Goal: Task Accomplishment & Management: Manage account settings

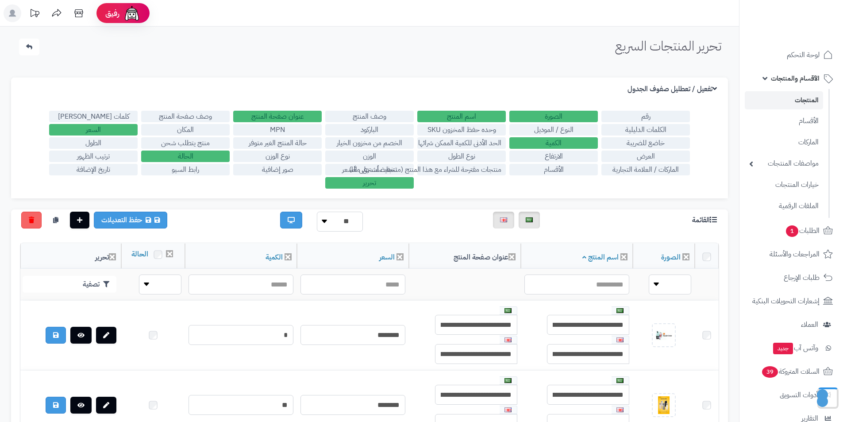
scroll to position [0, -22]
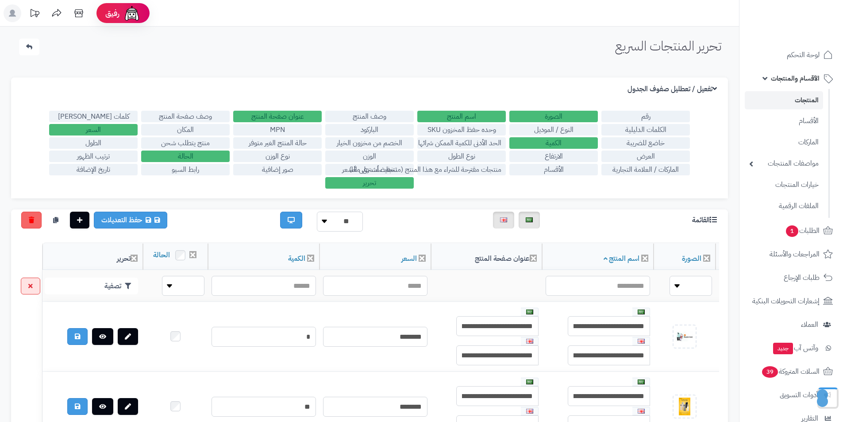
click at [639, 115] on label "رقم" at bounding box center [646, 117] width 89 height 12
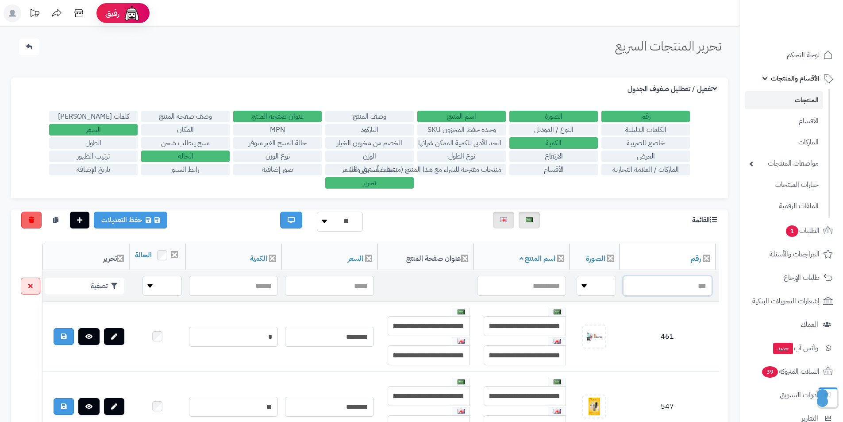
click at [683, 296] on input "text" at bounding box center [667, 286] width 89 height 20
click at [634, 114] on label "رقم" at bounding box center [646, 117] width 89 height 12
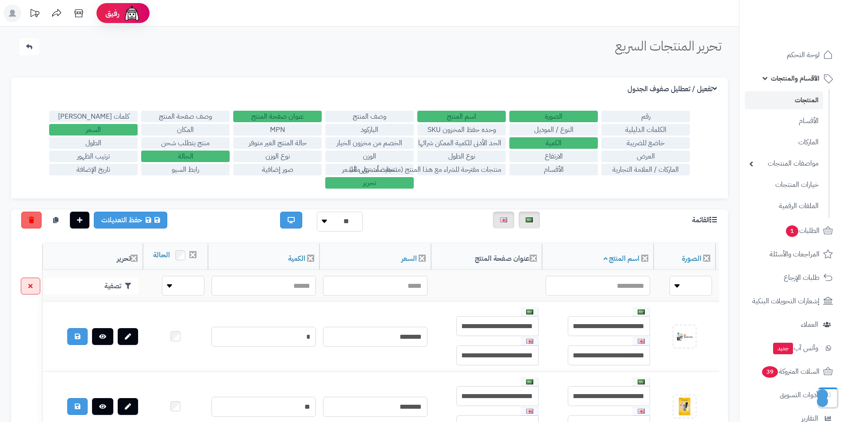
click at [579, 126] on label "النوع / الموديل" at bounding box center [554, 130] width 89 height 12
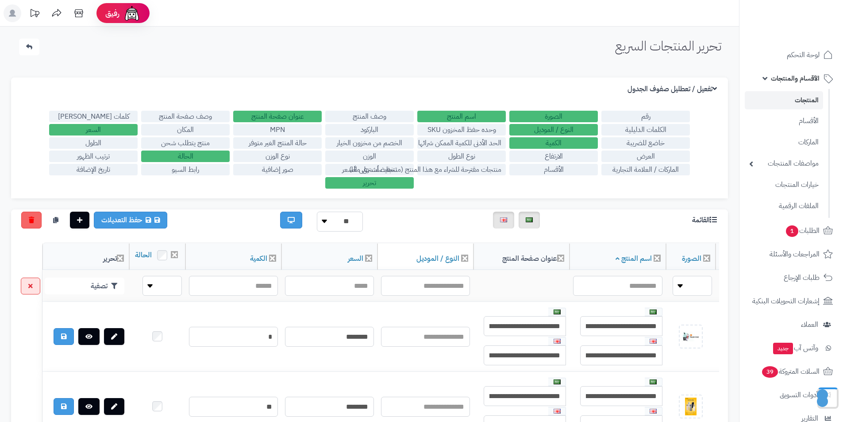
click at [574, 107] on div "رقم الصورة اسم المنتج وصف المنتج عنوان صفحة المنتج وصف صفحة المنتج كلمات ميتا ت…" at bounding box center [369, 149] width 717 height 97
click at [575, 114] on label "الصورة" at bounding box center [554, 117] width 89 height 12
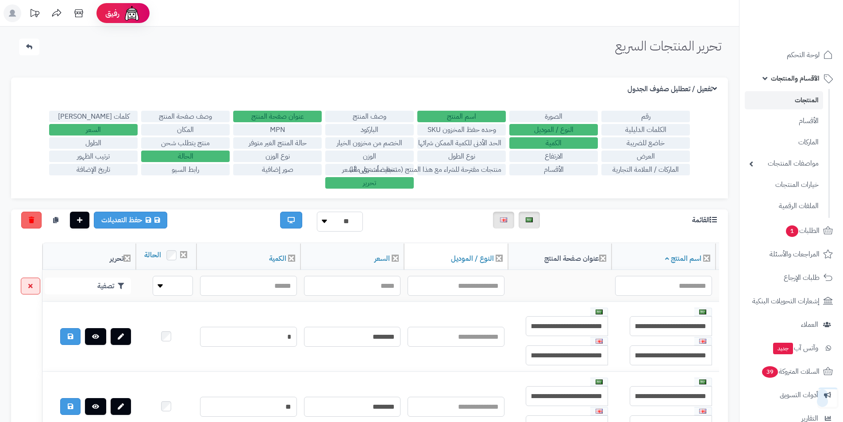
click at [573, 139] on label "الكمية" at bounding box center [554, 143] width 89 height 12
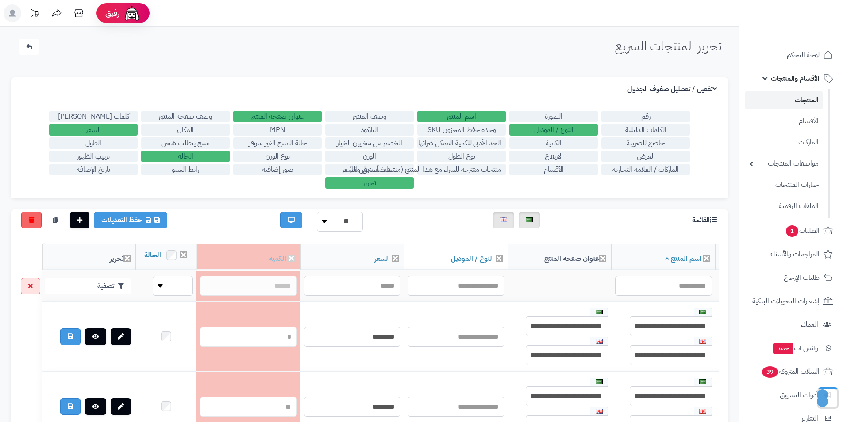
click at [572, 129] on label "النوع / الموديل" at bounding box center [554, 130] width 89 height 12
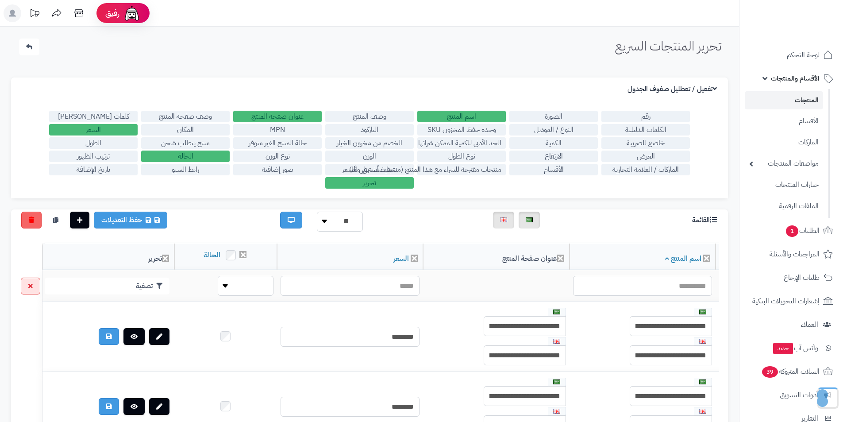
click at [498, 118] on label "اسم المنتج" at bounding box center [461, 117] width 89 height 12
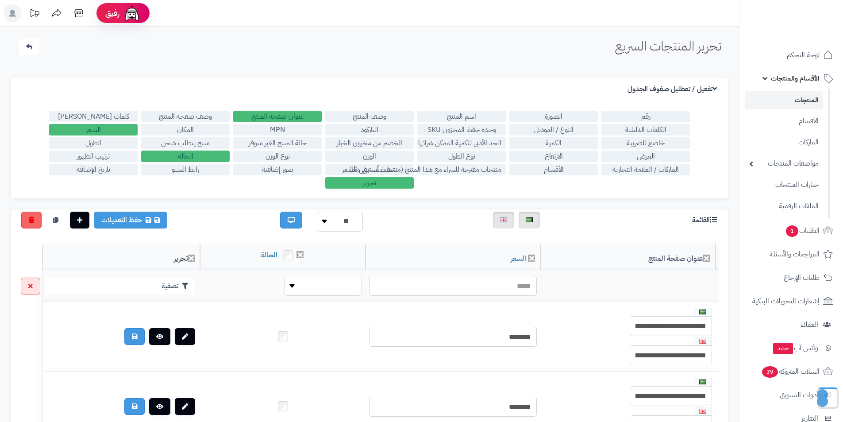
drag, startPoint x: 410, startPoint y: 179, endPoint x: 278, endPoint y: 97, distance: 155.6
click at [410, 179] on label "تحرير" at bounding box center [369, 183] width 89 height 12
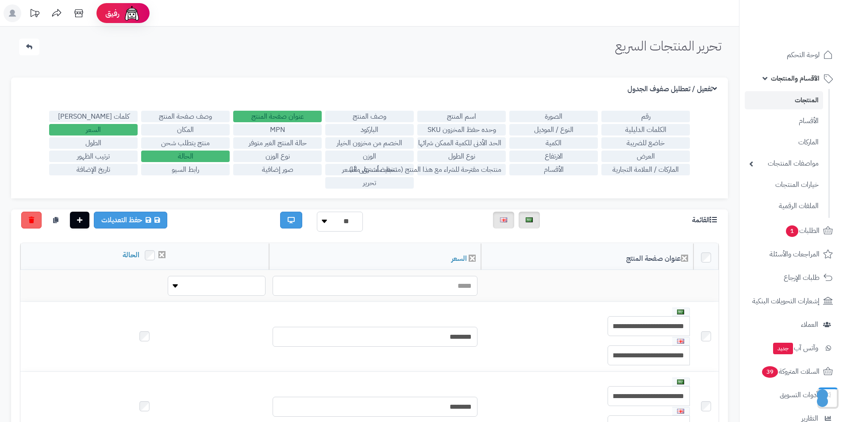
scroll to position [0, 0]
click at [274, 116] on label "عنوان صفحة المنتج" at bounding box center [277, 117] width 89 height 12
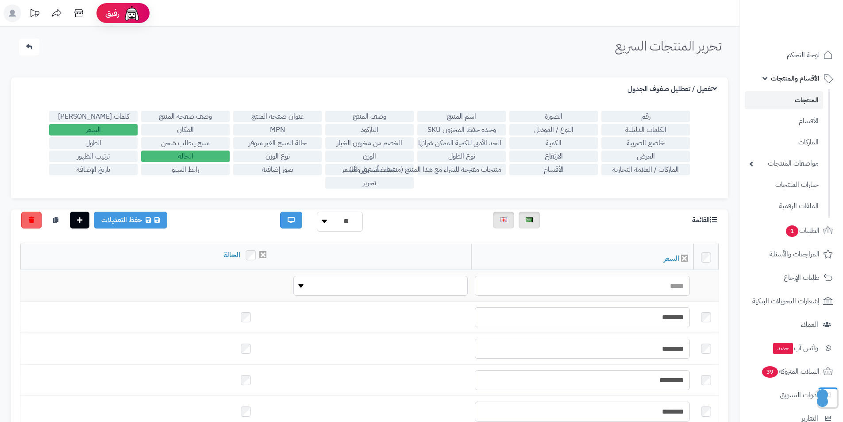
click at [164, 155] on label "الحالة" at bounding box center [185, 157] width 89 height 12
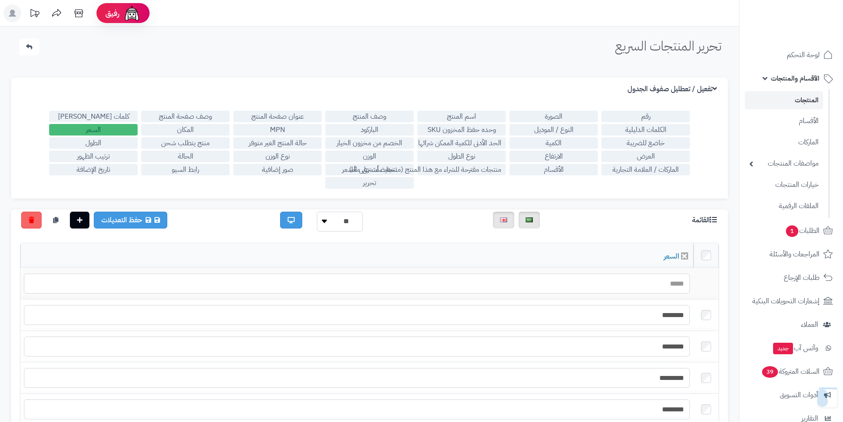
click at [121, 128] on label "السعر" at bounding box center [93, 130] width 89 height 12
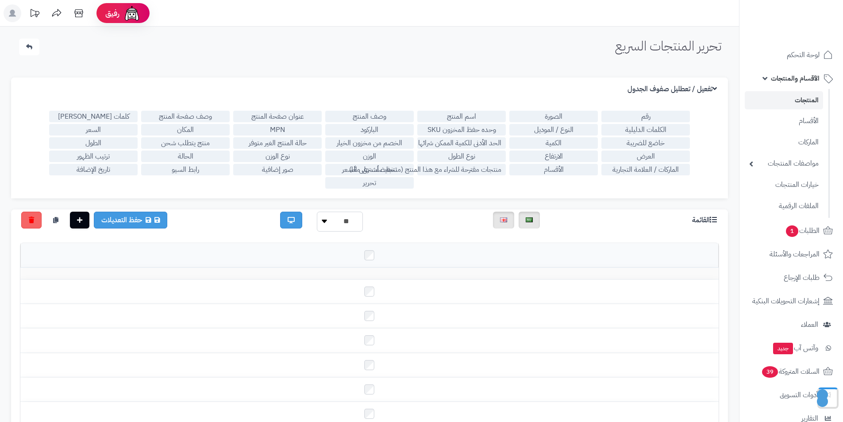
click at [247, 109] on div "رقم الصورة اسم المنتج وصف المنتج عنوان صفحة المنتج وصف صفحة المنتج كلمات ميتا ت…" at bounding box center [369, 149] width 717 height 97
click at [249, 112] on label "عنوان صفحة المنتج" at bounding box center [277, 117] width 89 height 12
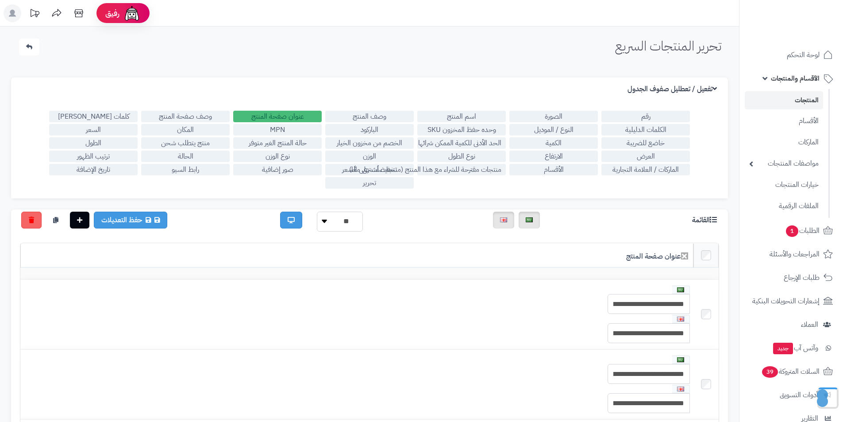
click at [273, 114] on label "عنوان صفحة المنتج" at bounding box center [277, 117] width 89 height 12
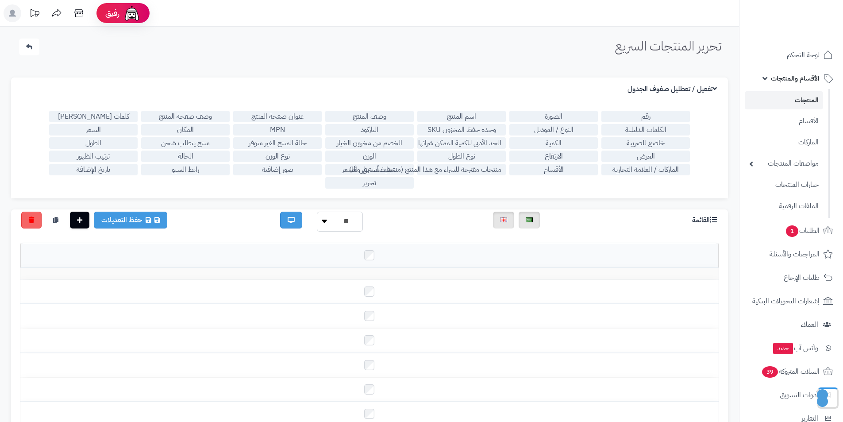
click at [616, 156] on label "العرض" at bounding box center [646, 157] width 89 height 12
click at [630, 145] on label "خاضع للضريبة" at bounding box center [646, 143] width 89 height 12
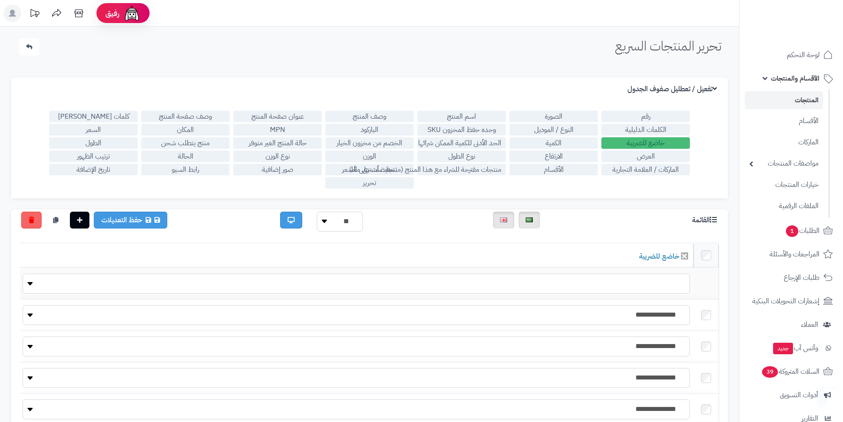
click at [633, 147] on label "خاضع للضريبة" at bounding box center [646, 143] width 89 height 12
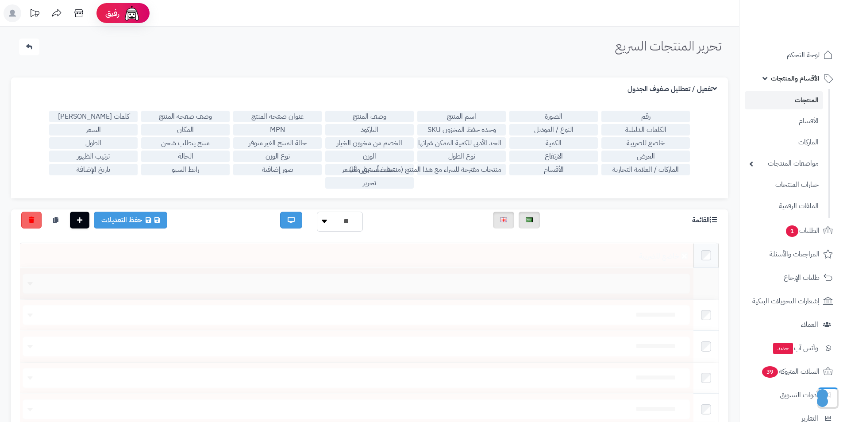
click at [637, 127] on label "الكلمات الدليلية" at bounding box center [646, 130] width 89 height 12
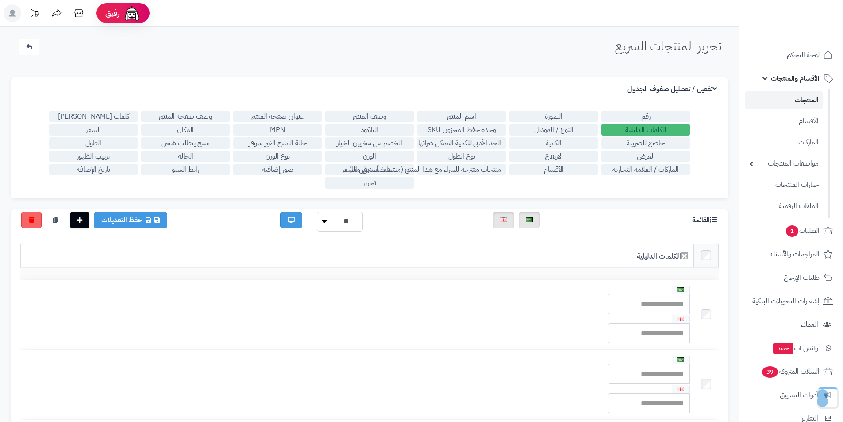
click at [637, 130] on label "الكلمات الدليلية" at bounding box center [646, 130] width 89 height 12
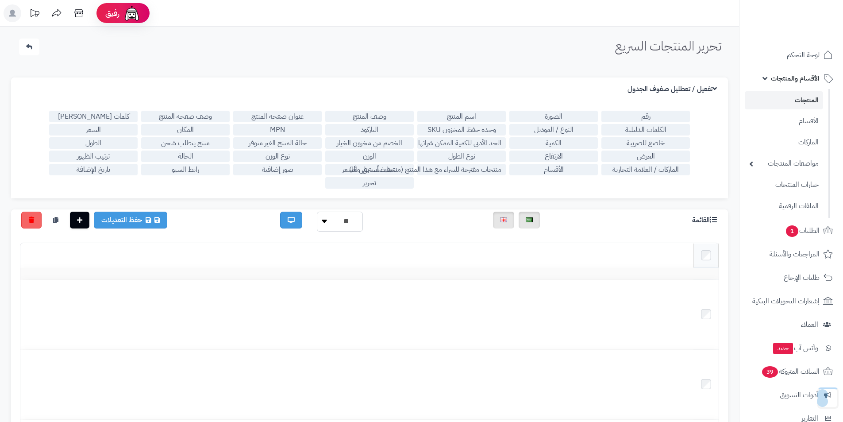
click at [640, 120] on label "رقم" at bounding box center [646, 117] width 89 height 12
click at [643, 120] on label "رقم" at bounding box center [646, 117] width 89 height 12
click at [455, 111] on label "اسم المنتج" at bounding box center [461, 117] width 89 height 12
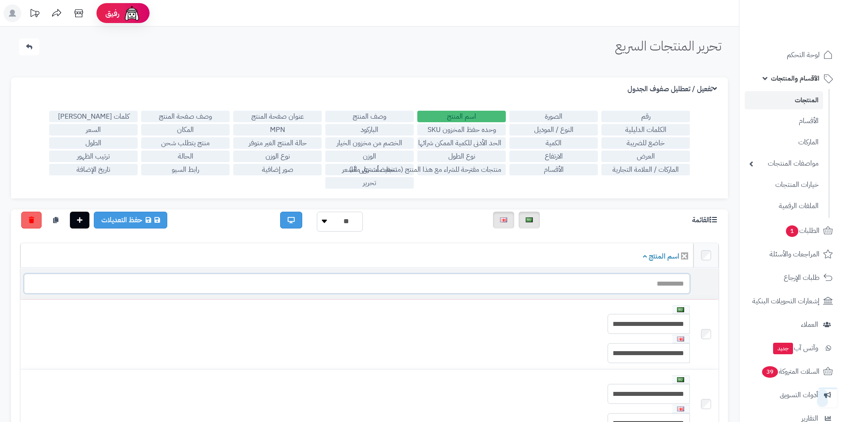
click at [629, 288] on input "text" at bounding box center [357, 284] width 666 height 20
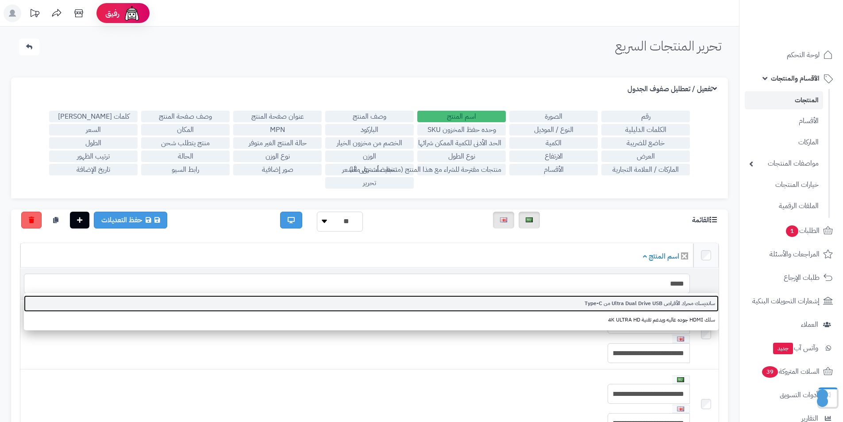
click at [636, 305] on link "سانديسك محرك الأقراص Ultra Dual Drive USB من Type-C" at bounding box center [371, 303] width 695 height 16
type input "**********"
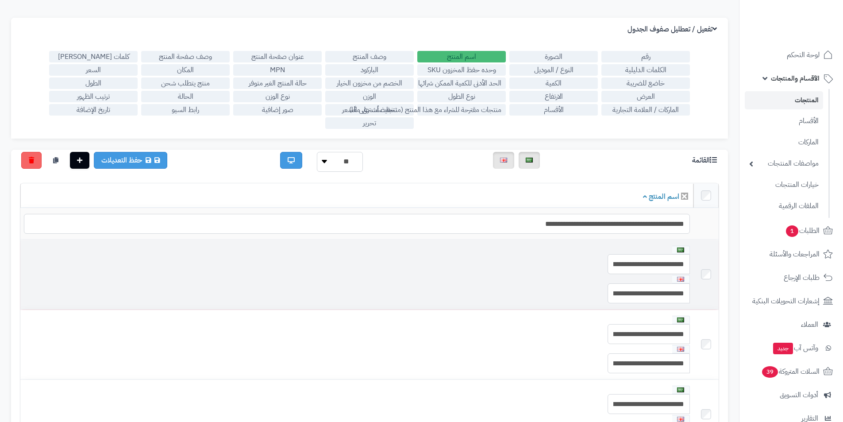
scroll to position [44, 0]
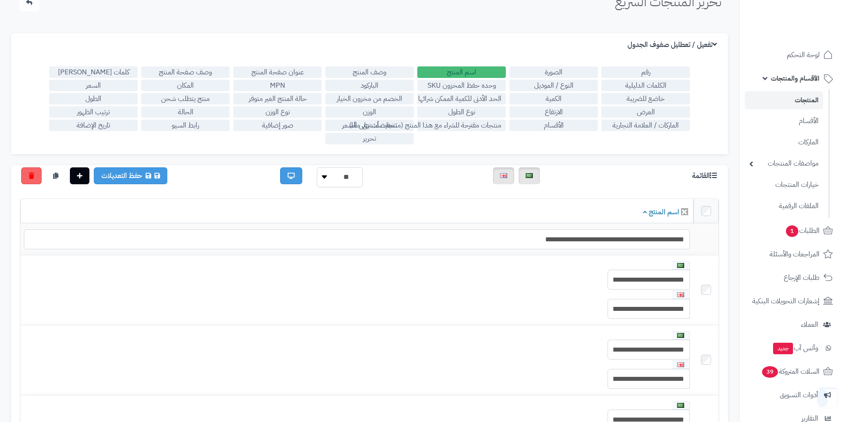
click at [541, 72] on label "الصورة" at bounding box center [554, 72] width 89 height 12
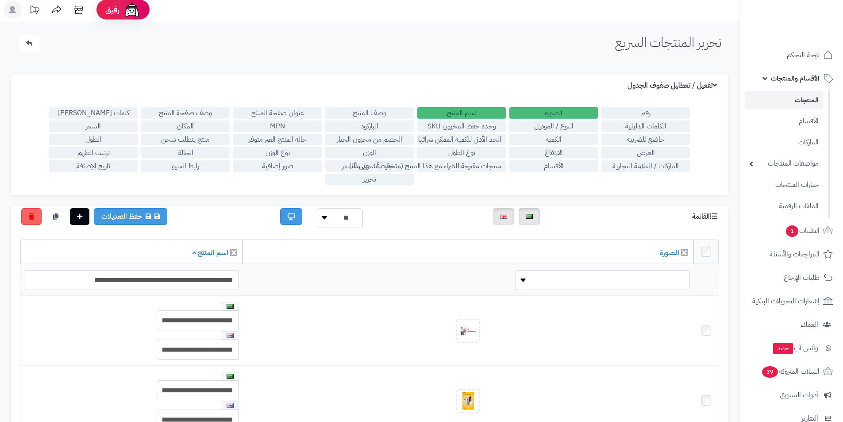
scroll to position [0, 0]
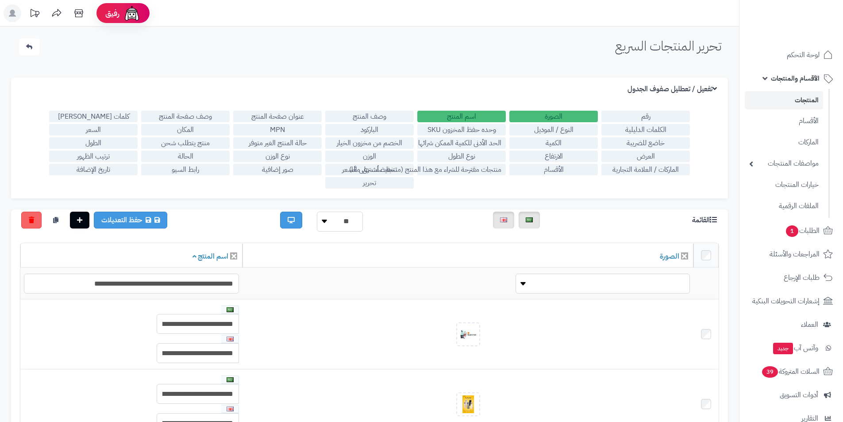
click at [217, 115] on label "وصف صفحة المنتج" at bounding box center [185, 117] width 89 height 12
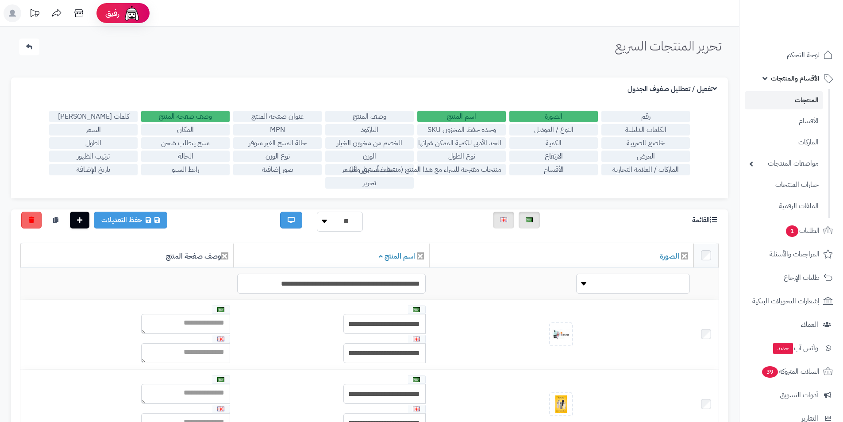
click at [217, 115] on label "وصف صفحة المنتج" at bounding box center [185, 117] width 89 height 12
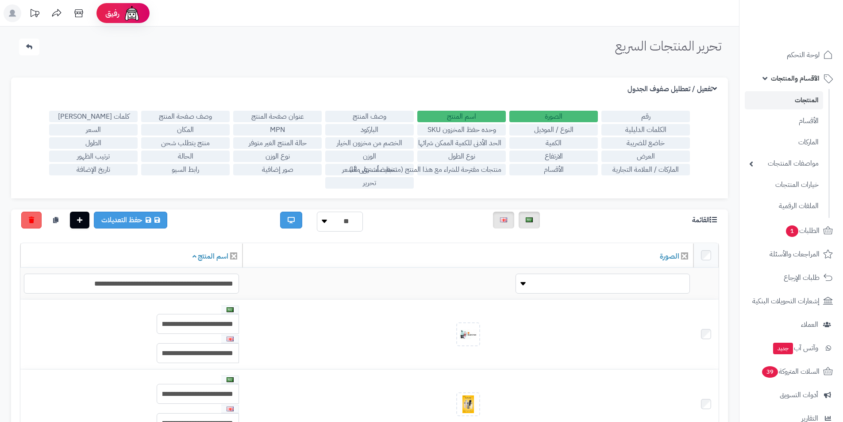
click at [351, 105] on div "رقم الصورة اسم المنتج وصف المنتج عنوان صفحة المنتج وصف صفحة المنتج كلمات ميتا ت…" at bounding box center [369, 149] width 717 height 97
click at [351, 108] on div "رقم الصورة اسم المنتج وصف المنتج عنوان صفحة المنتج وصف صفحة المنتج كلمات ميتا ت…" at bounding box center [369, 149] width 717 height 97
click at [353, 112] on label "وصف المنتج" at bounding box center [369, 117] width 89 height 12
click at [354, 114] on label "وصف المنتج" at bounding box center [369, 117] width 89 height 12
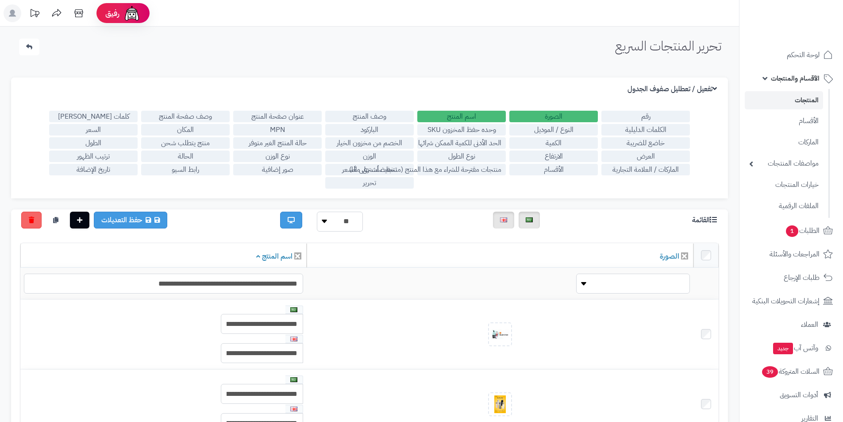
click at [359, 116] on label "وصف المنتج" at bounding box center [369, 117] width 89 height 12
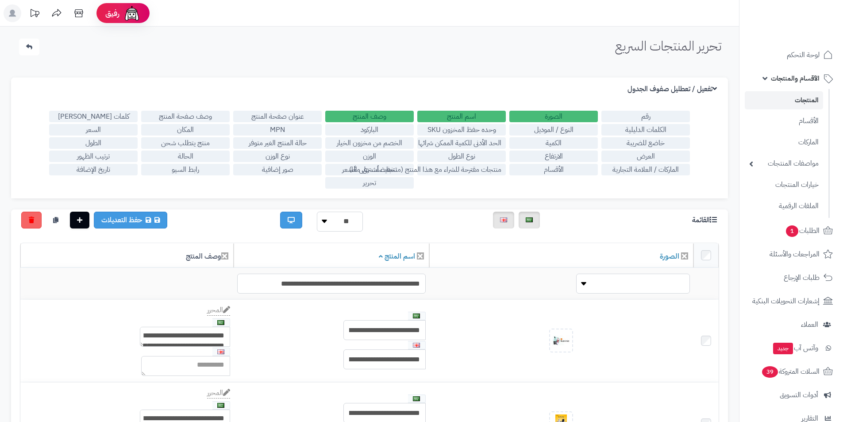
click at [363, 119] on label "وصف المنتج" at bounding box center [369, 117] width 89 height 12
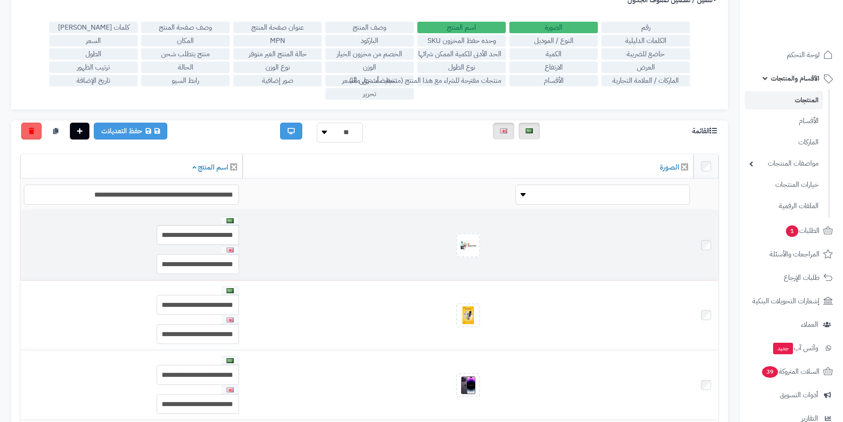
scroll to position [89, 0]
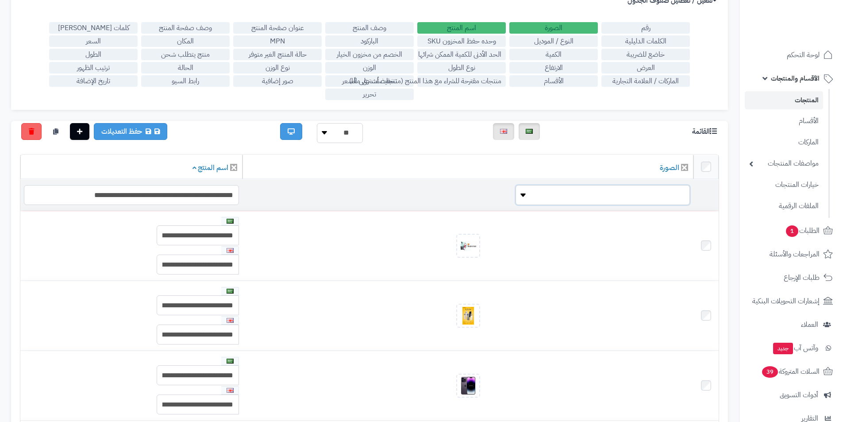
click at [541, 185] on select "**** ****" at bounding box center [603, 195] width 174 height 20
select select "*"
click at [517, 185] on select "**** ****" at bounding box center [603, 195] width 174 height 20
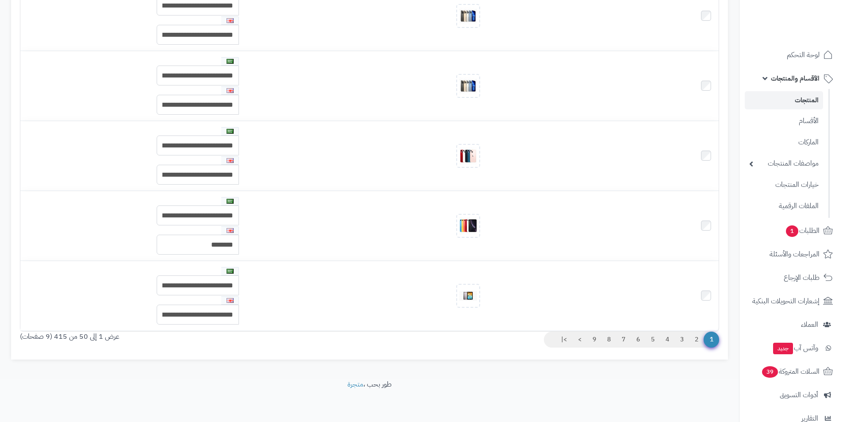
scroll to position [3466, 0]
click at [695, 337] on link "2" at bounding box center [696, 339] width 15 height 16
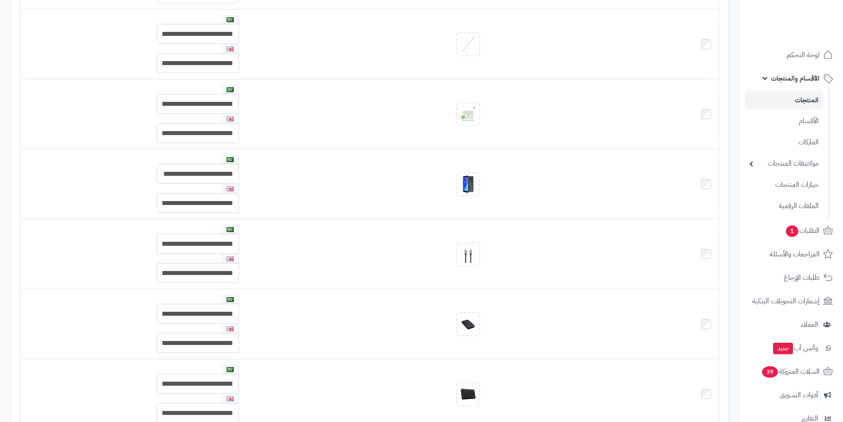
scroll to position [0, 0]
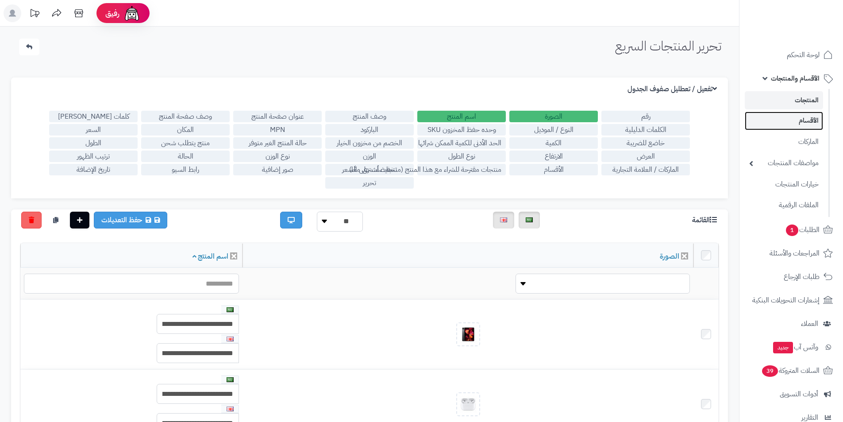
click at [789, 116] on link "الأقسام" at bounding box center [784, 121] width 78 height 18
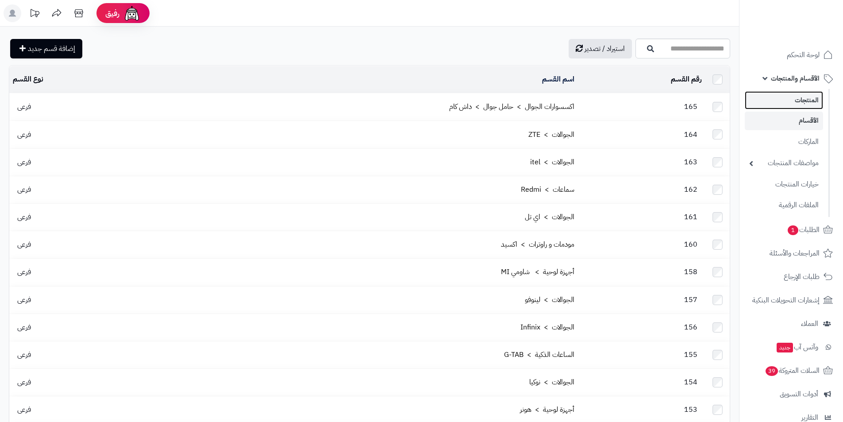
click at [794, 107] on link "المنتجات" at bounding box center [784, 100] width 78 height 18
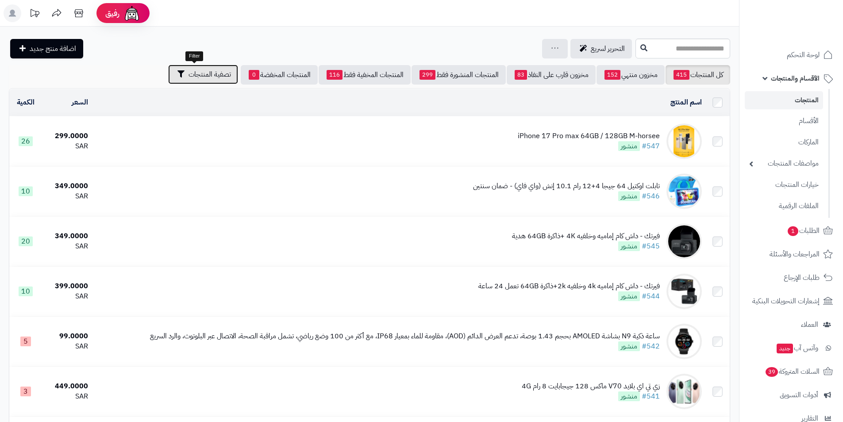
click at [219, 69] on span "تصفية المنتجات" at bounding box center [210, 74] width 42 height 11
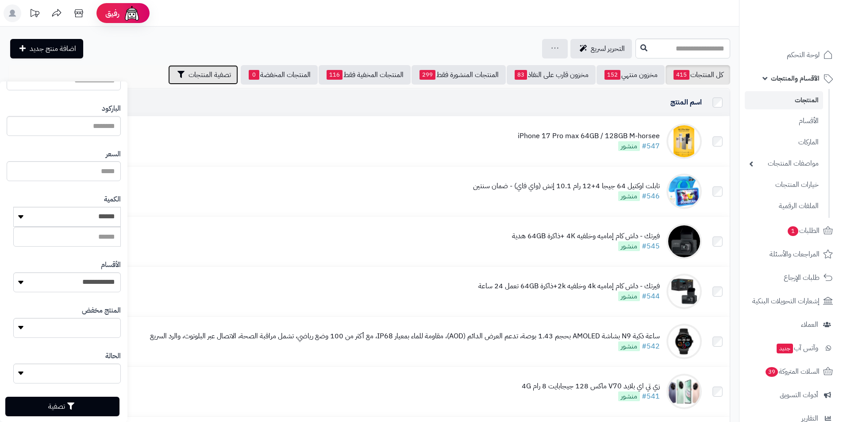
scroll to position [120, 0]
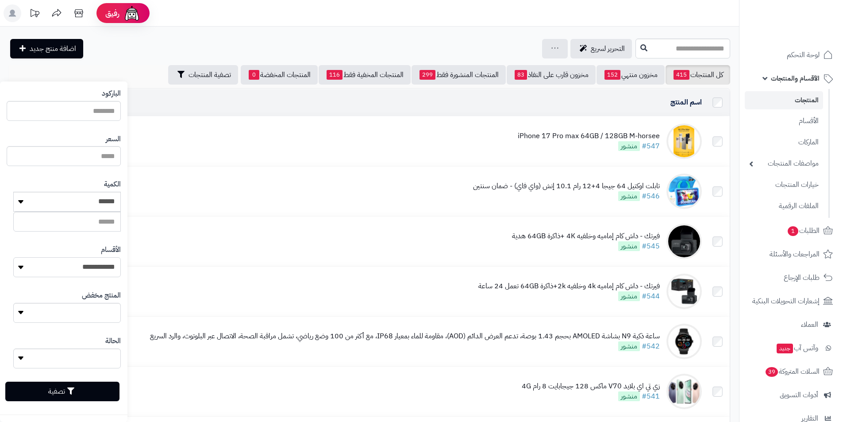
click at [91, 260] on select "**********" at bounding box center [67, 267] width 108 height 20
click at [100, 269] on select "**********" at bounding box center [67, 267] width 108 height 20
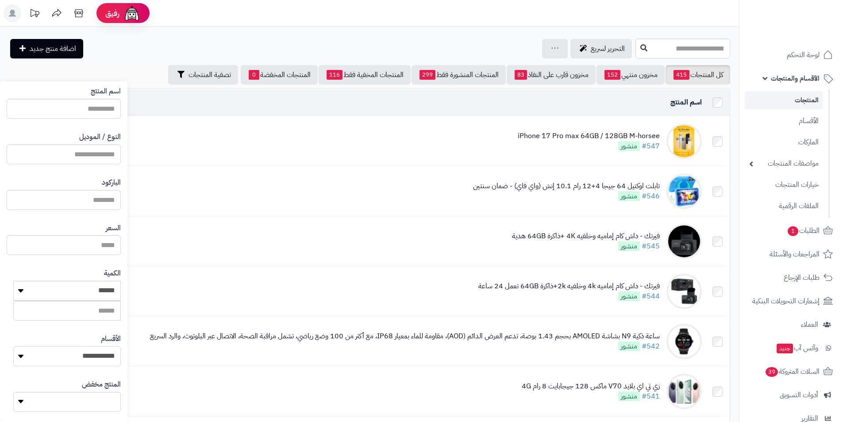
scroll to position [0, 0]
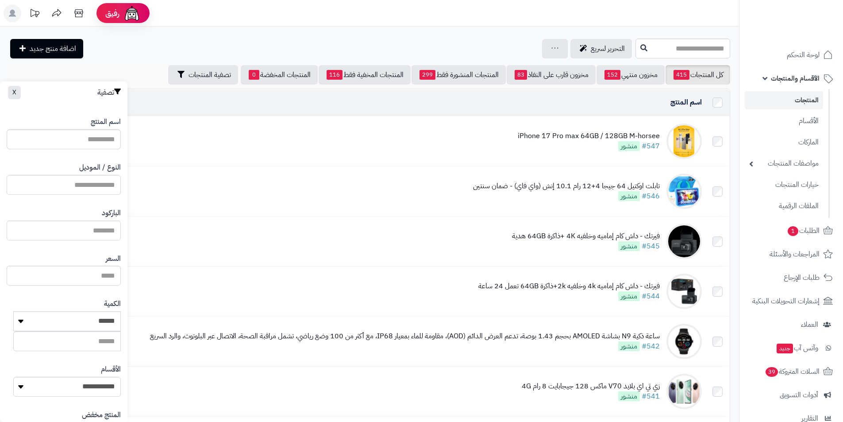
drag, startPoint x: 108, startPoint y: 125, endPoint x: 106, endPoint y: 137, distance: 12.2
click at [108, 127] on label "اسم المنتج" at bounding box center [106, 122] width 30 height 10
click at [106, 137] on input "اسم المنتج" at bounding box center [64, 139] width 114 height 20
type input "*"
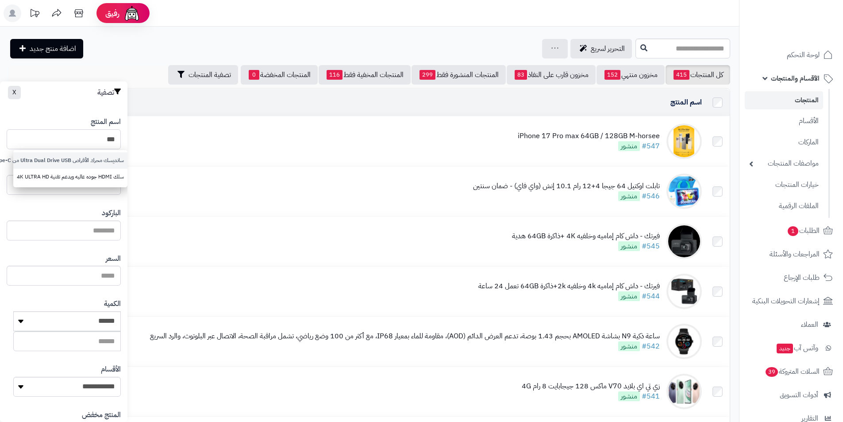
type input "***"
click at [109, 163] on link "سانديسك محرك الأقراص Ultra Dual Drive USB من Type-C" at bounding box center [70, 160] width 114 height 16
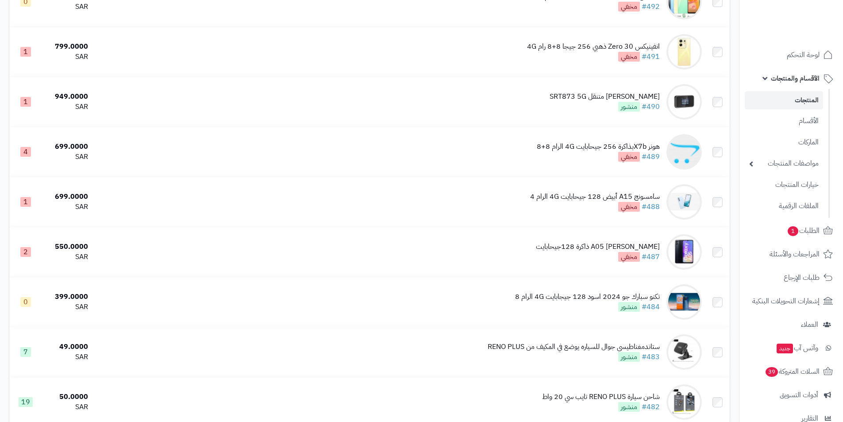
scroll to position [2291, 0]
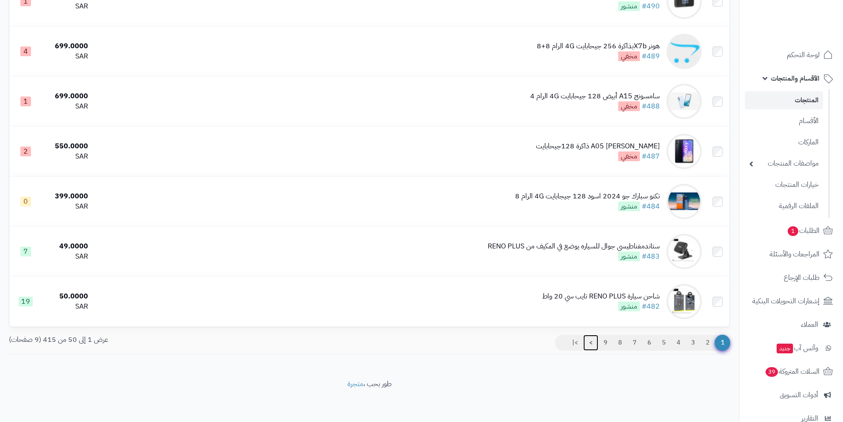
click at [590, 342] on link ">" at bounding box center [590, 343] width 15 height 16
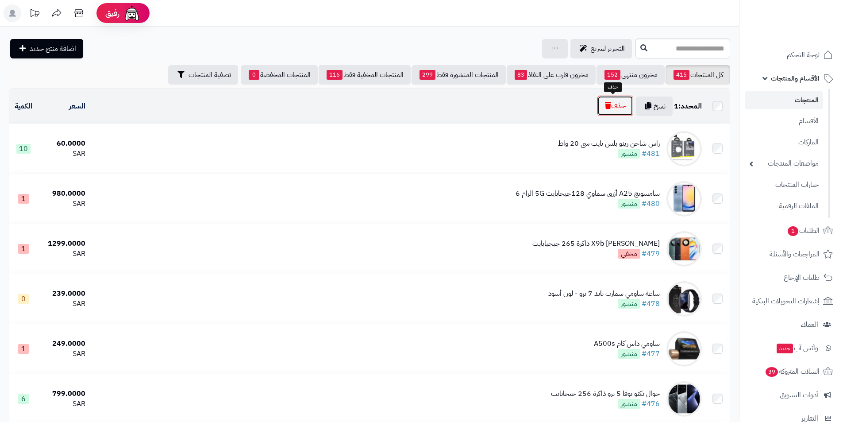
click at [620, 111] on button "حذف" at bounding box center [616, 106] width 36 height 20
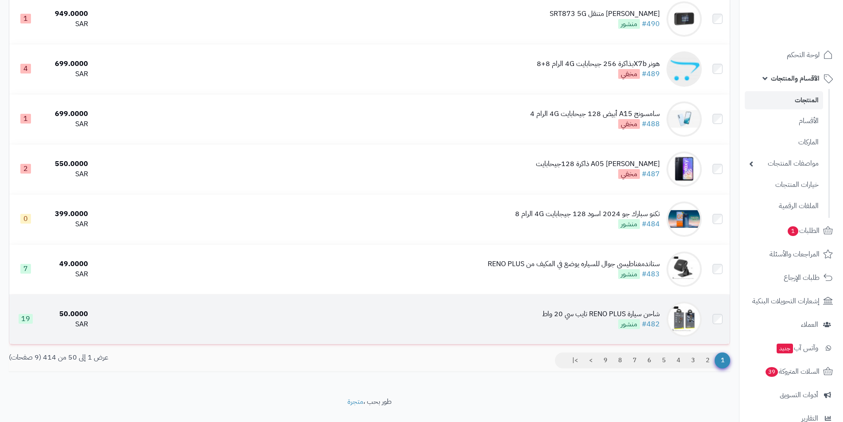
scroll to position [2320, 0]
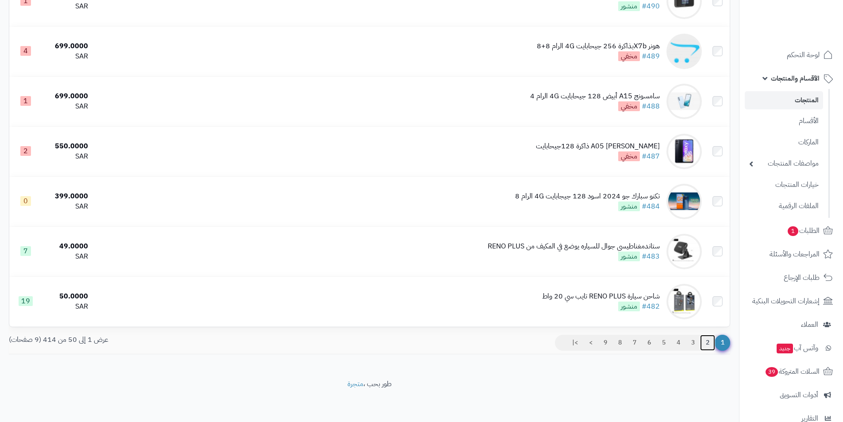
click at [704, 345] on link "2" at bounding box center [707, 343] width 15 height 16
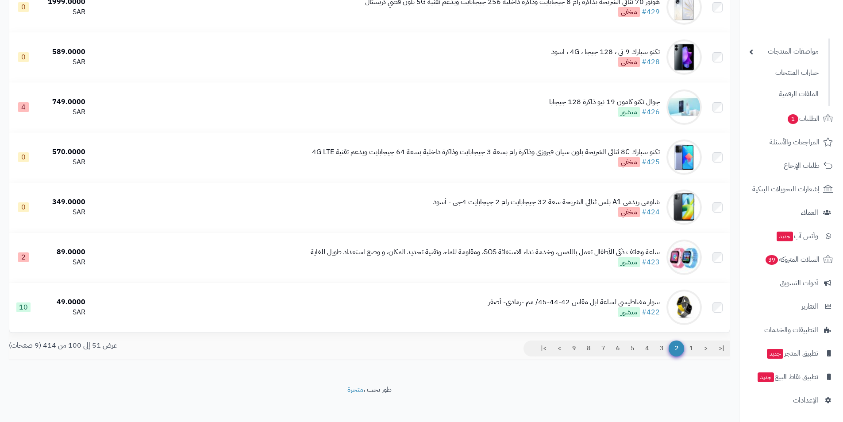
scroll to position [2291, 0]
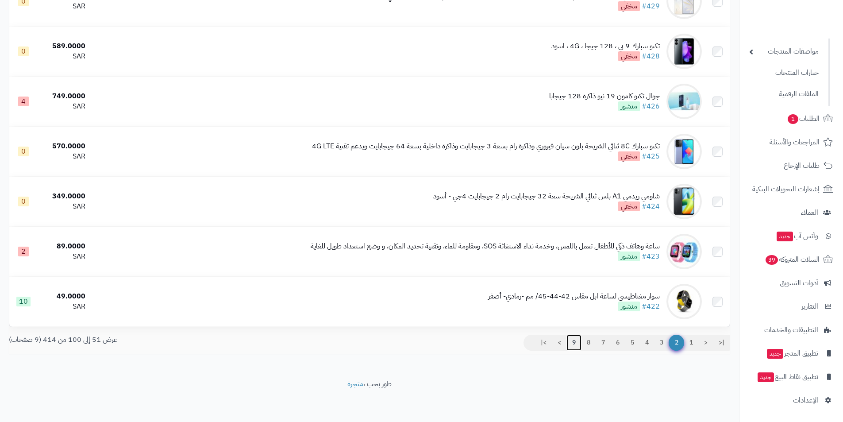
click at [572, 341] on link "9" at bounding box center [574, 343] width 15 height 16
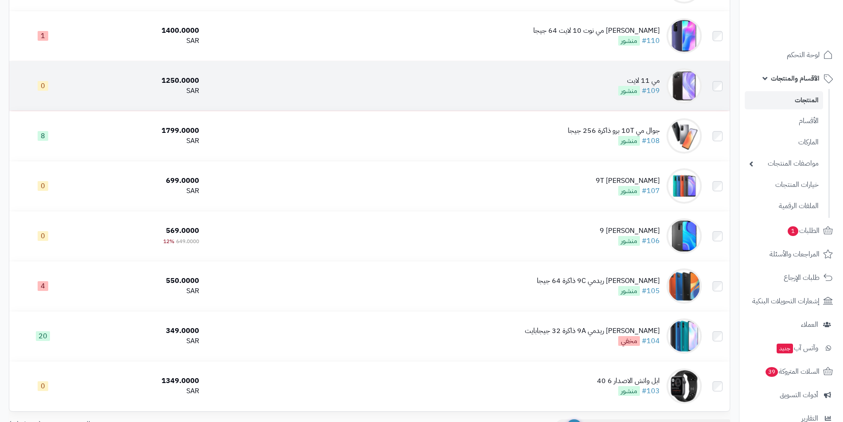
scroll to position [490, 0]
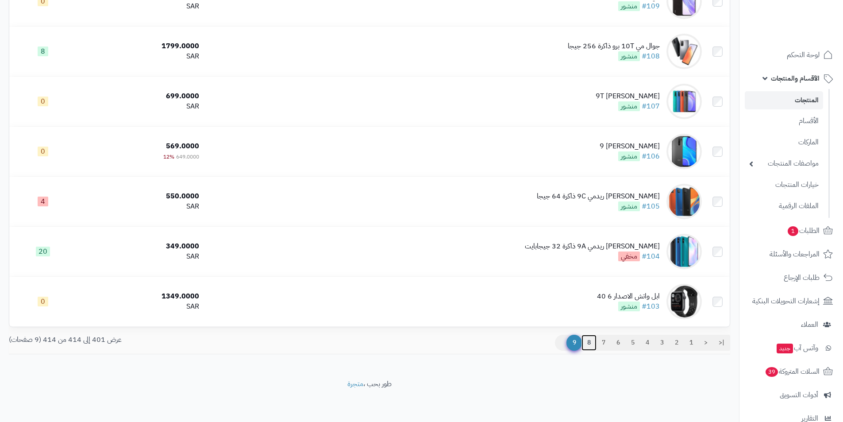
click at [585, 343] on link "8" at bounding box center [589, 343] width 15 height 16
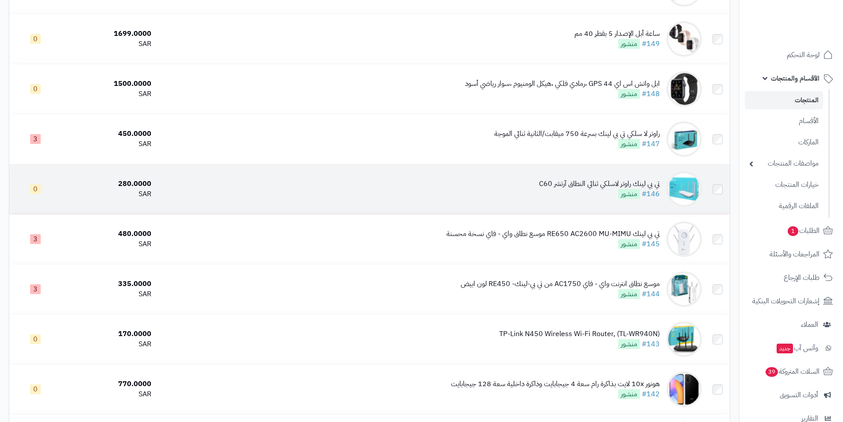
scroll to position [1018, 0]
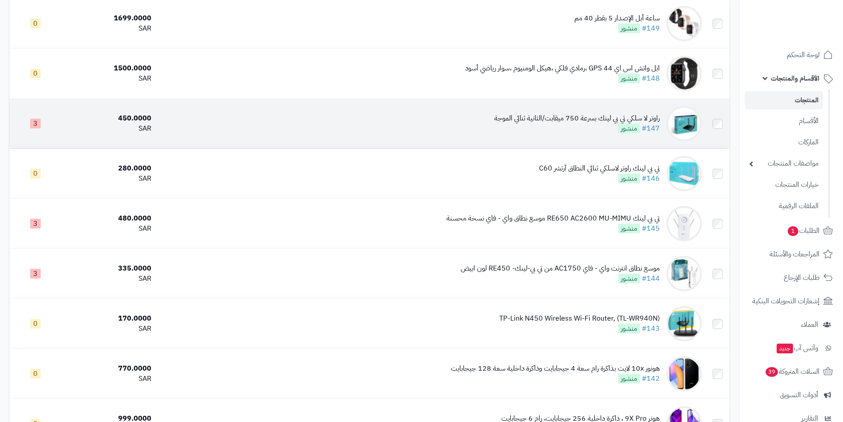
click at [714, 123] on td at bounding box center [718, 124] width 24 height 50
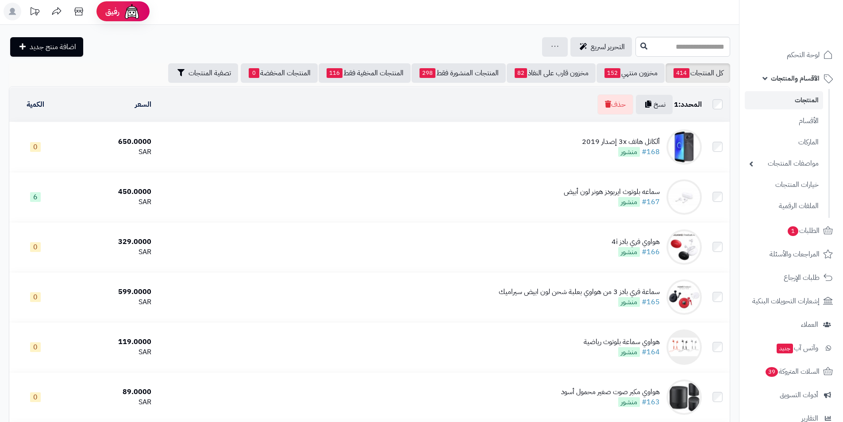
scroll to position [0, 0]
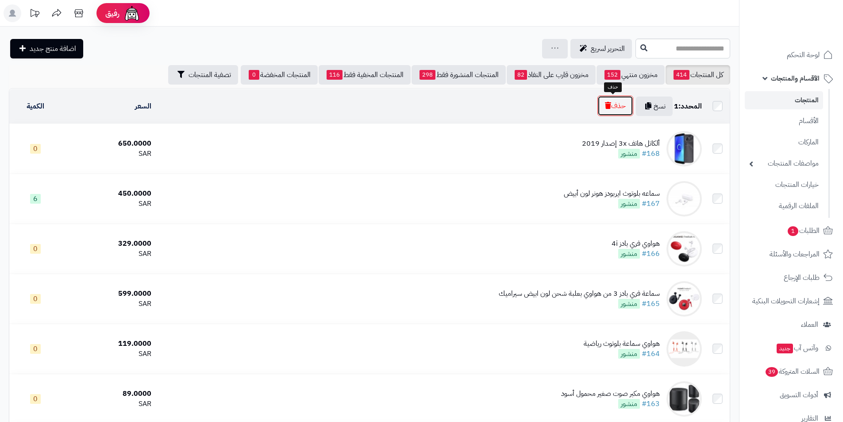
click at [613, 107] on button "حذف" at bounding box center [616, 106] width 36 height 20
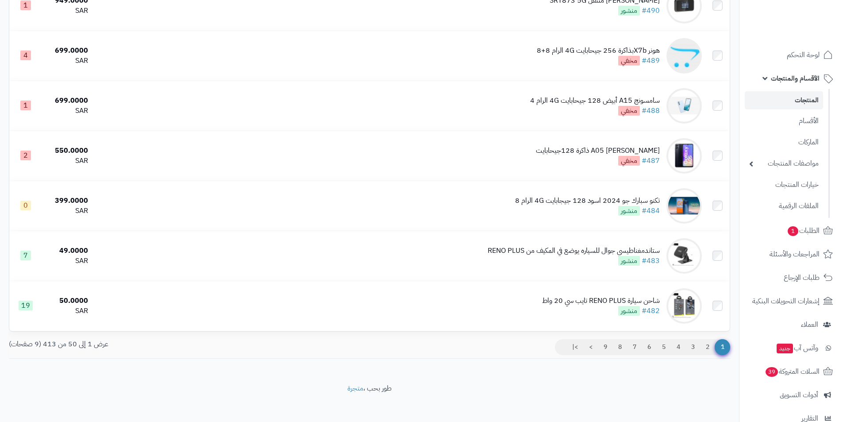
scroll to position [2320, 0]
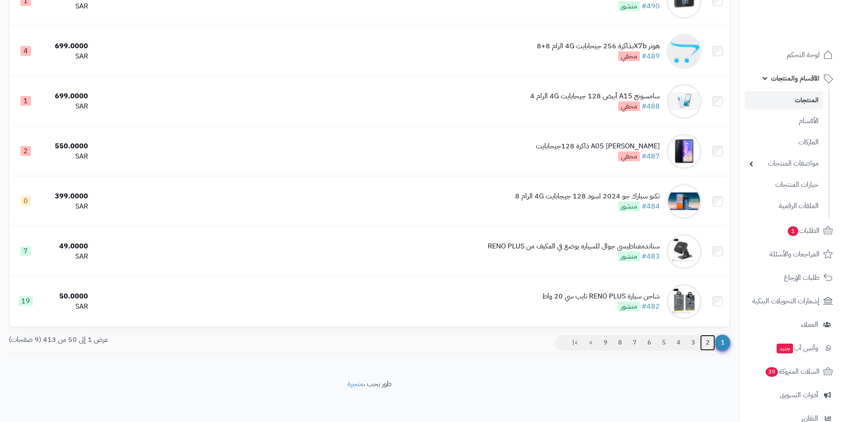
click at [707, 344] on link "2" at bounding box center [707, 343] width 15 height 16
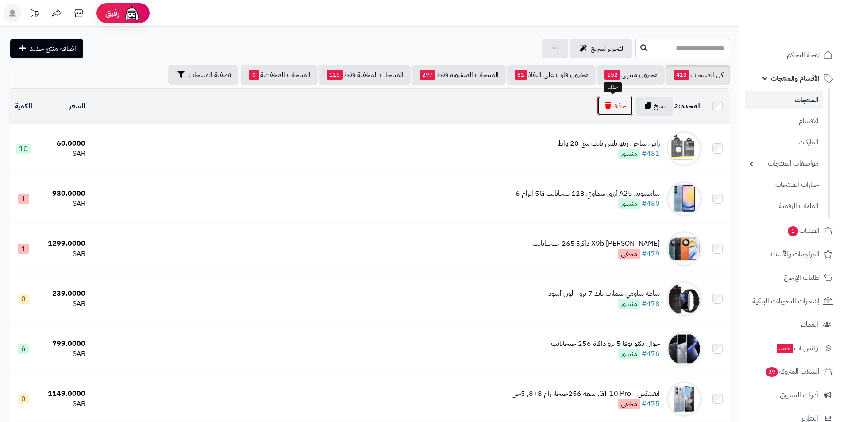
click at [619, 115] on button "حذف" at bounding box center [616, 106] width 36 height 20
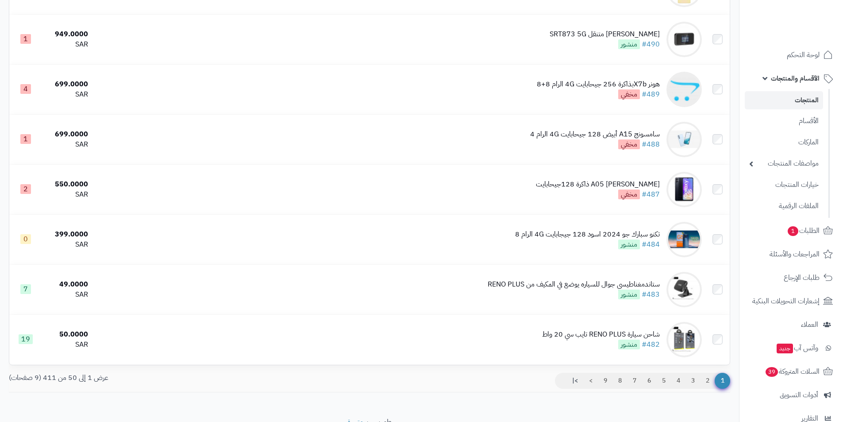
scroll to position [2320, 0]
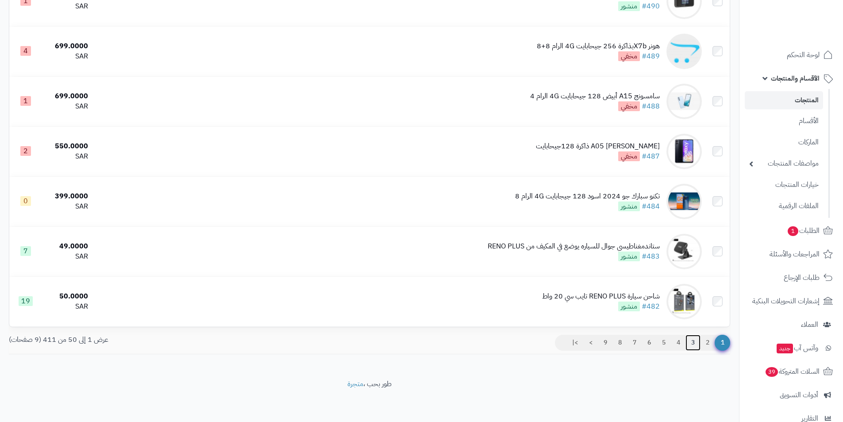
click at [695, 342] on link "3" at bounding box center [693, 343] width 15 height 16
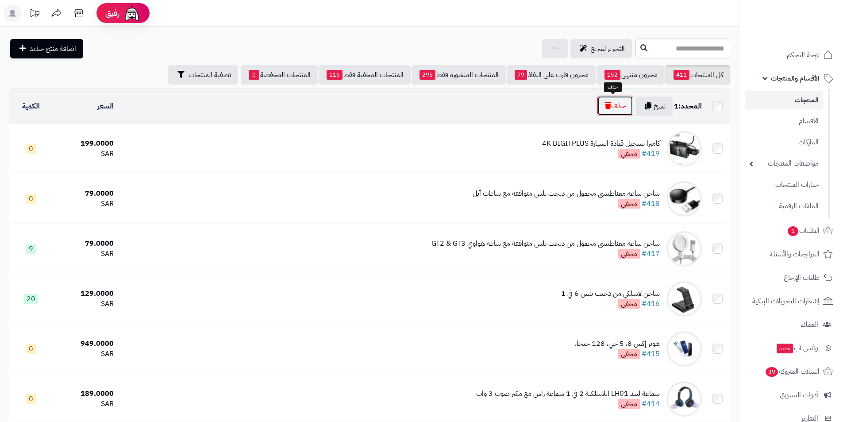
click at [613, 102] on button "حذف" at bounding box center [616, 106] width 36 height 20
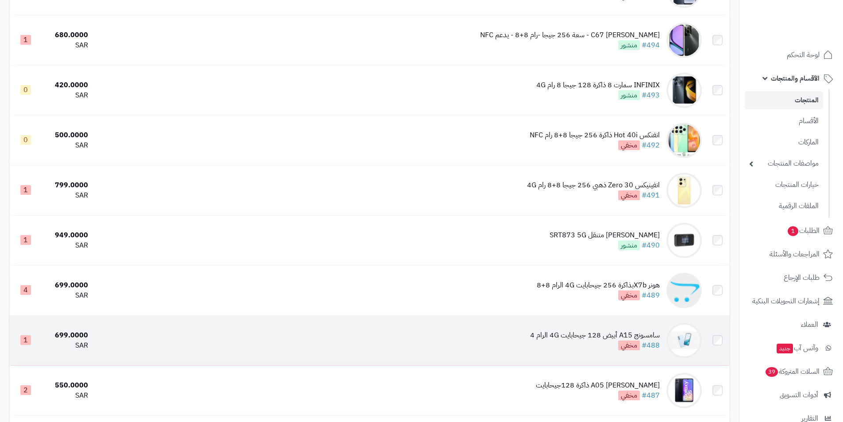
scroll to position [2320, 0]
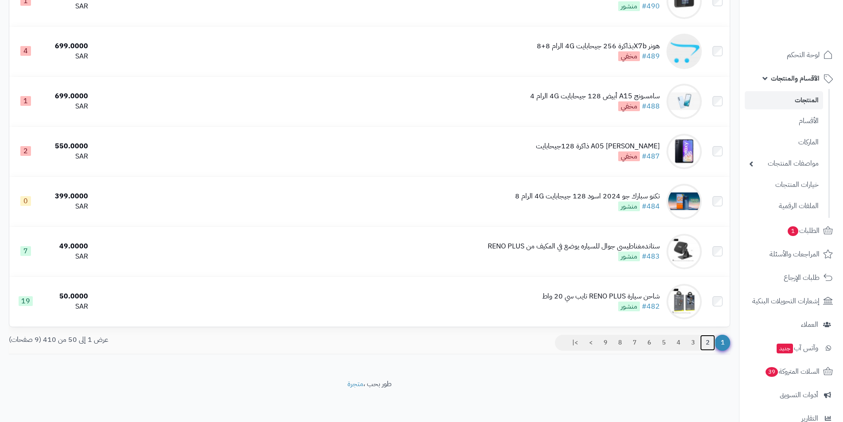
click at [707, 340] on link "2" at bounding box center [707, 343] width 15 height 16
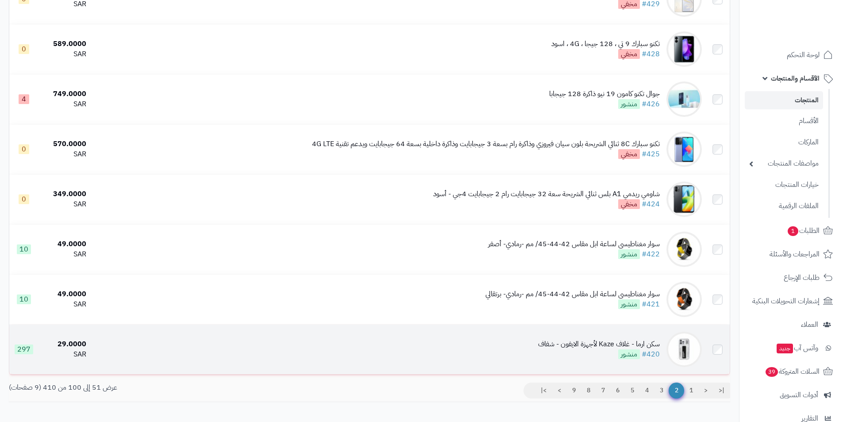
scroll to position [2291, 0]
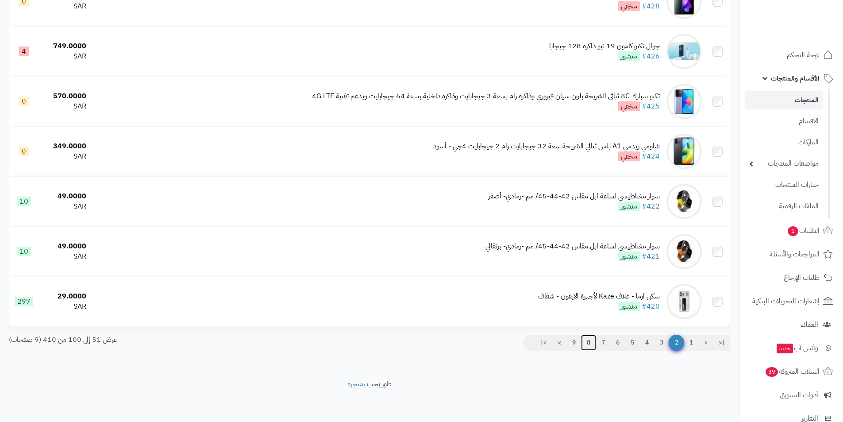
click at [582, 339] on link "8" at bounding box center [588, 343] width 15 height 16
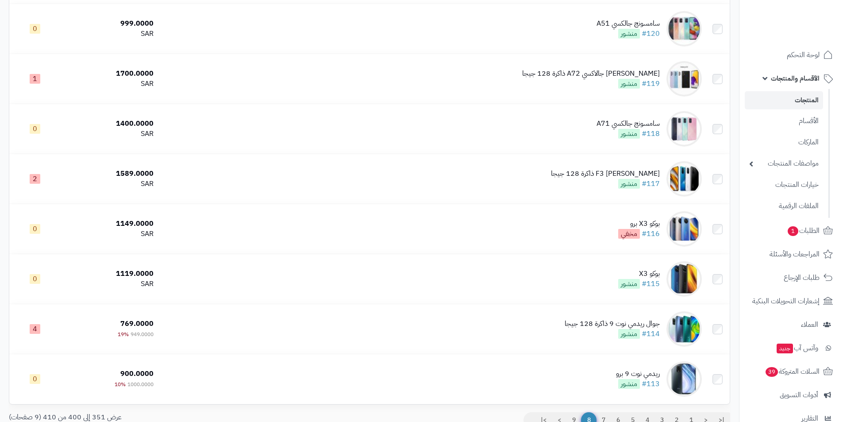
scroll to position [2291, 0]
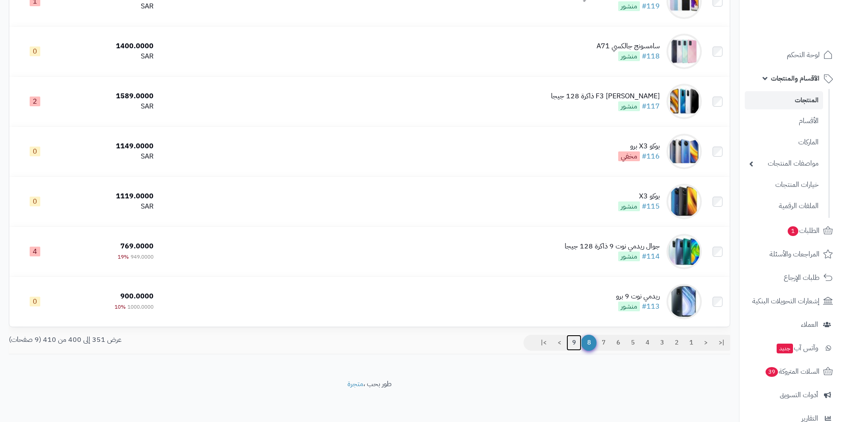
click at [567, 343] on link "9" at bounding box center [574, 343] width 15 height 16
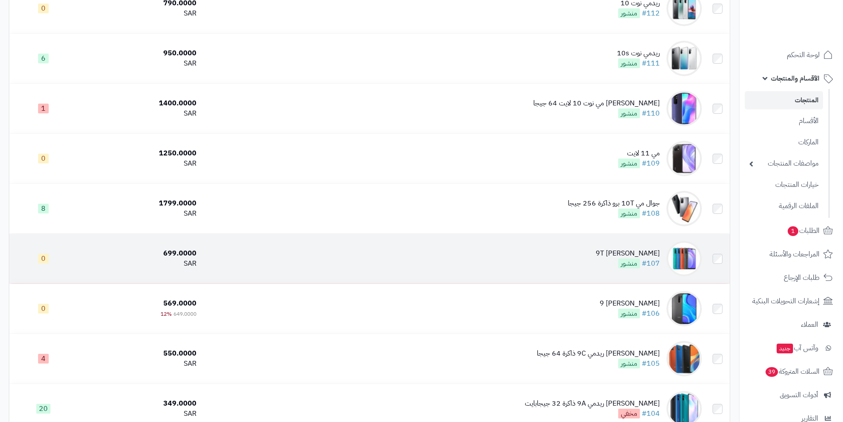
scroll to position [290, 0]
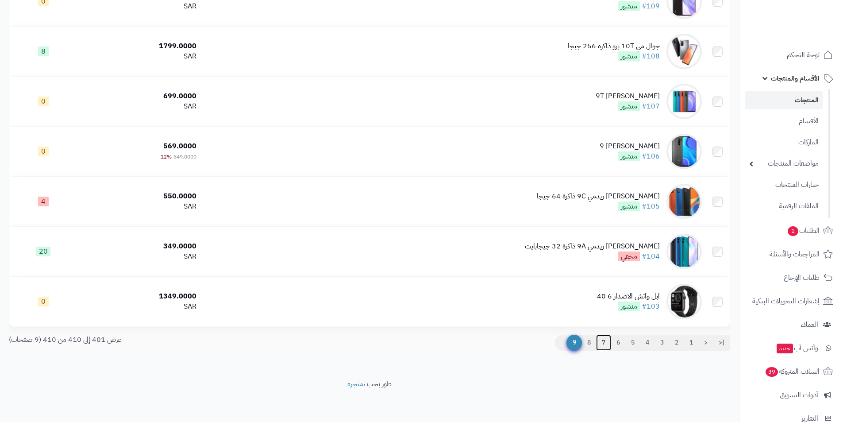
click at [605, 340] on link "7" at bounding box center [603, 343] width 15 height 16
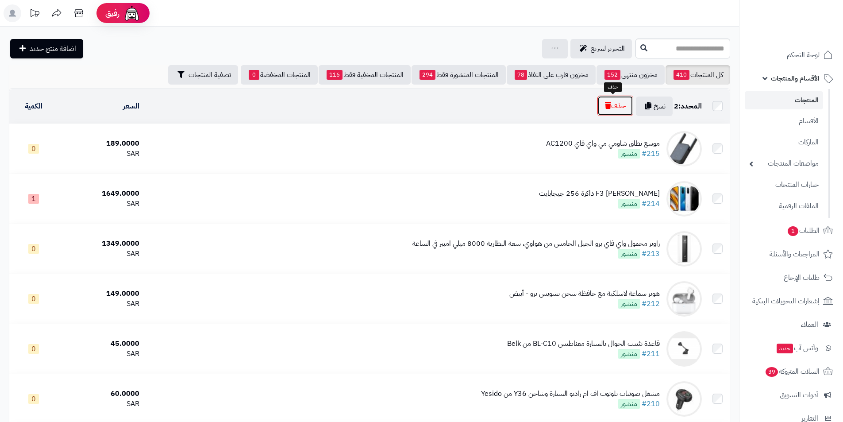
click at [627, 104] on button "حذف" at bounding box center [616, 106] width 36 height 20
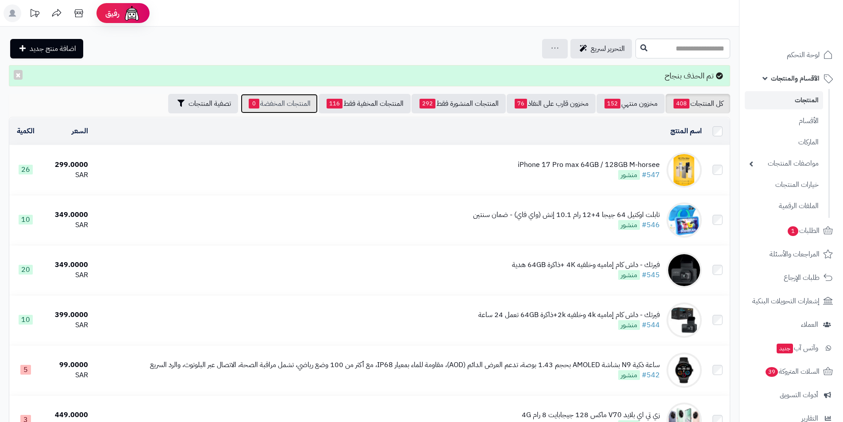
click at [271, 105] on link "المنتجات المخفضة 0" at bounding box center [279, 103] width 77 height 19
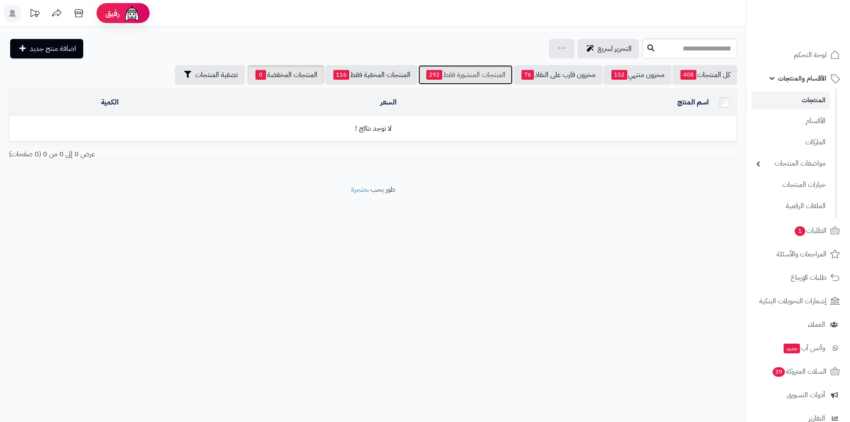
click at [485, 72] on link "المنتجات المنشورة فقط 292" at bounding box center [465, 74] width 94 height 19
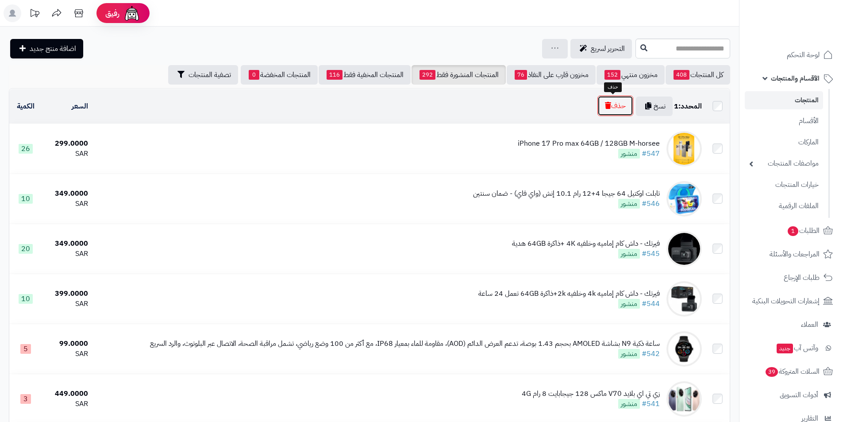
click at [610, 105] on button "حذف" at bounding box center [616, 106] width 36 height 20
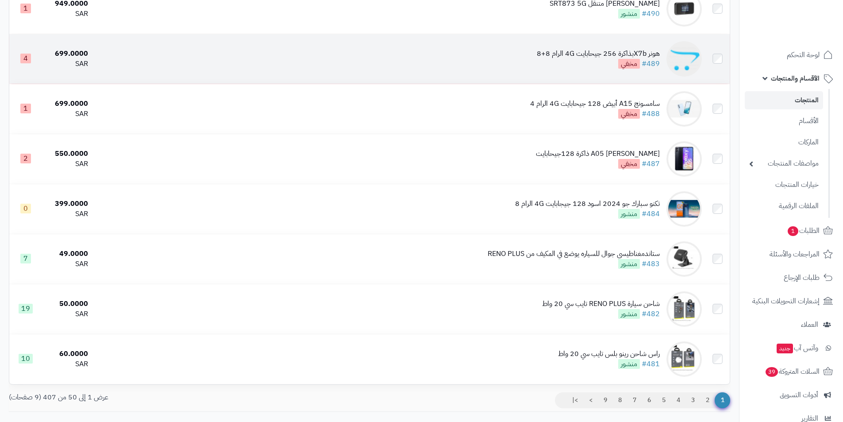
scroll to position [2320, 0]
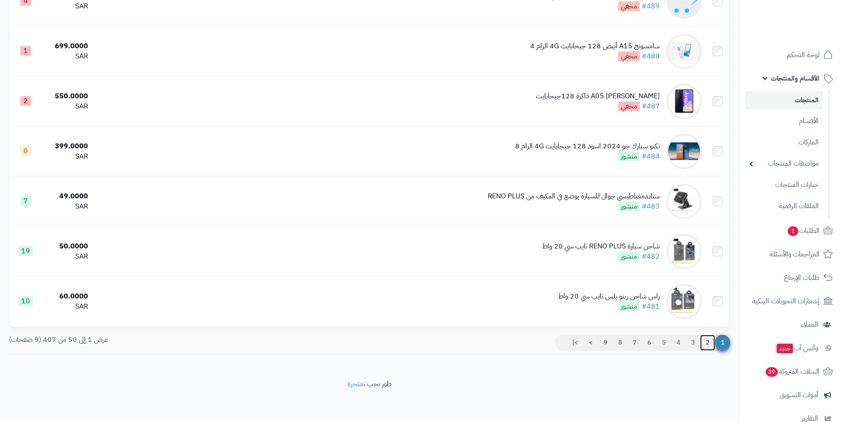
click at [706, 346] on link "2" at bounding box center [707, 343] width 15 height 16
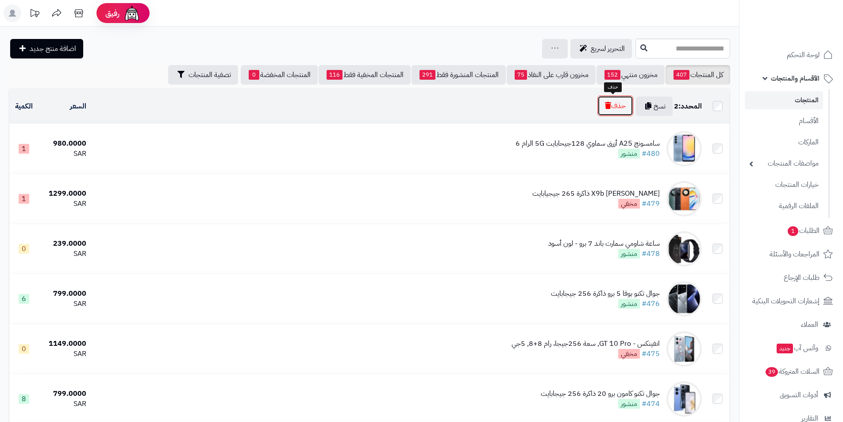
click at [614, 111] on button "حذف" at bounding box center [616, 106] width 36 height 20
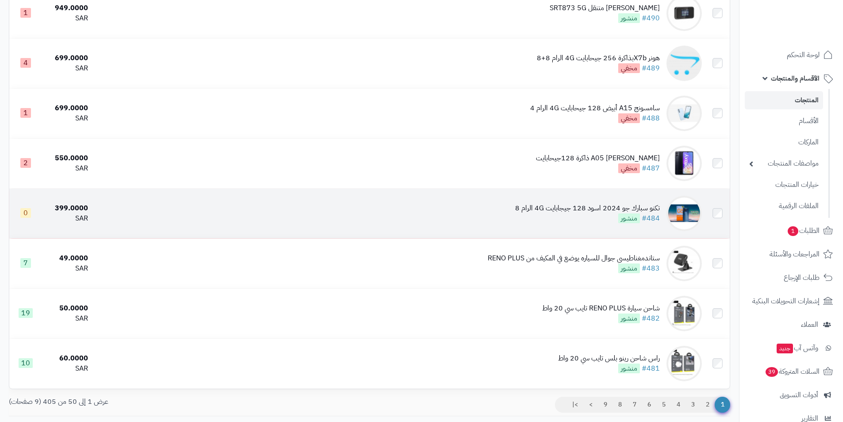
scroll to position [2320, 0]
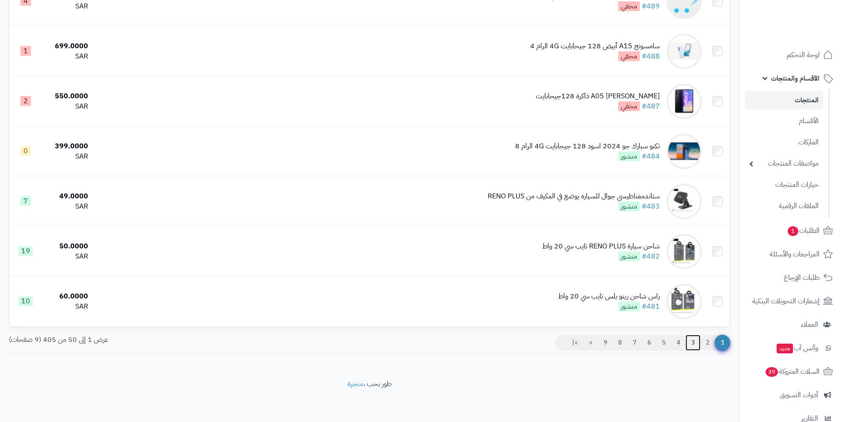
click at [693, 339] on link "3" at bounding box center [693, 343] width 15 height 16
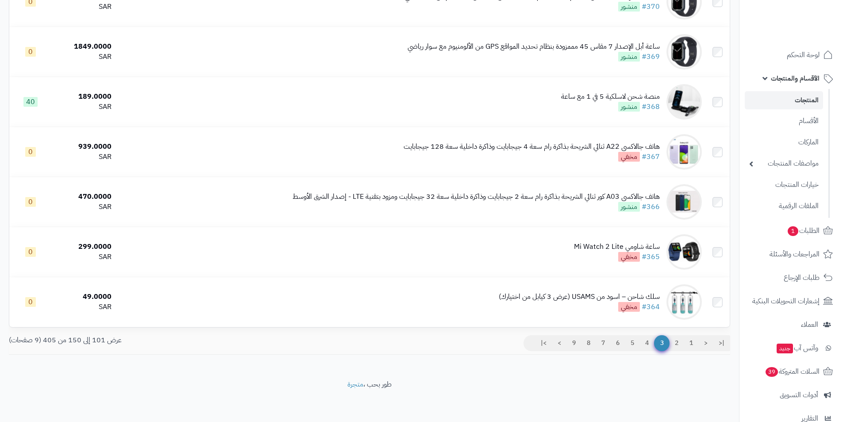
scroll to position [2291, 0]
click at [644, 336] on link "4" at bounding box center [647, 343] width 15 height 16
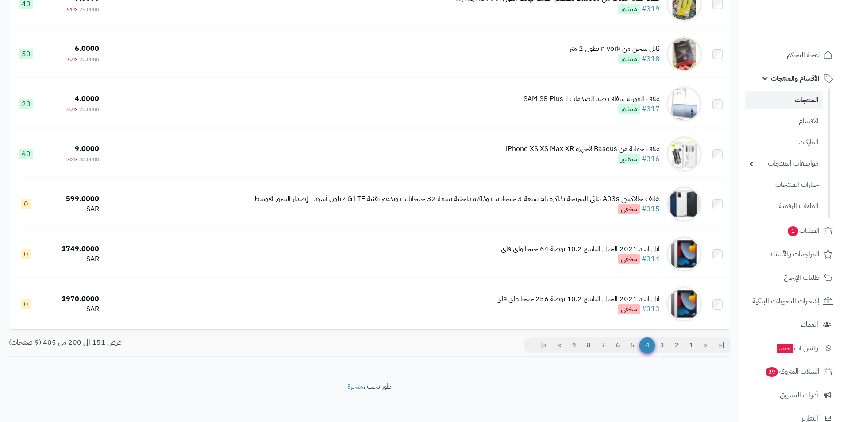
scroll to position [2291, 0]
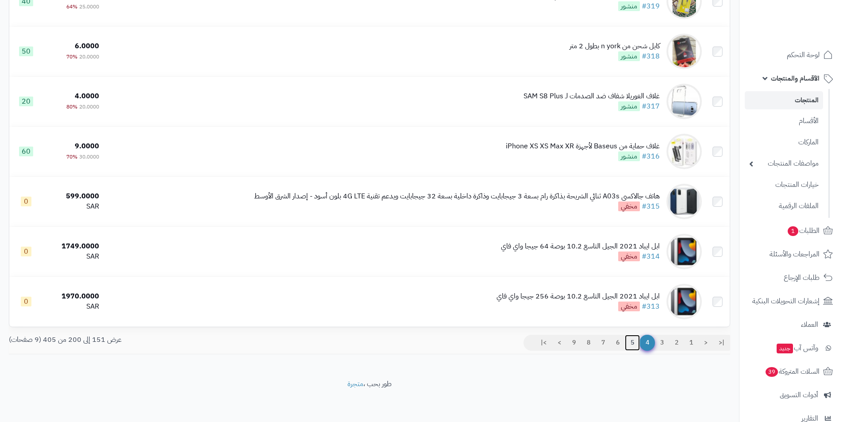
click at [630, 336] on link "5" at bounding box center [632, 343] width 15 height 16
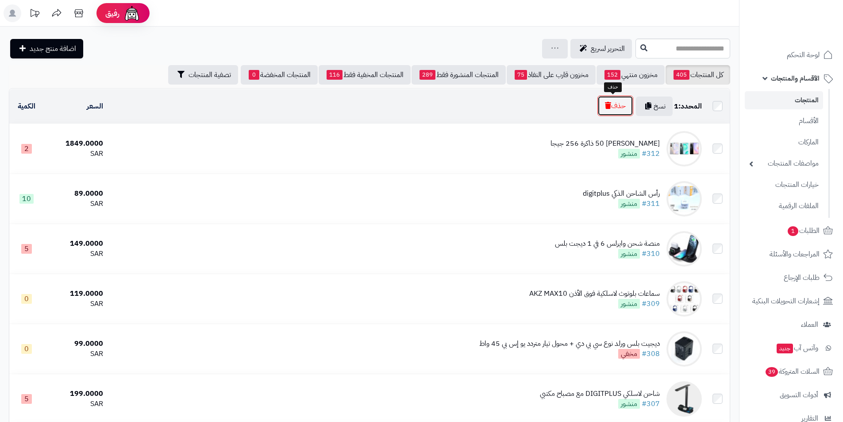
click at [609, 105] on button "حذف" at bounding box center [616, 106] width 36 height 20
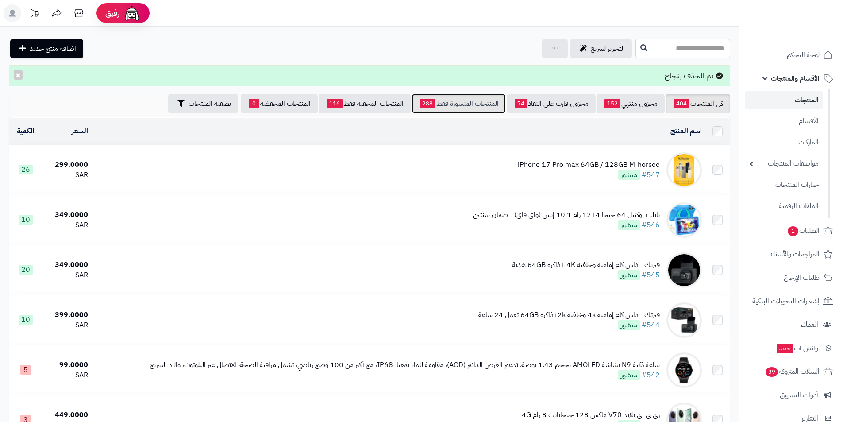
click at [461, 100] on link "المنتجات المنشورة فقط 288" at bounding box center [459, 103] width 94 height 19
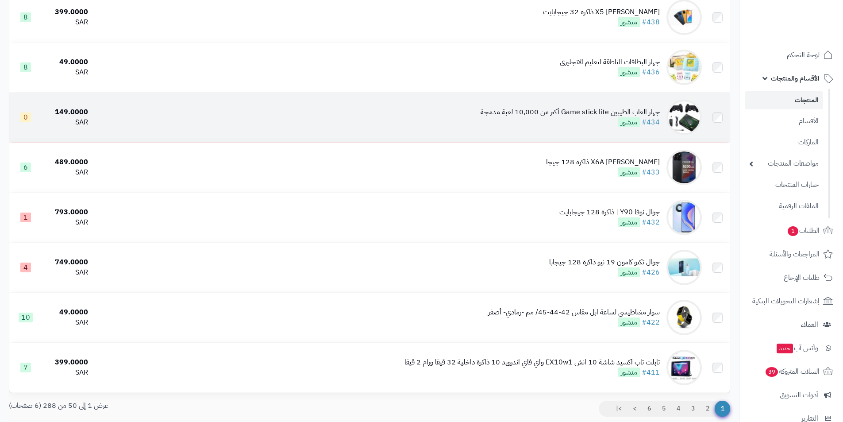
scroll to position [2291, 0]
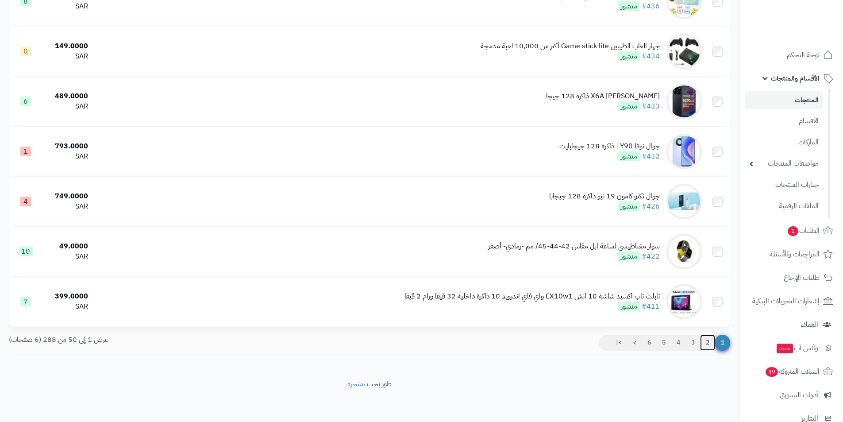
click at [711, 342] on link "2" at bounding box center [707, 343] width 15 height 16
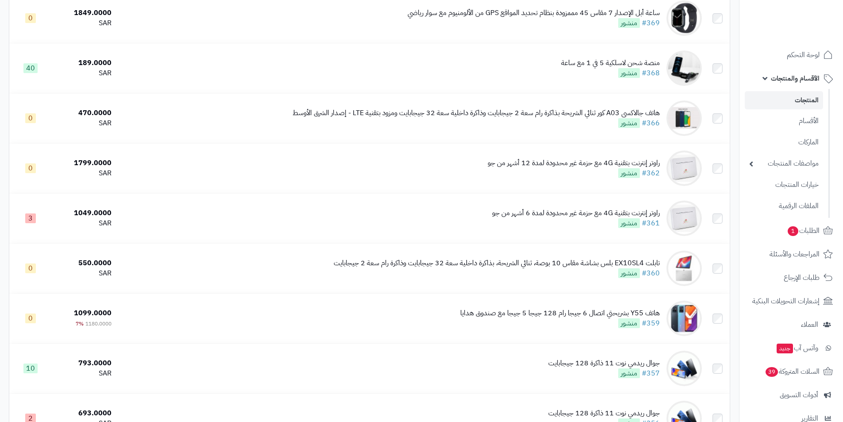
scroll to position [2291, 0]
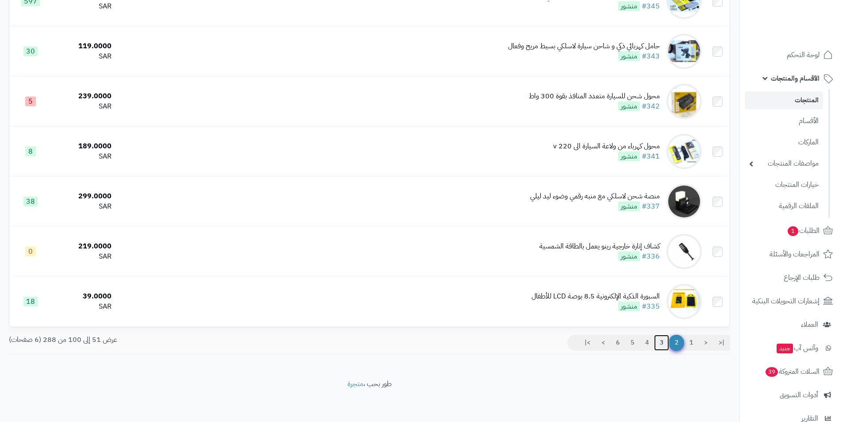
click at [657, 344] on link "3" at bounding box center [661, 343] width 15 height 16
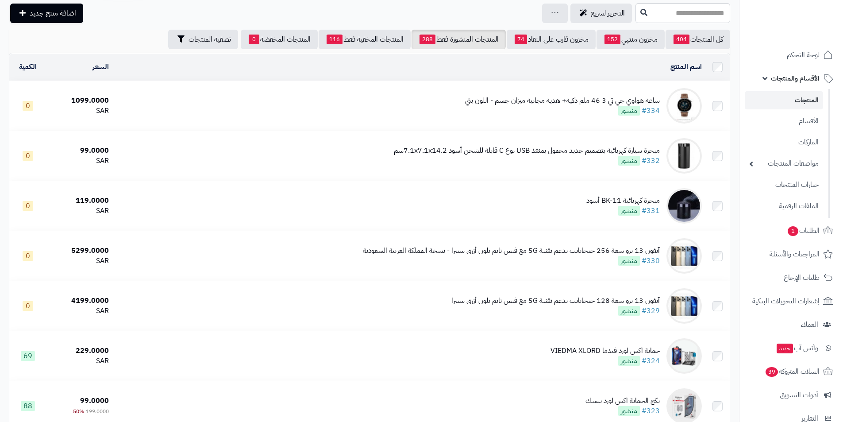
scroll to position [33, 0]
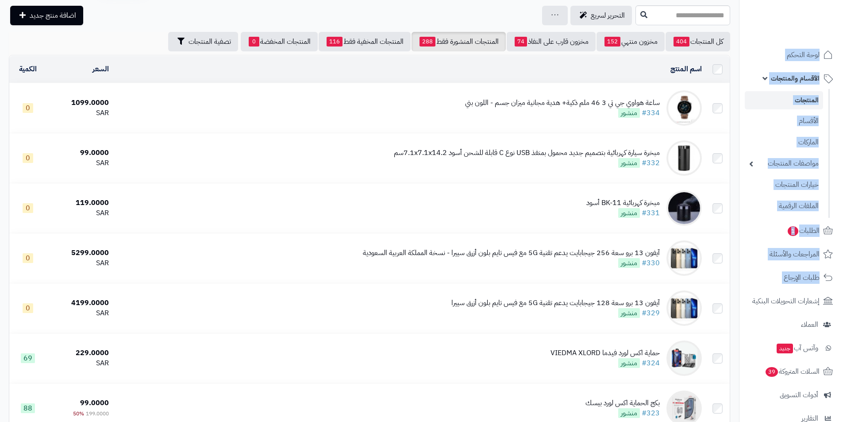
drag, startPoint x: 849, startPoint y: 99, endPoint x: 832, endPoint y: 189, distance: 91.9
click at [833, 248] on ul "لوحة التحكم الأقسام والمنتجات المنتجات الأقسام الماركات مواصفات المنتجات مواصفا…" at bounding box center [792, 283] width 104 height 479
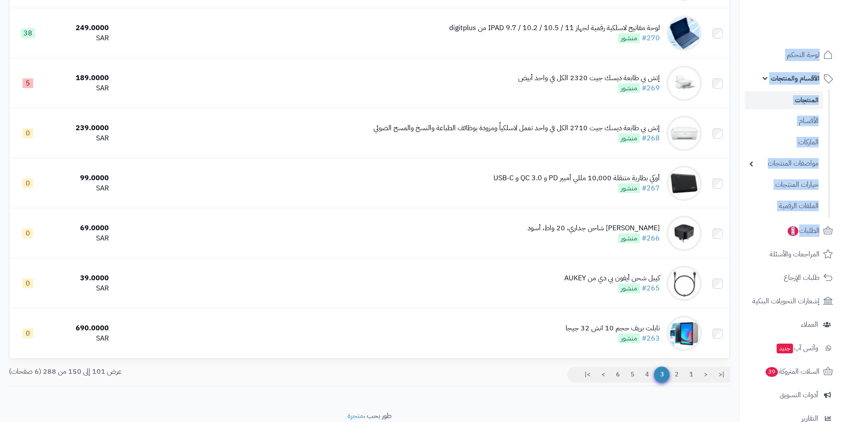
scroll to position [2291, 0]
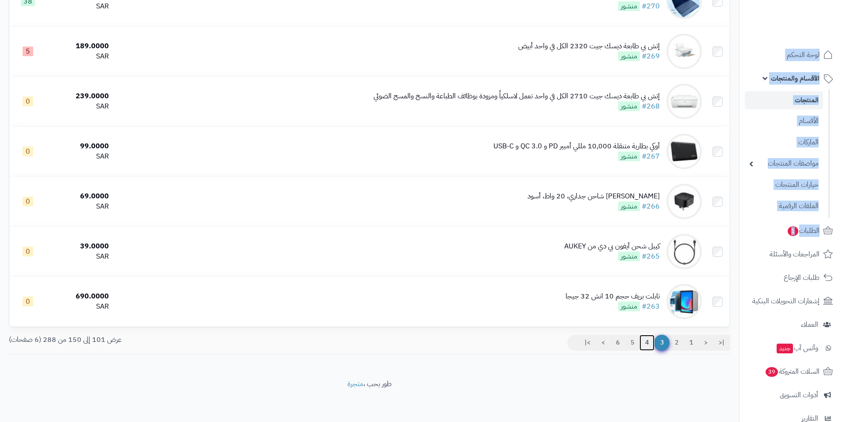
click at [651, 342] on link "4" at bounding box center [647, 343] width 15 height 16
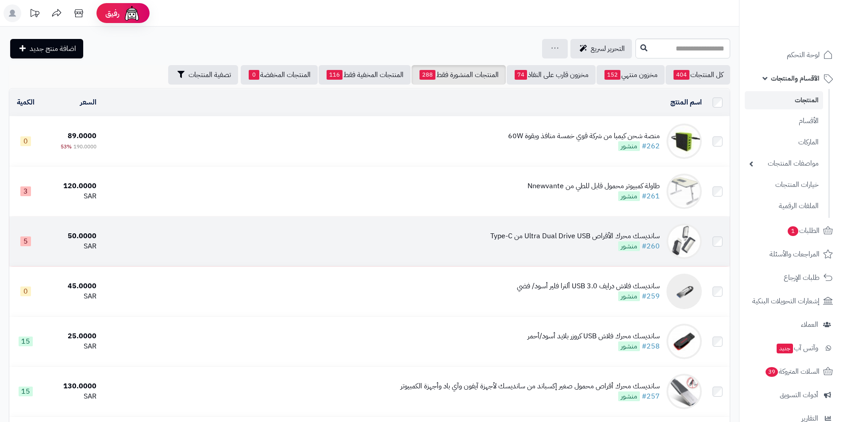
click at [712, 243] on td at bounding box center [718, 241] width 24 height 50
click at [717, 235] on td at bounding box center [718, 241] width 24 height 50
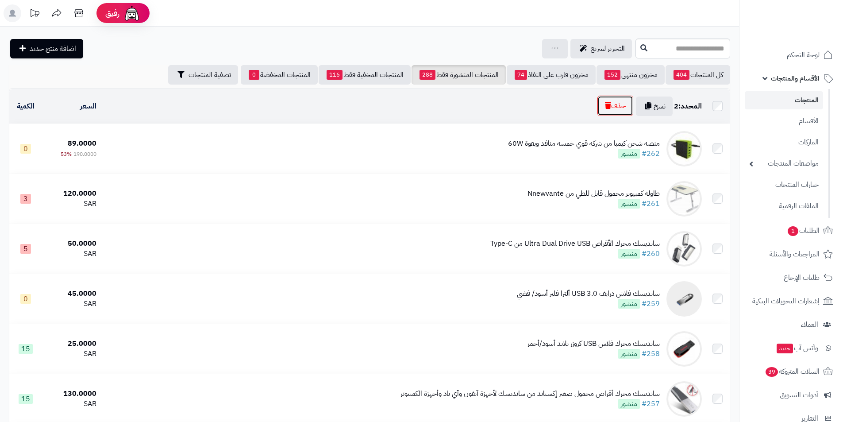
click at [617, 111] on button "حذف" at bounding box center [616, 106] width 36 height 20
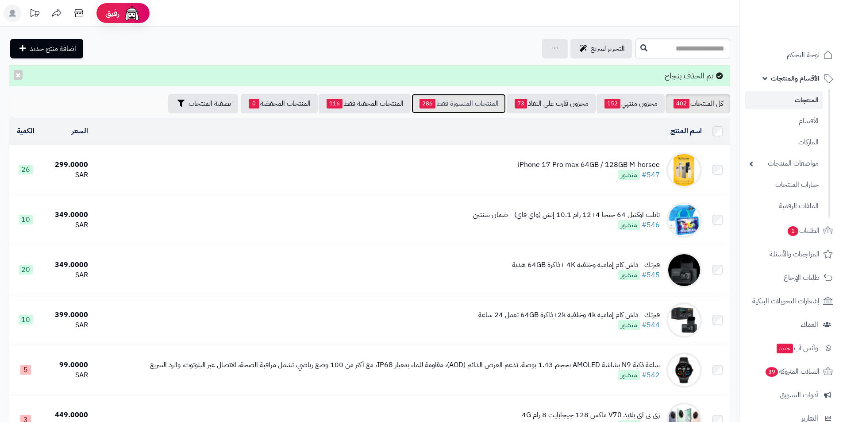
click at [473, 112] on link "المنتجات المنشورة فقط 286" at bounding box center [459, 103] width 94 height 19
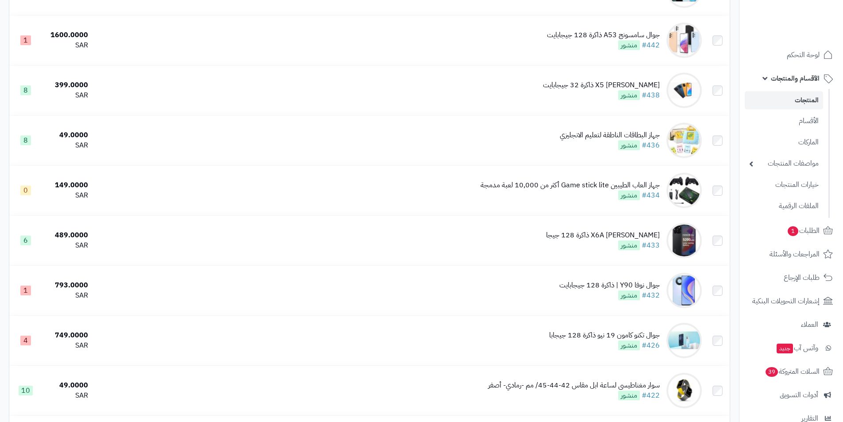
scroll to position [2291, 0]
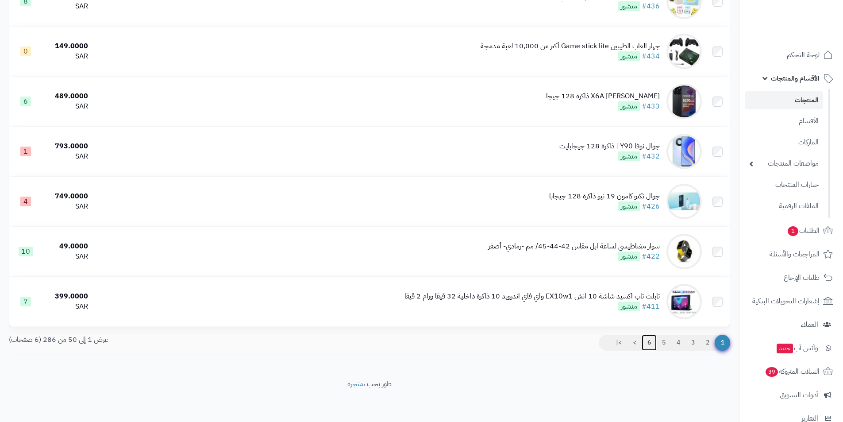
click at [645, 342] on link "6" at bounding box center [649, 343] width 15 height 16
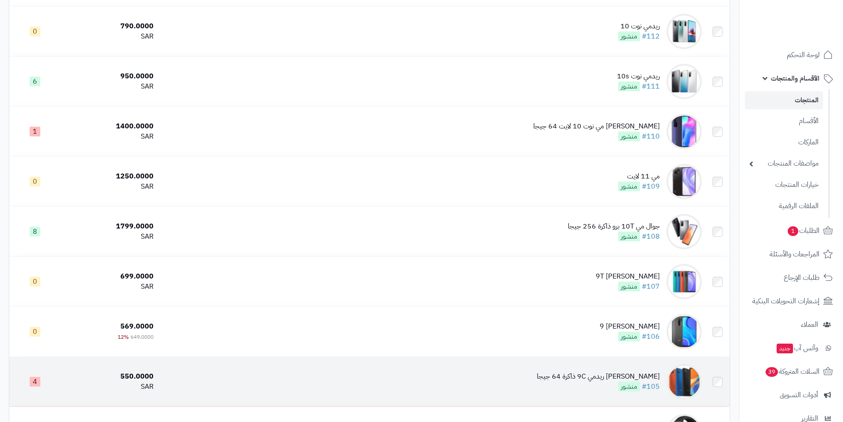
scroll to position [1591, 0]
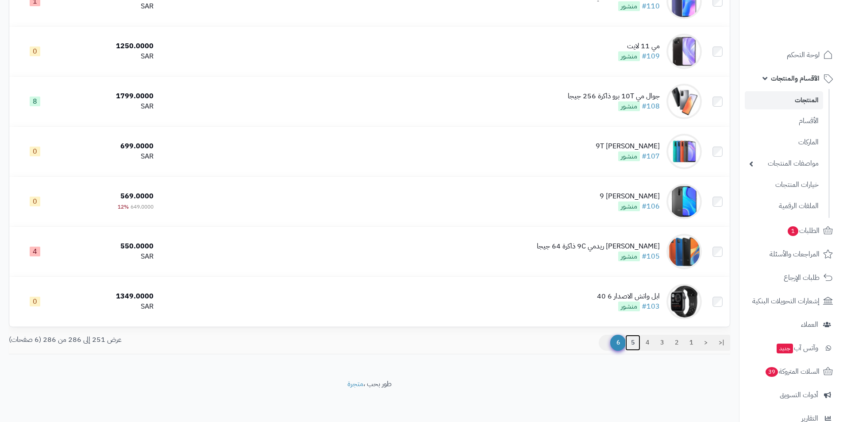
click at [637, 338] on link "5" at bounding box center [632, 343] width 15 height 16
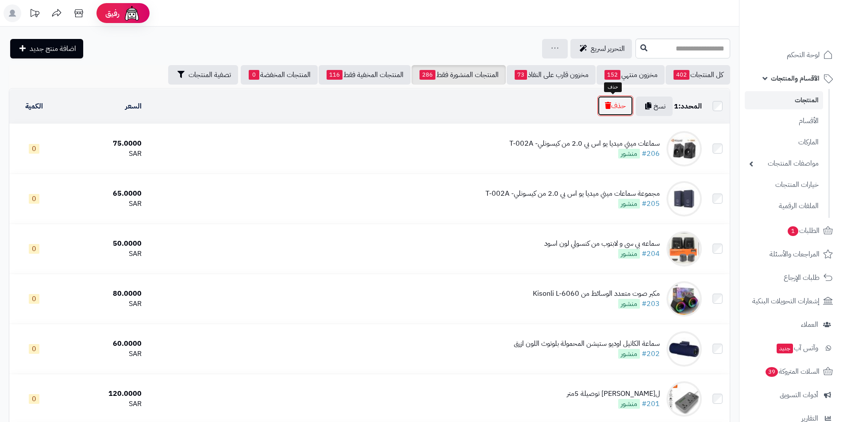
click at [617, 98] on button "حذف" at bounding box center [616, 106] width 36 height 20
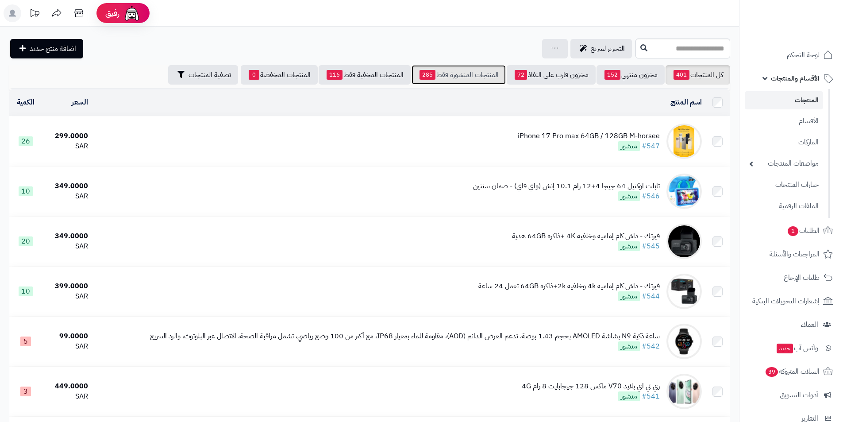
click at [440, 73] on link "المنتجات المنشورة فقط 285" at bounding box center [459, 74] width 94 height 19
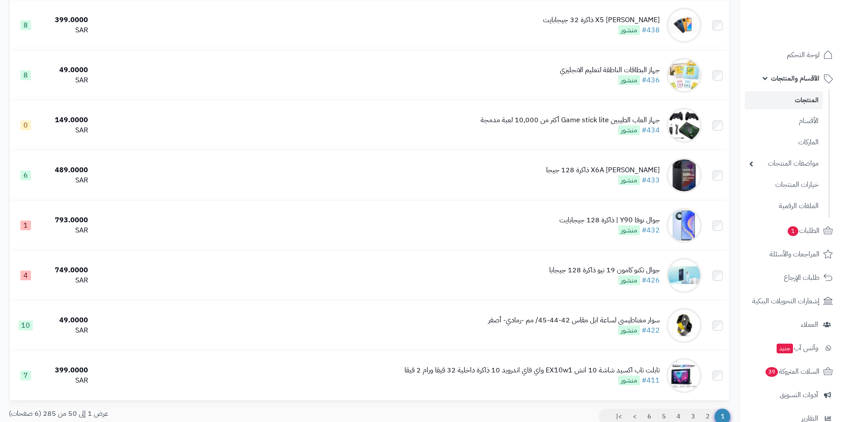
scroll to position [2291, 0]
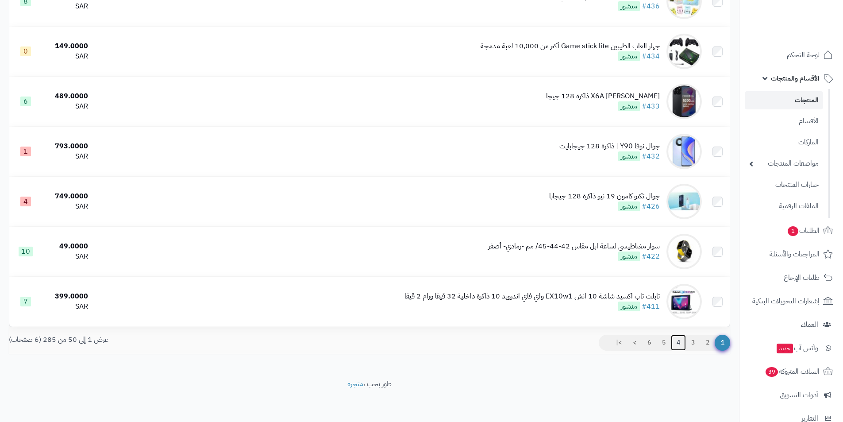
click at [674, 342] on link "4" at bounding box center [678, 343] width 15 height 16
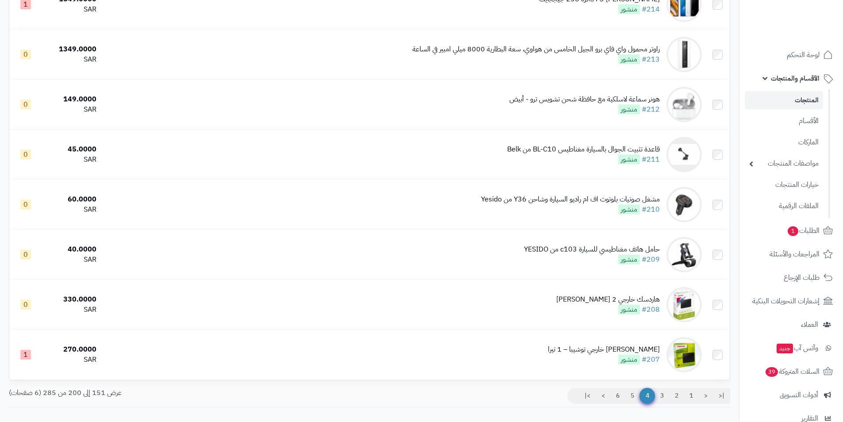
scroll to position [2258, 0]
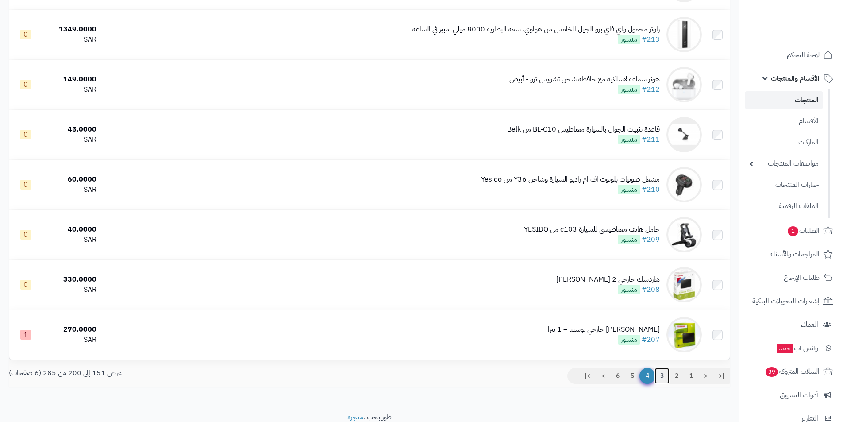
click at [662, 369] on link "3" at bounding box center [662, 376] width 15 height 16
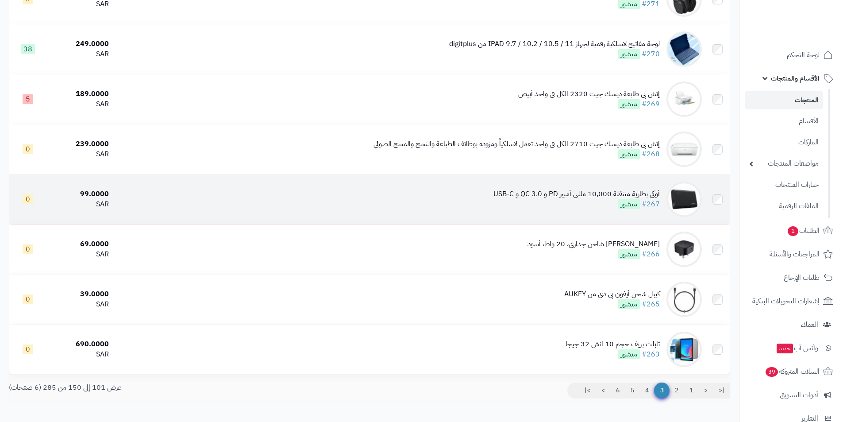
scroll to position [2291, 0]
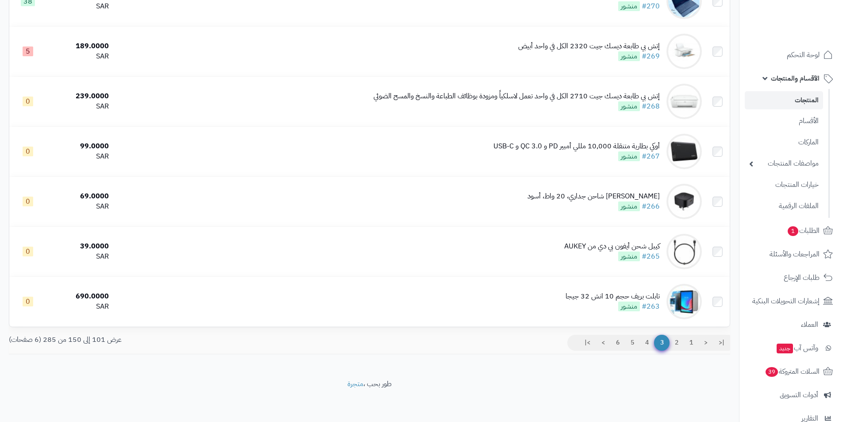
click at [671, 351] on div "|< < 1 2 3 4 5 6 > >|" at bounding box center [553, 344] width 367 height 19
click at [676, 343] on link "2" at bounding box center [676, 343] width 15 height 16
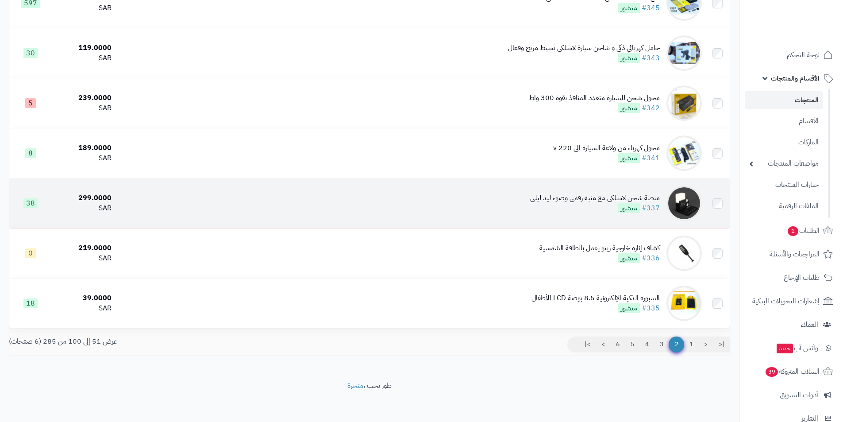
scroll to position [2291, 0]
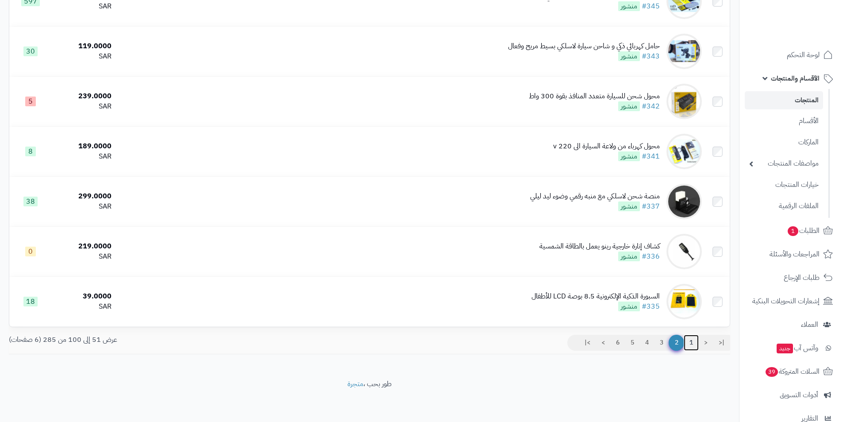
click at [692, 340] on link "1" at bounding box center [691, 343] width 15 height 16
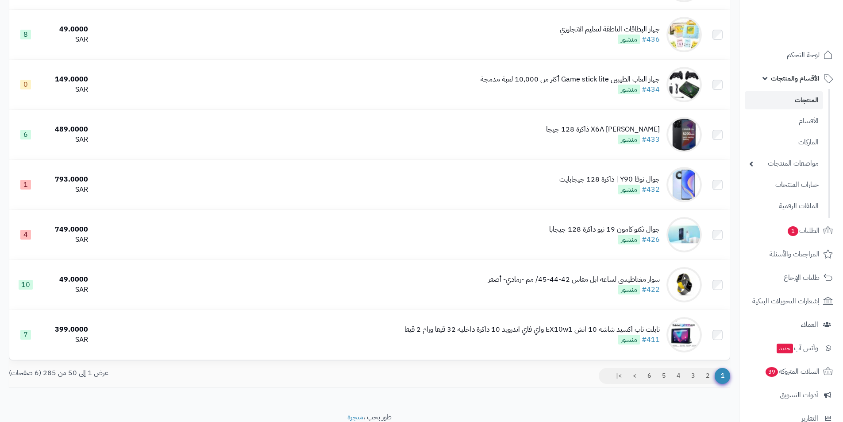
scroll to position [2291, 0]
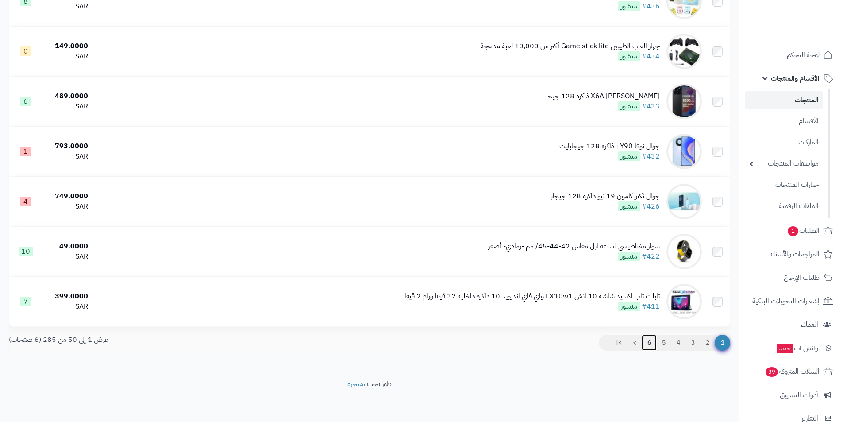
click at [645, 339] on link "6" at bounding box center [649, 343] width 15 height 16
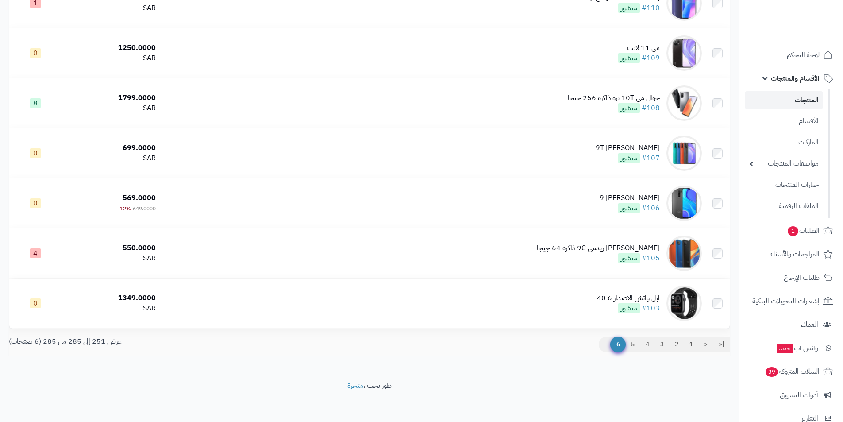
scroll to position [1541, 0]
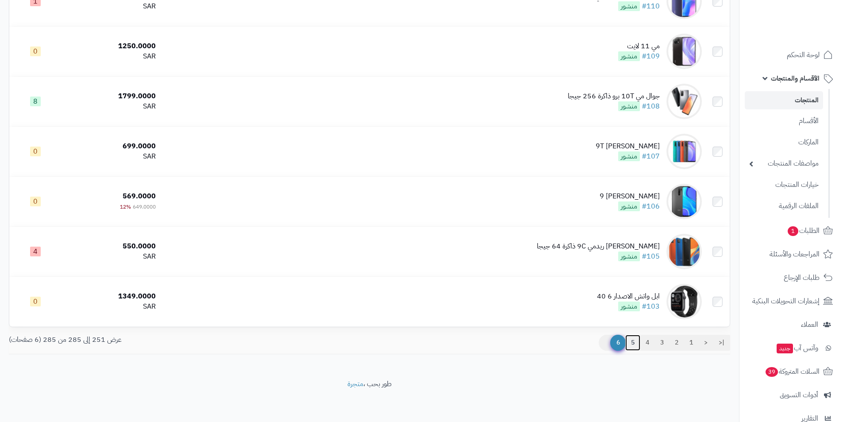
click at [630, 338] on link "5" at bounding box center [632, 343] width 15 height 16
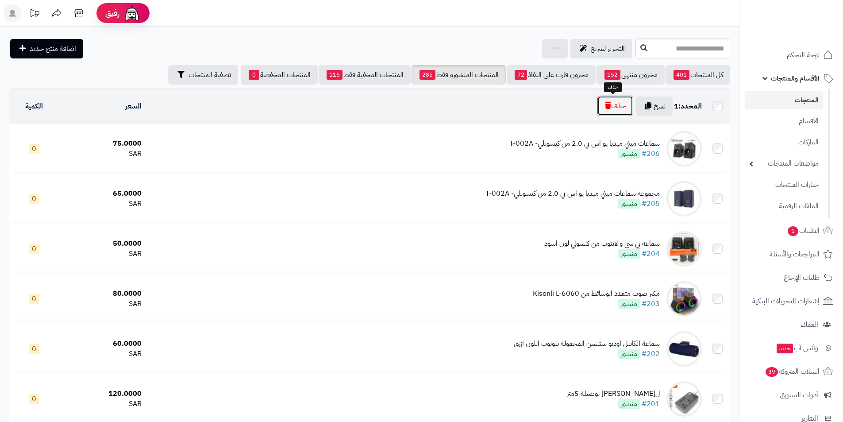
click at [607, 108] on icon "button" at bounding box center [608, 105] width 6 height 7
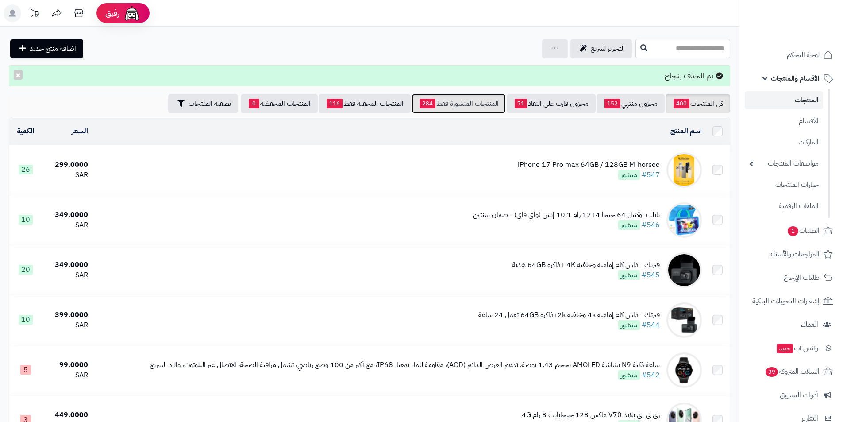
click at [453, 103] on link "المنتجات المنشورة فقط 284" at bounding box center [459, 103] width 94 height 19
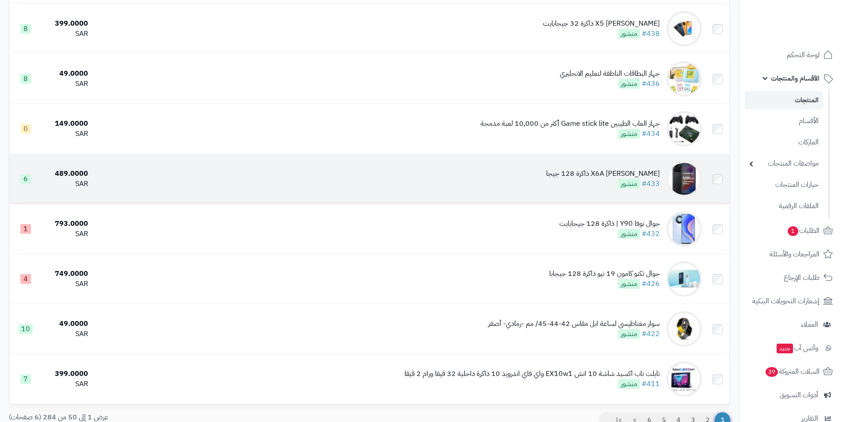
scroll to position [2291, 0]
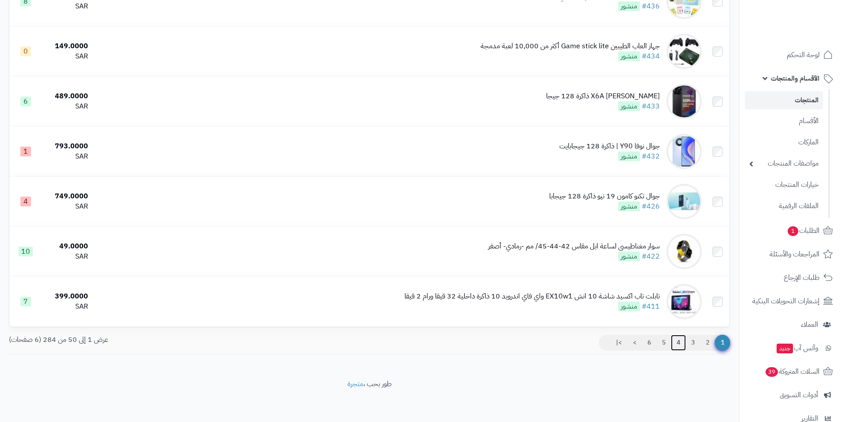
click at [682, 336] on link "4" at bounding box center [678, 343] width 15 height 16
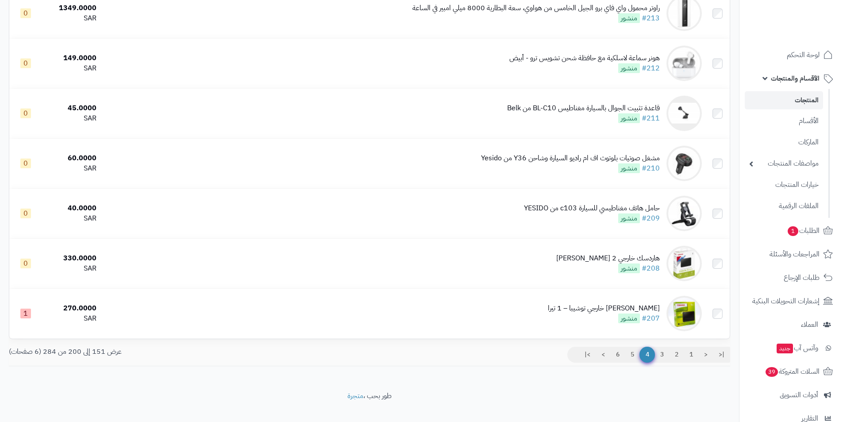
scroll to position [2291, 0]
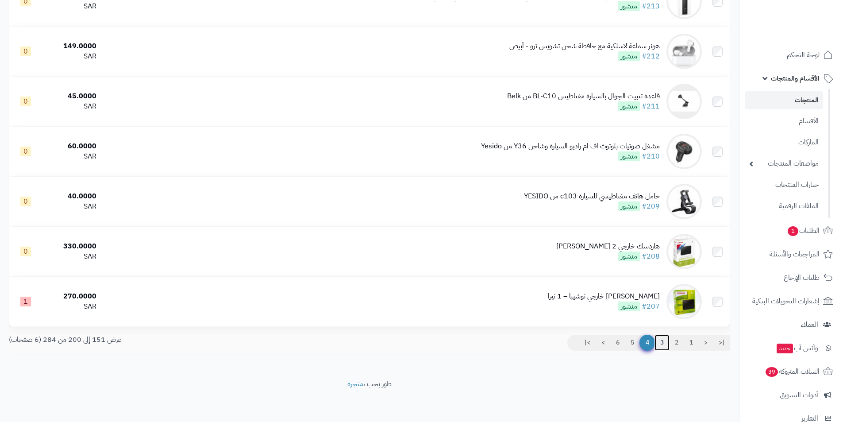
click at [664, 343] on link "3" at bounding box center [662, 343] width 15 height 16
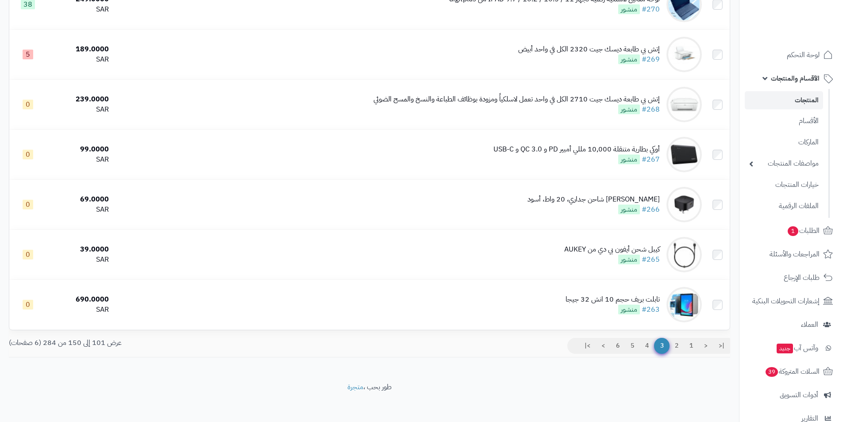
scroll to position [2291, 0]
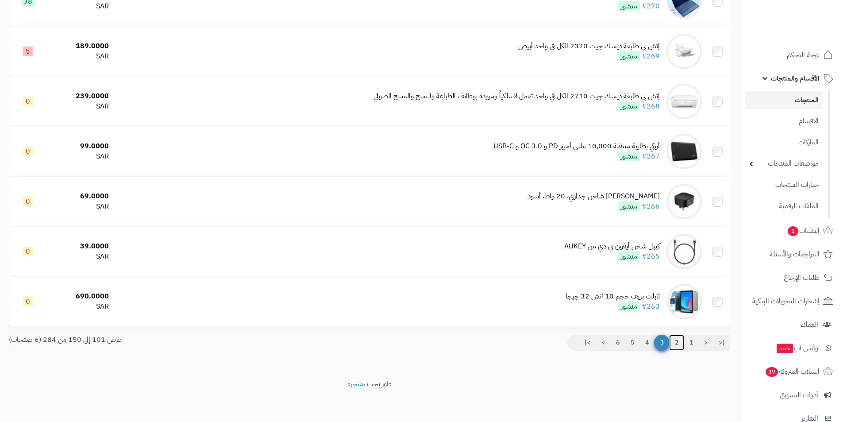
click at [677, 340] on link "2" at bounding box center [676, 343] width 15 height 16
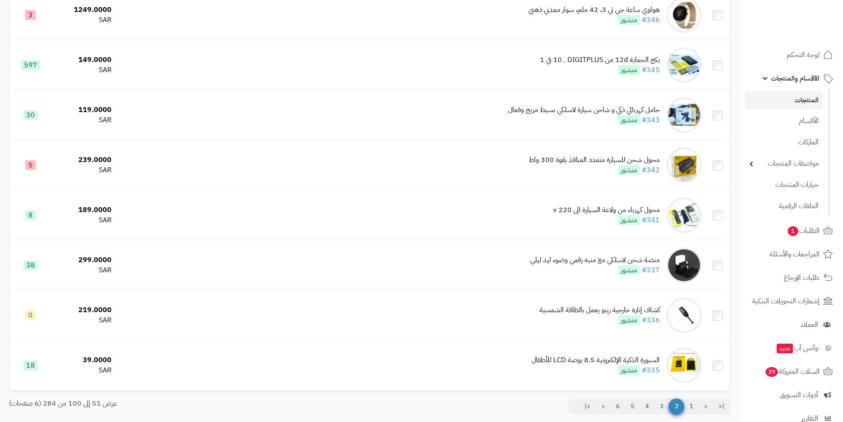
scroll to position [2291, 0]
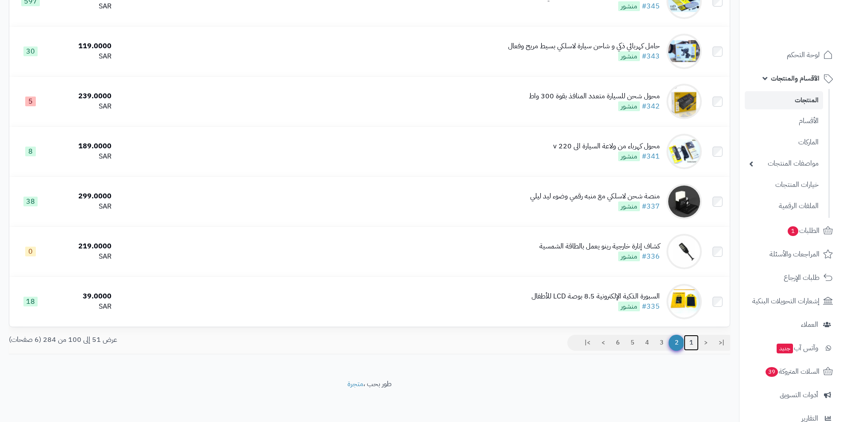
click at [694, 337] on link "1" at bounding box center [691, 343] width 15 height 16
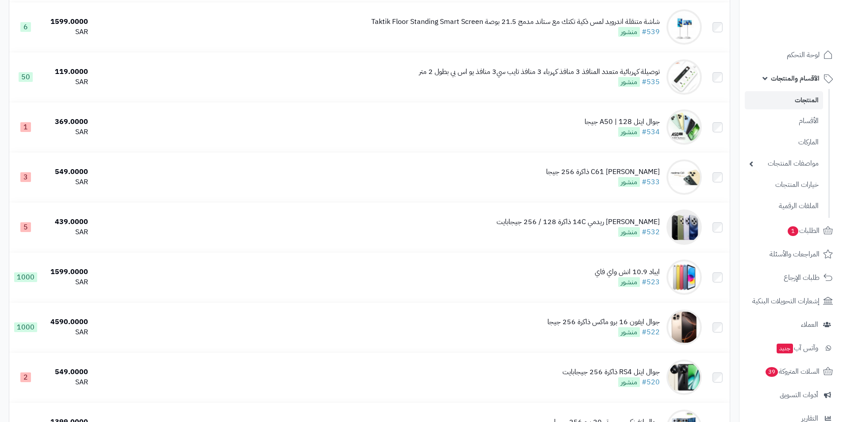
scroll to position [2291, 0]
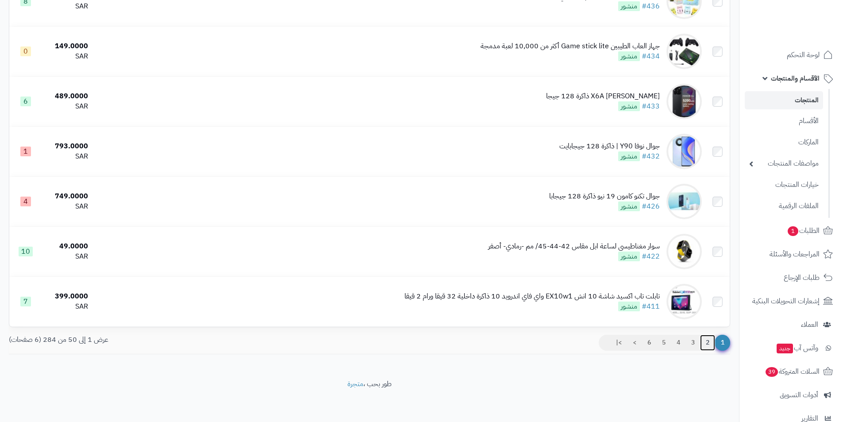
click at [709, 344] on link "2" at bounding box center [707, 343] width 15 height 16
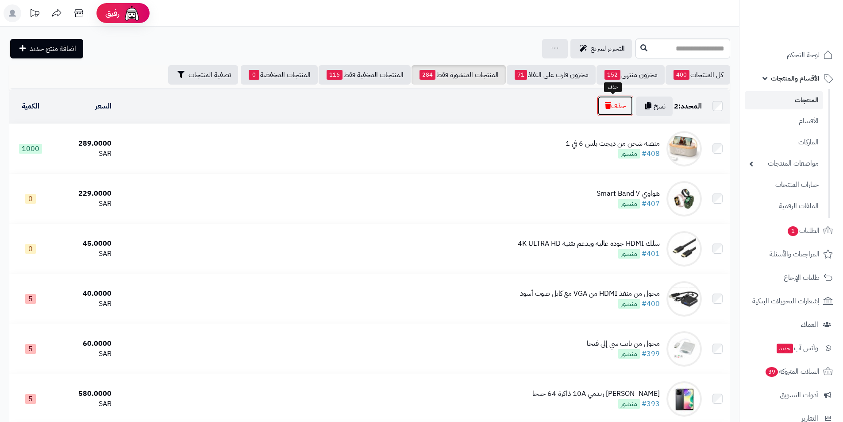
click at [621, 106] on button "حذف" at bounding box center [616, 106] width 36 height 20
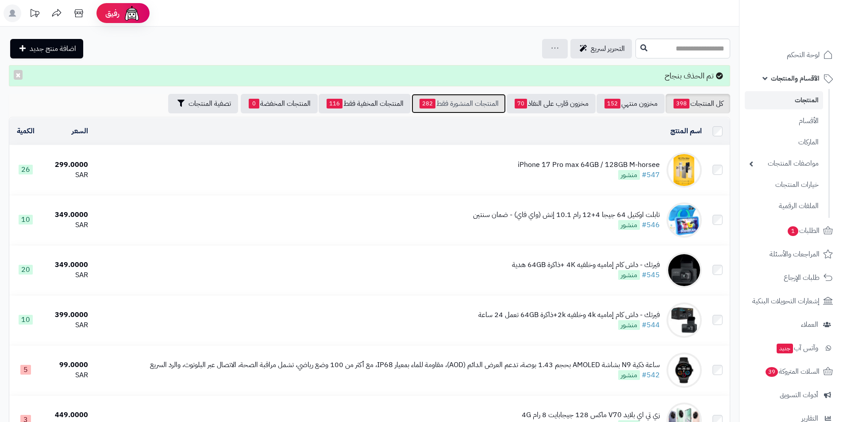
click at [472, 108] on link "المنتجات المنشورة فقط 282" at bounding box center [459, 103] width 94 height 19
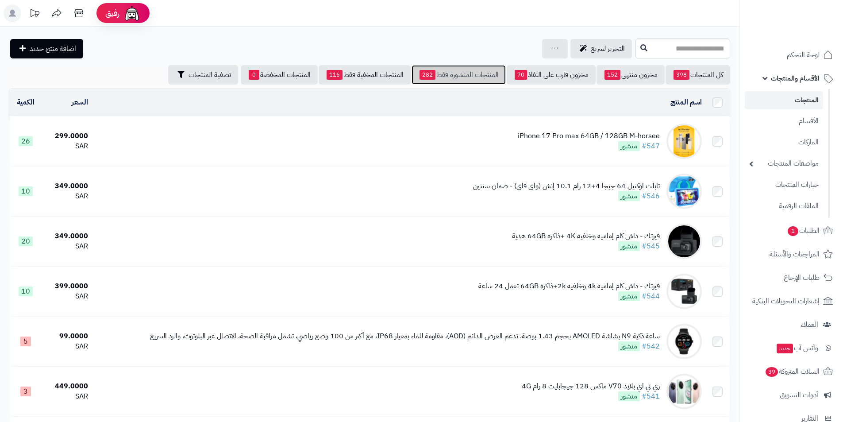
click at [483, 73] on link "المنتجات المنشورة فقط 282" at bounding box center [459, 74] width 94 height 19
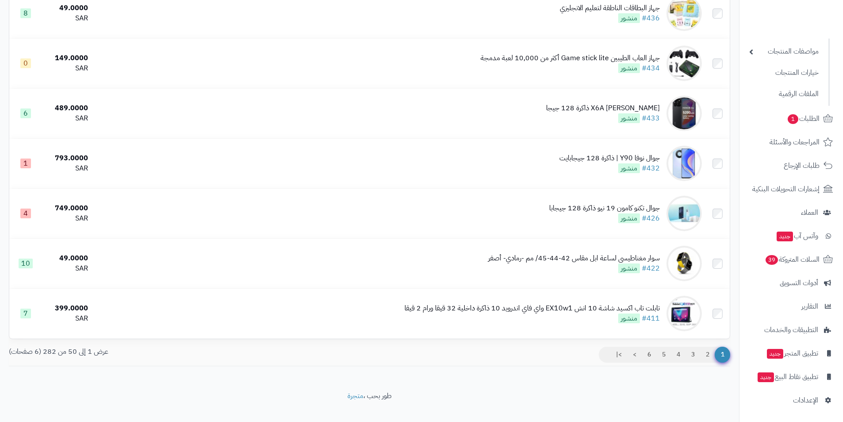
scroll to position [2291, 0]
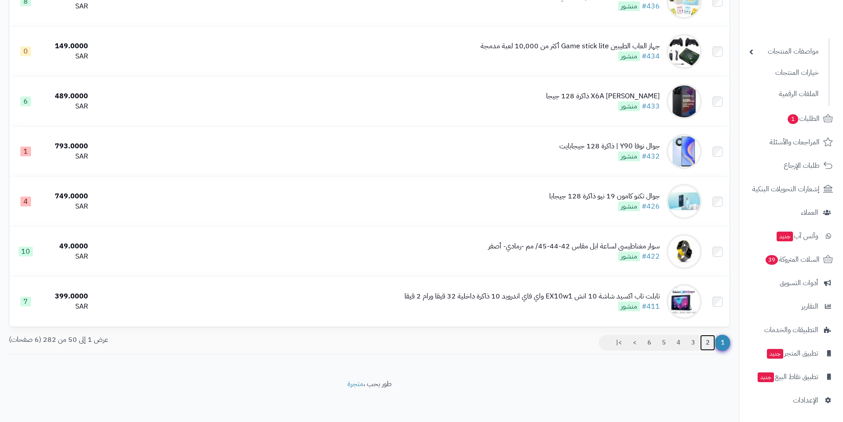
click at [707, 336] on link "2" at bounding box center [707, 343] width 15 height 16
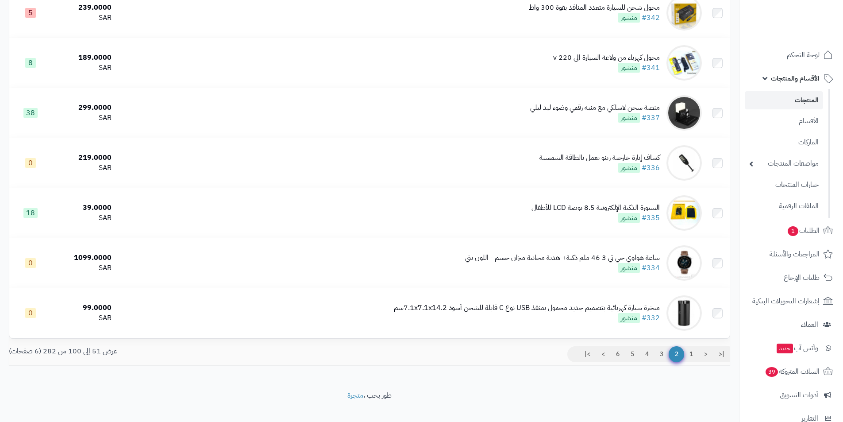
scroll to position [2291, 0]
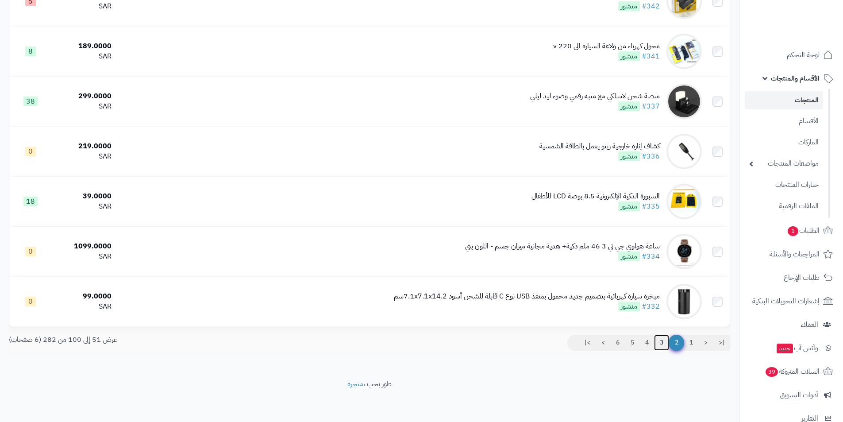
click at [661, 343] on link "3" at bounding box center [661, 343] width 15 height 16
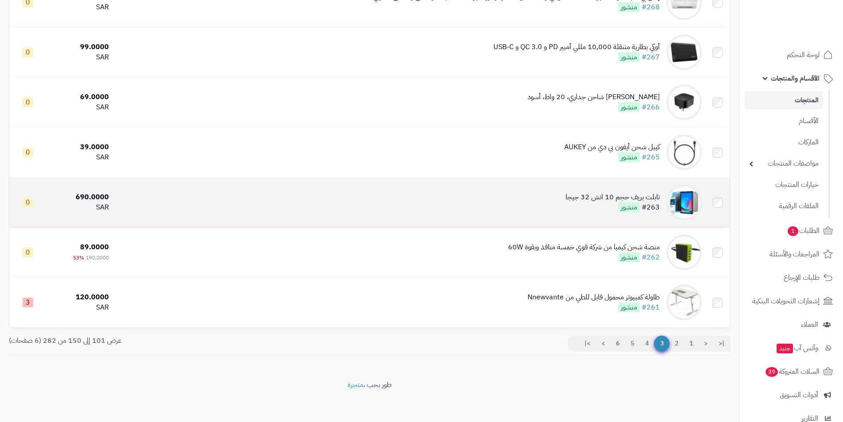
scroll to position [2291, 0]
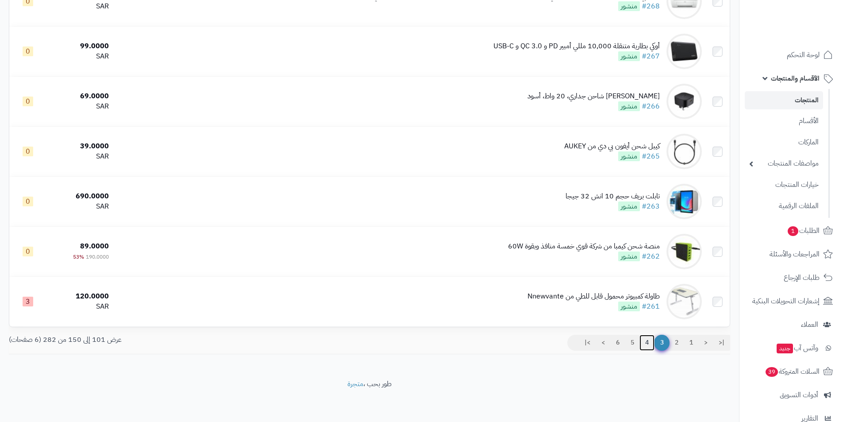
click at [647, 342] on link "4" at bounding box center [647, 343] width 15 height 16
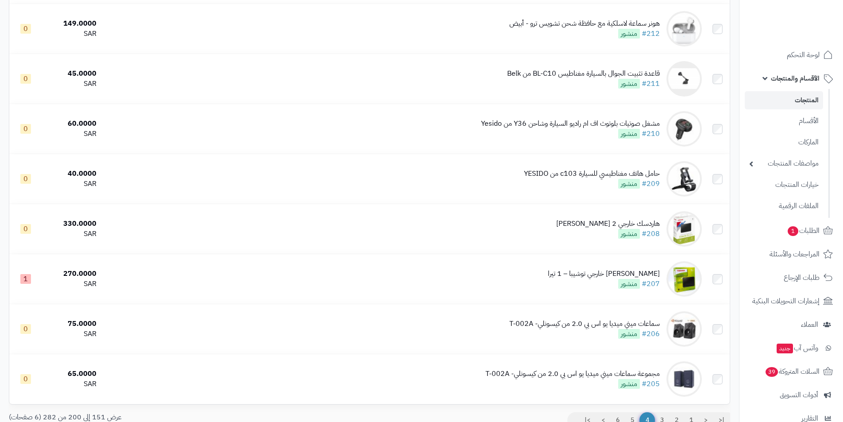
scroll to position [2291, 0]
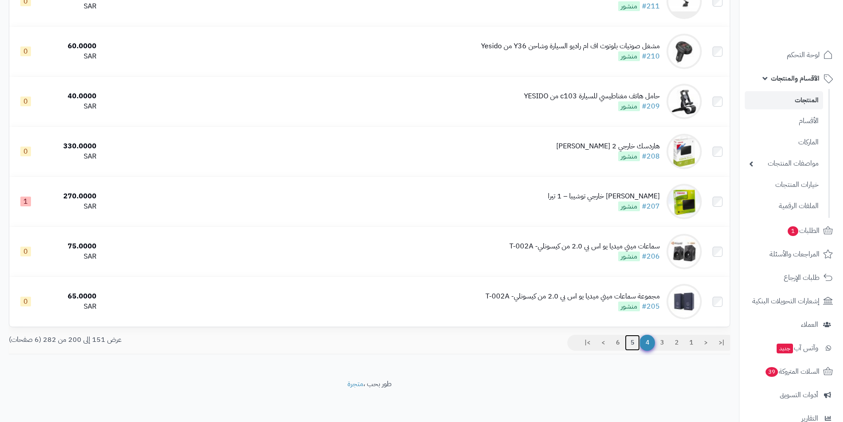
click at [636, 347] on link "5" at bounding box center [632, 343] width 15 height 16
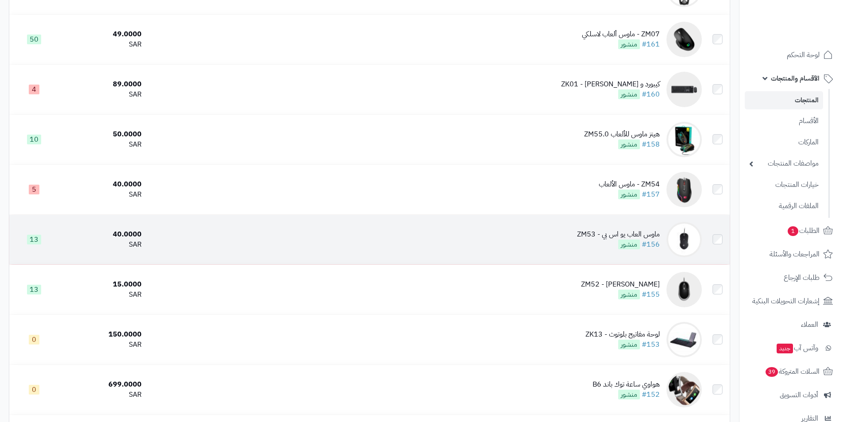
scroll to position [1824, 0]
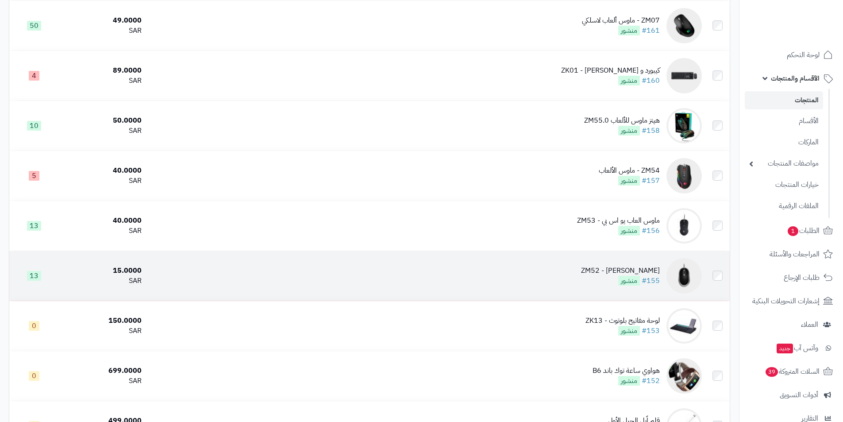
click at [724, 275] on td at bounding box center [718, 276] width 24 height 50
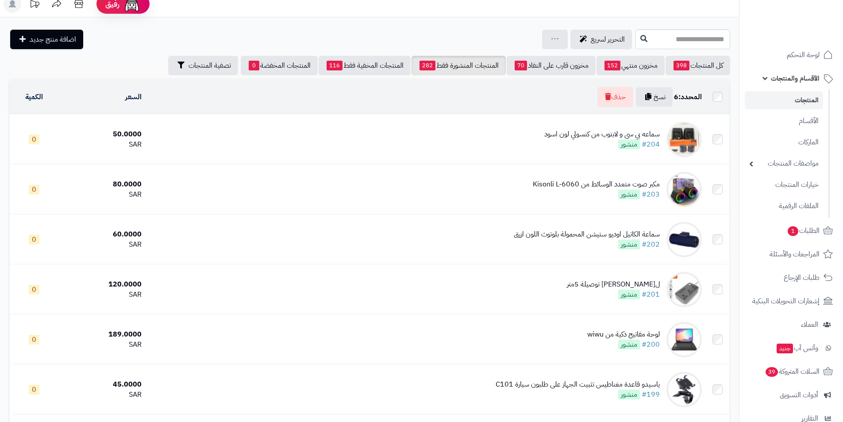
scroll to position [0, 0]
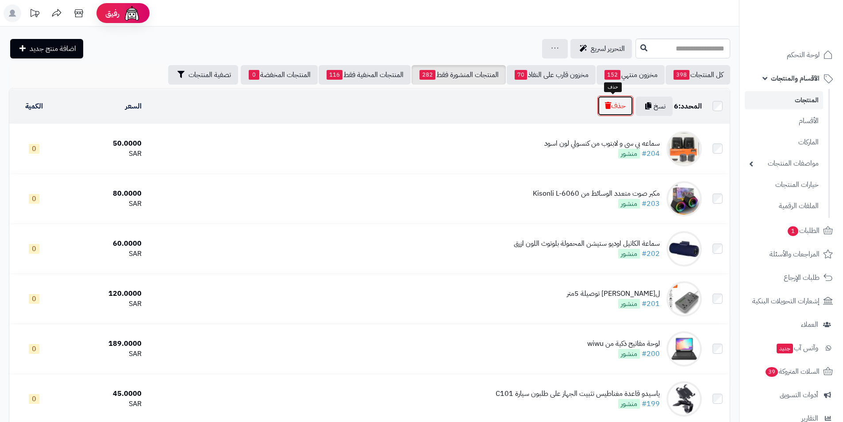
click at [611, 105] on button "حذف" at bounding box center [616, 106] width 36 height 20
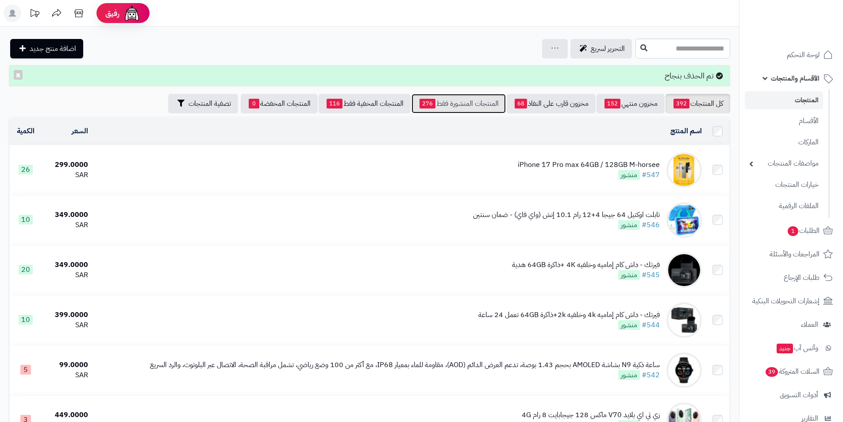
click at [441, 105] on link "المنتجات المنشورة فقط 276" at bounding box center [459, 103] width 94 height 19
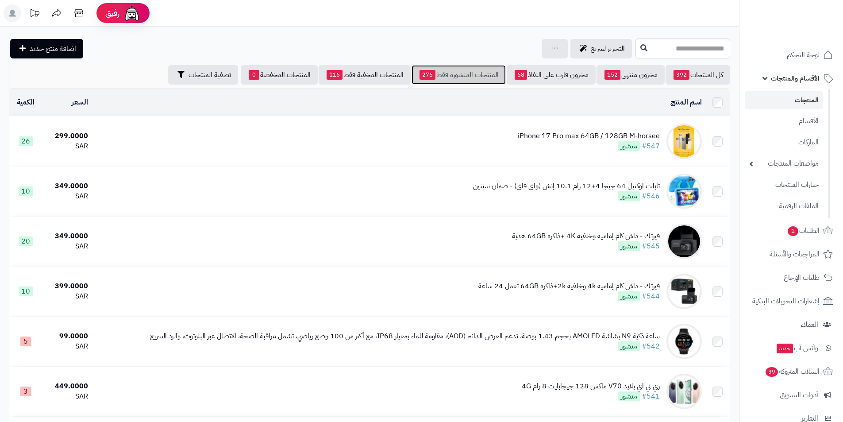
click at [448, 77] on link "المنتجات المنشورة فقط 276" at bounding box center [459, 74] width 94 height 19
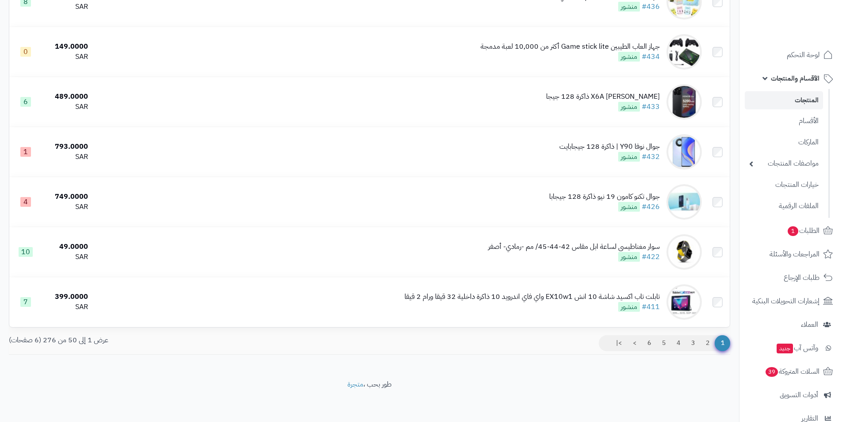
scroll to position [2291, 0]
click at [651, 344] on link "6" at bounding box center [649, 343] width 15 height 16
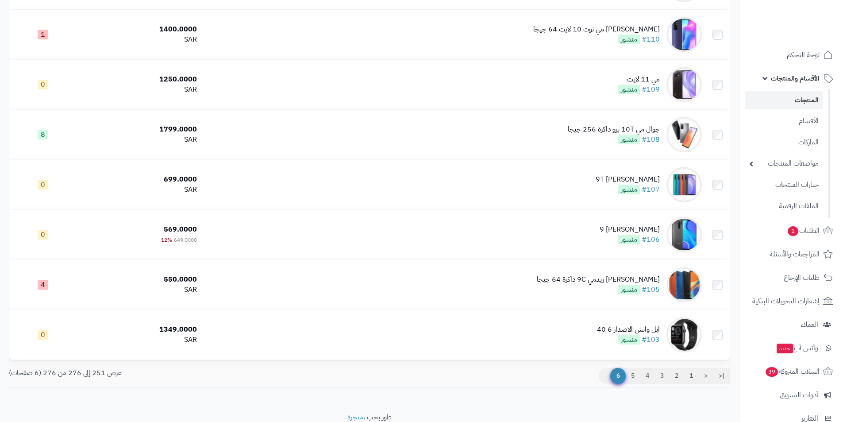
scroll to position [1062, 0]
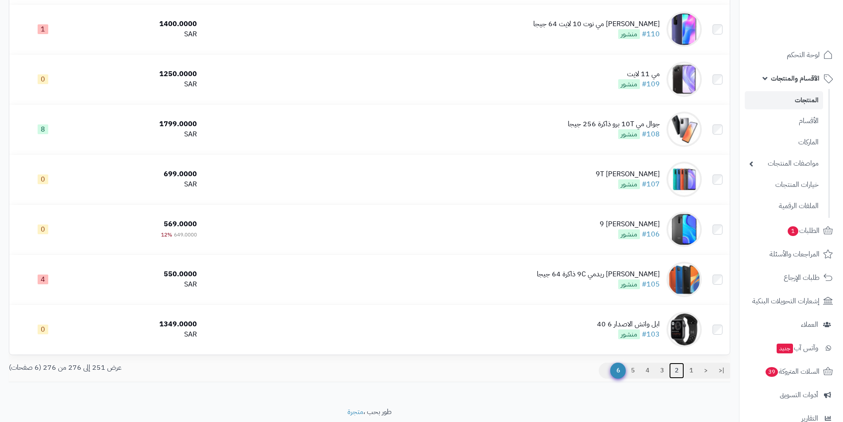
click at [678, 368] on link "2" at bounding box center [676, 371] width 15 height 16
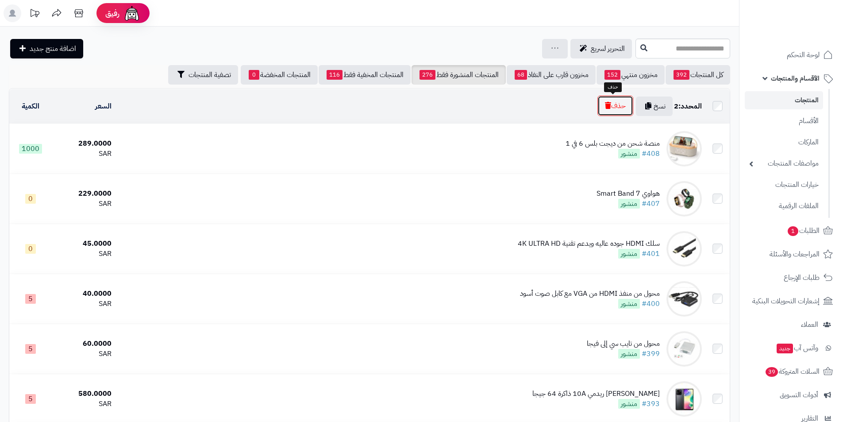
click at [622, 112] on button "حذف" at bounding box center [616, 106] width 36 height 20
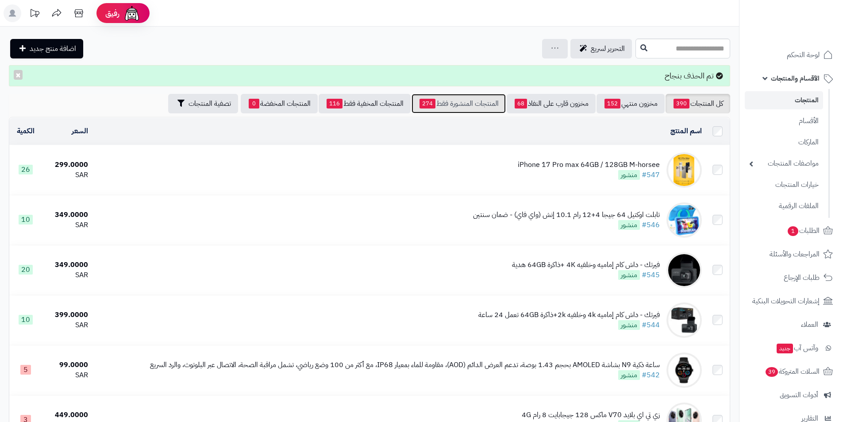
click at [484, 104] on link "المنتجات المنشورة فقط 274" at bounding box center [459, 103] width 94 height 19
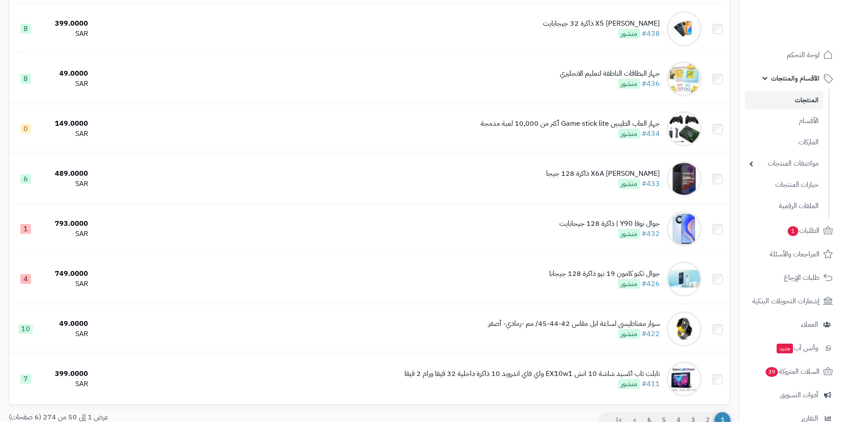
scroll to position [2291, 0]
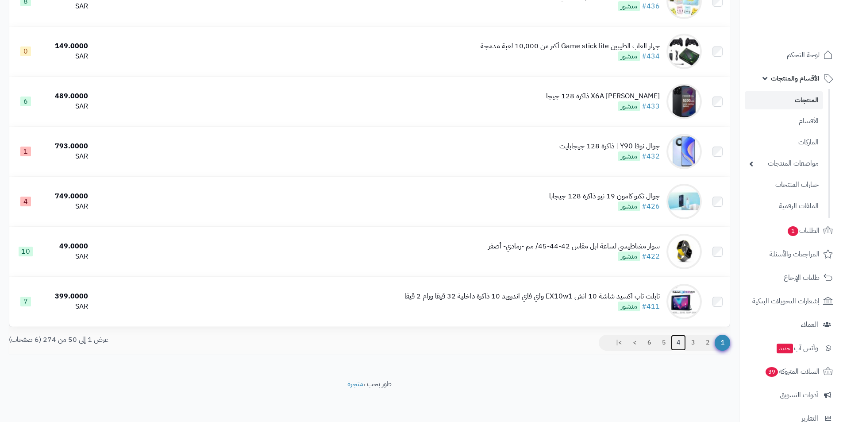
click at [683, 341] on link "4" at bounding box center [678, 343] width 15 height 16
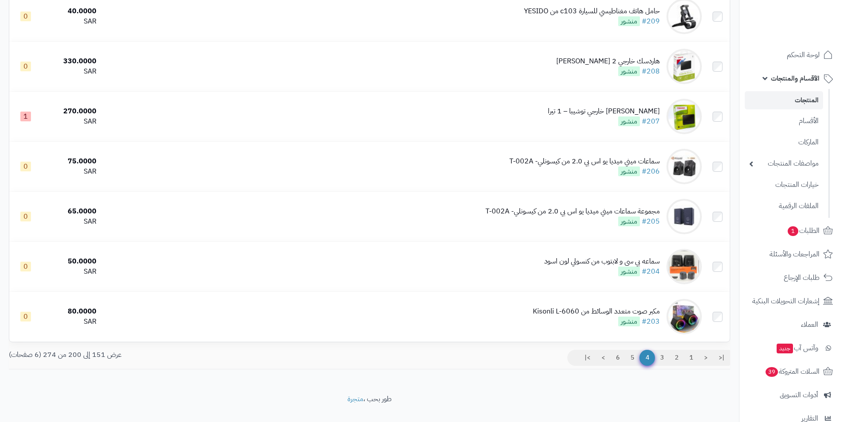
scroll to position [2291, 0]
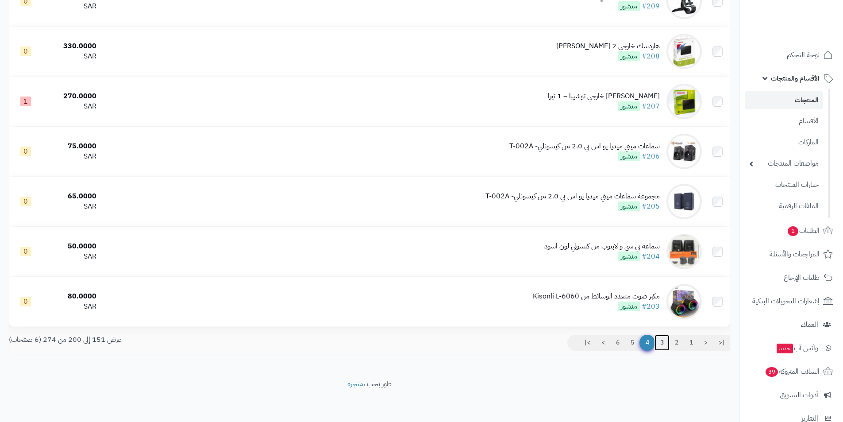
click at [658, 339] on link "3" at bounding box center [662, 343] width 15 height 16
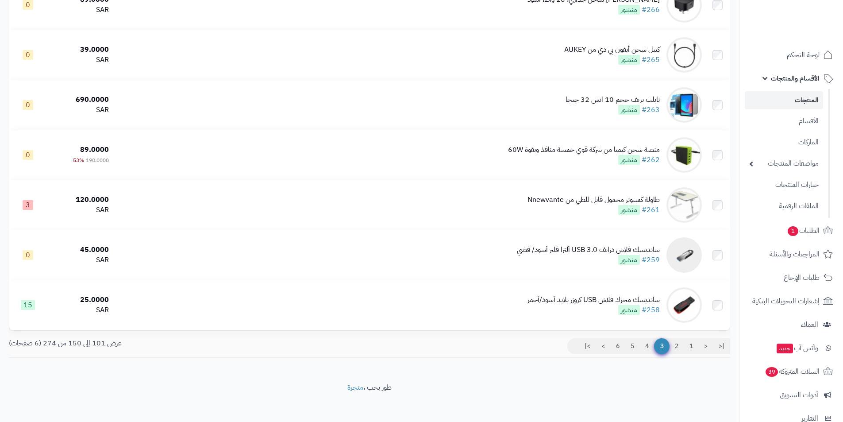
scroll to position [2291, 0]
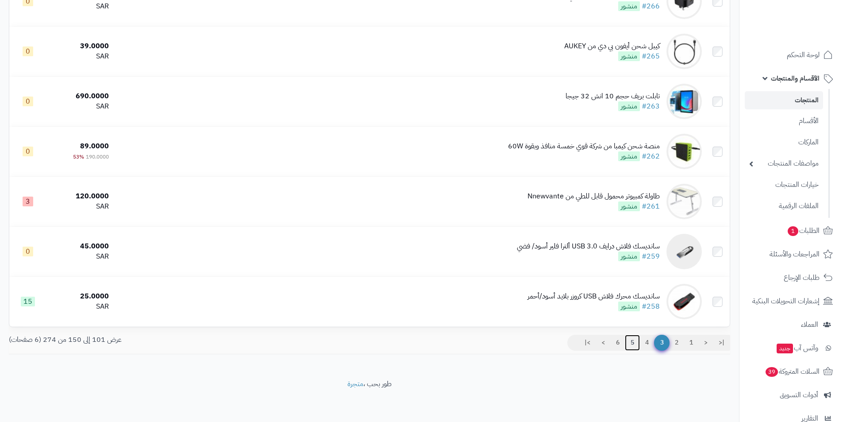
click at [630, 342] on link "5" at bounding box center [632, 343] width 15 height 16
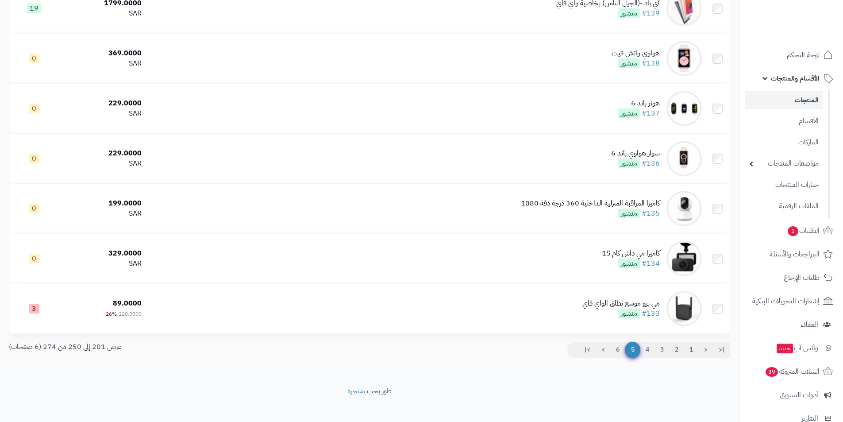
scroll to position [2291, 0]
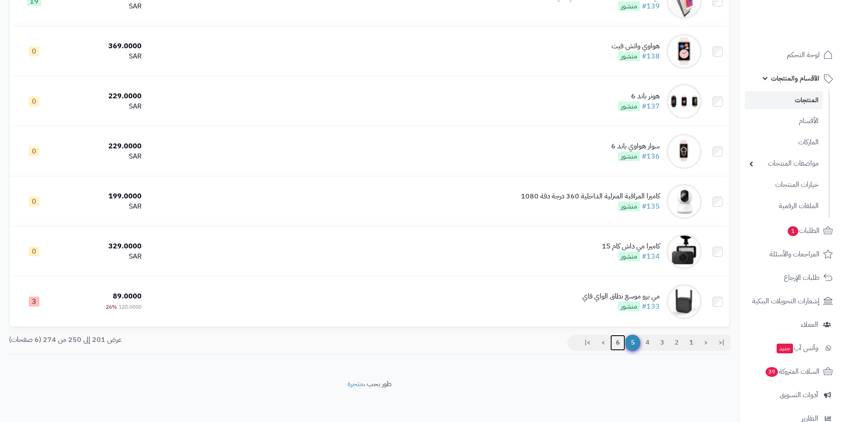
click at [620, 340] on link "6" at bounding box center [617, 343] width 15 height 16
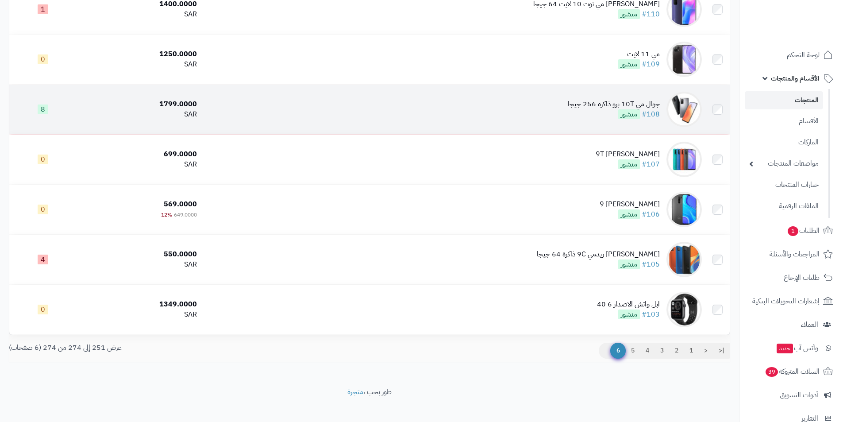
scroll to position [990, 0]
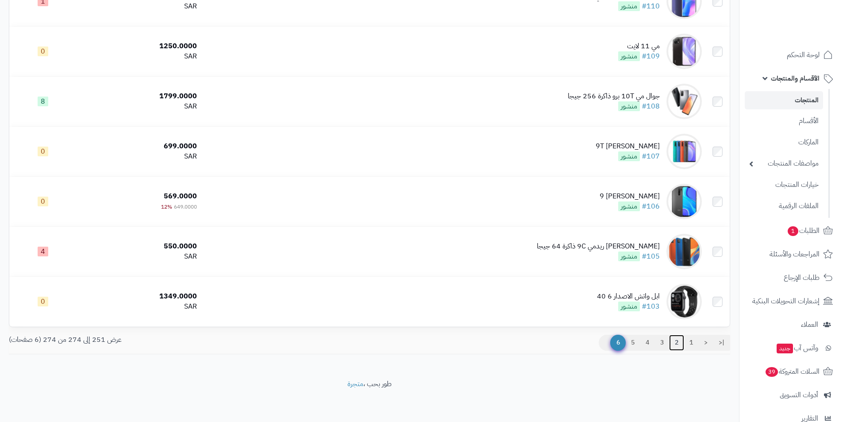
click at [680, 341] on link "2" at bounding box center [676, 343] width 15 height 16
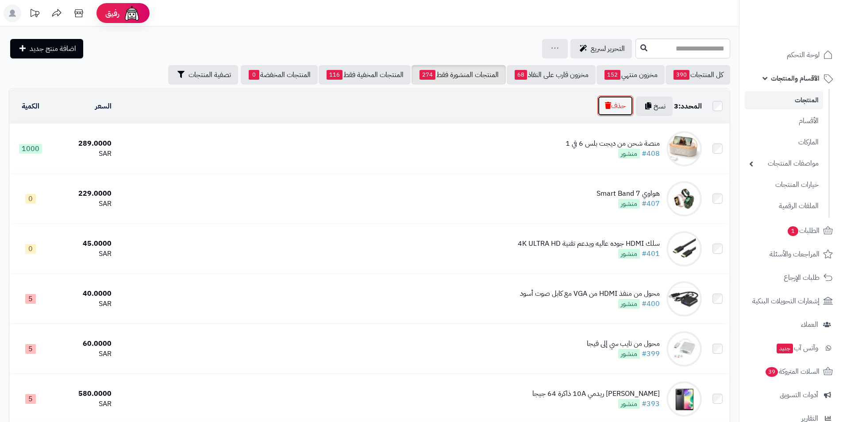
click at [607, 110] on button "حذف" at bounding box center [616, 106] width 36 height 20
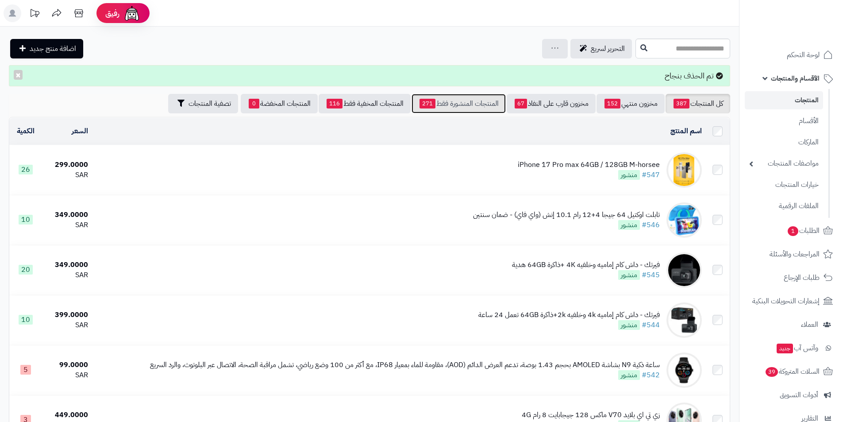
click at [477, 104] on link "المنتجات المنشورة فقط 271" at bounding box center [459, 103] width 94 height 19
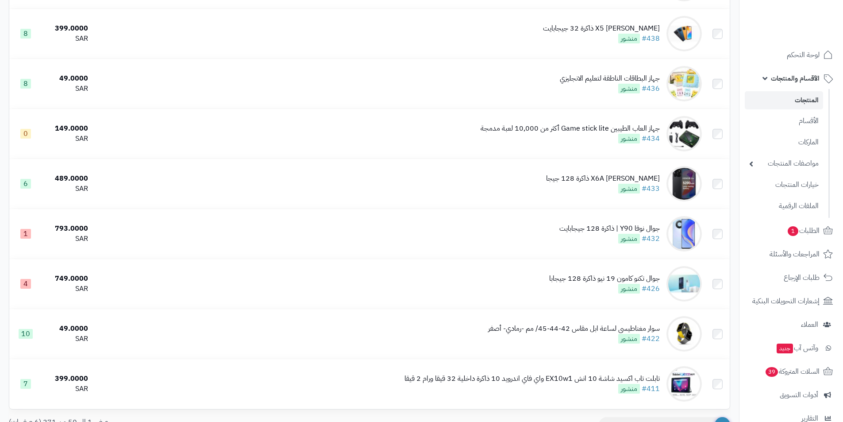
scroll to position [2291, 0]
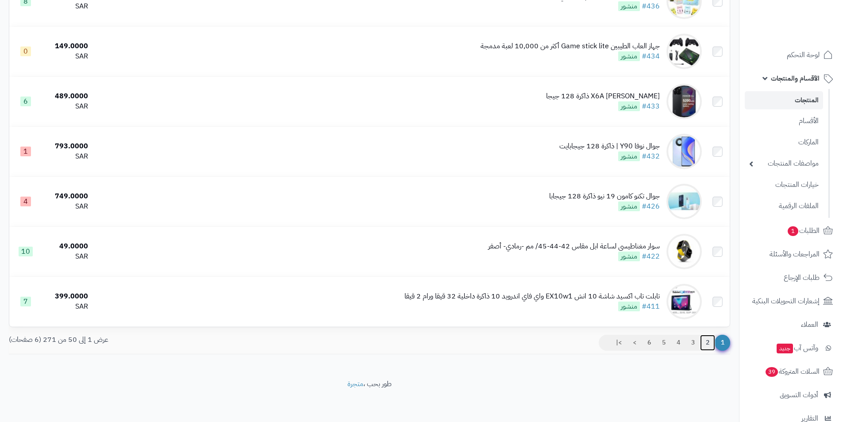
click at [704, 342] on link "2" at bounding box center [707, 343] width 15 height 16
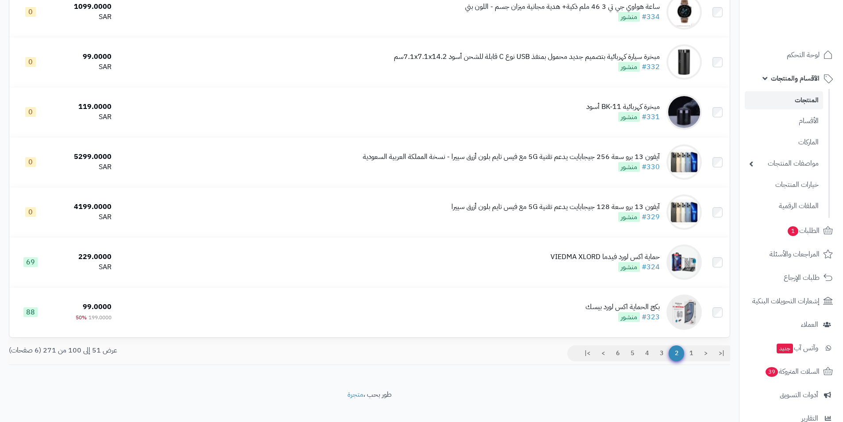
scroll to position [2291, 0]
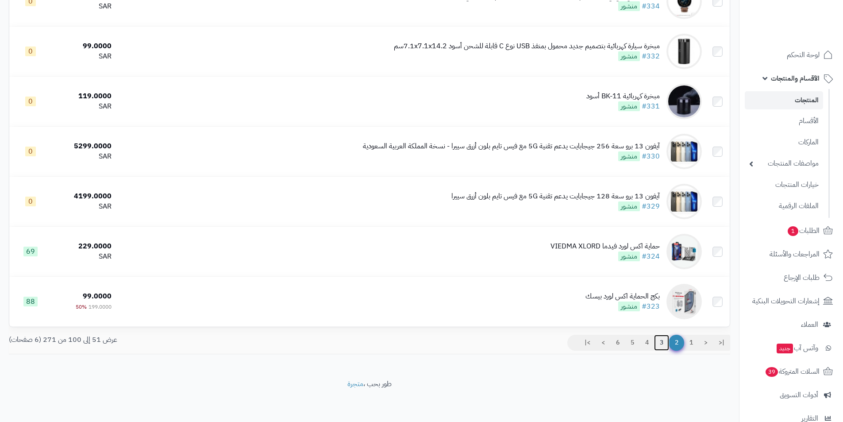
click at [666, 335] on link "3" at bounding box center [661, 343] width 15 height 16
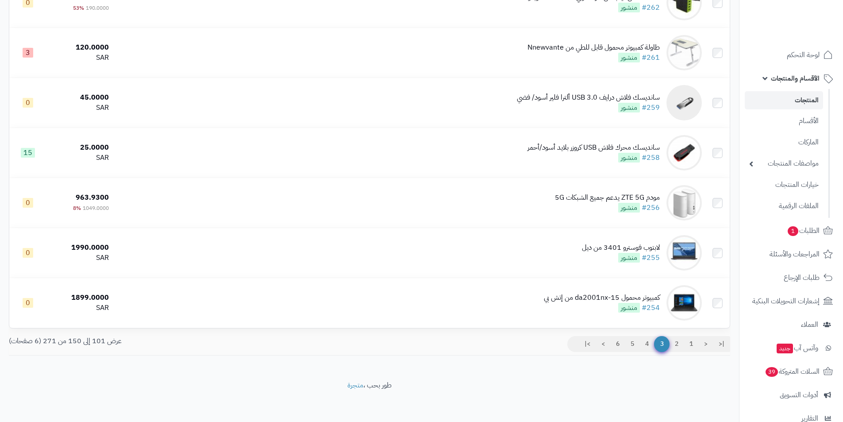
scroll to position [2291, 0]
click at [652, 337] on link "4" at bounding box center [647, 343] width 15 height 16
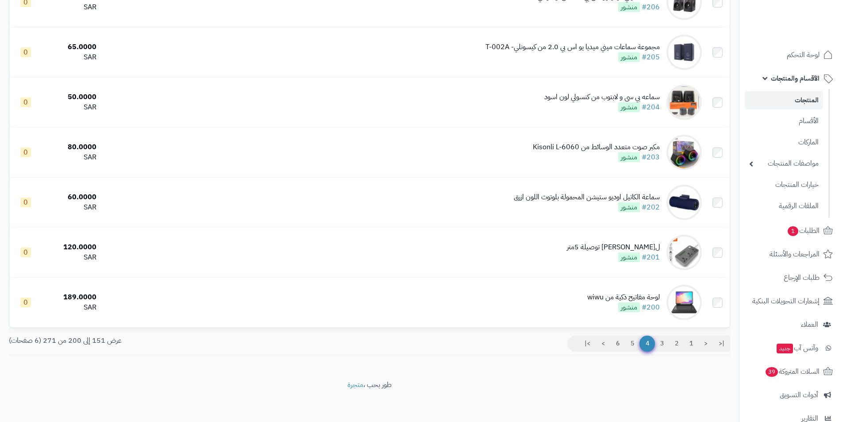
scroll to position [2291, 0]
click at [635, 344] on link "5" at bounding box center [632, 343] width 15 height 16
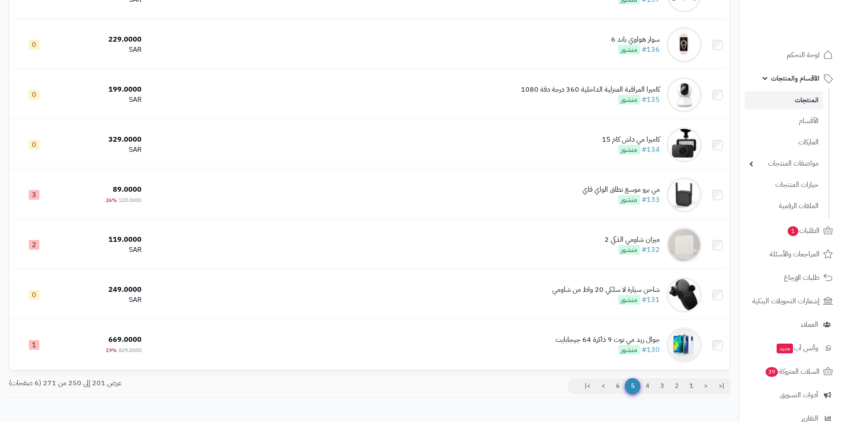
scroll to position [2291, 0]
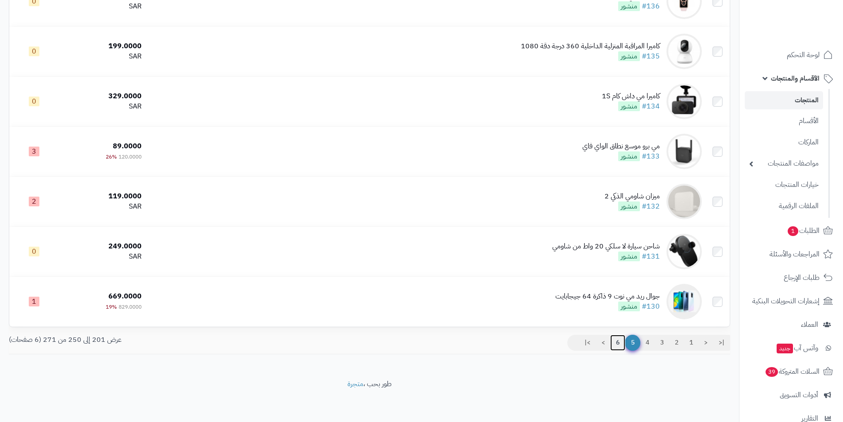
click at [623, 342] on link "6" at bounding box center [617, 343] width 15 height 16
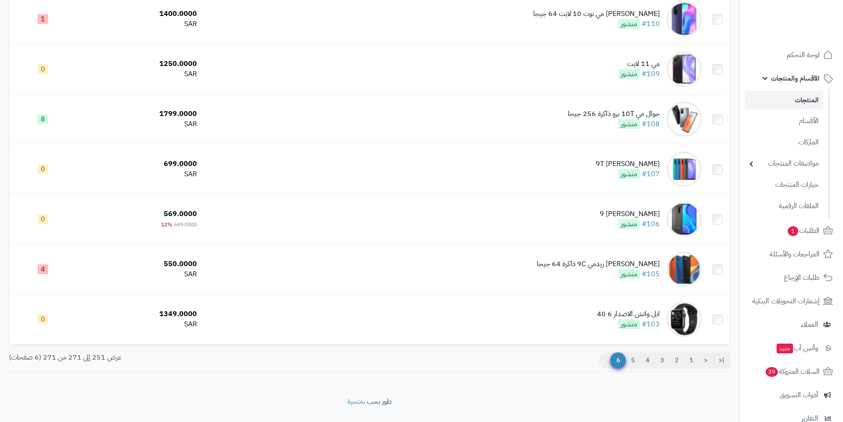
scroll to position [840, 0]
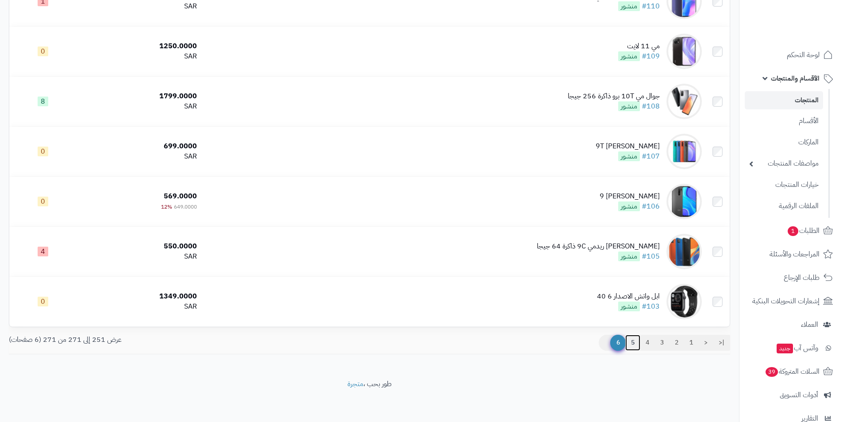
click at [632, 339] on link "5" at bounding box center [632, 343] width 15 height 16
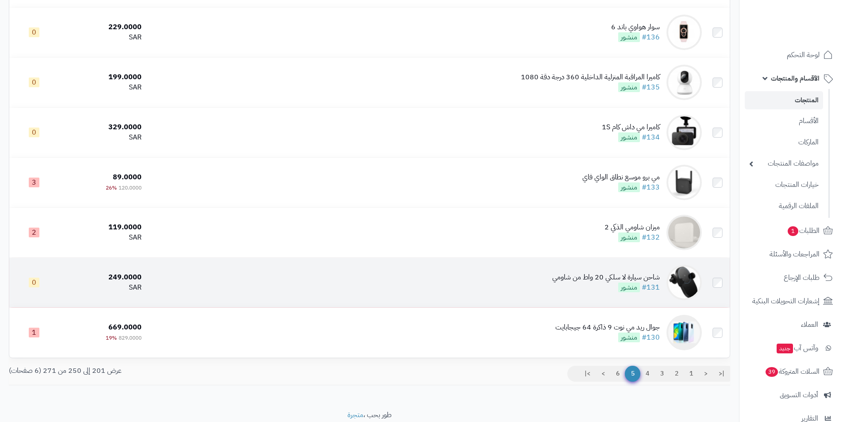
scroll to position [2291, 0]
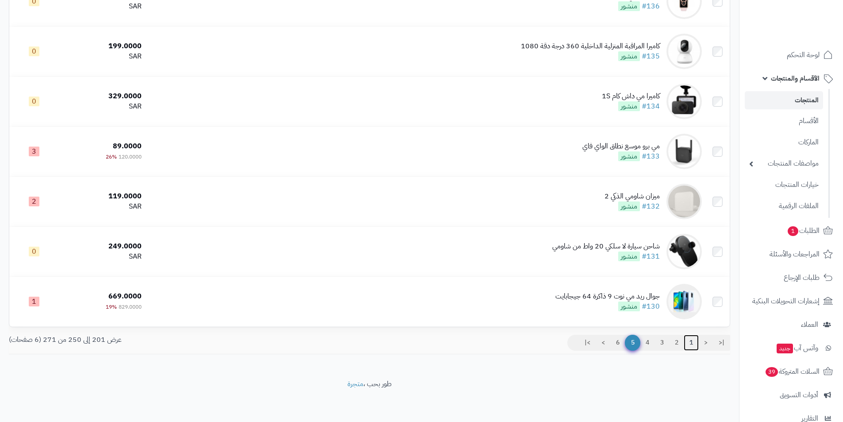
click at [691, 342] on link "1" at bounding box center [691, 343] width 15 height 16
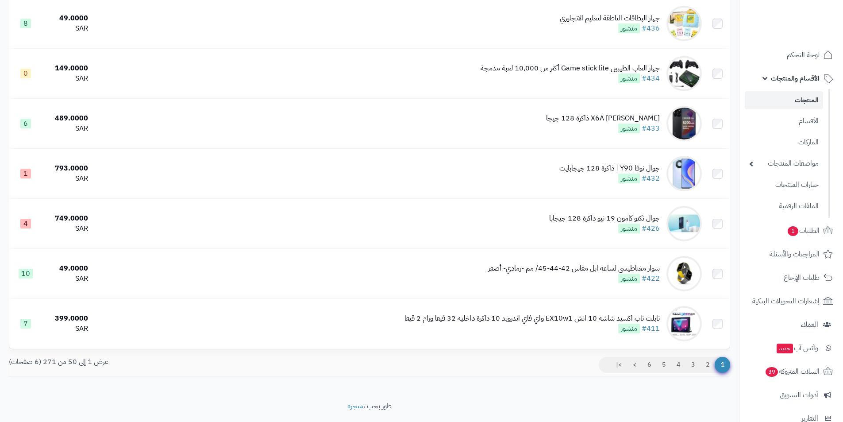
scroll to position [2291, 0]
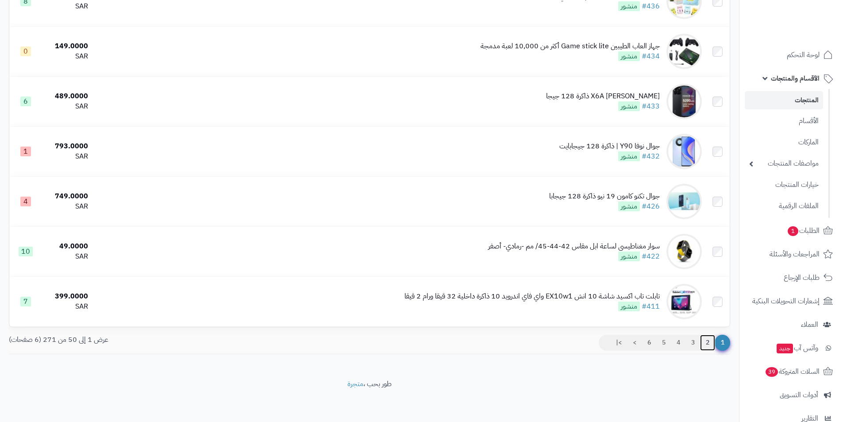
click at [710, 346] on link "2" at bounding box center [707, 343] width 15 height 16
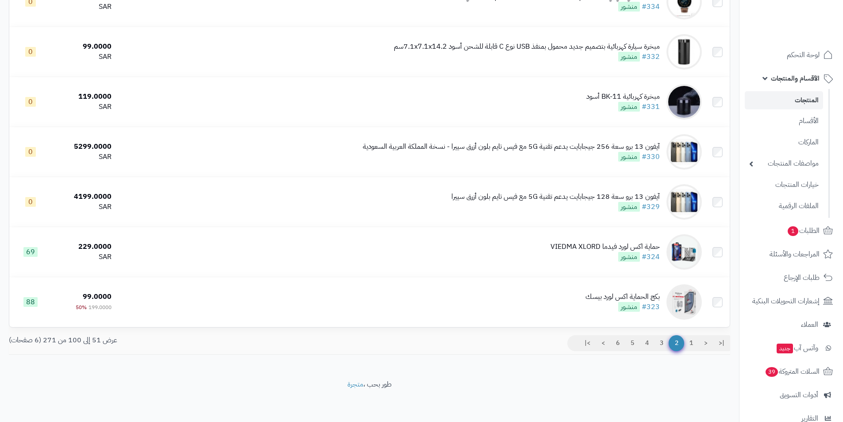
scroll to position [2291, 0]
click at [663, 340] on link "3" at bounding box center [661, 343] width 15 height 16
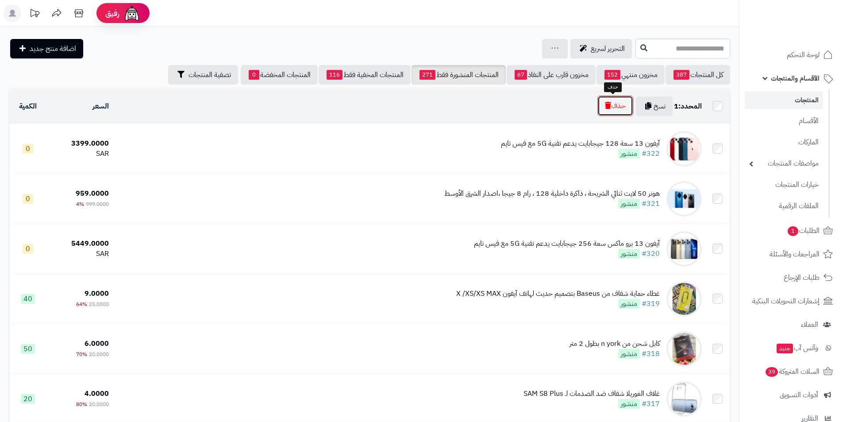
click at [618, 111] on button "حذف" at bounding box center [616, 106] width 36 height 20
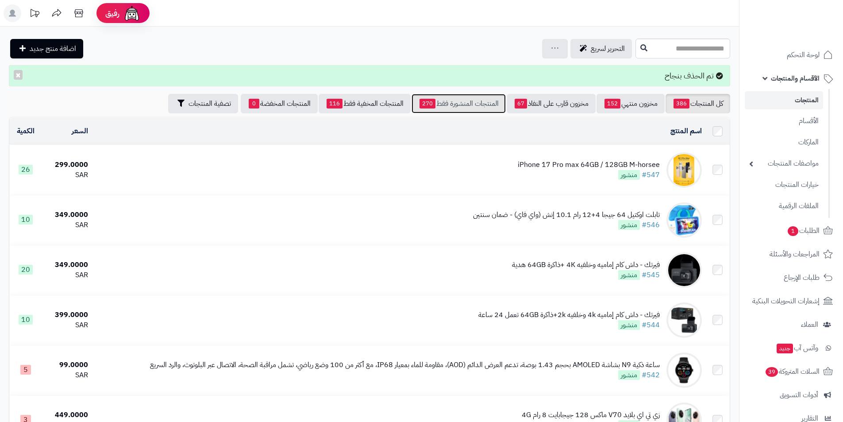
click at [445, 102] on link "المنتجات المنشورة فقط 270" at bounding box center [459, 103] width 94 height 19
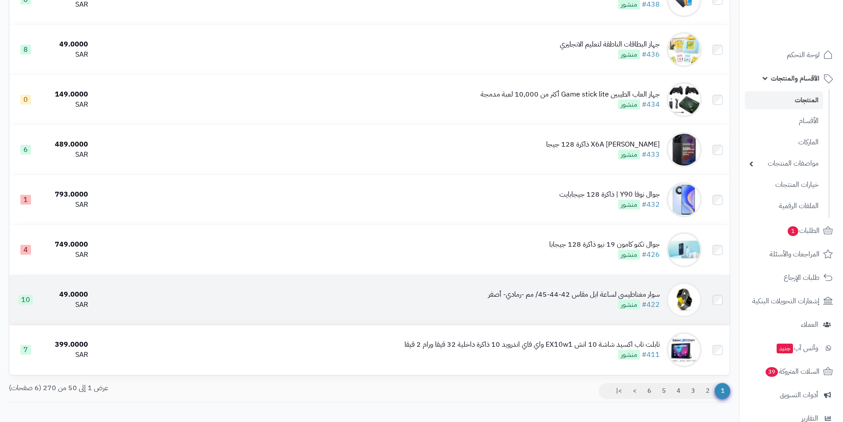
scroll to position [2291, 0]
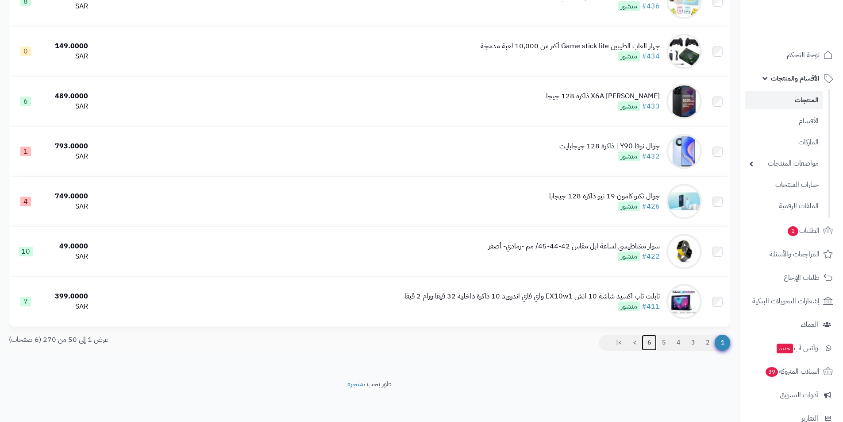
click at [649, 342] on link "6" at bounding box center [649, 343] width 15 height 16
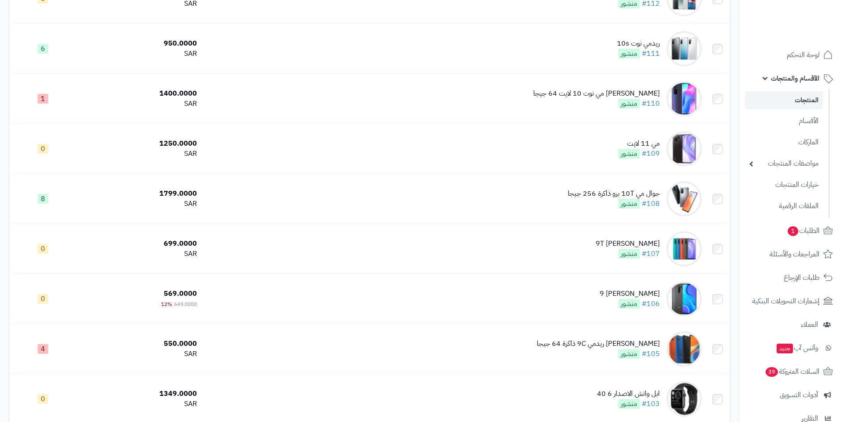
scroll to position [790, 0]
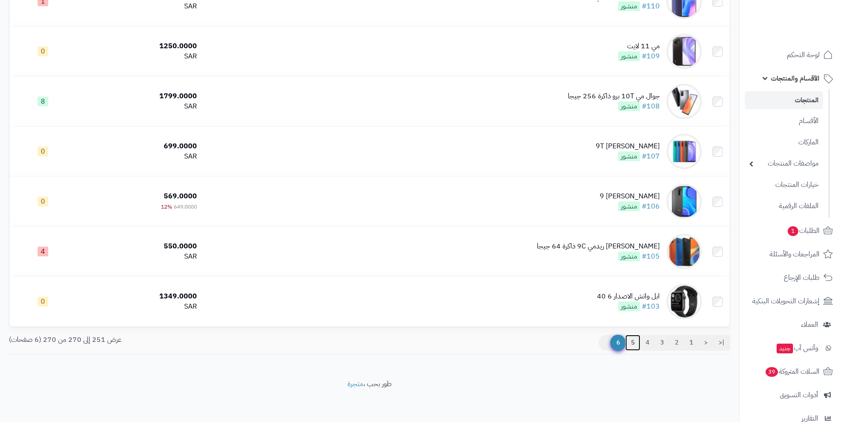
click at [627, 339] on link "5" at bounding box center [632, 343] width 15 height 16
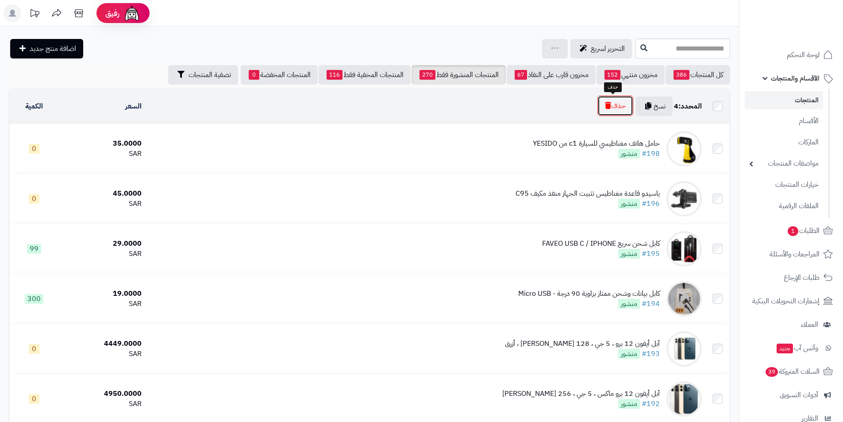
click at [619, 106] on button "حذف" at bounding box center [616, 106] width 36 height 20
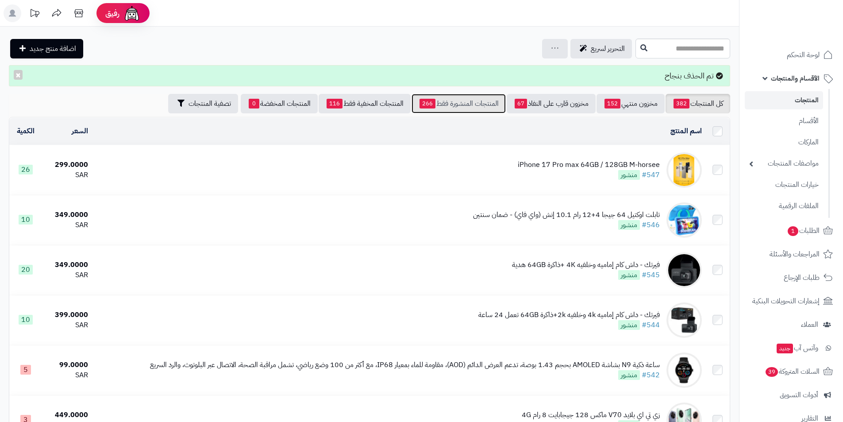
click at [448, 101] on link "المنتجات المنشورة فقط 266" at bounding box center [459, 103] width 94 height 19
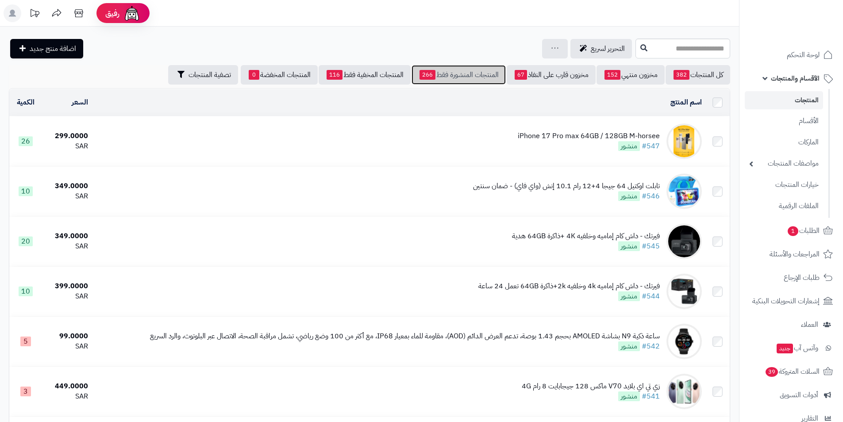
click at [481, 68] on link "المنتجات المنشورة فقط 266" at bounding box center [459, 74] width 94 height 19
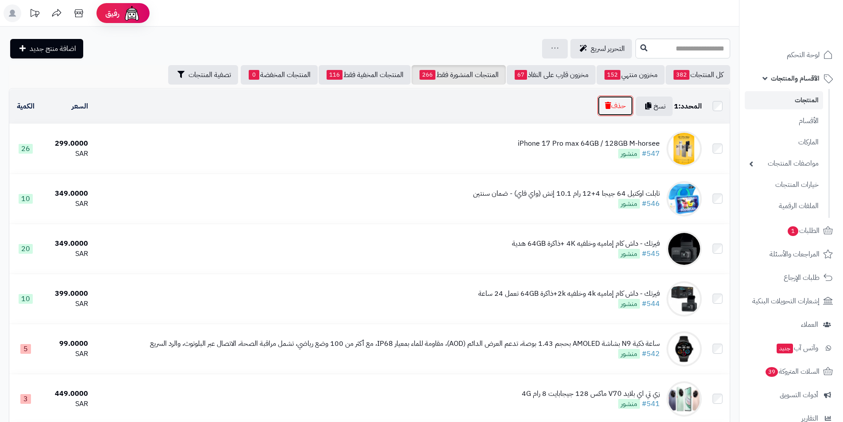
click at [625, 108] on button "حذف" at bounding box center [616, 106] width 36 height 20
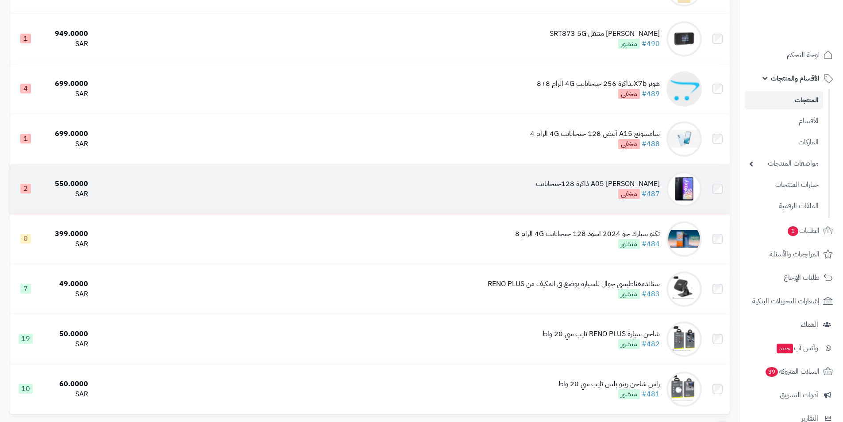
scroll to position [2320, 0]
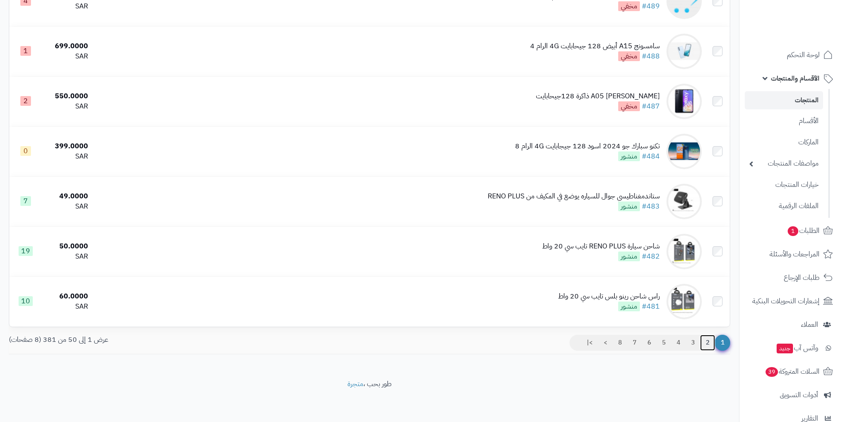
click at [706, 340] on link "2" at bounding box center [707, 343] width 15 height 16
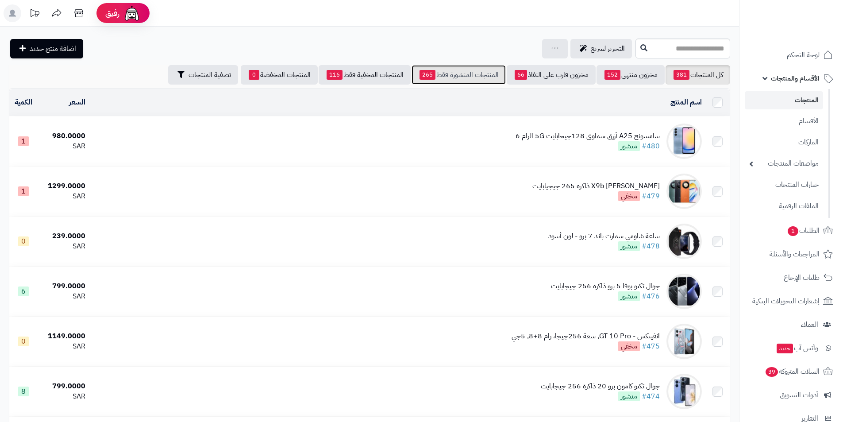
click at [453, 73] on link "المنتجات المنشورة فقط 265" at bounding box center [459, 74] width 94 height 19
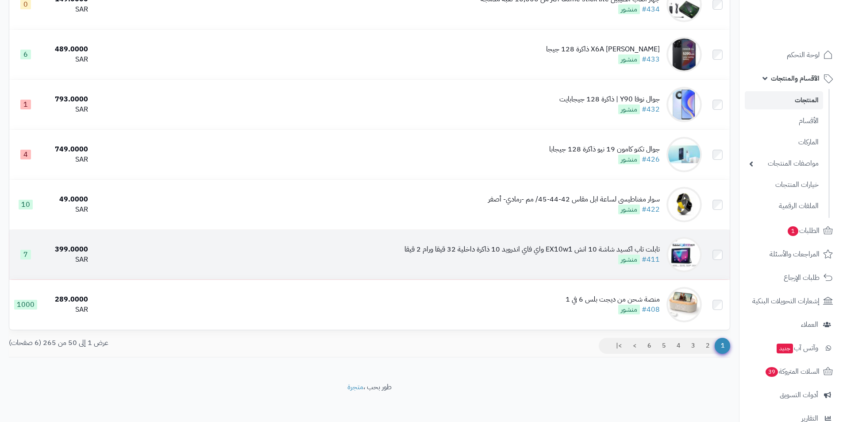
scroll to position [2291, 0]
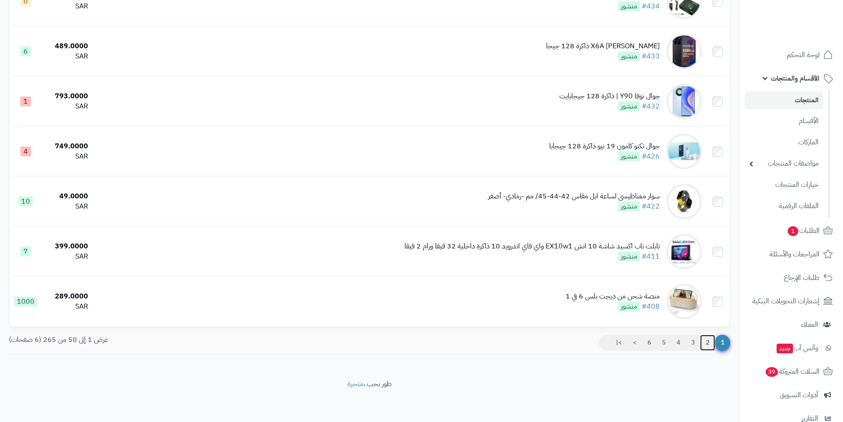
click at [712, 341] on link "2" at bounding box center [707, 343] width 15 height 16
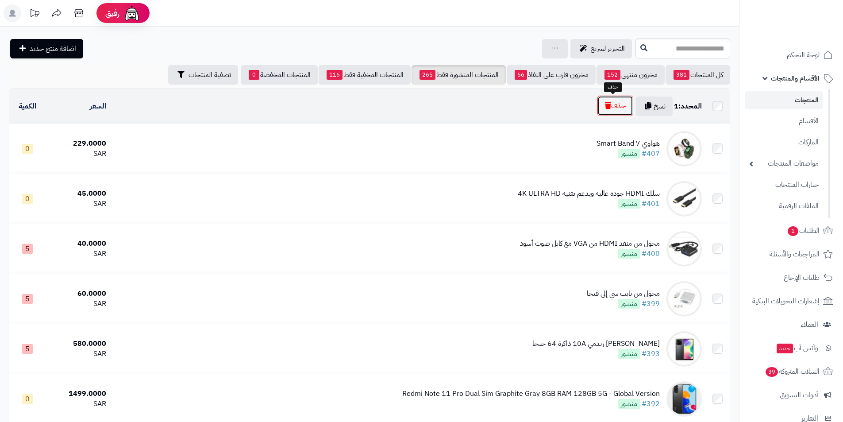
click at [598, 108] on button "حذف" at bounding box center [616, 106] width 36 height 20
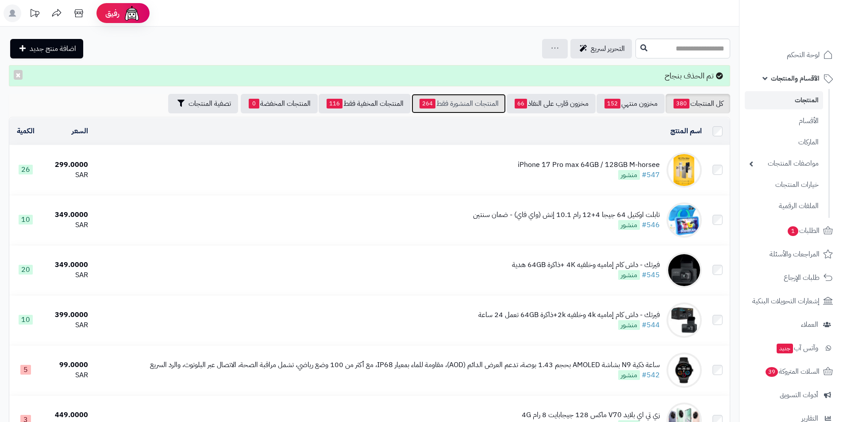
click at [472, 100] on link "المنتجات المنشورة فقط 264" at bounding box center [459, 103] width 94 height 19
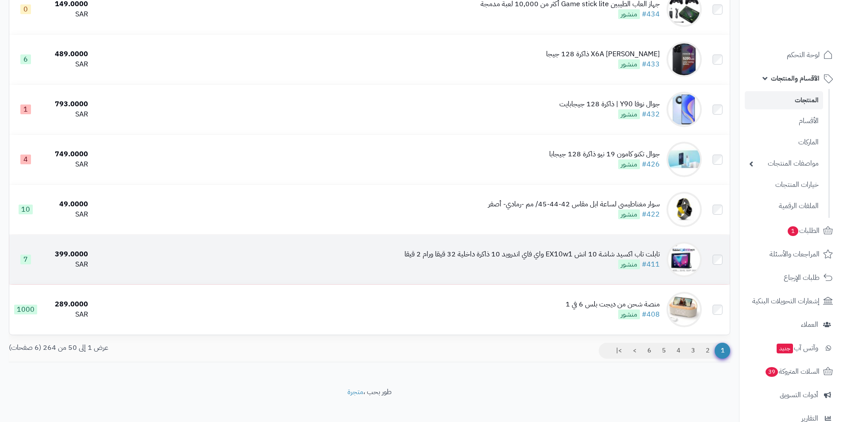
scroll to position [2291, 0]
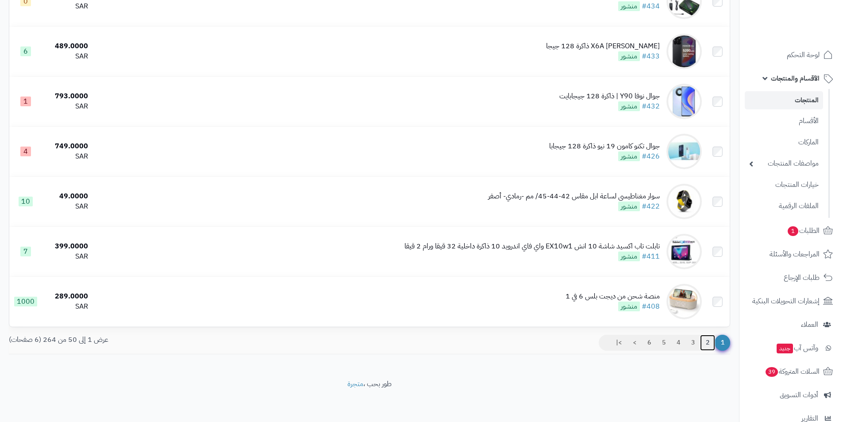
click at [706, 342] on link "2" at bounding box center [707, 343] width 15 height 16
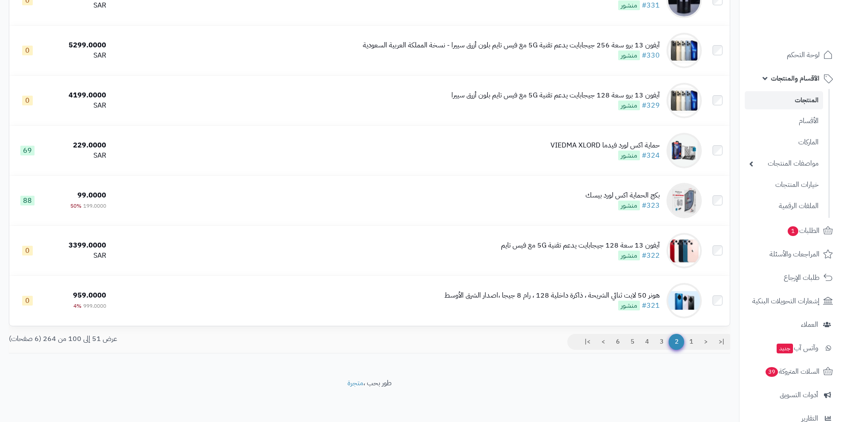
scroll to position [2300, 0]
click at [663, 336] on link "3" at bounding box center [661, 341] width 15 height 16
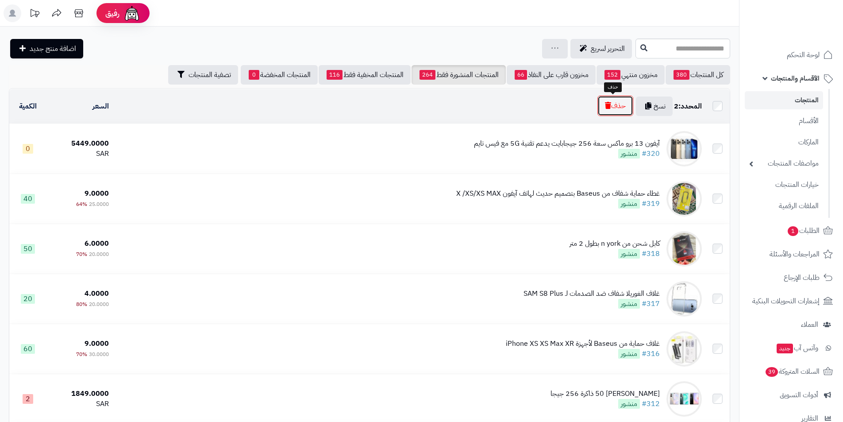
click at [618, 109] on button "حذف" at bounding box center [616, 106] width 36 height 20
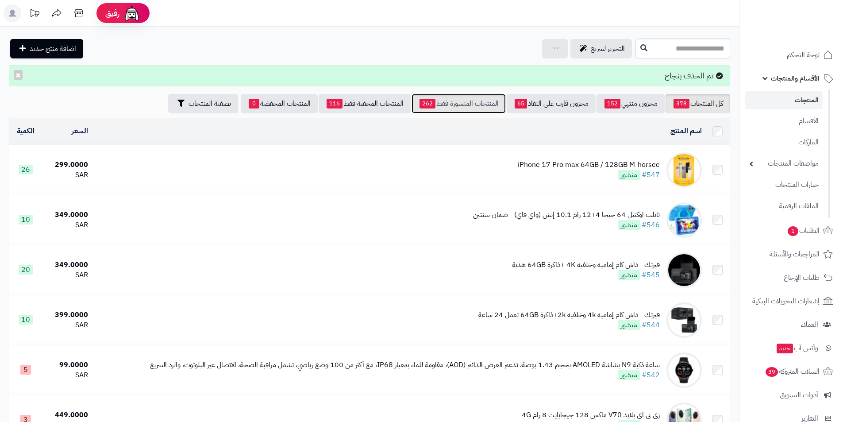
click at [442, 99] on link "المنتجات المنشورة فقط 262" at bounding box center [459, 103] width 94 height 19
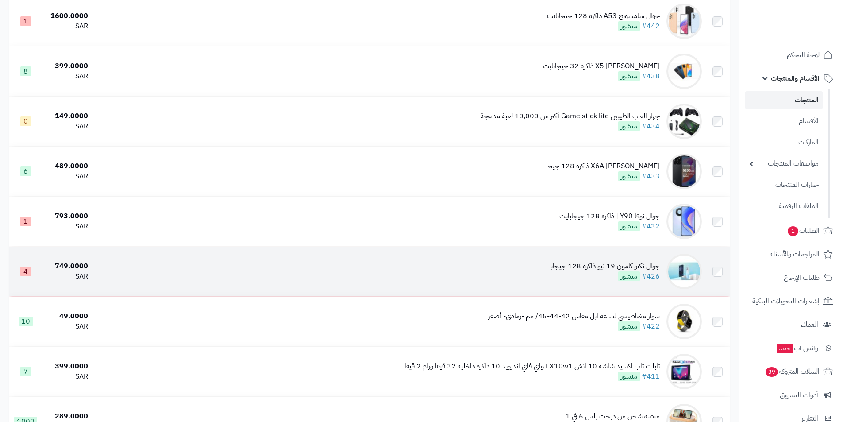
scroll to position [2291, 0]
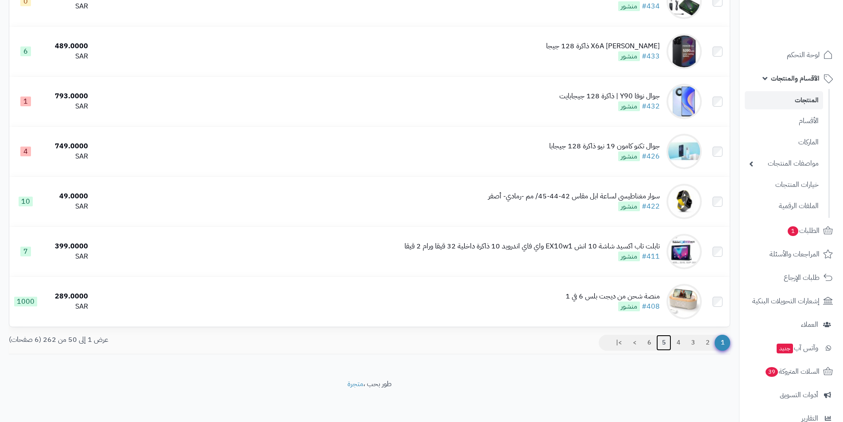
click at [666, 340] on link "5" at bounding box center [663, 343] width 15 height 16
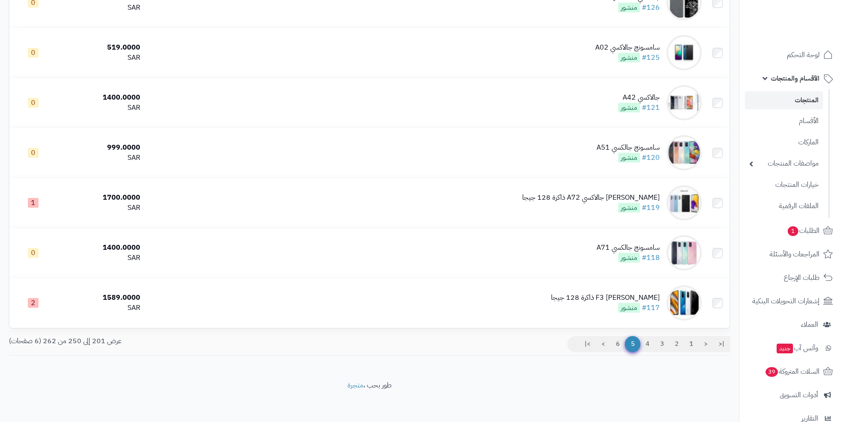
scroll to position [2291, 0]
click at [622, 340] on link "6" at bounding box center [617, 343] width 15 height 16
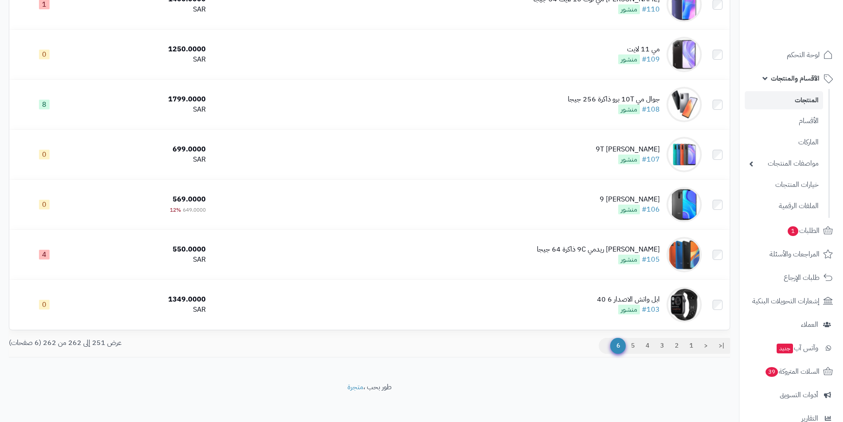
scroll to position [390, 0]
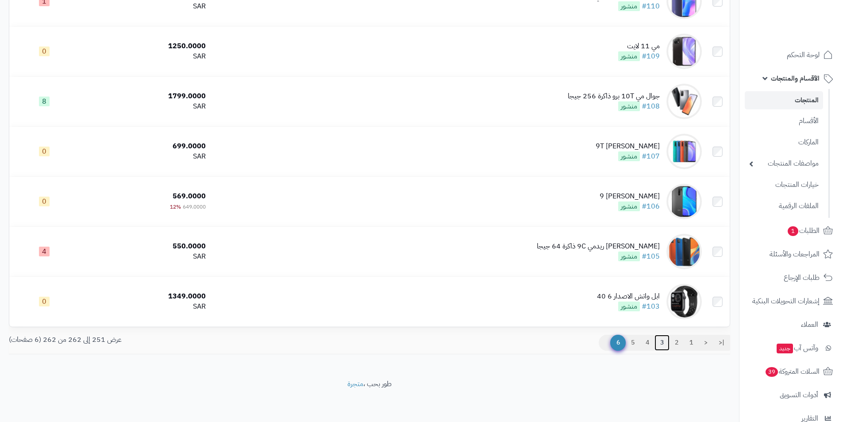
click at [660, 343] on link "3" at bounding box center [662, 343] width 15 height 16
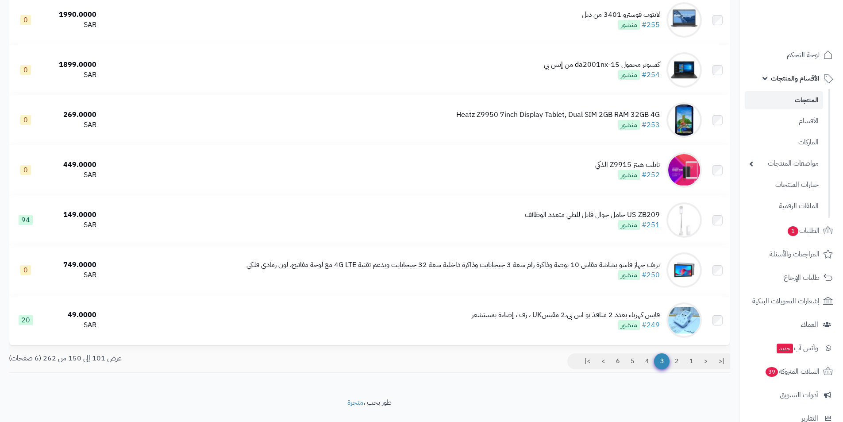
scroll to position [2291, 0]
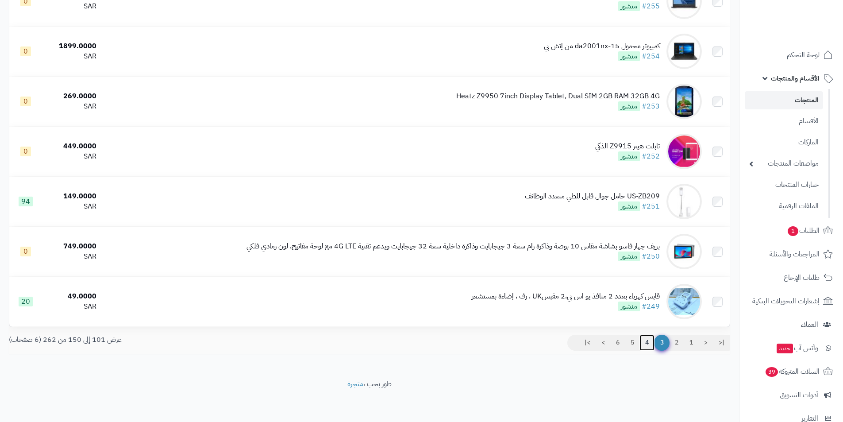
click at [642, 336] on link "4" at bounding box center [647, 343] width 15 height 16
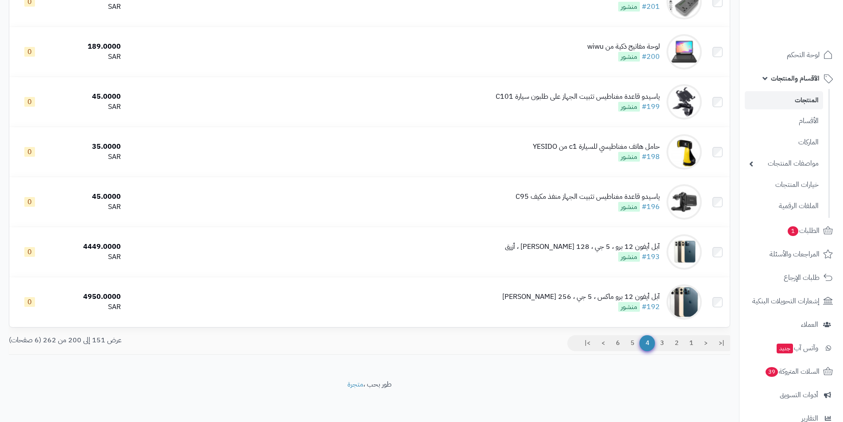
scroll to position [2291, 0]
click at [673, 343] on link "2" at bounding box center [676, 343] width 15 height 16
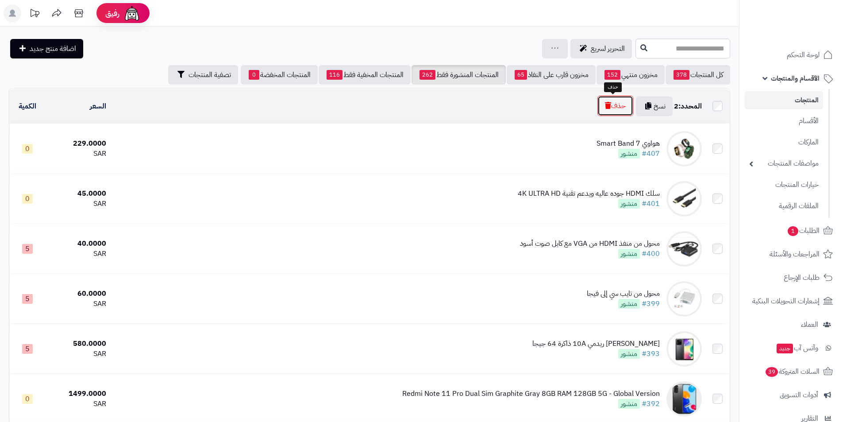
click at [624, 108] on button "حذف" at bounding box center [616, 106] width 36 height 20
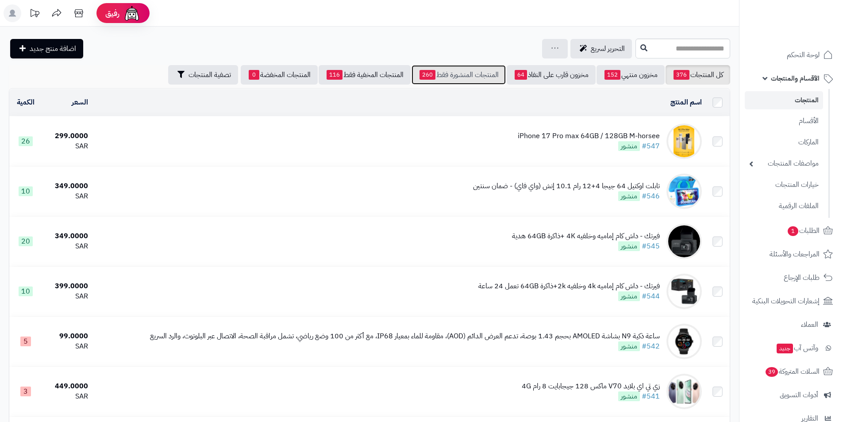
click at [455, 74] on link "المنتجات المنشورة فقط 260" at bounding box center [459, 74] width 94 height 19
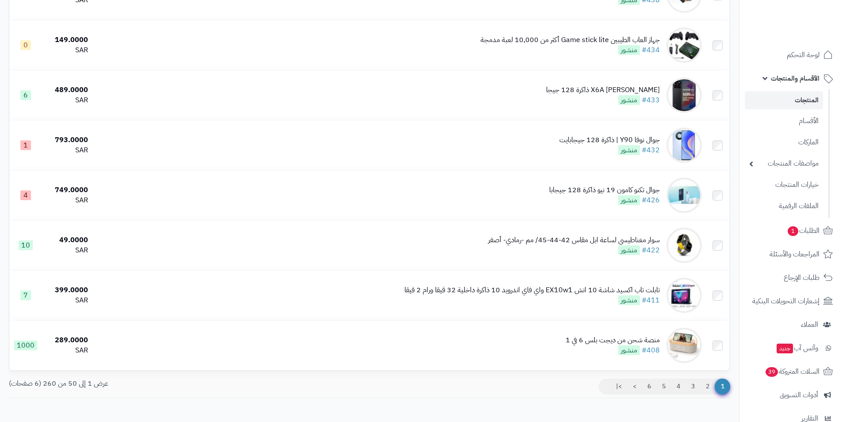
scroll to position [2291, 0]
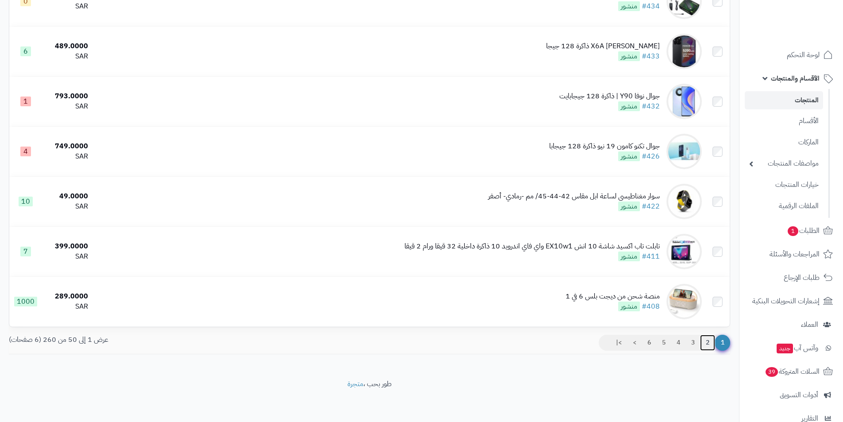
click at [706, 342] on link "2" at bounding box center [707, 343] width 15 height 16
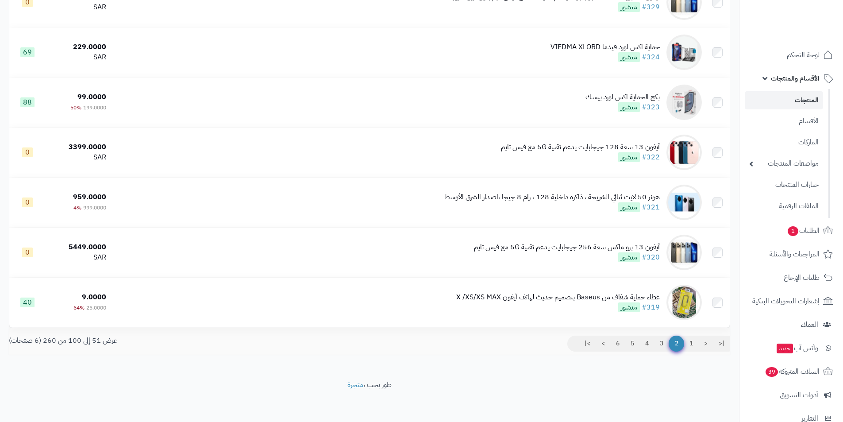
scroll to position [2291, 0]
click at [665, 340] on link "3" at bounding box center [661, 343] width 15 height 16
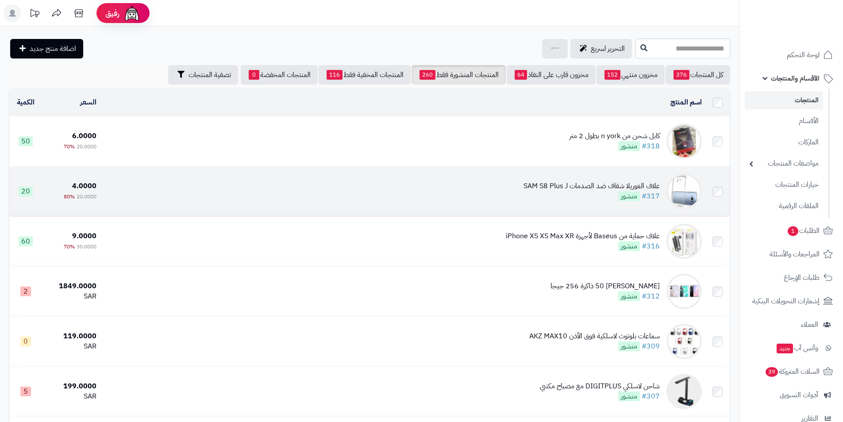
click at [717, 185] on td at bounding box center [718, 191] width 24 height 50
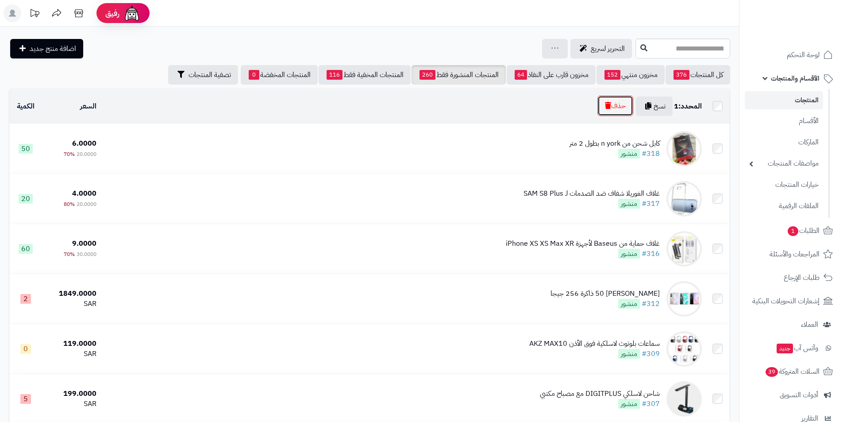
click at [613, 102] on button "حذف" at bounding box center [616, 106] width 36 height 20
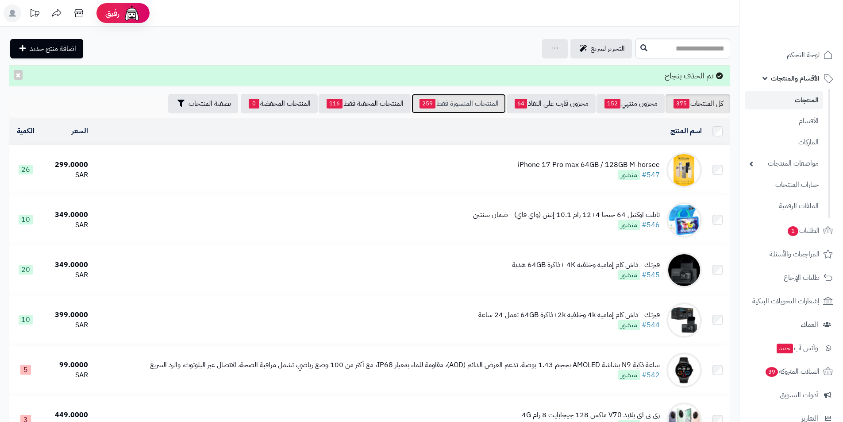
click at [413, 108] on link "المنتجات المنشورة فقط 259" at bounding box center [459, 103] width 94 height 19
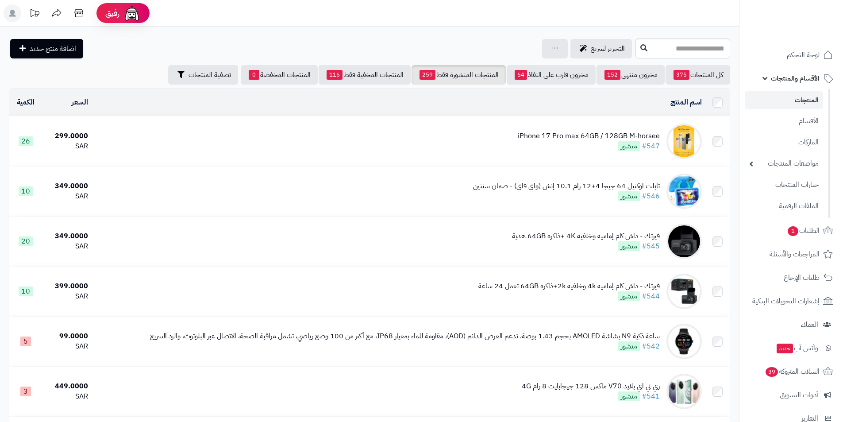
scroll to position [2291, 0]
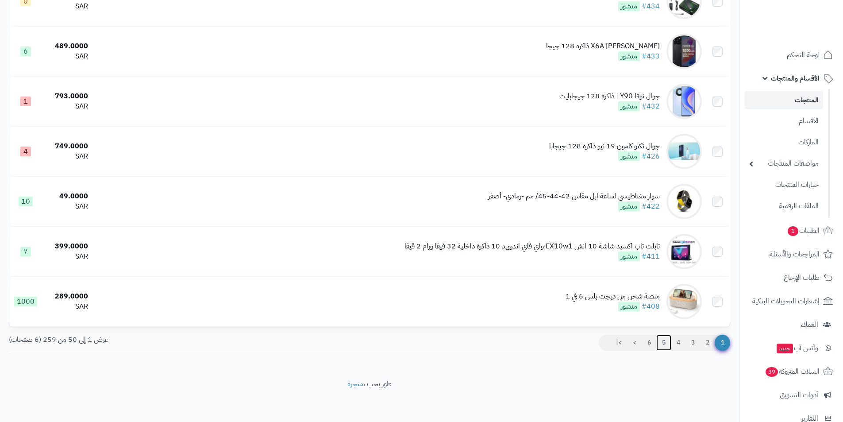
click at [665, 340] on link "5" at bounding box center [663, 343] width 15 height 16
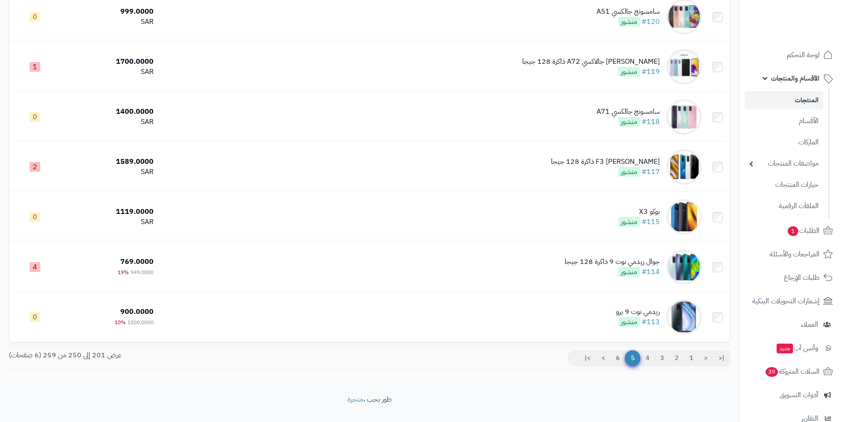
scroll to position [2291, 0]
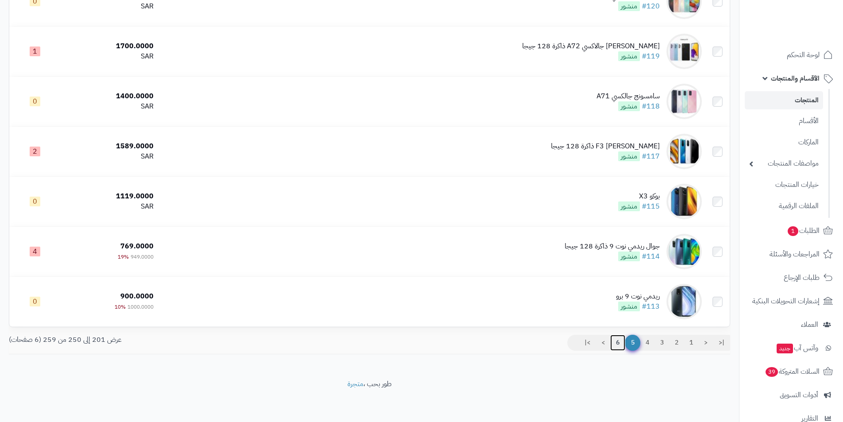
click at [620, 345] on link "6" at bounding box center [617, 343] width 15 height 16
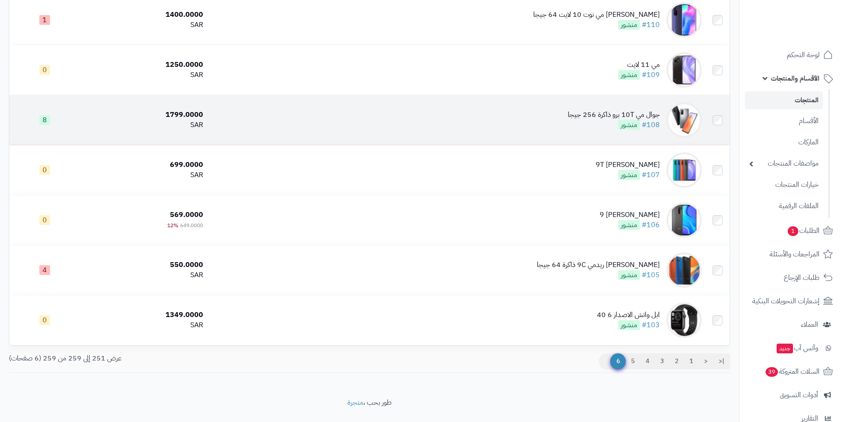
scroll to position [240, 0]
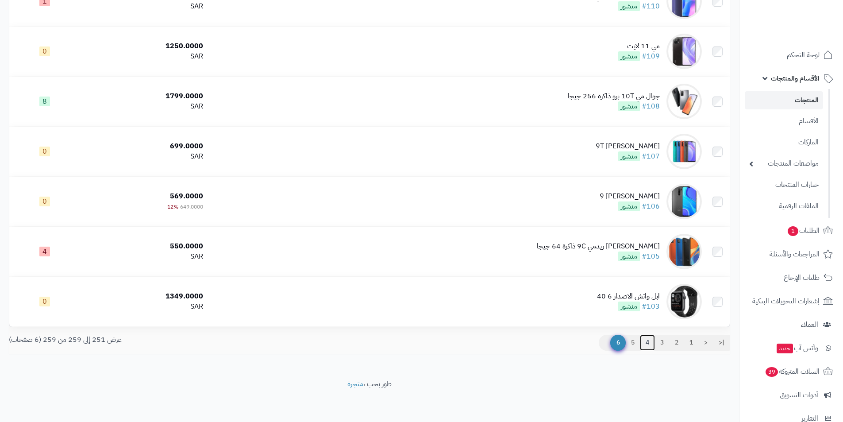
click at [648, 345] on link "4" at bounding box center [647, 343] width 15 height 16
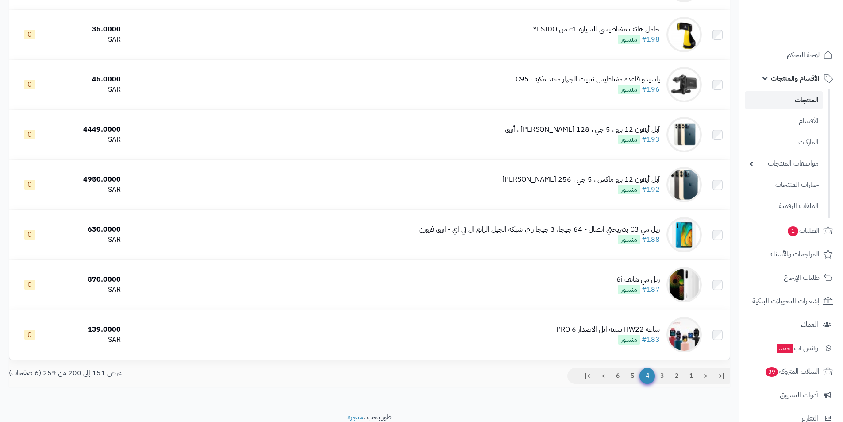
scroll to position [2291, 0]
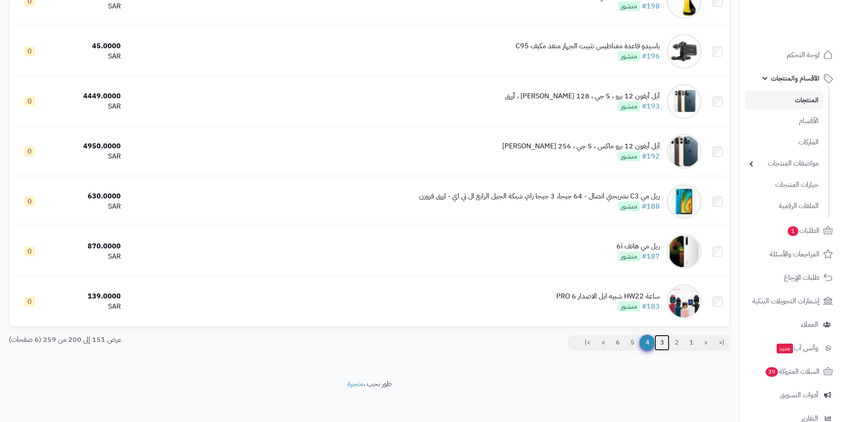
click at [659, 340] on link "3" at bounding box center [662, 343] width 15 height 16
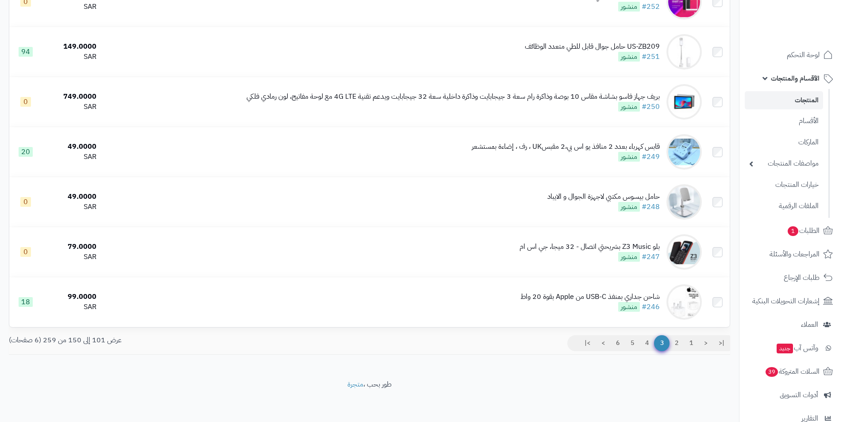
scroll to position [2291, 0]
click at [674, 340] on link "2" at bounding box center [676, 343] width 15 height 16
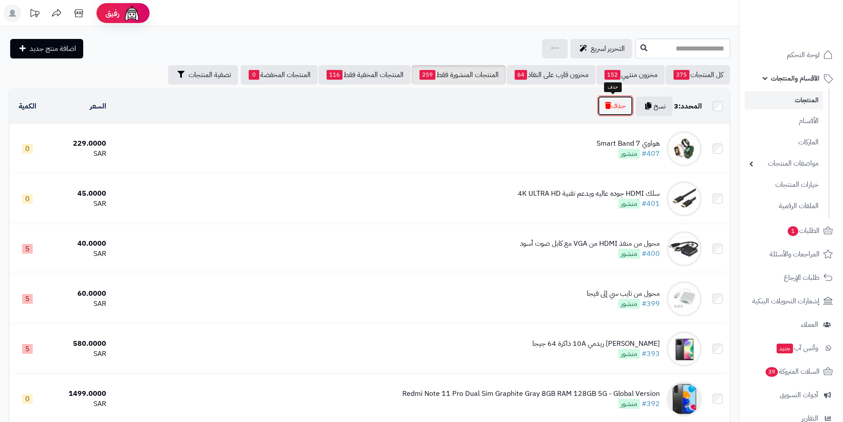
click at [605, 109] on button "حذف" at bounding box center [616, 106] width 36 height 20
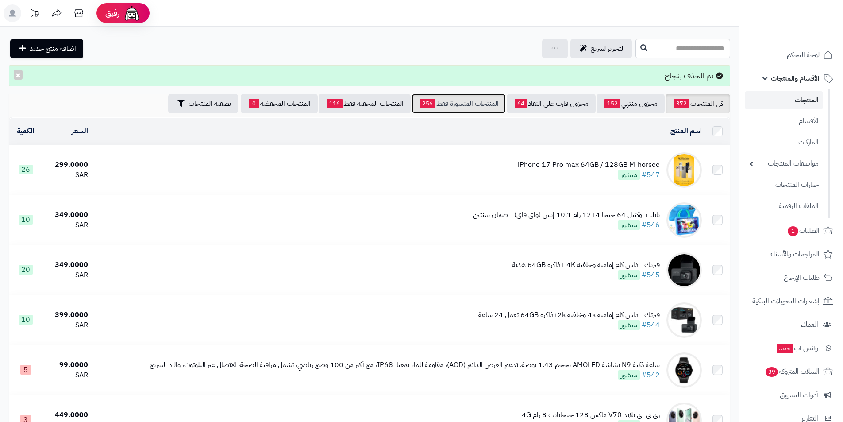
click at [471, 106] on link "المنتجات المنشورة فقط 256" at bounding box center [459, 103] width 94 height 19
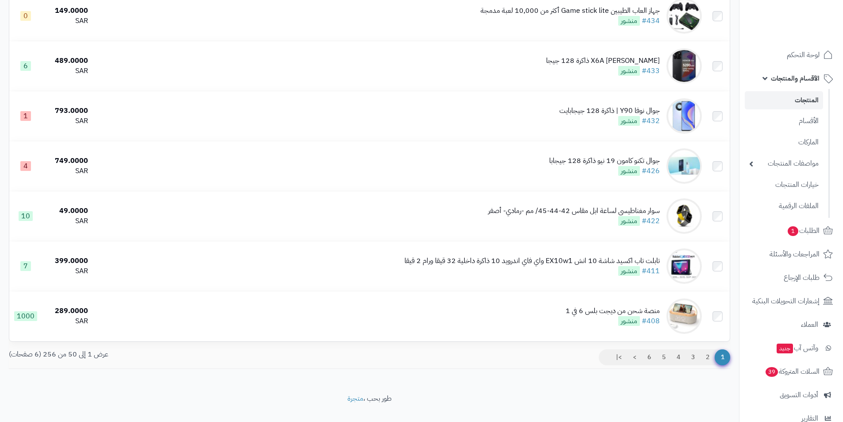
scroll to position [2273, 0]
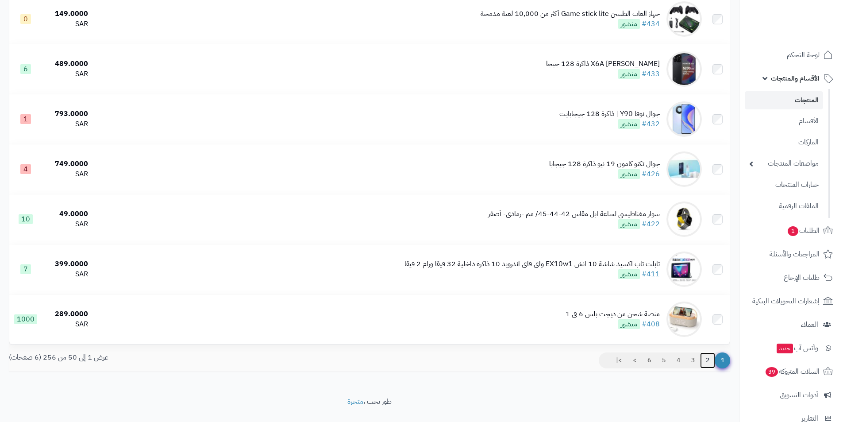
click at [706, 360] on link "2" at bounding box center [707, 360] width 15 height 16
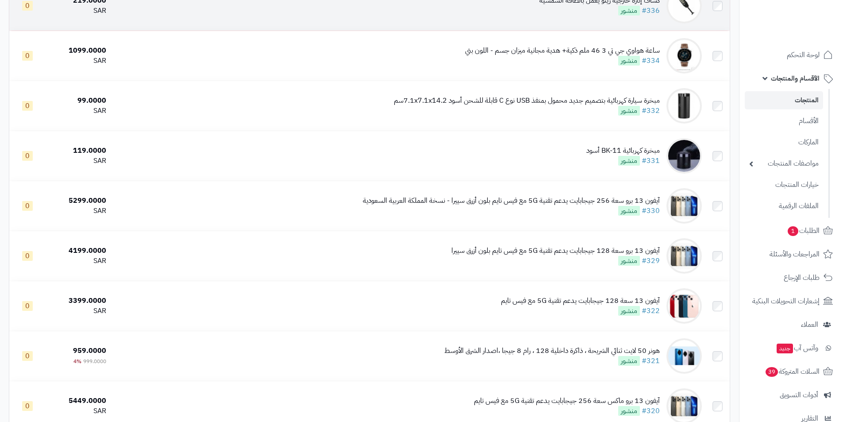
scroll to position [2291, 0]
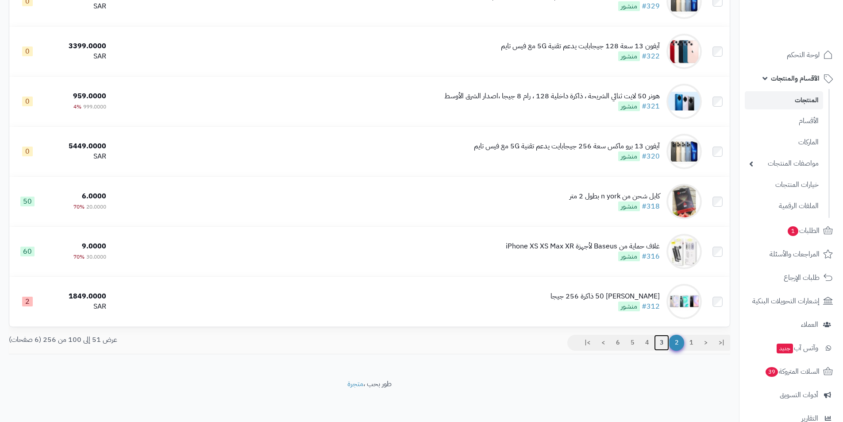
click at [665, 339] on link "3" at bounding box center [661, 343] width 15 height 16
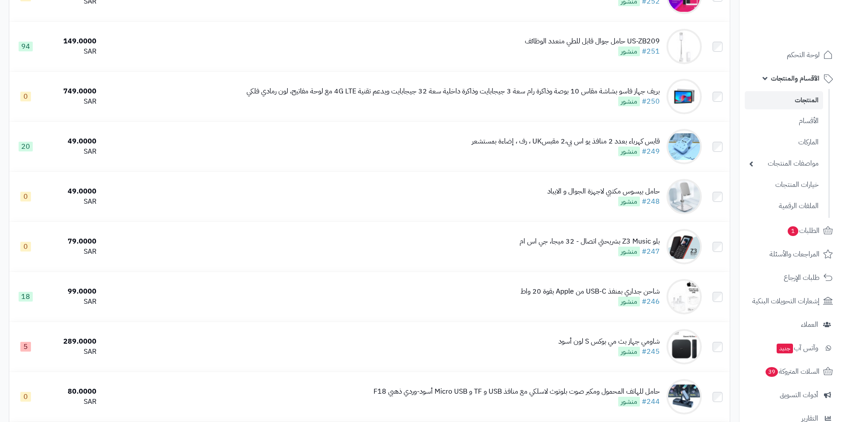
scroll to position [2291, 0]
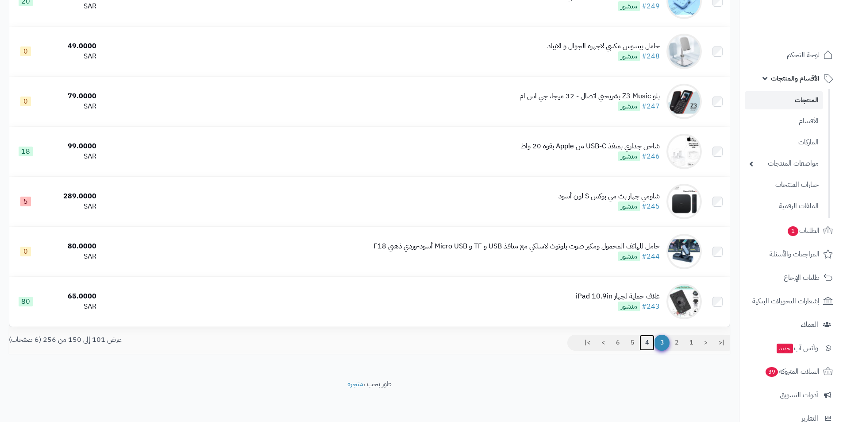
click at [646, 338] on link "4" at bounding box center [647, 343] width 15 height 16
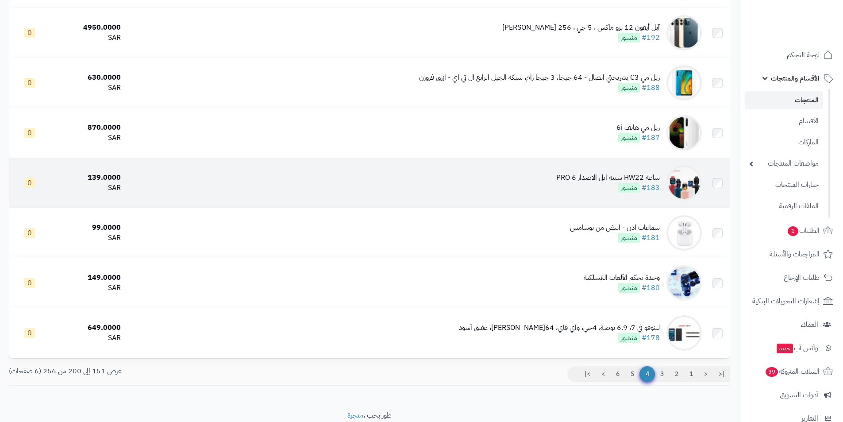
scroll to position [2291, 0]
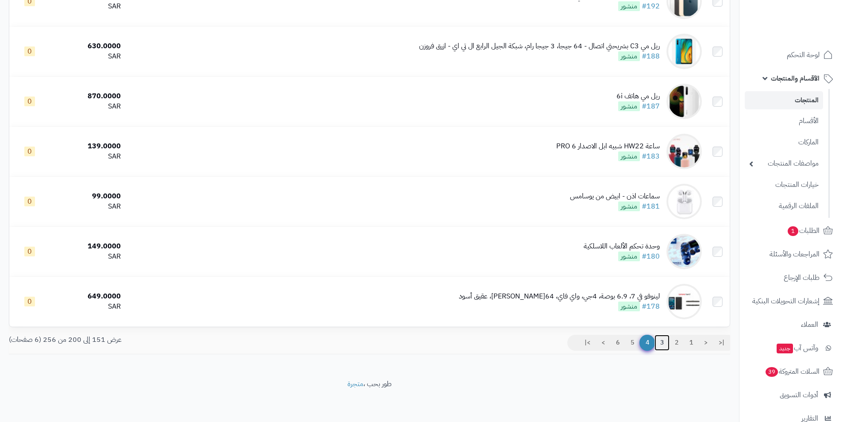
click at [661, 343] on link "3" at bounding box center [662, 343] width 15 height 16
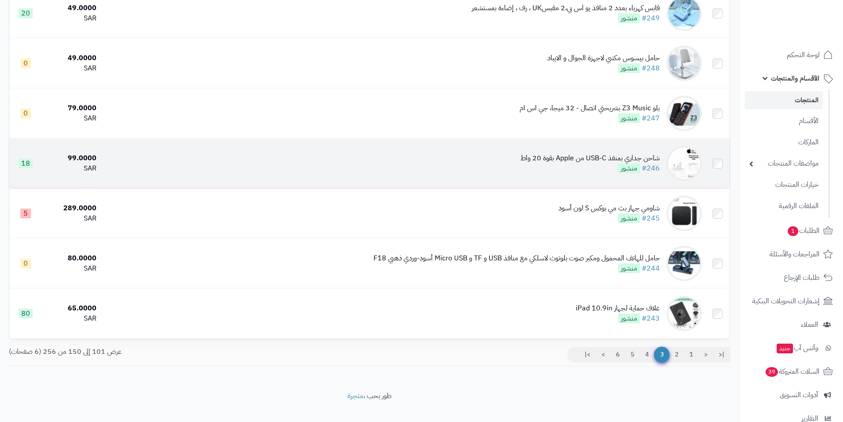
scroll to position [2291, 0]
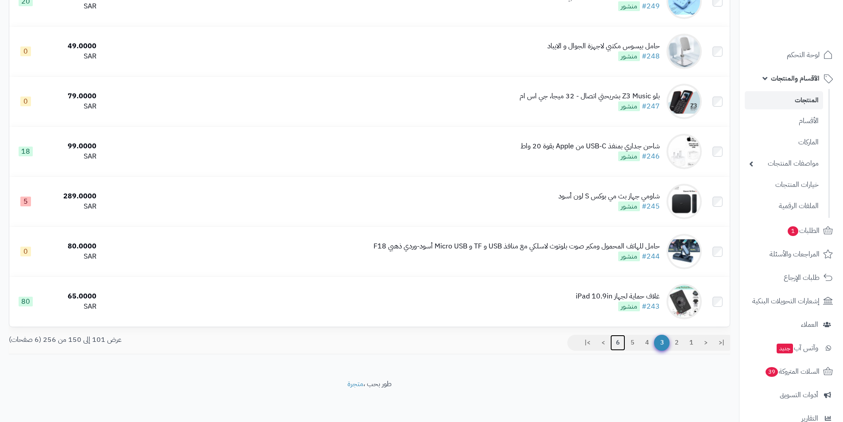
click at [614, 341] on link "6" at bounding box center [617, 343] width 15 height 16
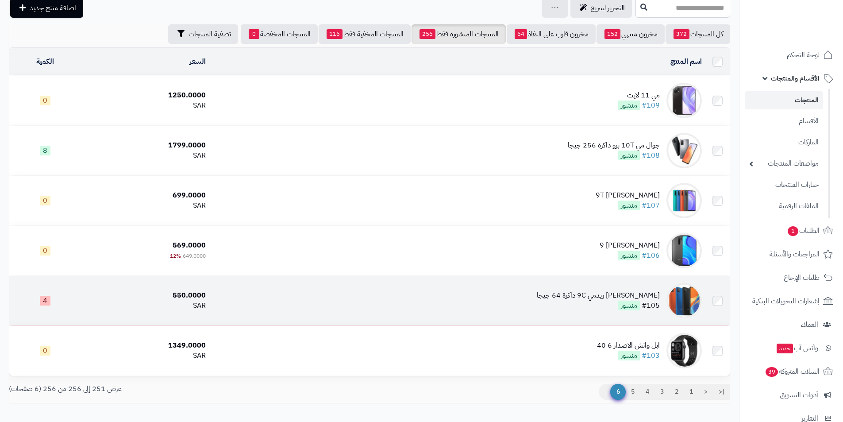
scroll to position [90, 0]
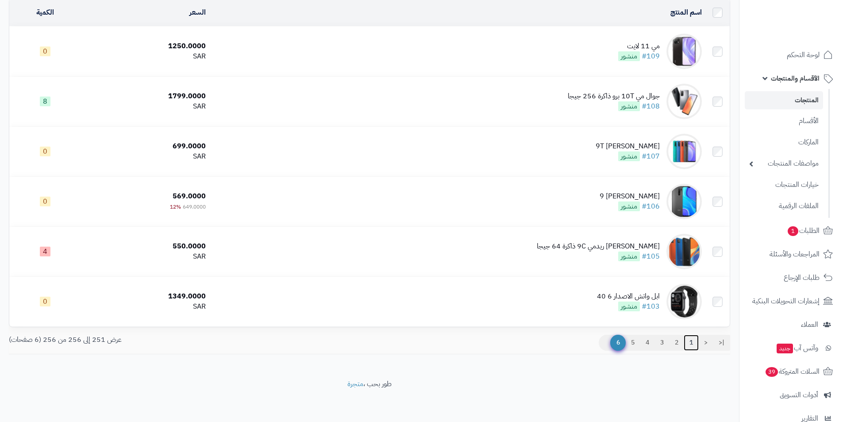
click at [691, 340] on link "1" at bounding box center [691, 343] width 15 height 16
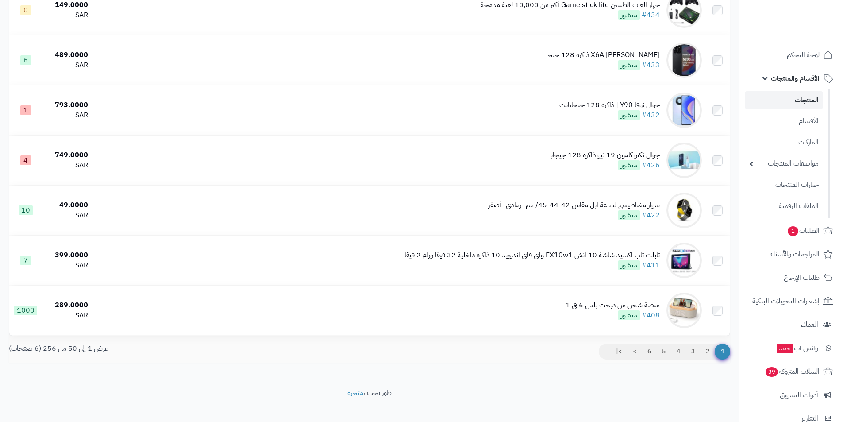
scroll to position [2291, 0]
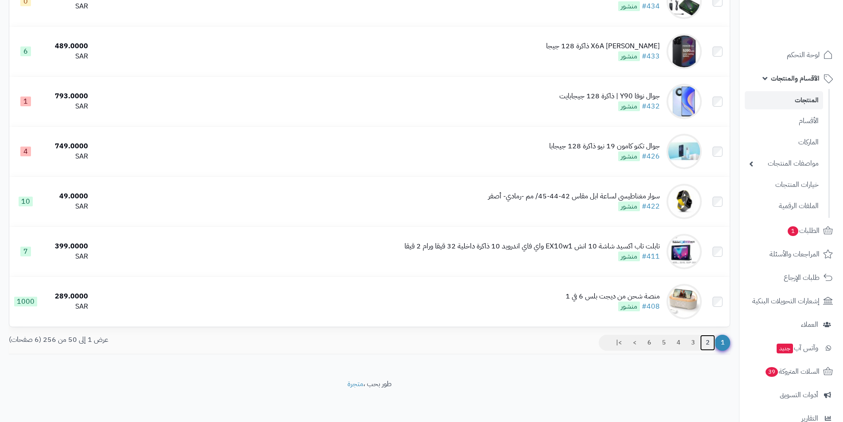
click at [707, 343] on link "2" at bounding box center [707, 343] width 15 height 16
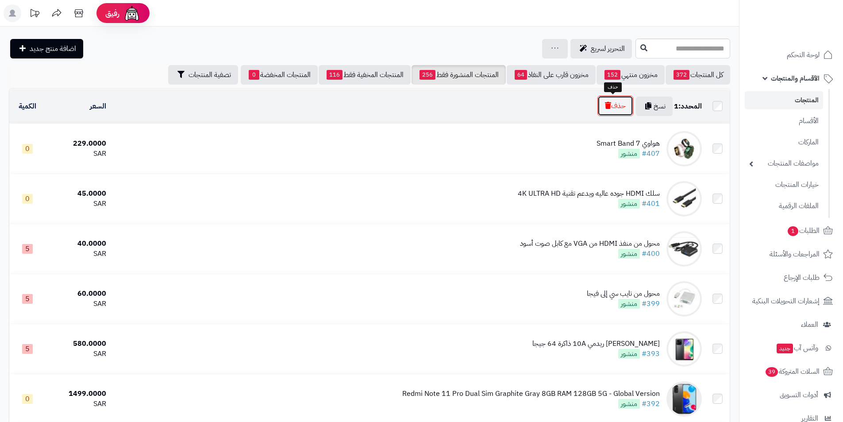
click at [605, 103] on icon "button" at bounding box center [608, 105] width 6 height 7
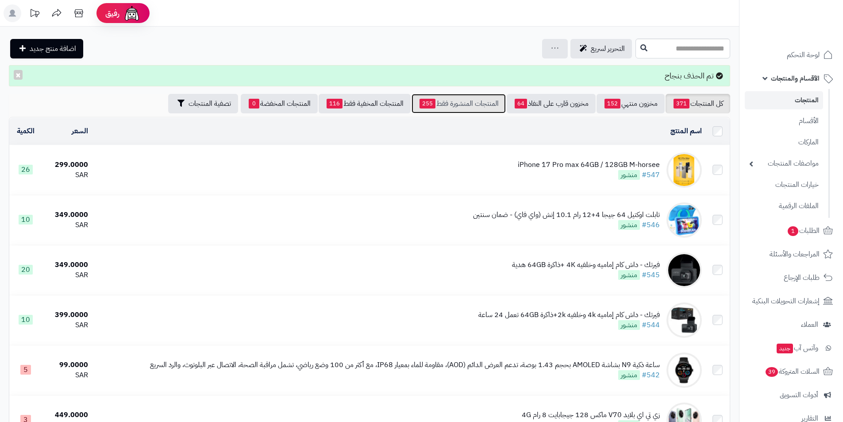
click at [424, 103] on span "255" at bounding box center [428, 104] width 16 height 10
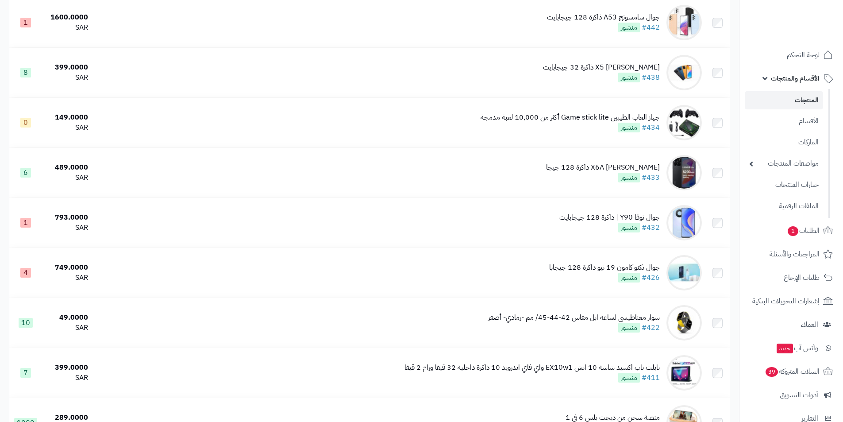
scroll to position [2291, 0]
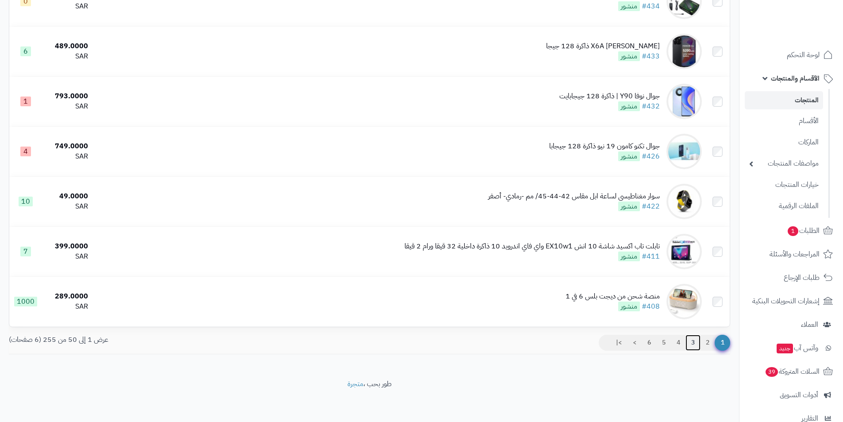
click at [688, 338] on link "3" at bounding box center [693, 343] width 15 height 16
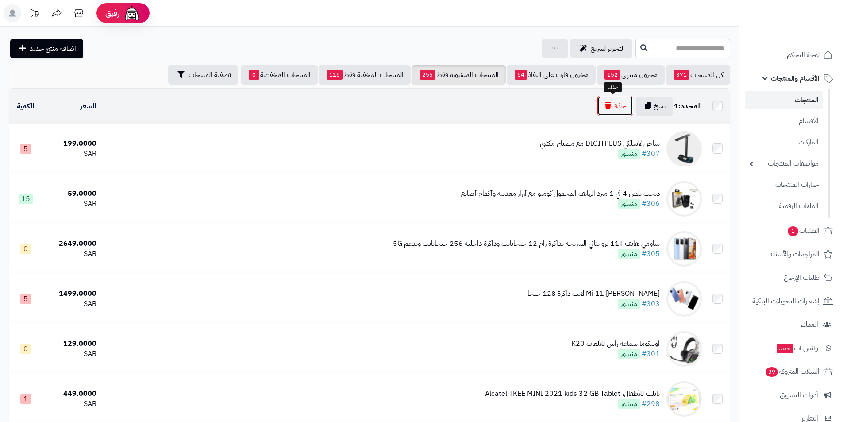
click at [622, 108] on button "حذف" at bounding box center [616, 106] width 36 height 20
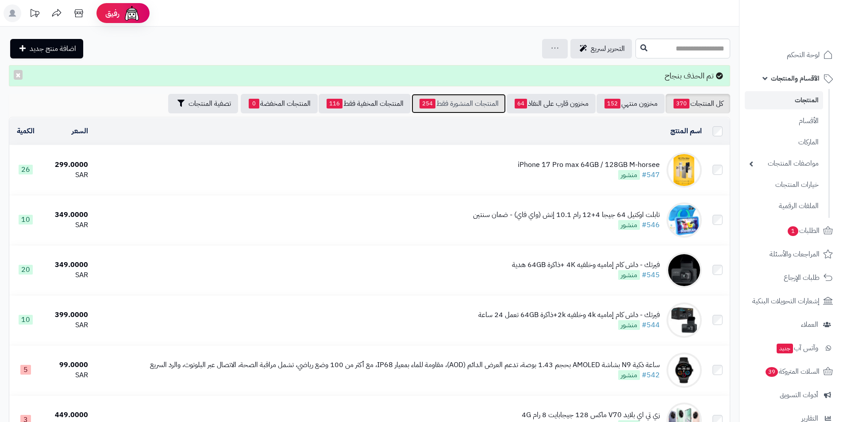
click at [444, 101] on link "المنتجات المنشورة فقط 254" at bounding box center [459, 103] width 94 height 19
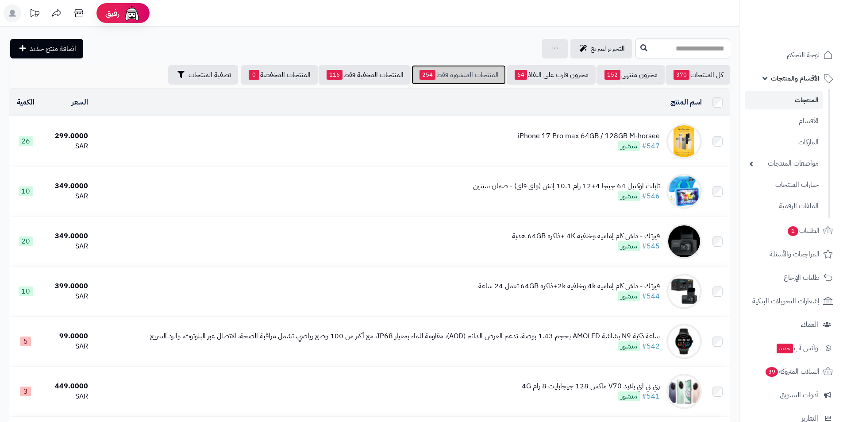
click at [471, 78] on link "المنتجات المنشورة فقط 254" at bounding box center [459, 74] width 94 height 19
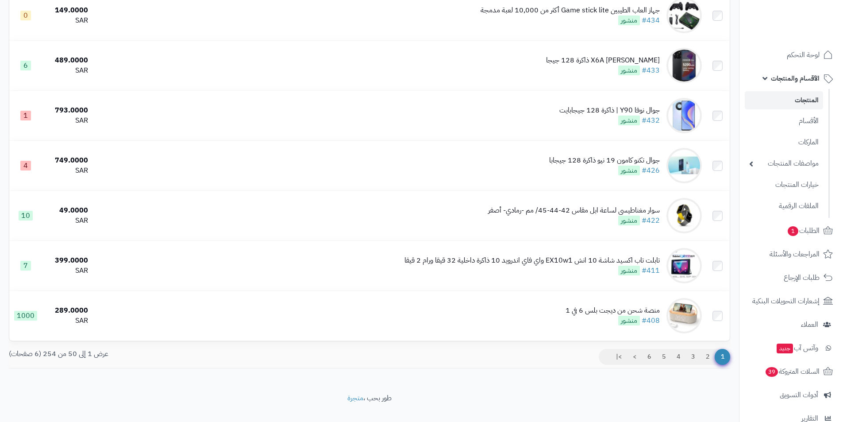
scroll to position [2291, 0]
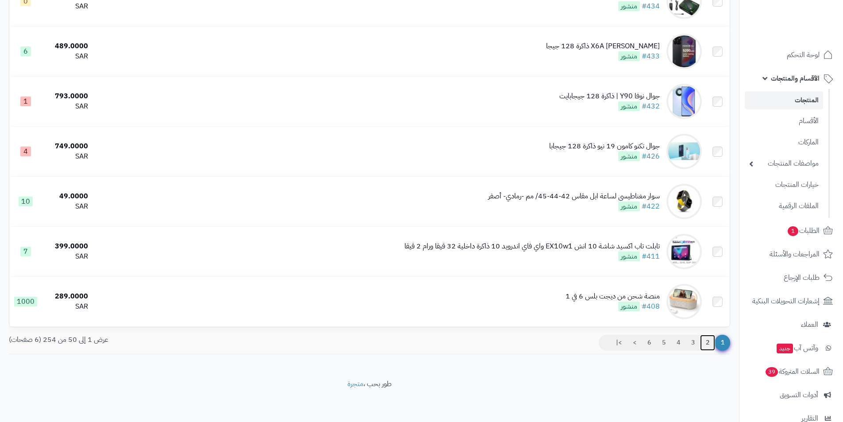
click at [711, 344] on link "2" at bounding box center [707, 343] width 15 height 16
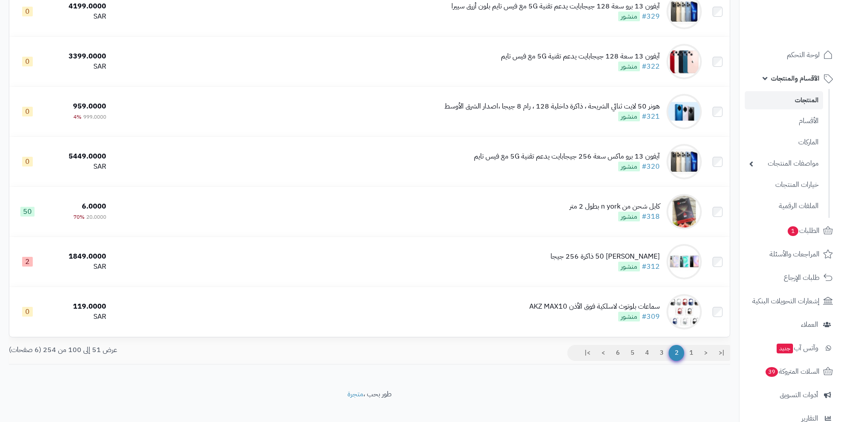
scroll to position [2291, 0]
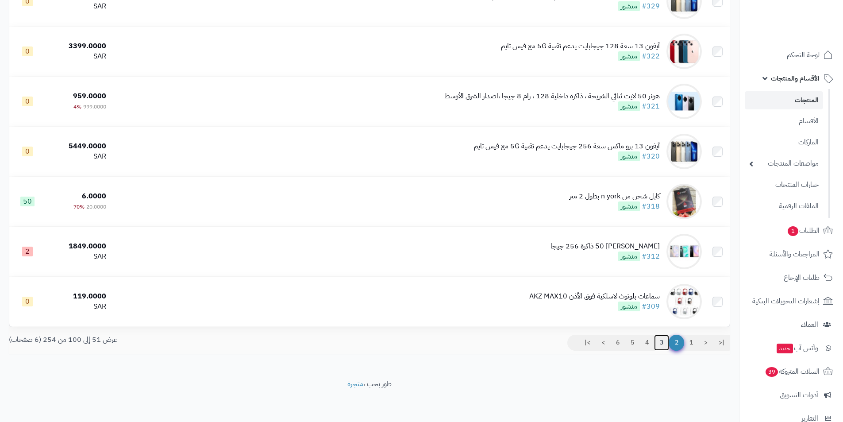
click at [665, 345] on link "3" at bounding box center [661, 343] width 15 height 16
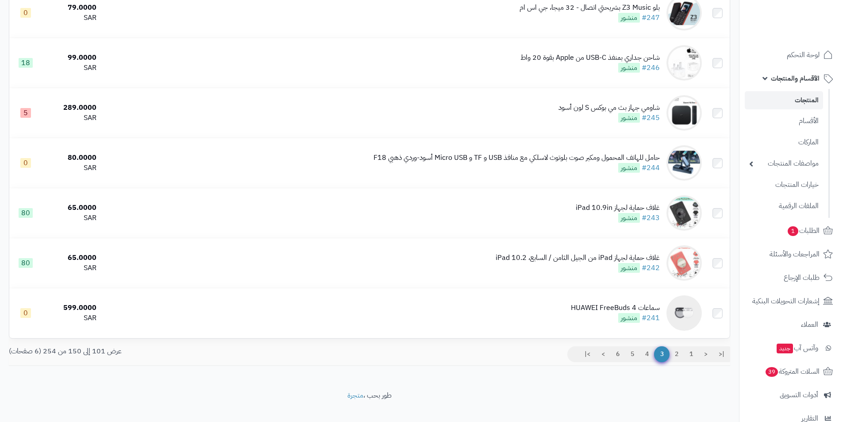
scroll to position [2291, 0]
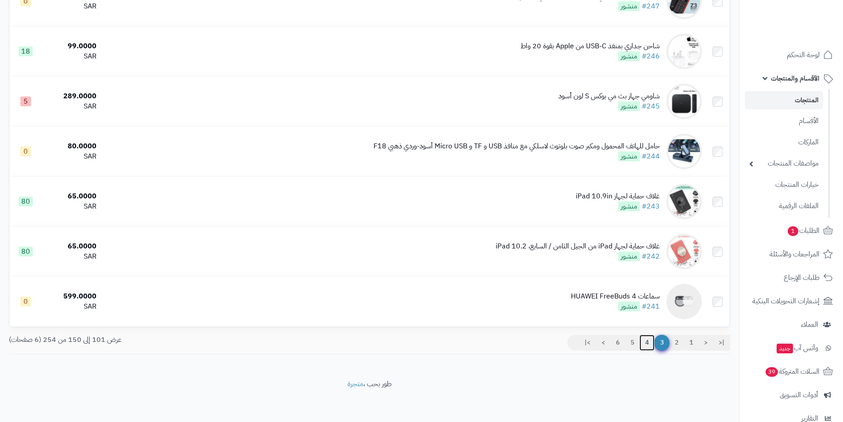
click at [644, 338] on link "4" at bounding box center [647, 343] width 15 height 16
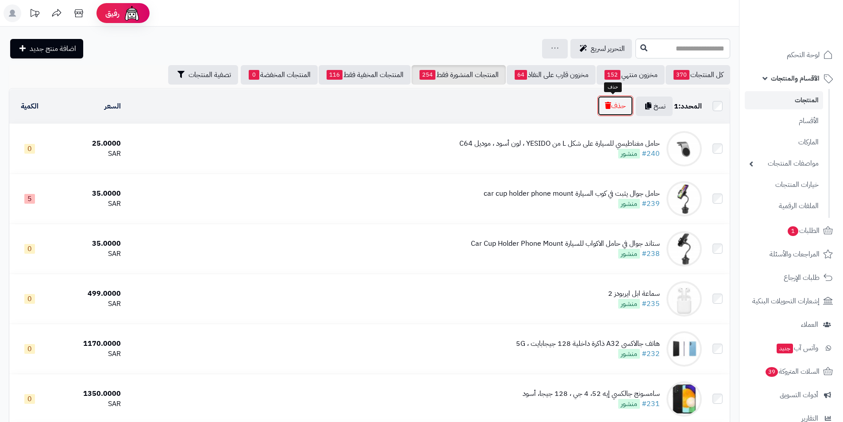
click at [613, 102] on button "حذف" at bounding box center [616, 106] width 36 height 20
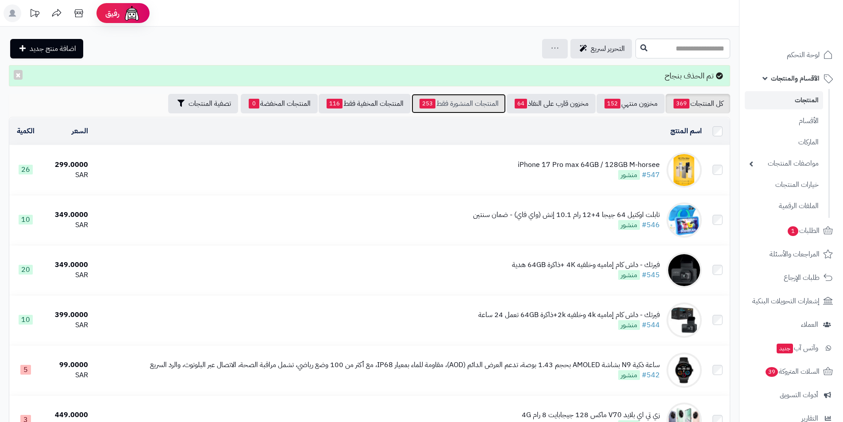
click at [462, 107] on link "المنتجات المنشورة فقط 253" at bounding box center [459, 103] width 94 height 19
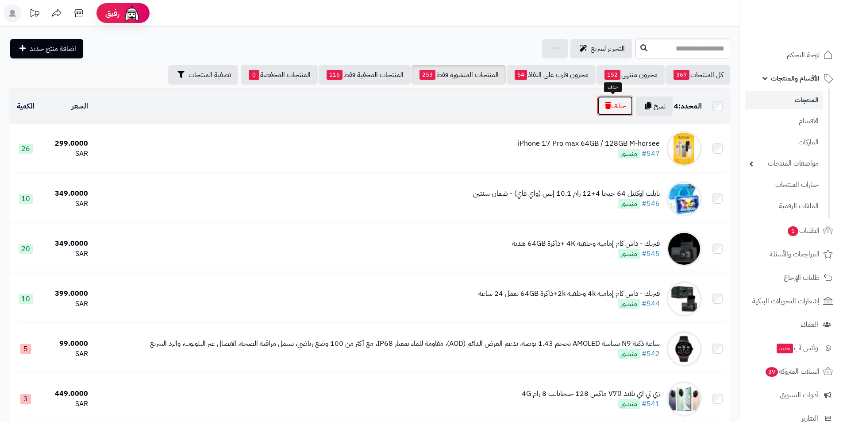
click at [615, 109] on button "حذف" at bounding box center [616, 106] width 36 height 20
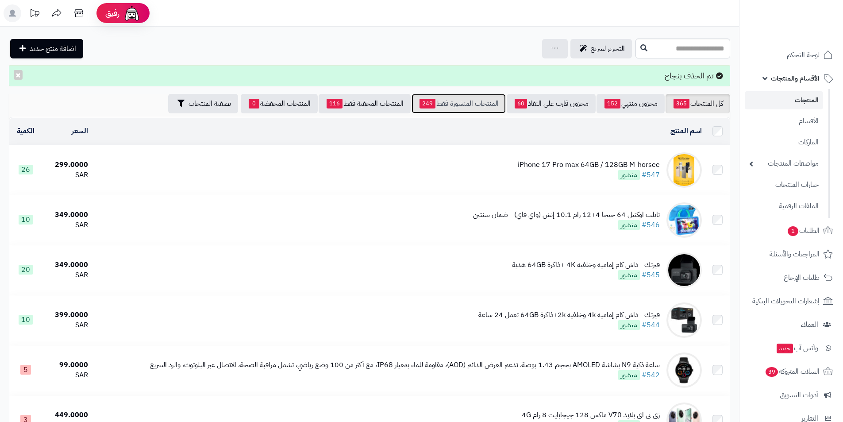
click at [455, 103] on link "المنتجات المنشورة فقط 249" at bounding box center [459, 103] width 94 height 19
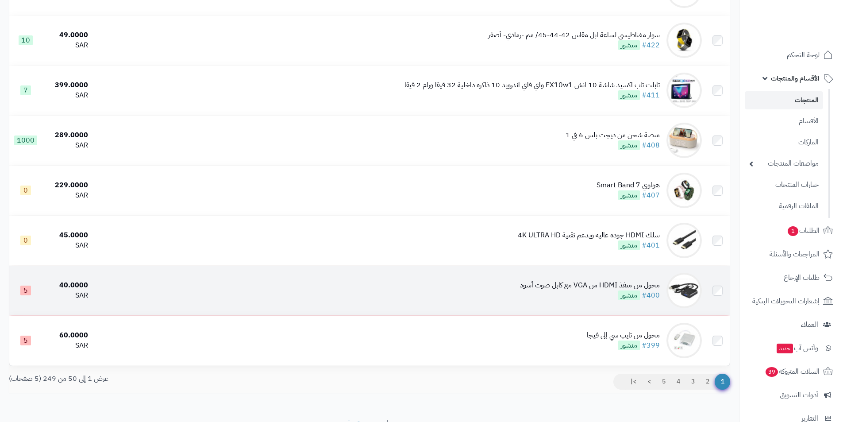
scroll to position [2291, 0]
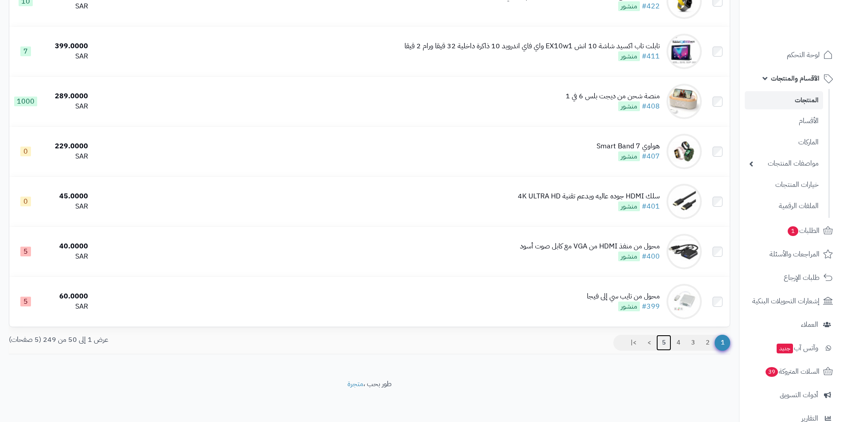
click at [664, 344] on link "5" at bounding box center [663, 343] width 15 height 16
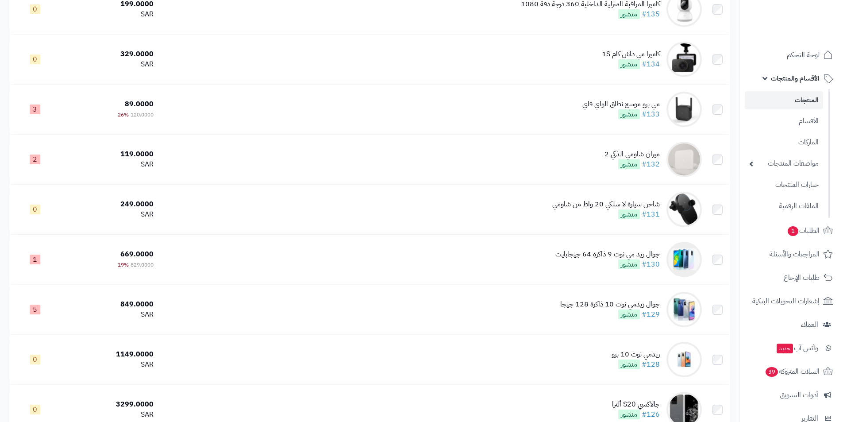
scroll to position [1239, 0]
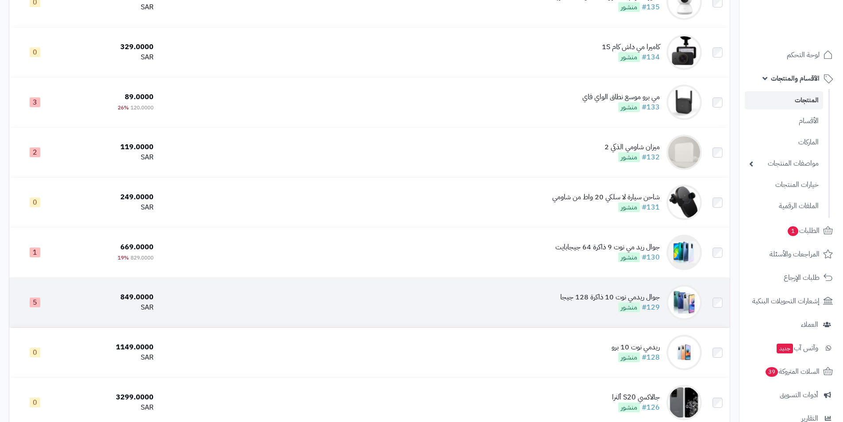
click at [725, 298] on td at bounding box center [718, 303] width 24 height 50
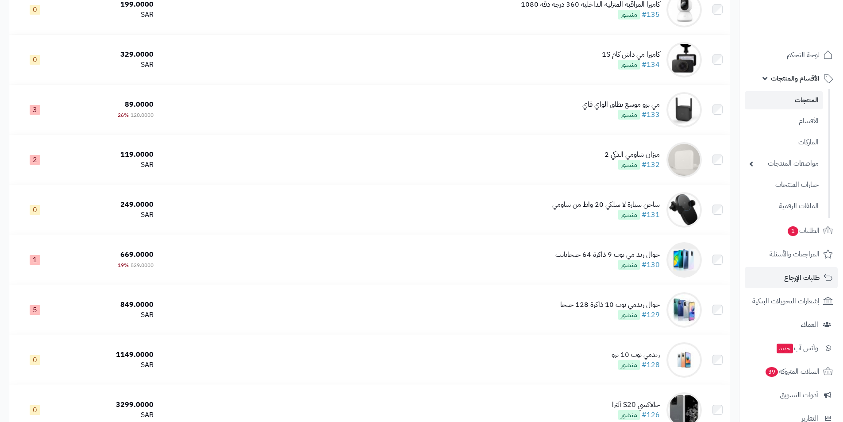
scroll to position [1248, 0]
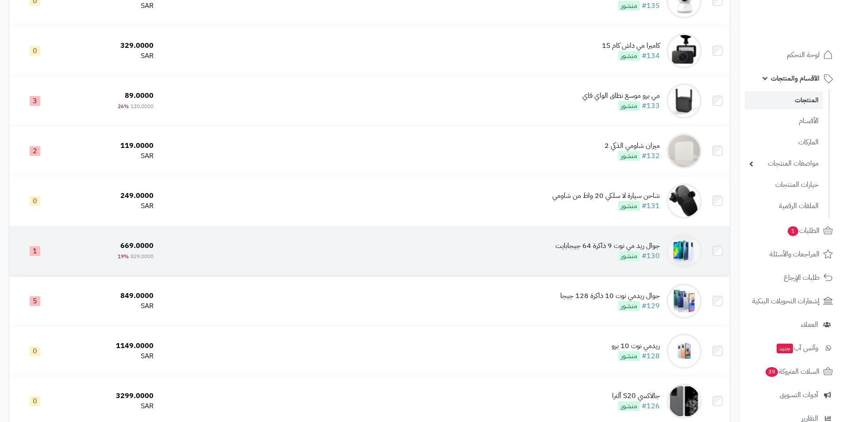
click at [724, 250] on td at bounding box center [718, 251] width 24 height 50
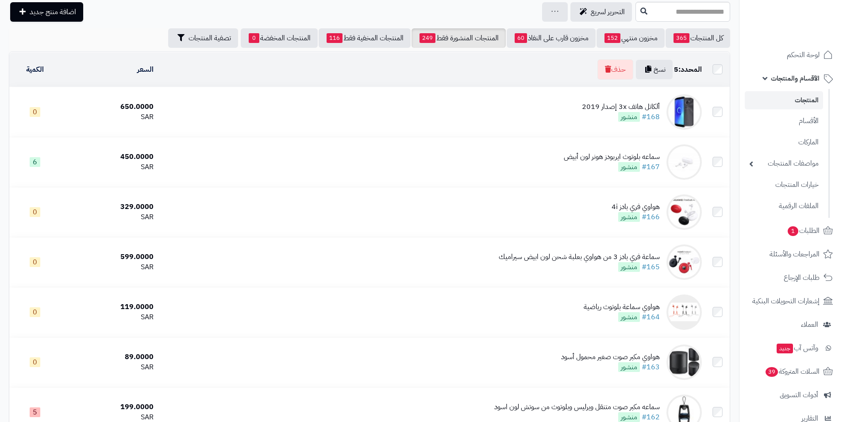
scroll to position [0, 0]
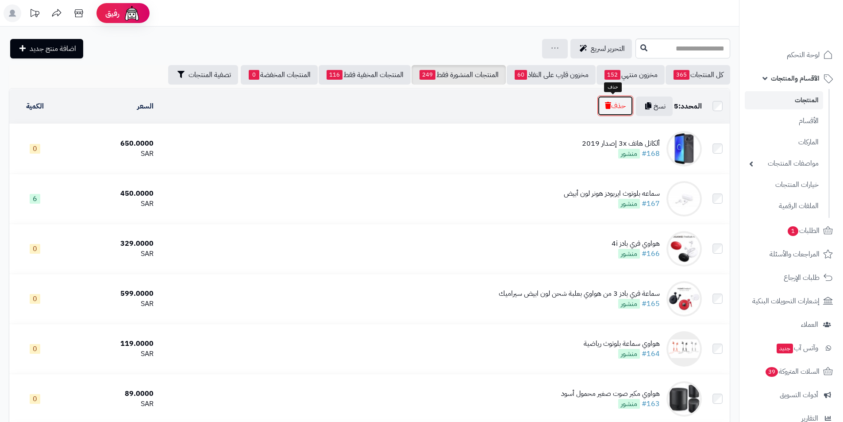
click at [615, 101] on button "حذف" at bounding box center [616, 106] width 36 height 20
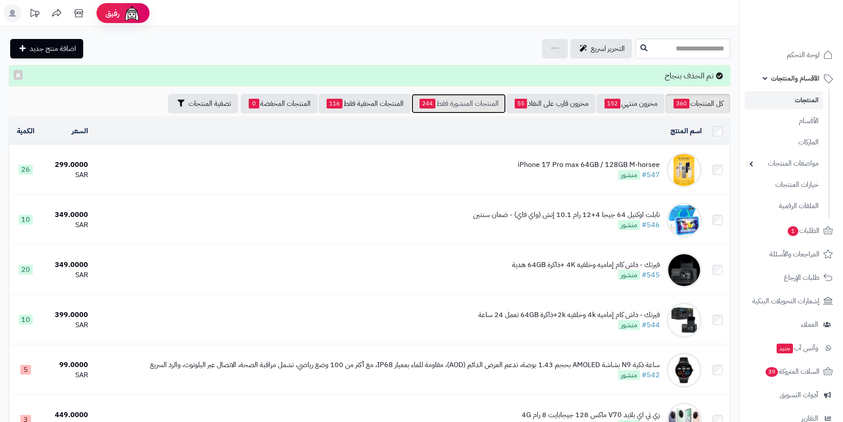
click at [452, 109] on link "المنتجات المنشورة فقط 244" at bounding box center [459, 103] width 94 height 19
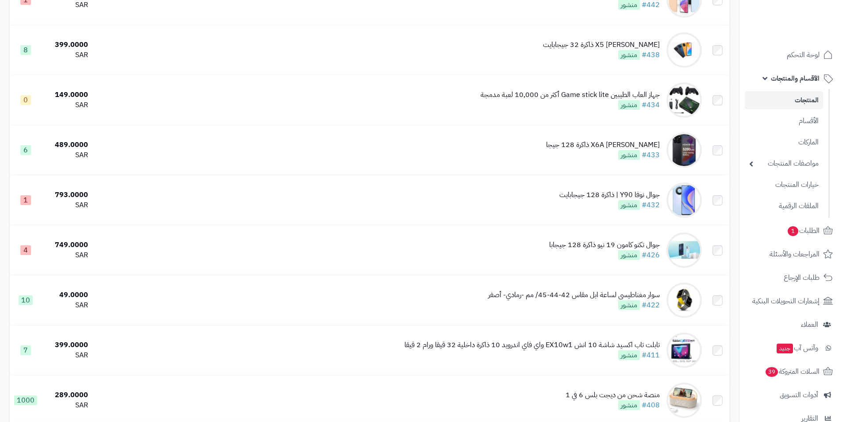
scroll to position [2291, 0]
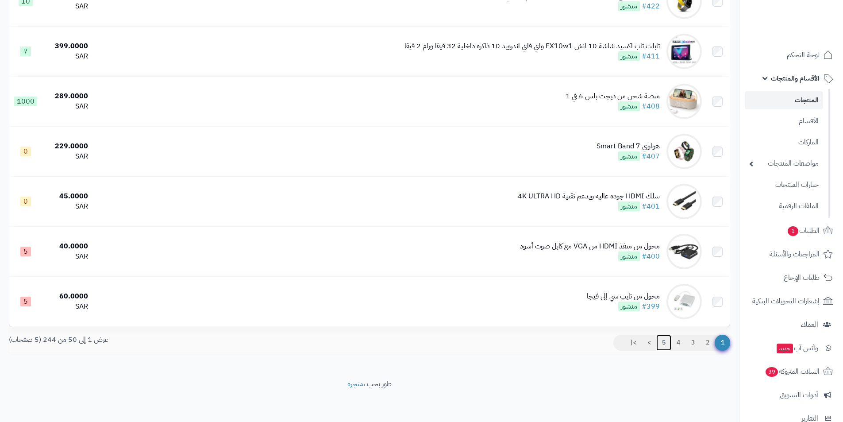
click at [668, 342] on link "5" at bounding box center [663, 343] width 15 height 16
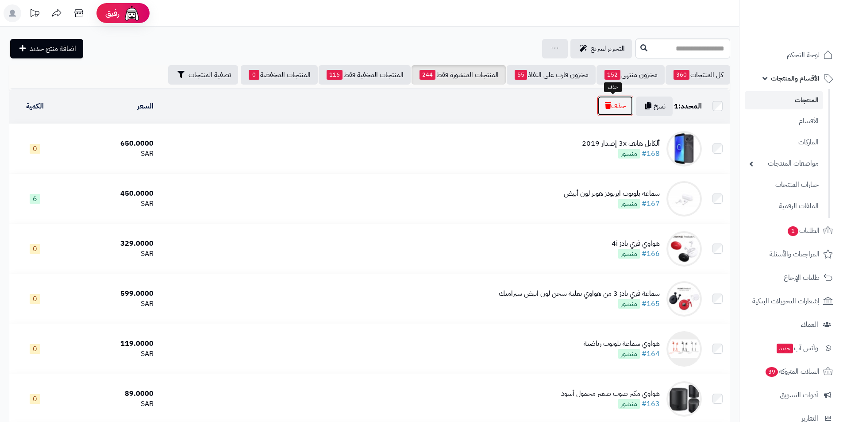
click at [615, 116] on button "حذف" at bounding box center [616, 106] width 36 height 20
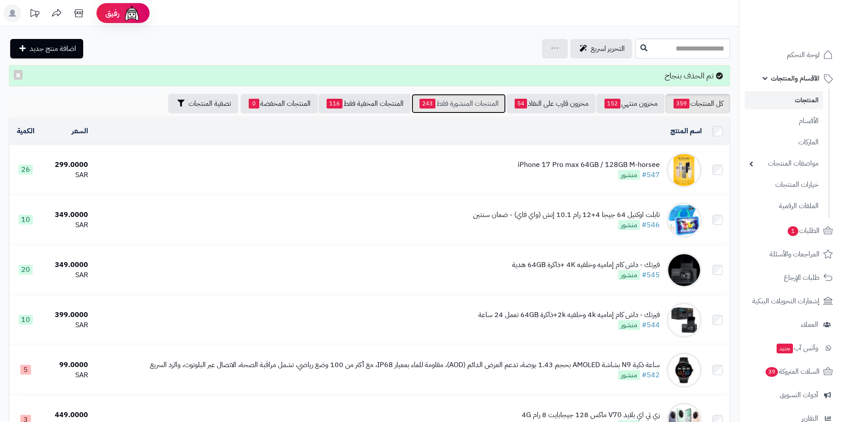
click at [464, 99] on link "المنتجات المنشورة فقط 243" at bounding box center [459, 103] width 94 height 19
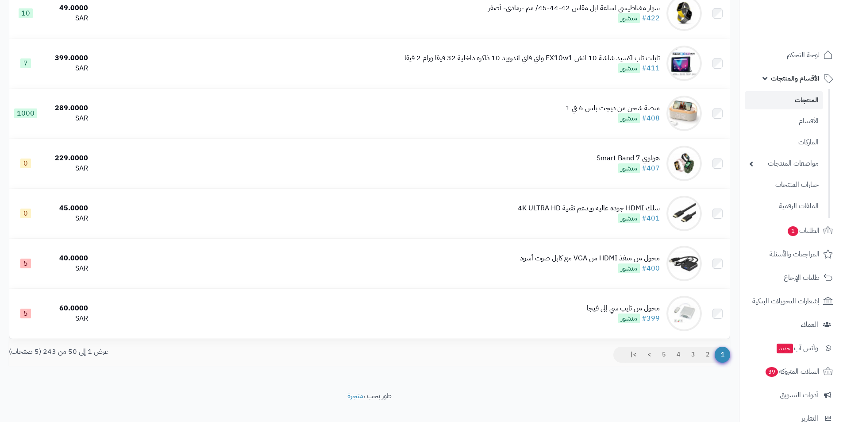
scroll to position [2291, 0]
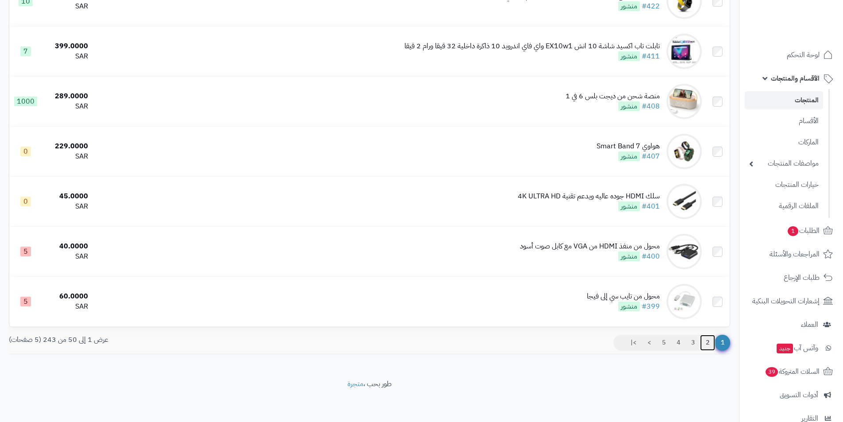
click at [703, 342] on link "2" at bounding box center [707, 343] width 15 height 16
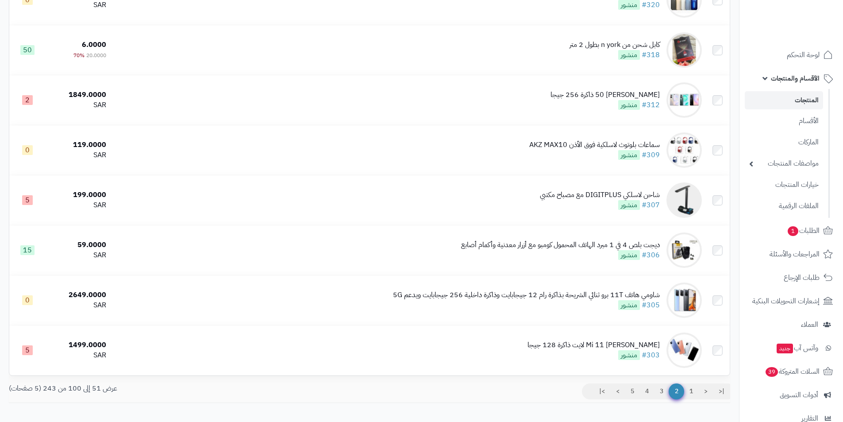
scroll to position [2258, 0]
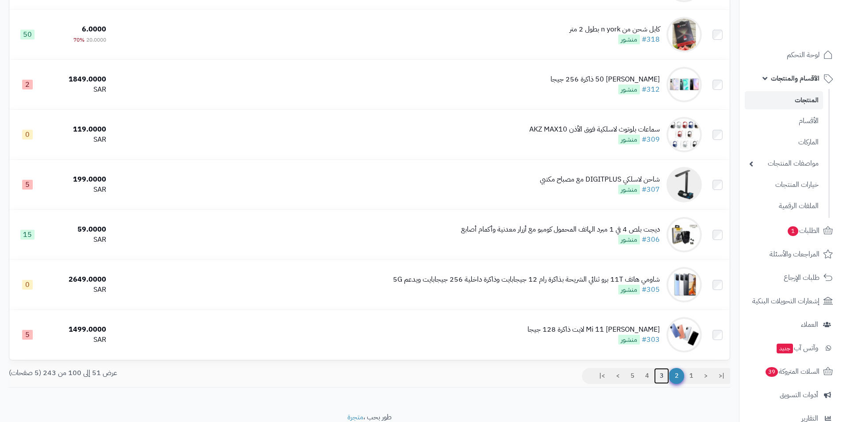
click at [656, 370] on link "3" at bounding box center [661, 376] width 15 height 16
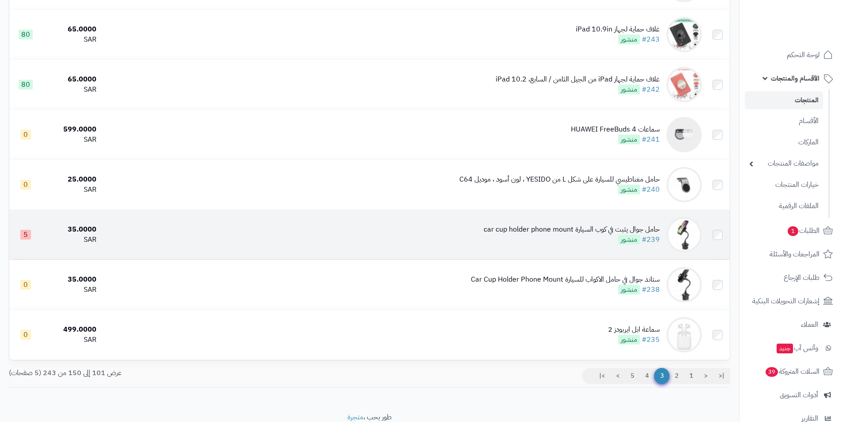
scroll to position [2291, 0]
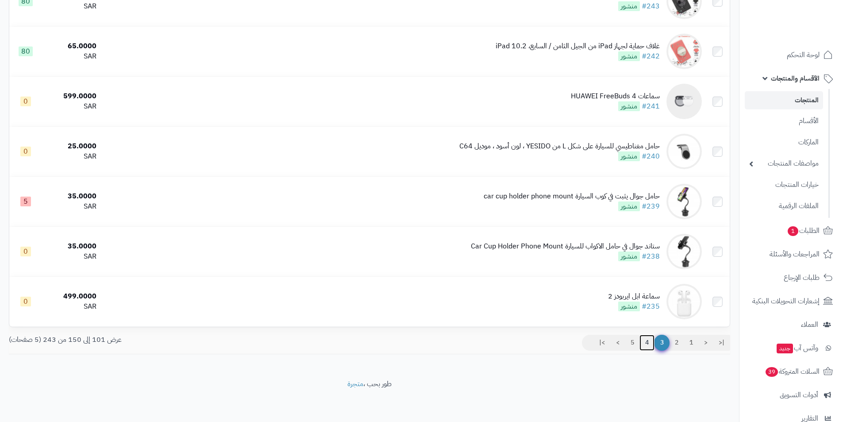
click at [650, 347] on link "4" at bounding box center [647, 343] width 15 height 16
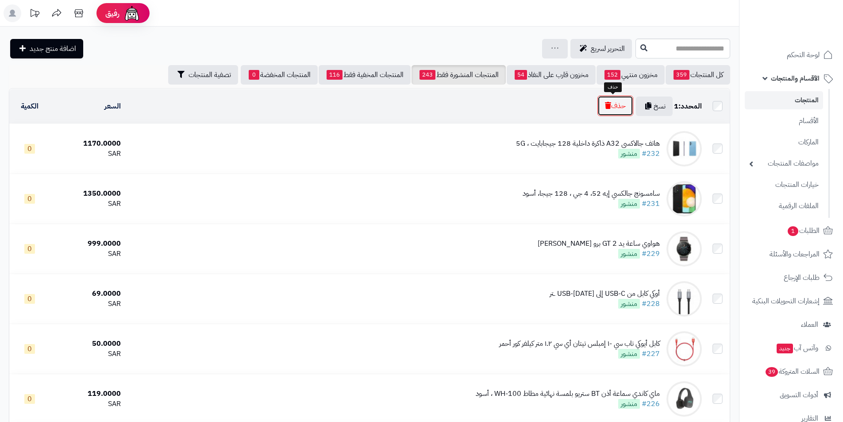
click at [617, 110] on button "حذف" at bounding box center [616, 106] width 36 height 20
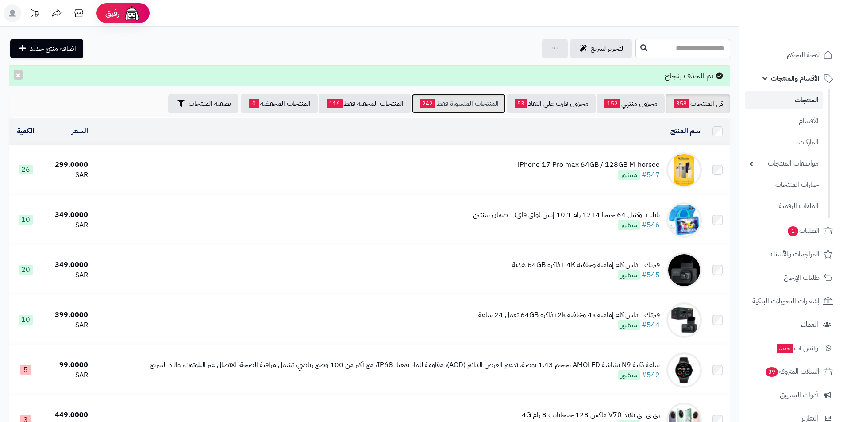
click at [453, 103] on link "المنتجات المنشورة فقط 242" at bounding box center [459, 103] width 94 height 19
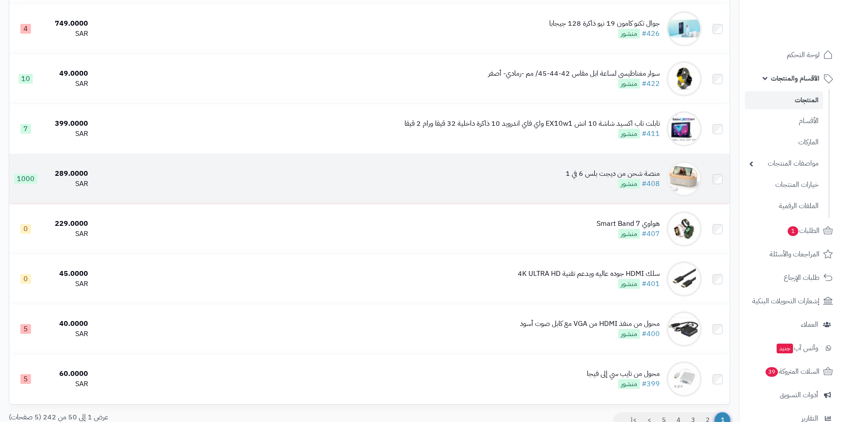
scroll to position [2291, 0]
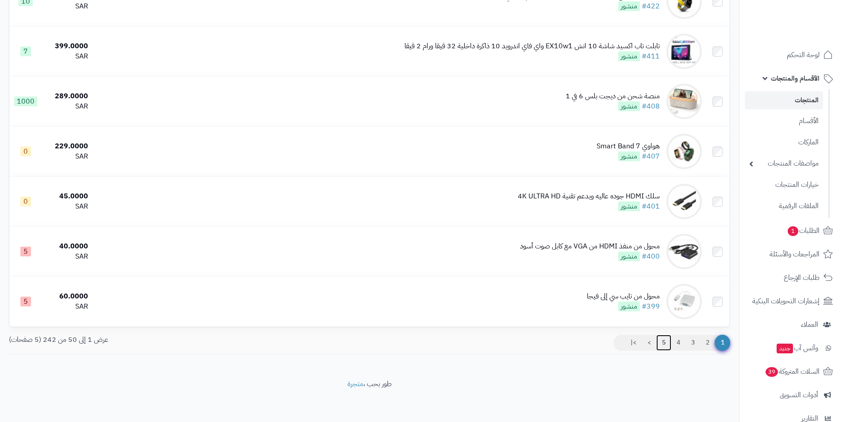
click at [665, 341] on link "5" at bounding box center [663, 343] width 15 height 16
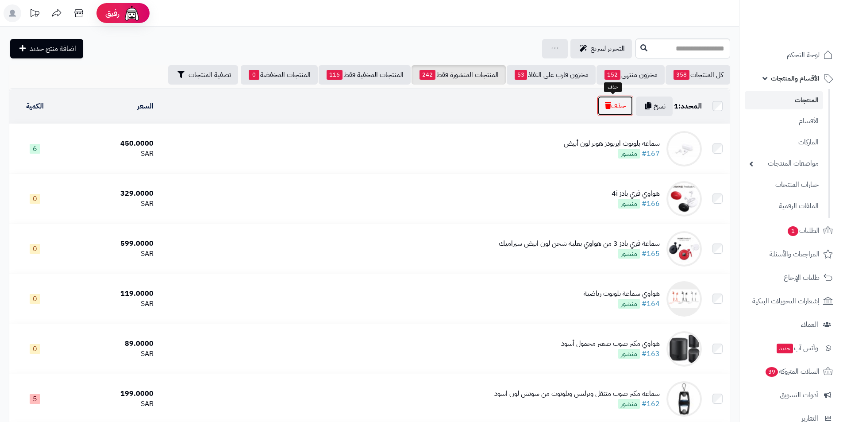
click at [615, 97] on button "حذف" at bounding box center [616, 106] width 36 height 20
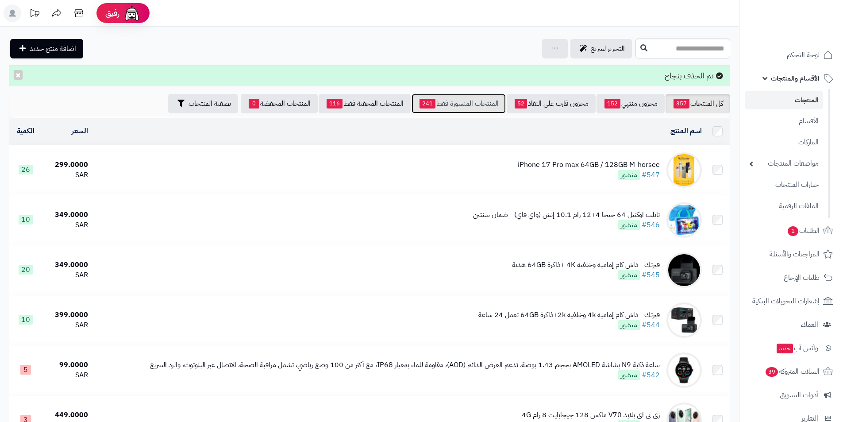
click at [476, 100] on link "المنتجات المنشورة فقط 241" at bounding box center [459, 103] width 94 height 19
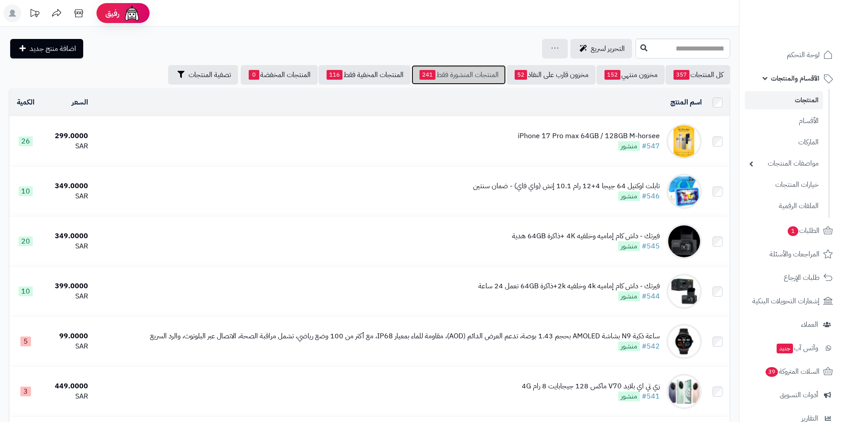
click at [444, 73] on link "المنتجات المنشورة فقط 241" at bounding box center [459, 74] width 94 height 19
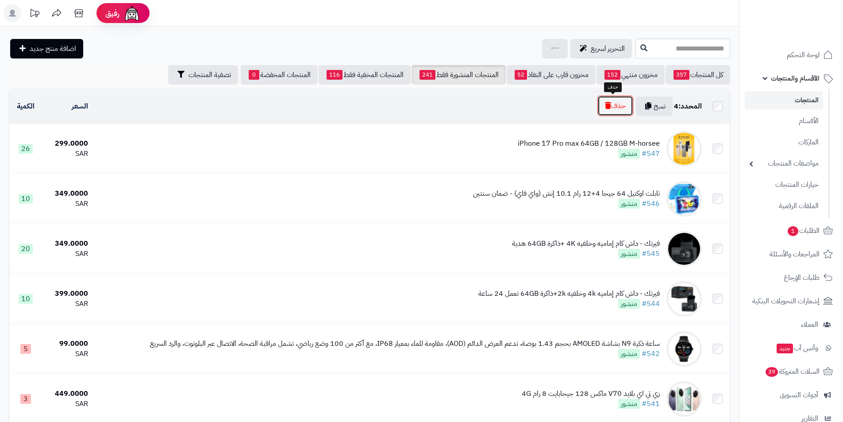
click at [607, 100] on button "حذف" at bounding box center [616, 106] width 36 height 20
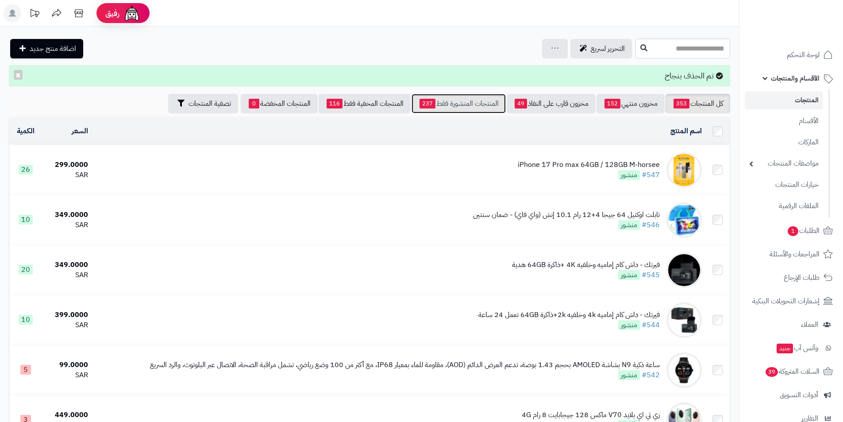
click at [484, 110] on link "المنتجات المنشورة فقط 237" at bounding box center [459, 103] width 94 height 19
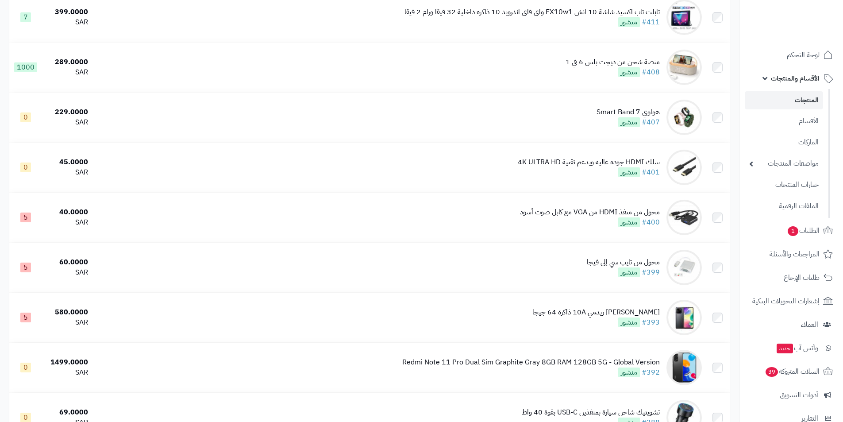
scroll to position [2291, 0]
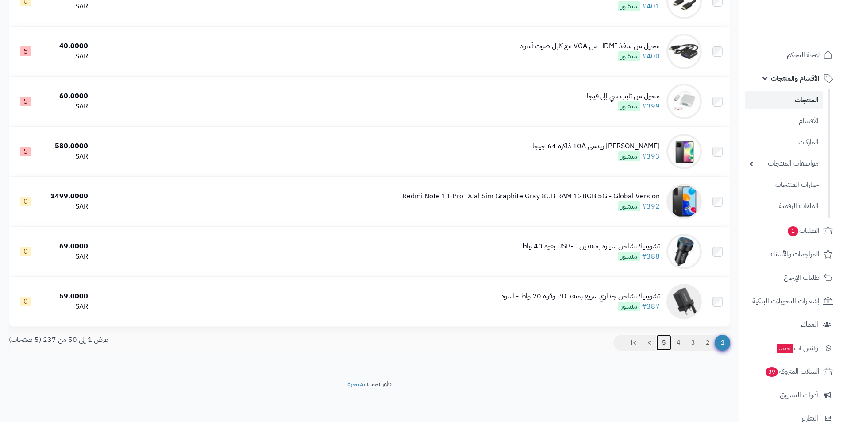
click at [663, 341] on link "5" at bounding box center [663, 343] width 15 height 16
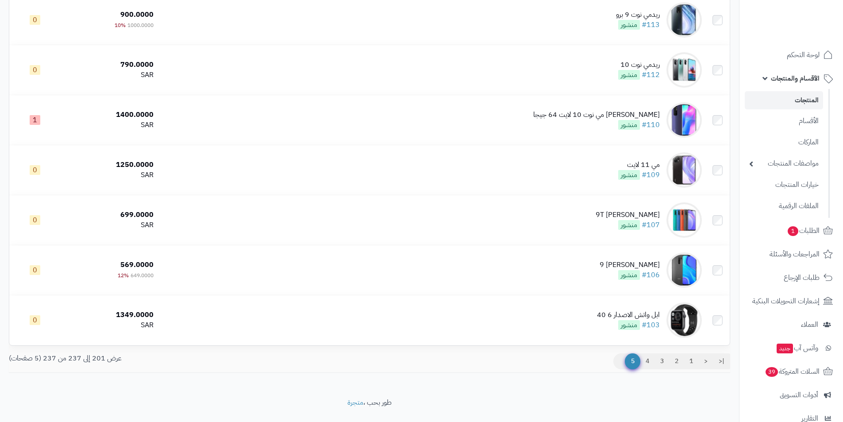
scroll to position [1638, 0]
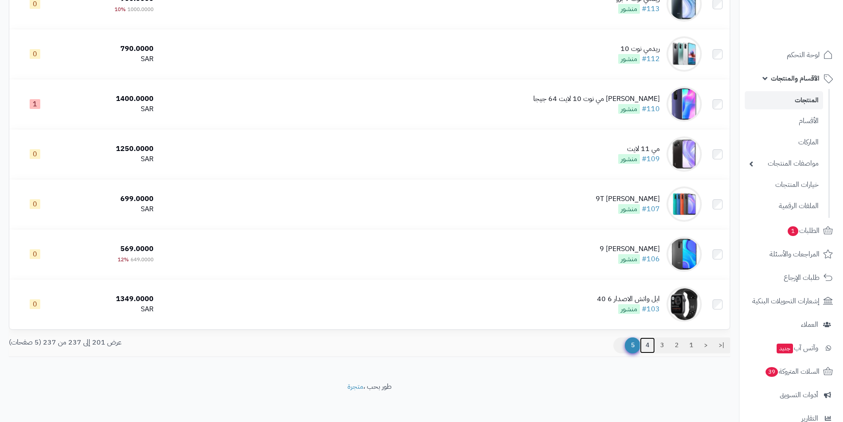
click at [650, 346] on link "4" at bounding box center [647, 345] width 15 height 16
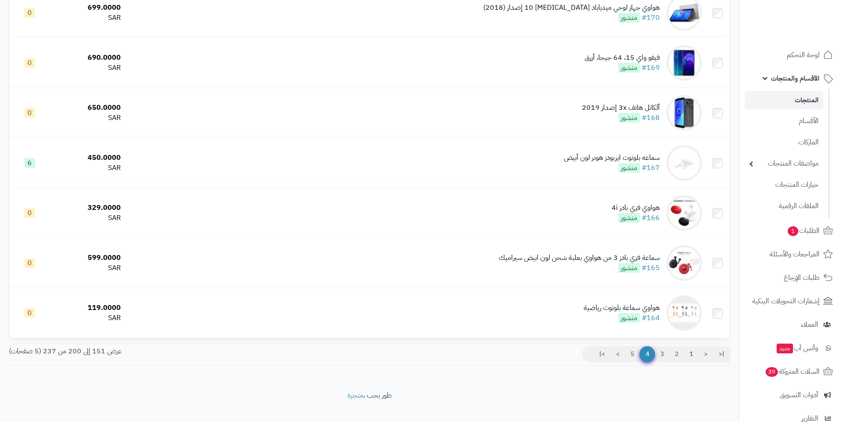
scroll to position [2291, 0]
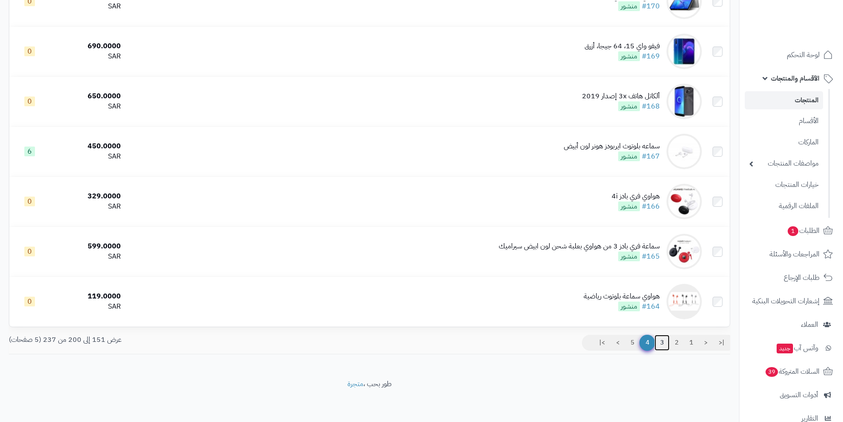
click at [663, 343] on link "3" at bounding box center [662, 343] width 15 height 16
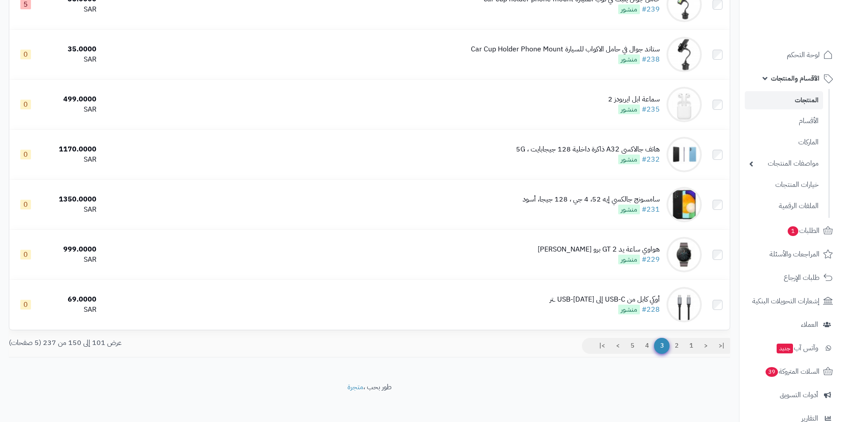
scroll to position [2291, 0]
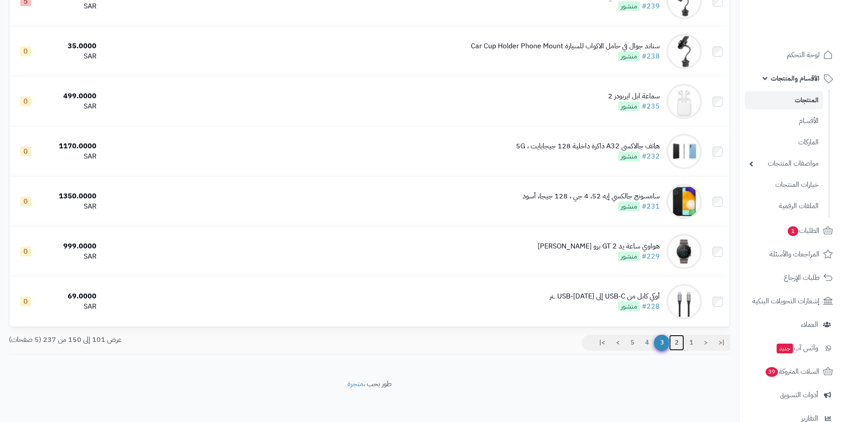
click at [675, 337] on link "2" at bounding box center [676, 343] width 15 height 16
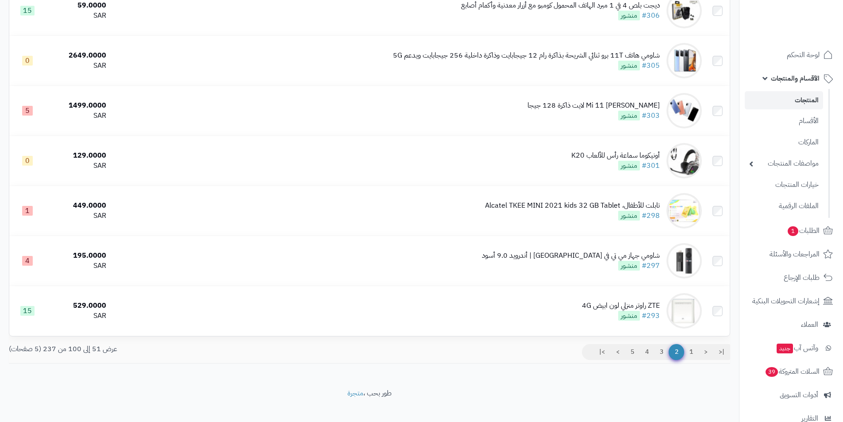
scroll to position [2291, 0]
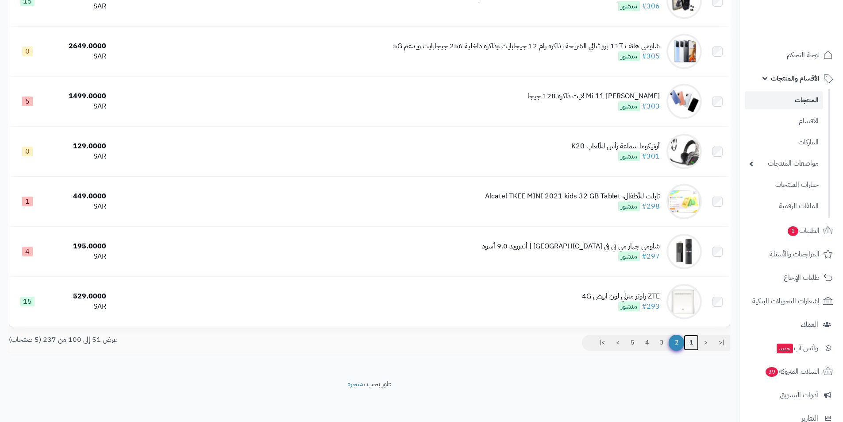
click at [692, 340] on link "1" at bounding box center [691, 343] width 15 height 16
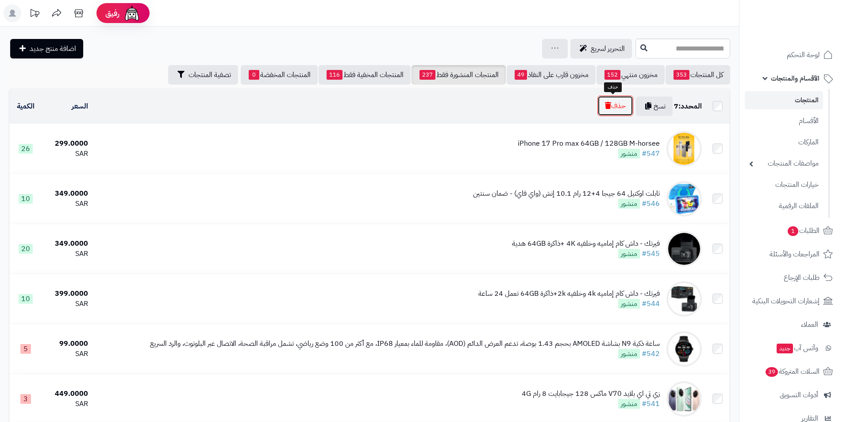
click at [614, 114] on button "حذف" at bounding box center [616, 106] width 36 height 20
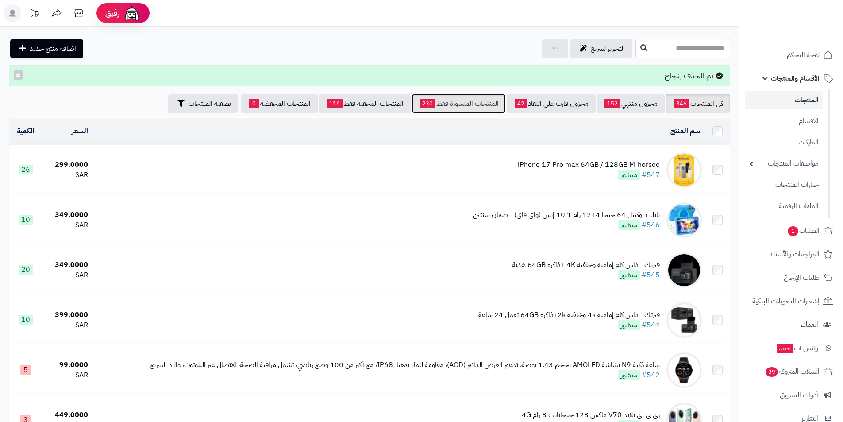
click at [452, 106] on link "المنتجات المنشورة فقط 230" at bounding box center [459, 103] width 94 height 19
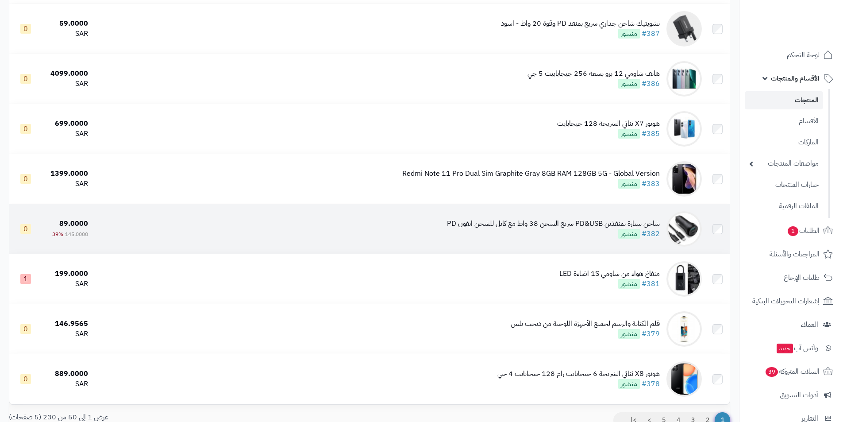
scroll to position [2291, 0]
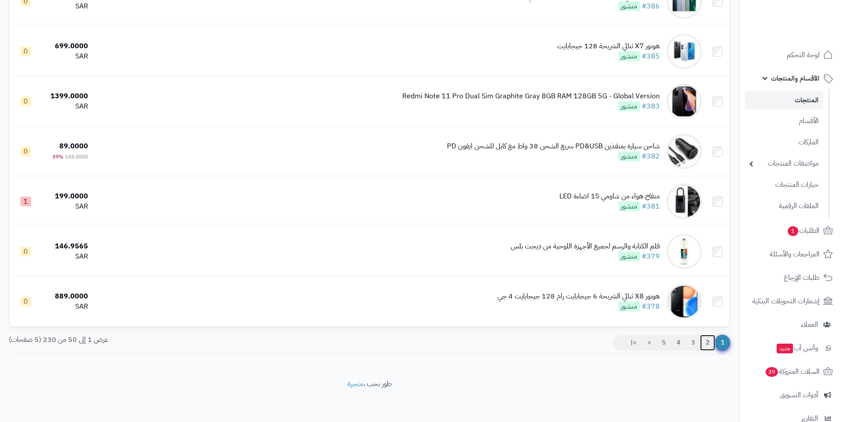
click at [712, 340] on link "2" at bounding box center [707, 343] width 15 height 16
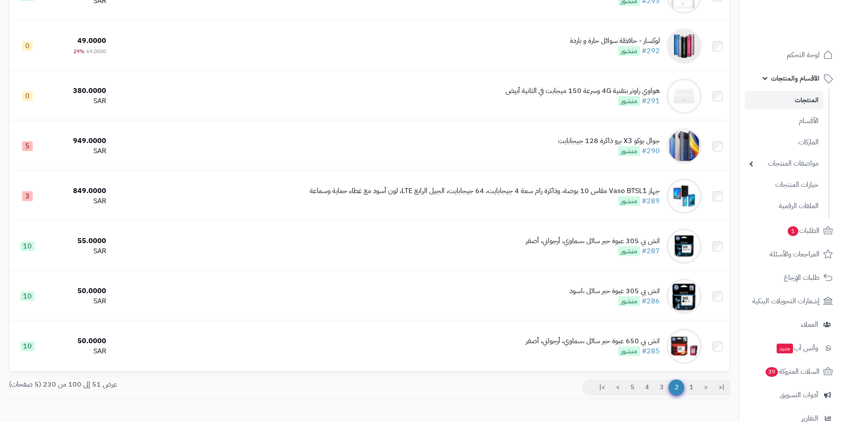
scroll to position [2291, 0]
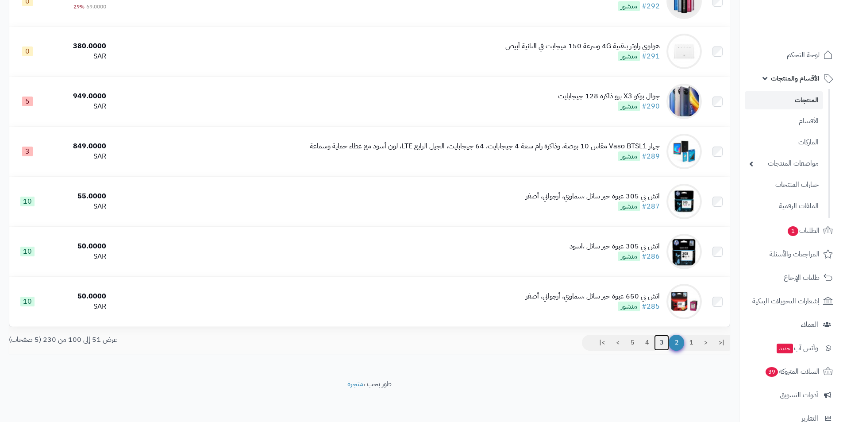
click at [668, 339] on link "3" at bounding box center [661, 343] width 15 height 16
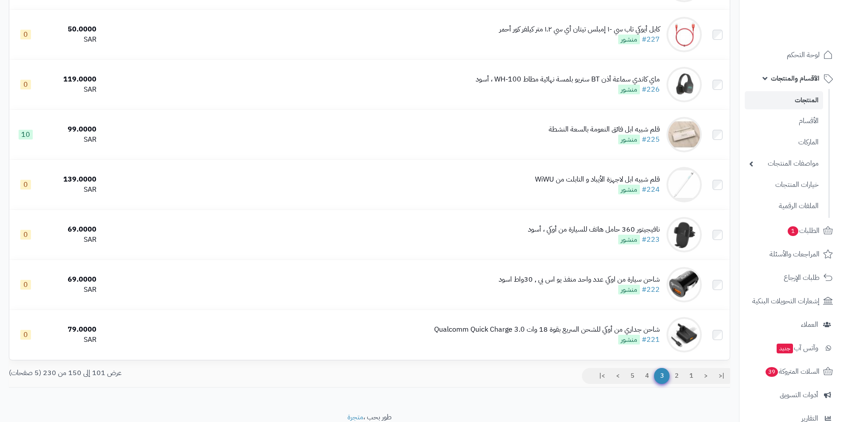
scroll to position [2291, 0]
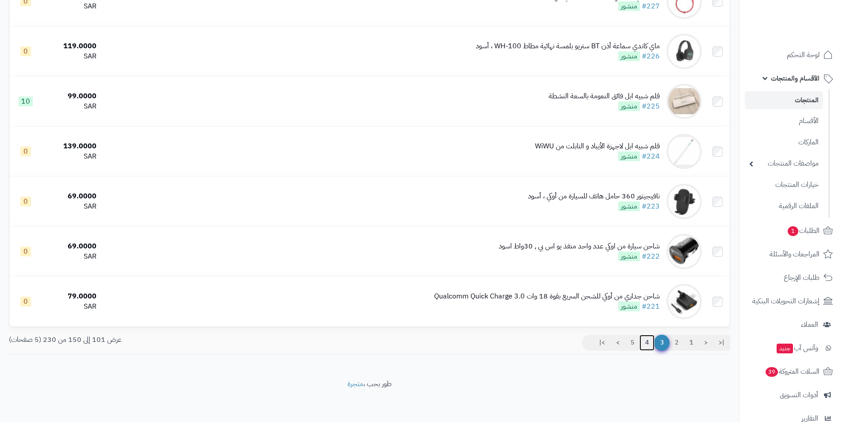
click at [651, 341] on link "4" at bounding box center [647, 343] width 15 height 16
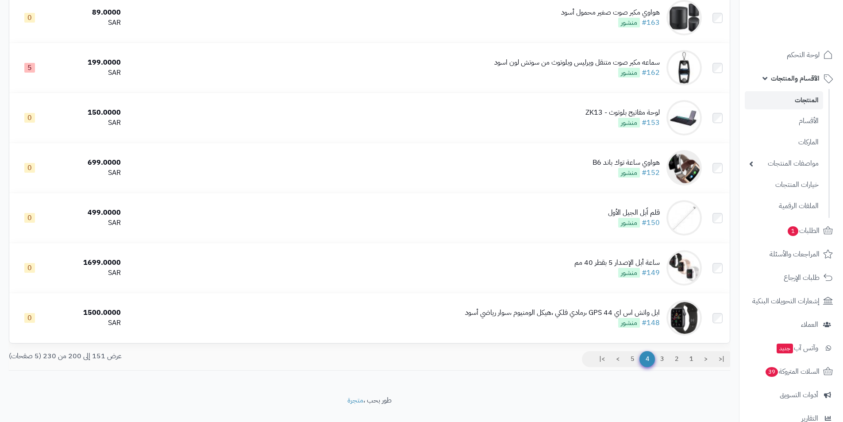
scroll to position [2291, 0]
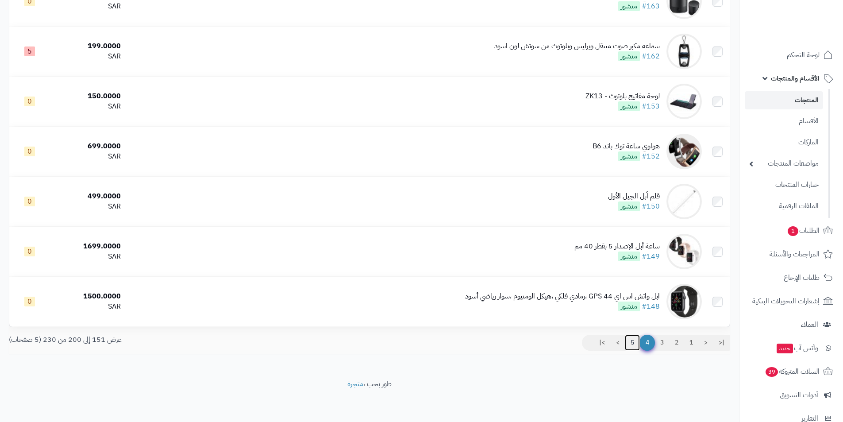
click at [630, 337] on link "5" at bounding box center [632, 343] width 15 height 16
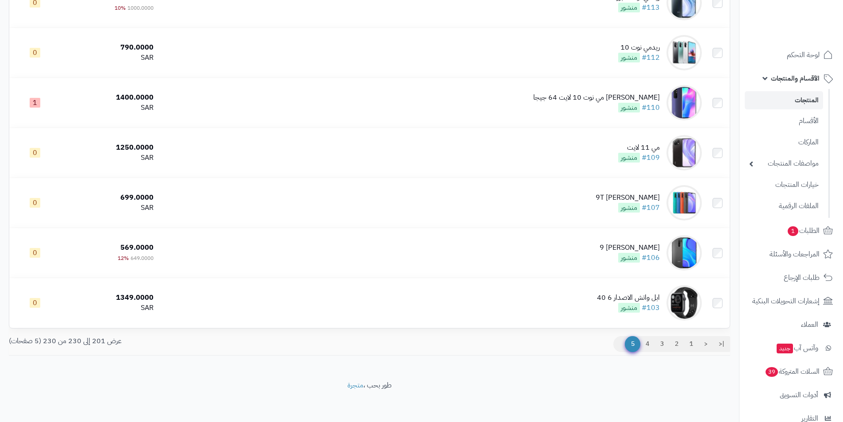
scroll to position [1290, 0]
click at [690, 342] on link "1" at bounding box center [691, 343] width 15 height 16
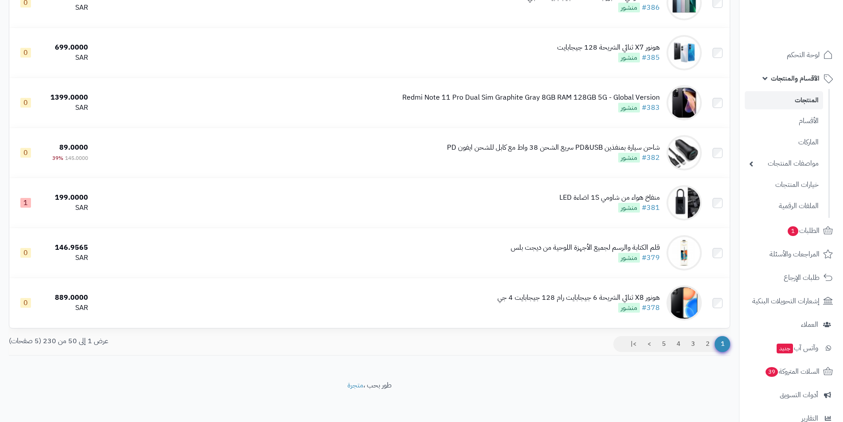
scroll to position [2291, 0]
click at [714, 343] on link "2" at bounding box center [707, 343] width 15 height 16
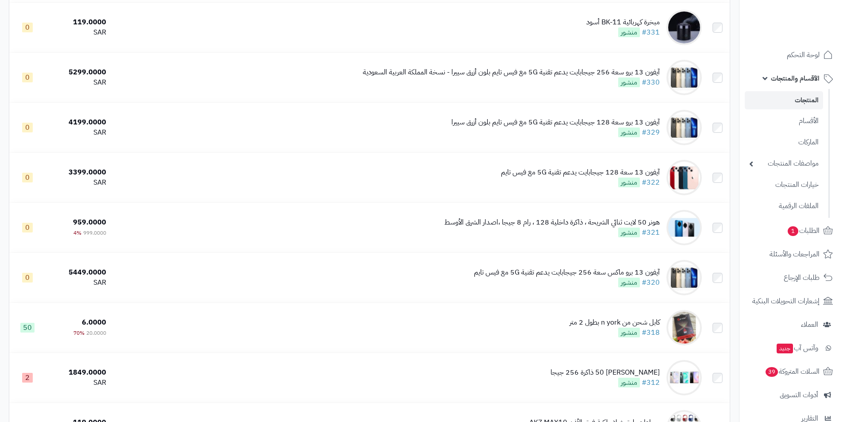
scroll to position [1417, 0]
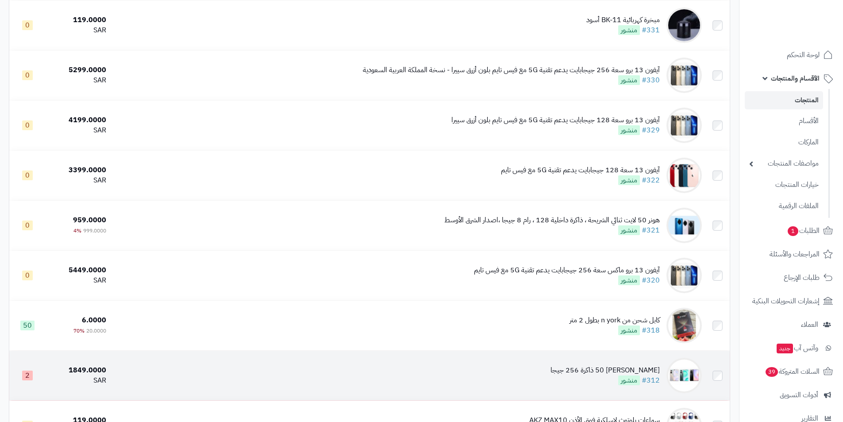
click at [712, 373] on td at bounding box center [718, 376] width 24 height 50
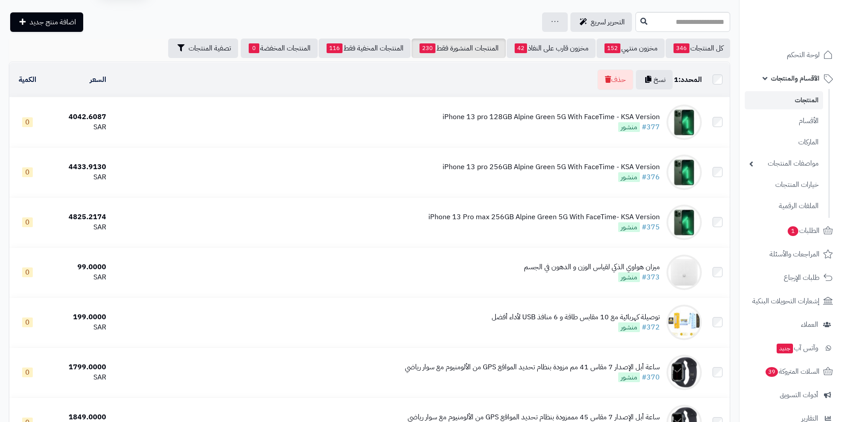
scroll to position [0, 0]
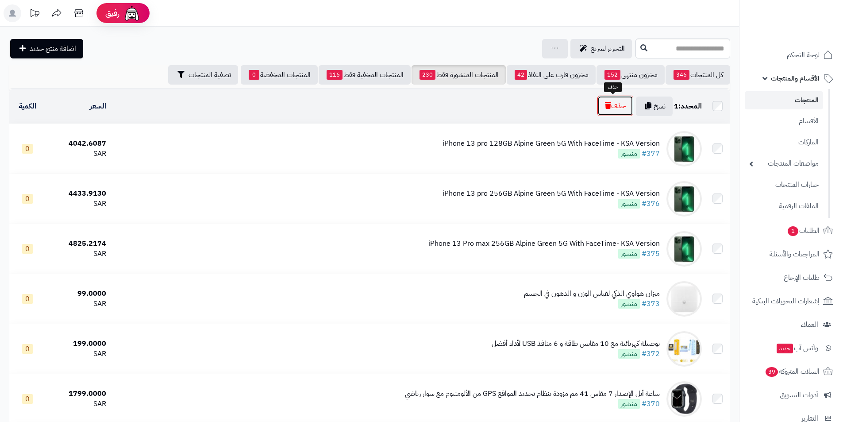
click at [625, 112] on button "حذف" at bounding box center [616, 106] width 36 height 20
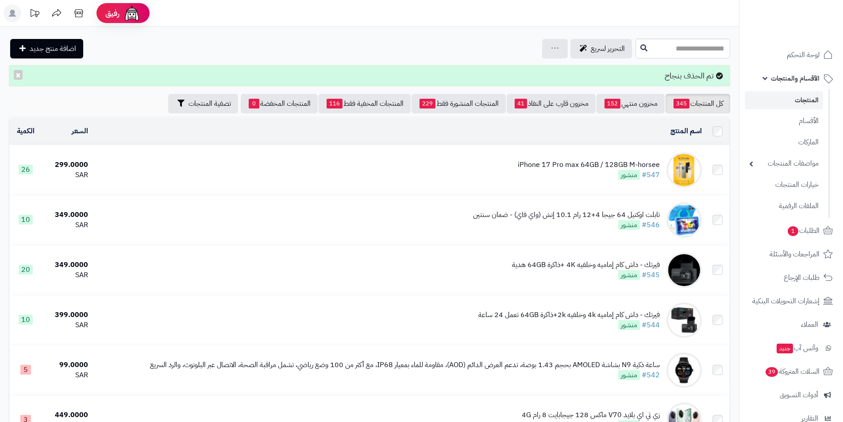
click at [455, 84] on div "تم الحذف بنجاح ×" at bounding box center [370, 75] width 722 height 21
click at [452, 97] on link "المنتجات المنشورة فقط 229" at bounding box center [459, 103] width 94 height 19
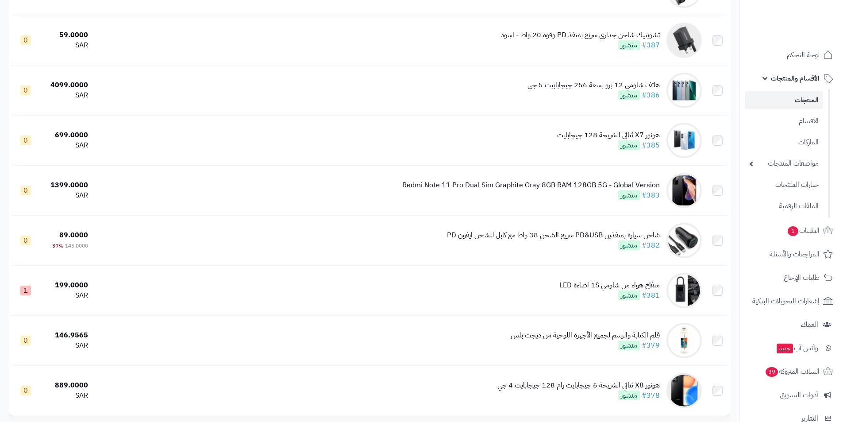
scroll to position [2291, 0]
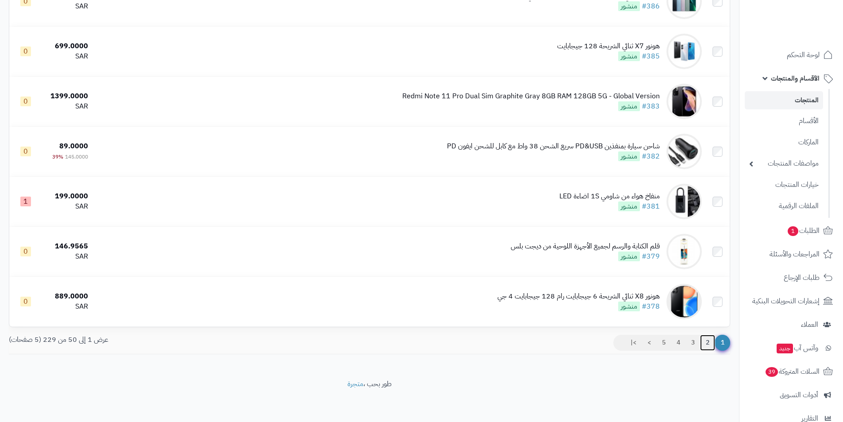
click at [708, 342] on link "2" at bounding box center [707, 343] width 15 height 16
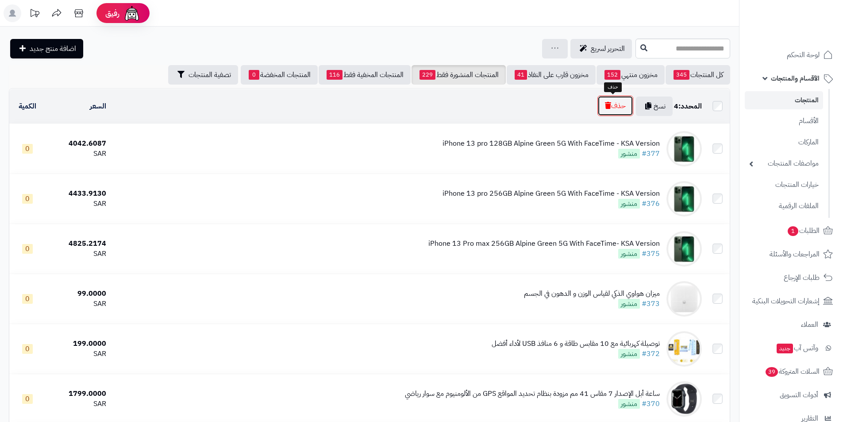
click at [608, 110] on button "حذف" at bounding box center [616, 106] width 36 height 20
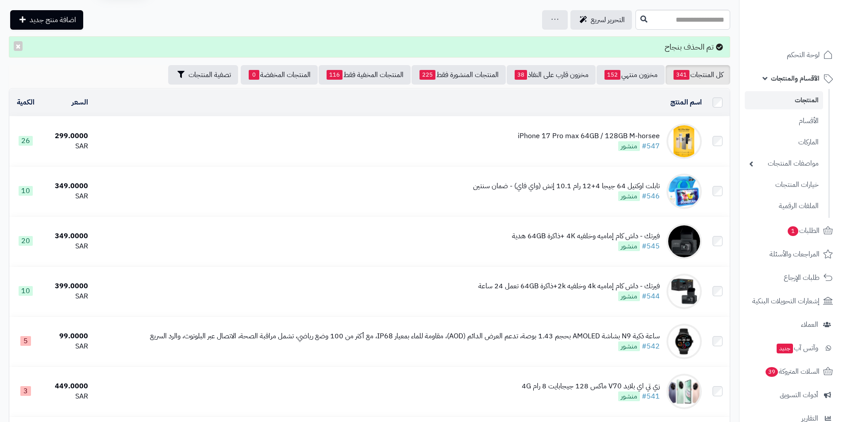
scroll to position [44, 0]
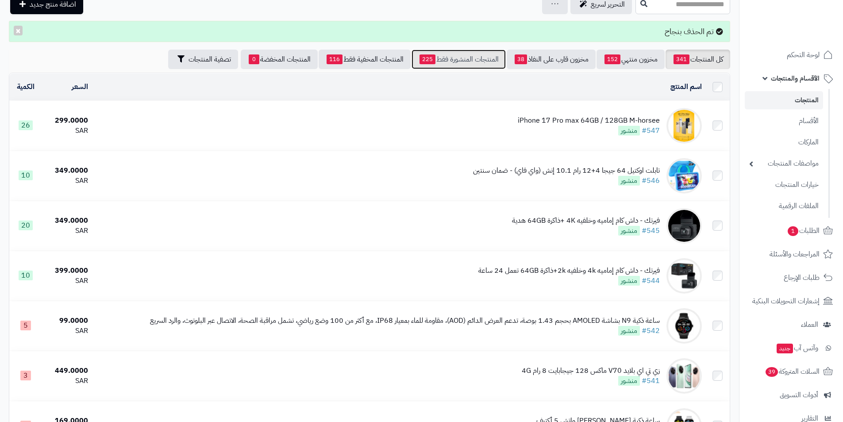
click at [477, 54] on link "المنتجات المنشورة فقط 225" at bounding box center [459, 59] width 94 height 19
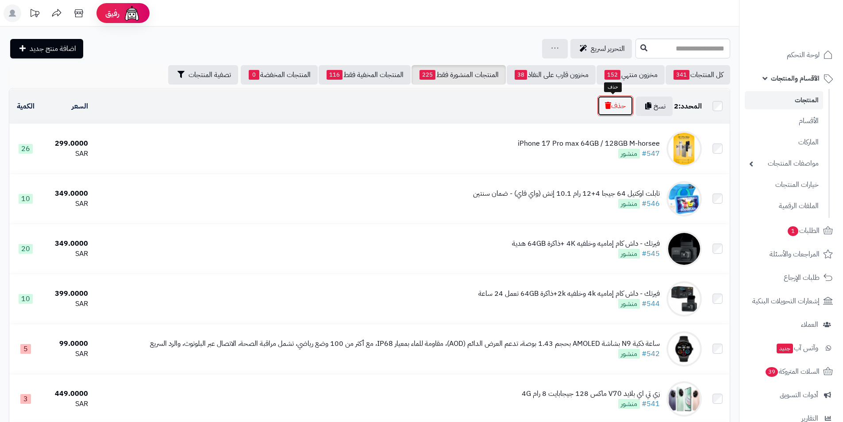
click at [609, 111] on button "حذف" at bounding box center [616, 106] width 36 height 20
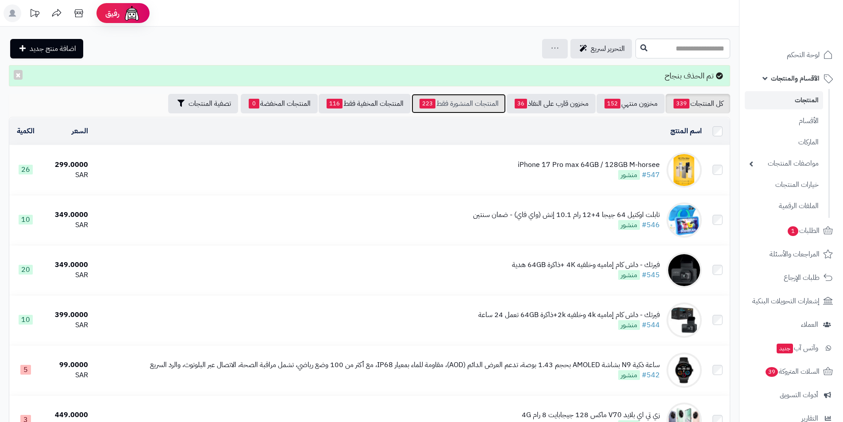
click at [461, 98] on link "المنتجات المنشورة فقط 223" at bounding box center [459, 103] width 94 height 19
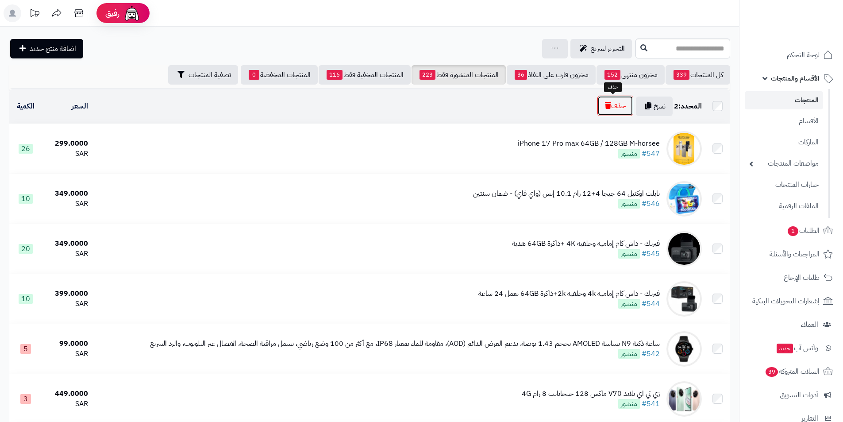
click at [623, 103] on button "حذف" at bounding box center [616, 106] width 36 height 20
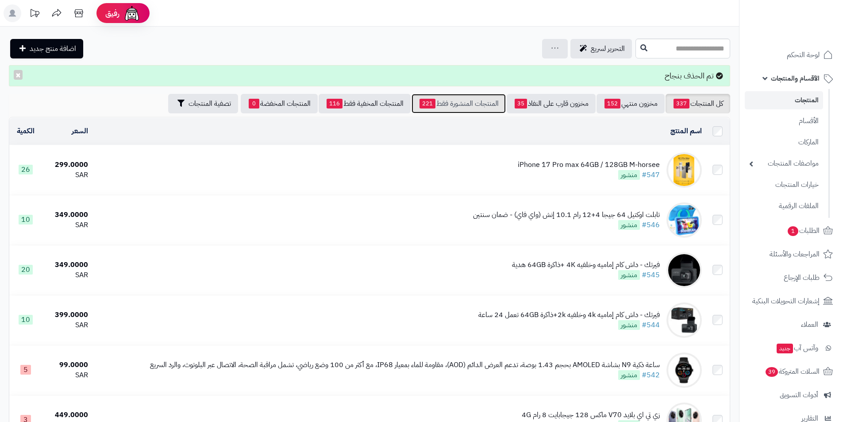
click at [469, 104] on link "المنتجات المنشورة فقط 221" at bounding box center [459, 103] width 94 height 19
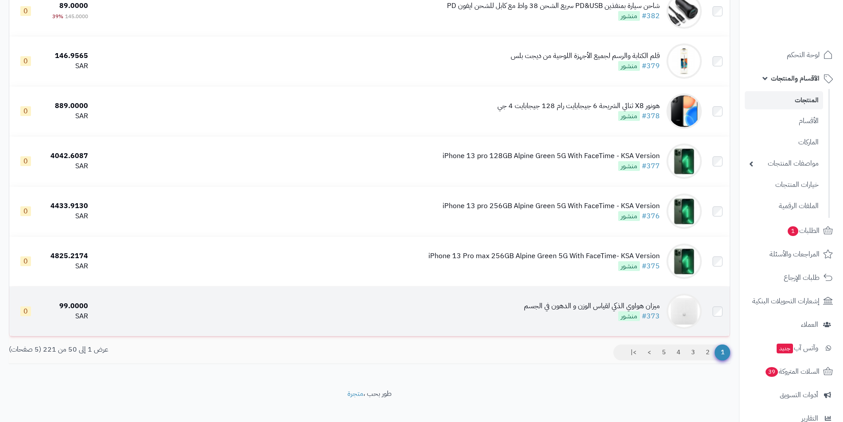
scroll to position [2291, 0]
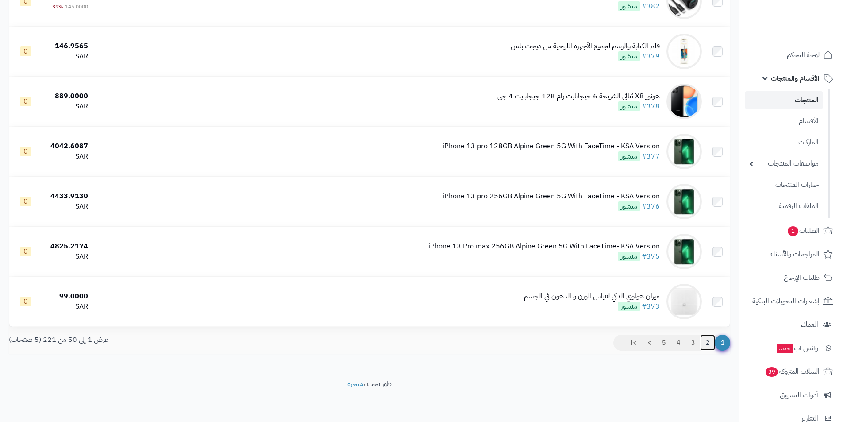
click at [710, 344] on link "2" at bounding box center [707, 343] width 15 height 16
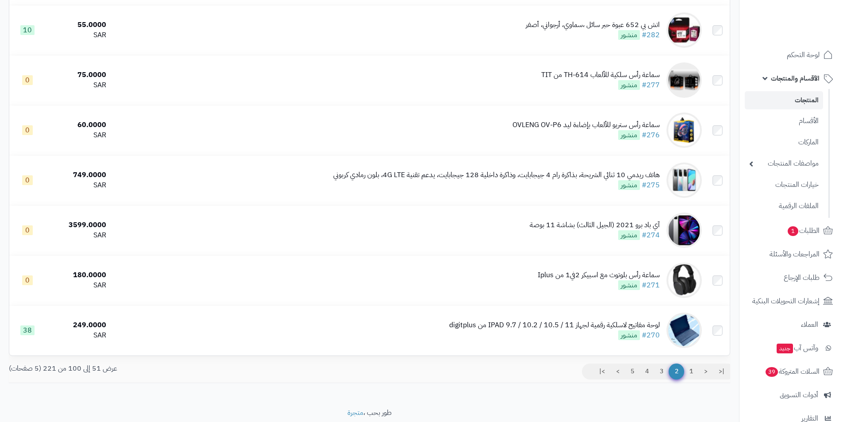
scroll to position [2291, 0]
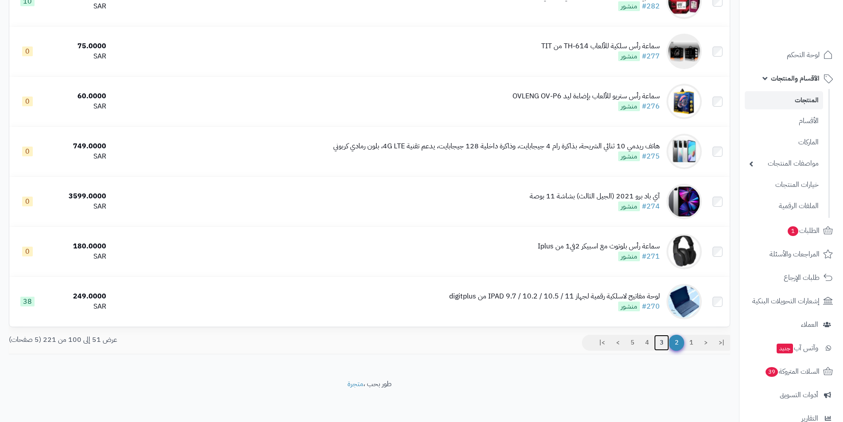
click at [664, 336] on link "3" at bounding box center [661, 343] width 15 height 16
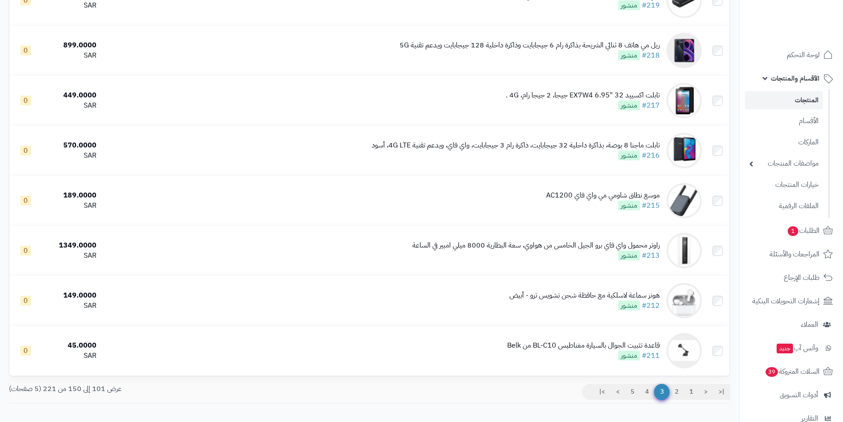
scroll to position [2258, 0]
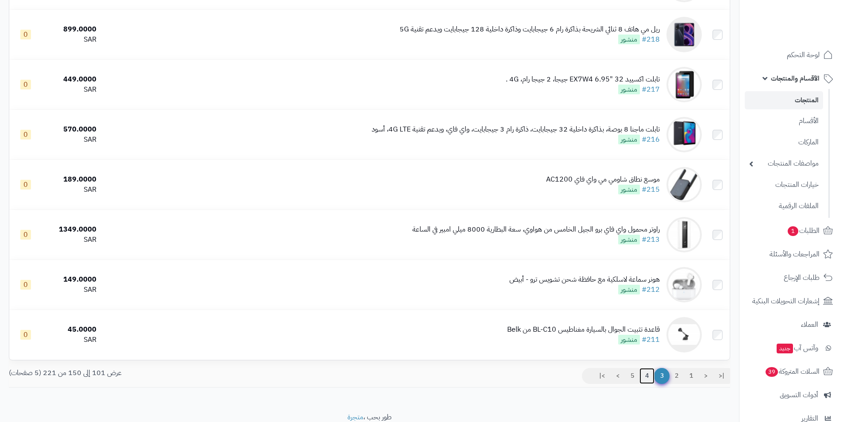
click at [643, 376] on link "4" at bounding box center [647, 376] width 15 height 16
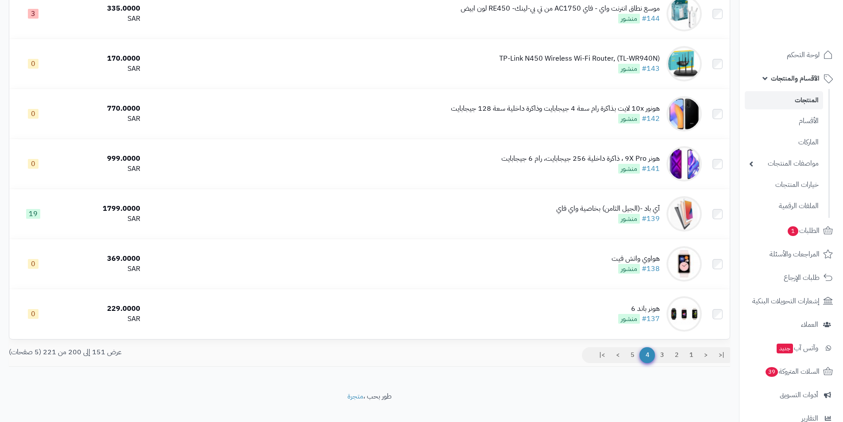
scroll to position [2291, 0]
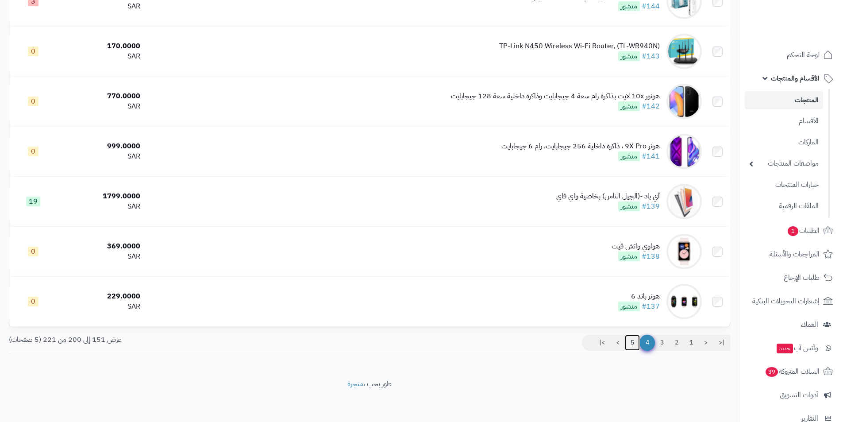
click at [632, 344] on link "5" at bounding box center [632, 343] width 15 height 16
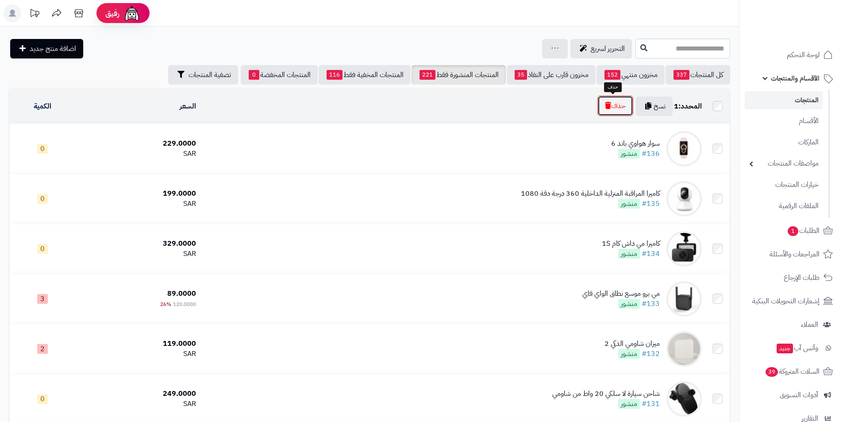
click at [629, 110] on button "حذف" at bounding box center [616, 106] width 36 height 20
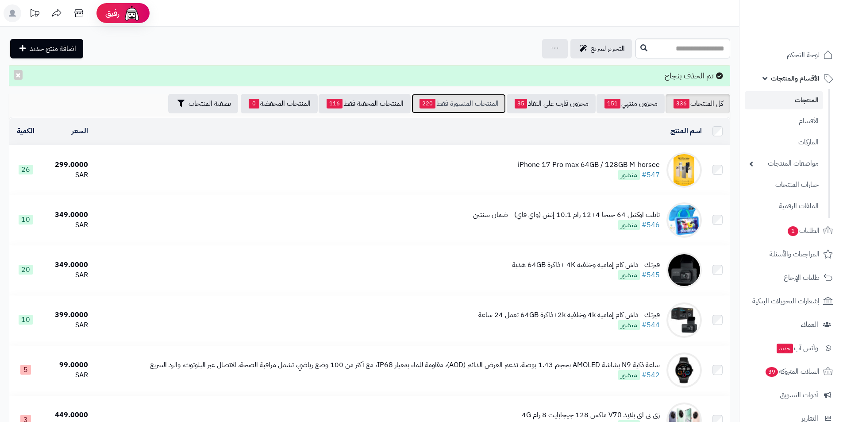
click at [438, 106] on link "المنتجات المنشورة فقط 220" at bounding box center [459, 103] width 94 height 19
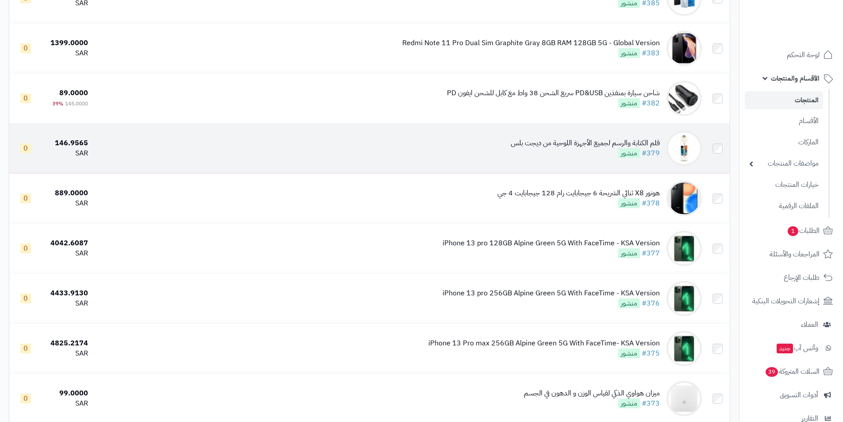
scroll to position [2291, 0]
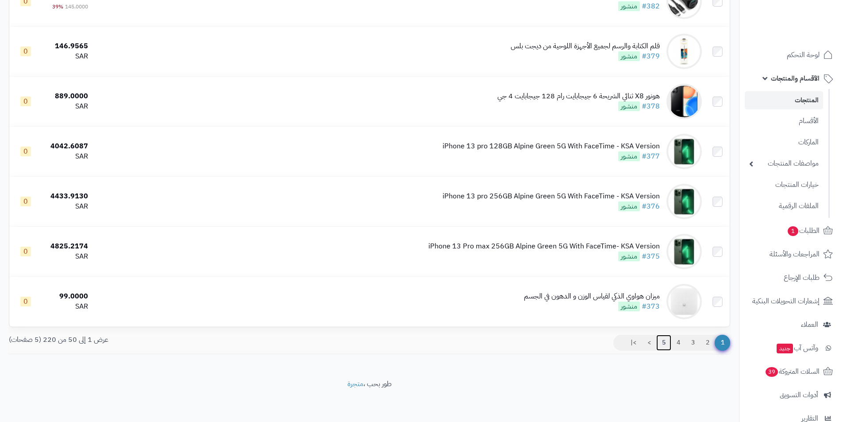
click at [666, 340] on link "5" at bounding box center [663, 343] width 15 height 16
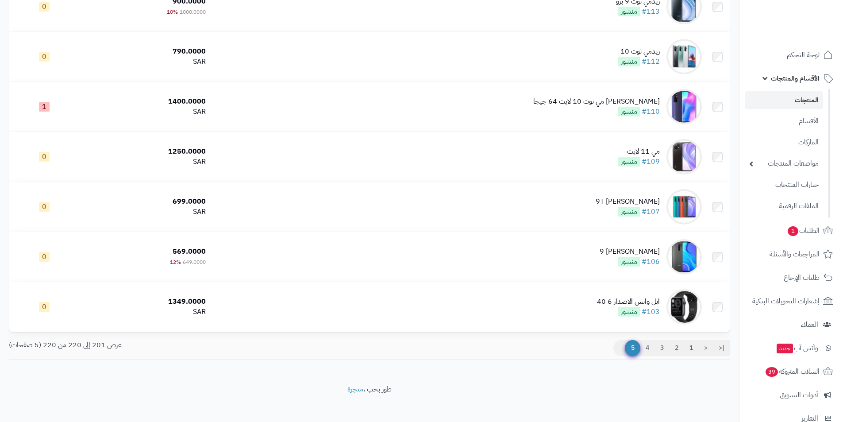
scroll to position [790, 0]
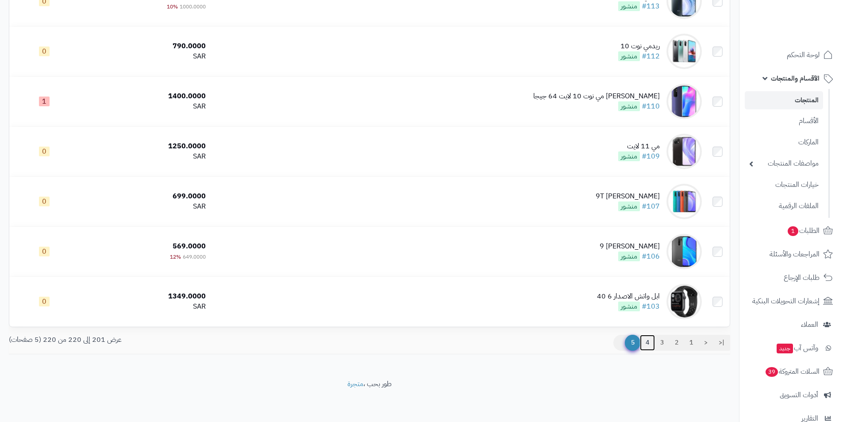
click at [651, 339] on link "4" at bounding box center [647, 343] width 15 height 16
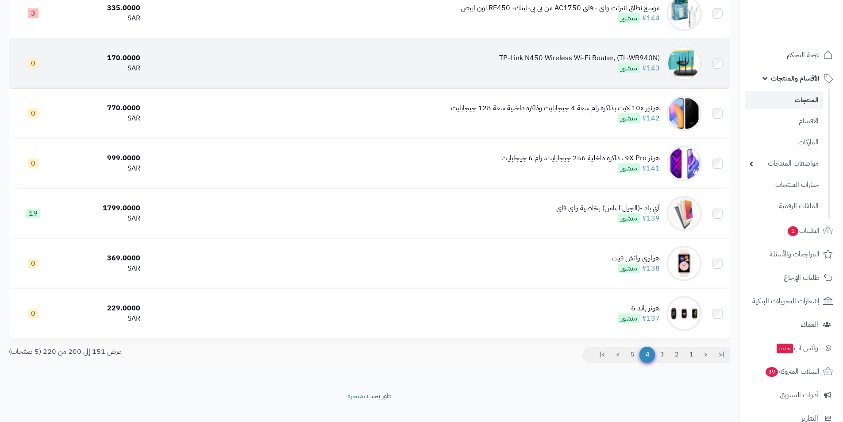
scroll to position [2291, 0]
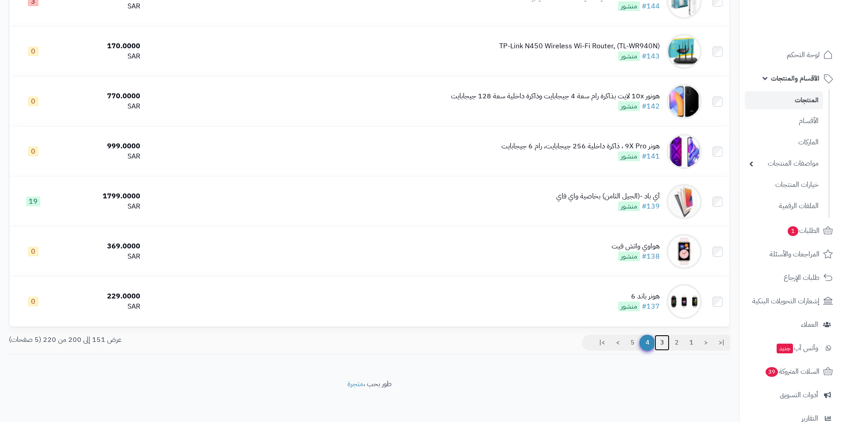
click at [667, 337] on link "3" at bounding box center [662, 343] width 15 height 16
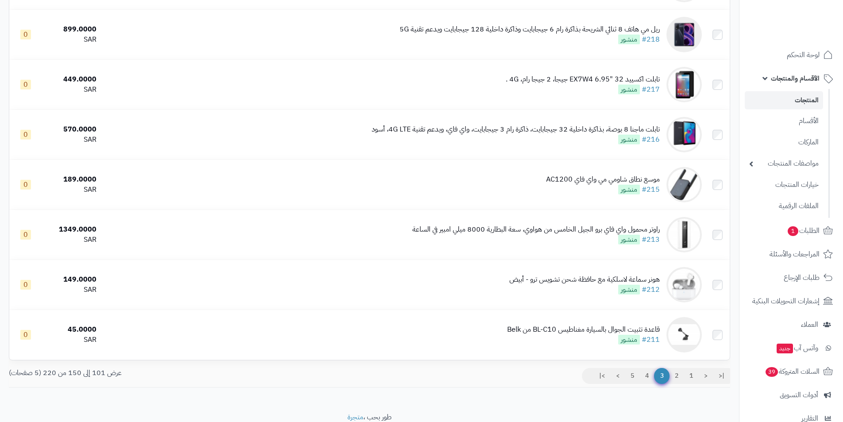
scroll to position [2291, 0]
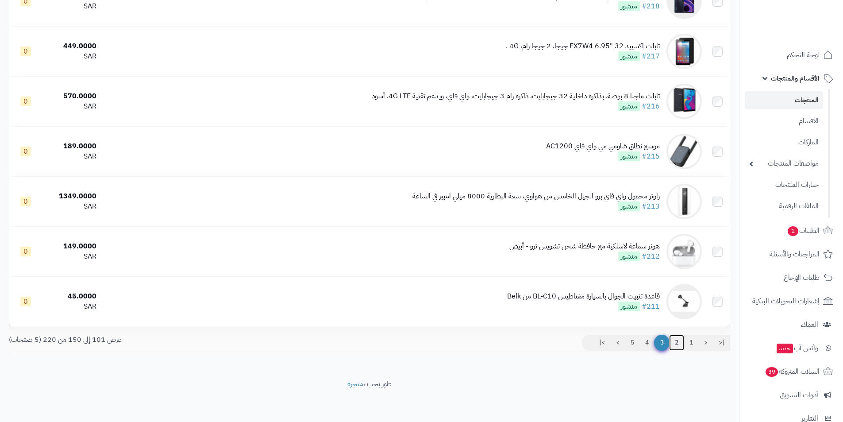
click at [681, 342] on link "2" at bounding box center [676, 343] width 15 height 16
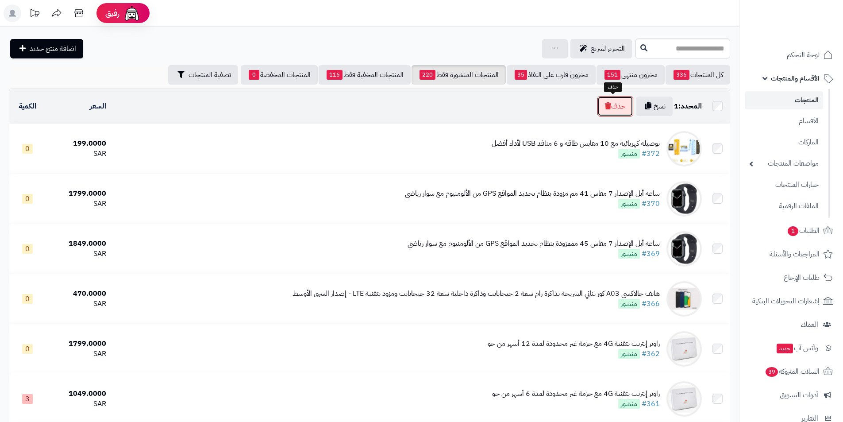
click at [610, 104] on button "حذف" at bounding box center [616, 106] width 36 height 20
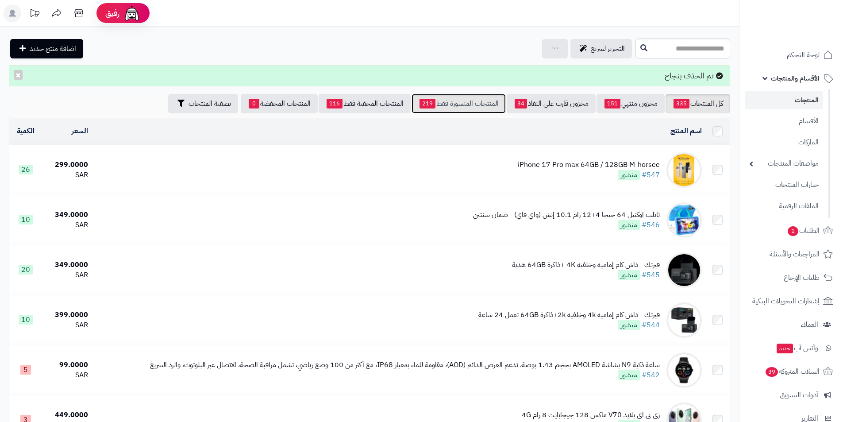
click at [491, 105] on link "المنتجات المنشورة فقط 219" at bounding box center [459, 103] width 94 height 19
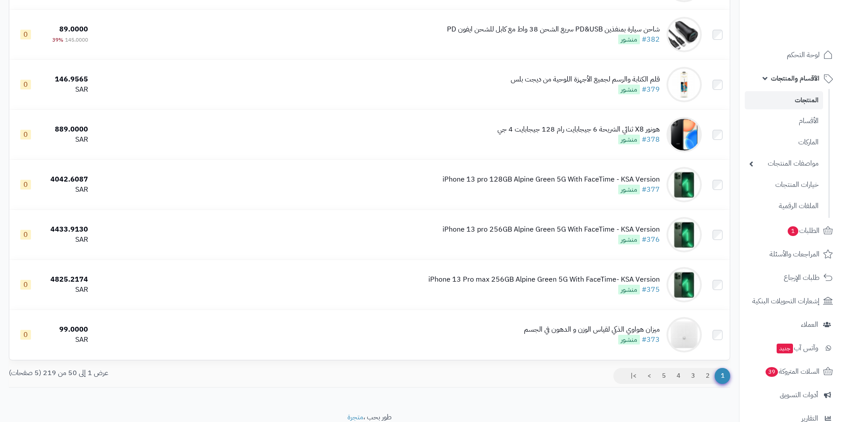
scroll to position [2291, 0]
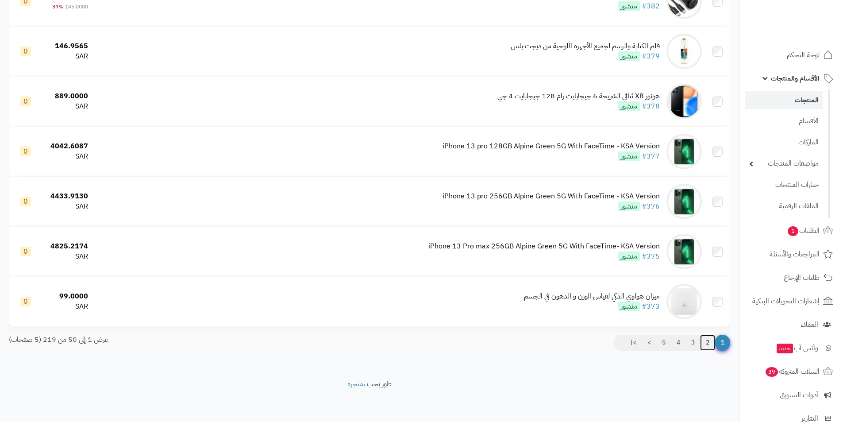
click at [705, 338] on link "2" at bounding box center [707, 343] width 15 height 16
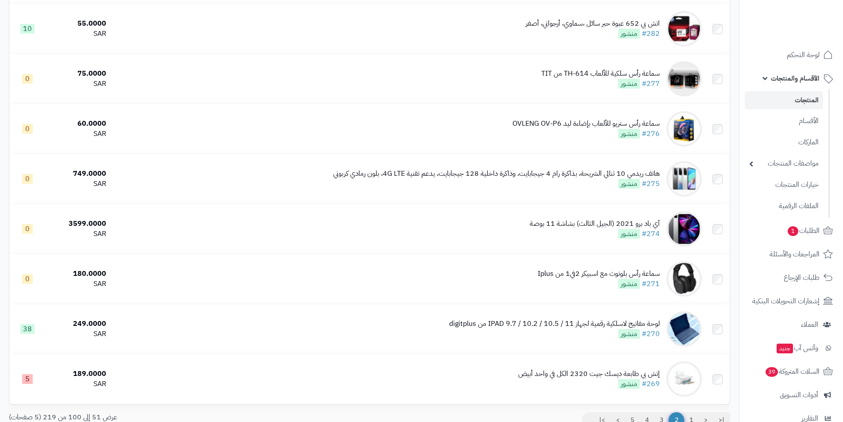
scroll to position [2258, 0]
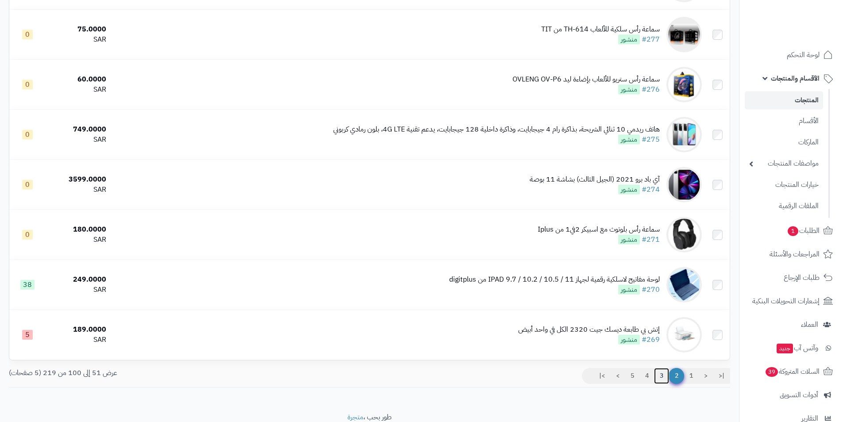
click at [664, 375] on link "3" at bounding box center [661, 376] width 15 height 16
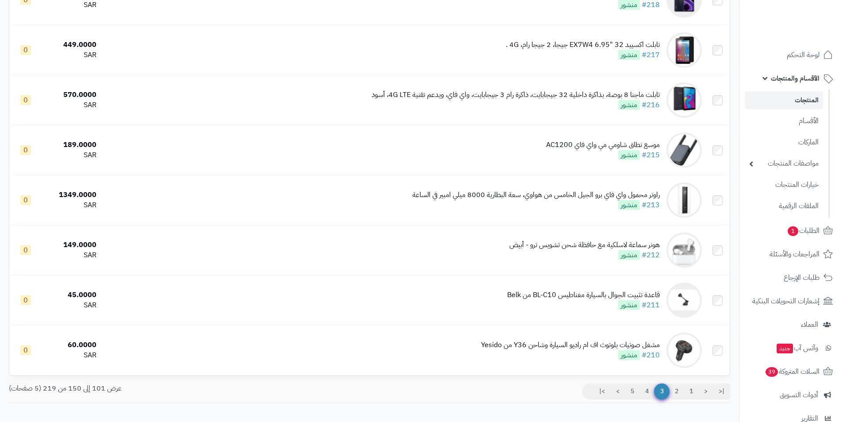
scroll to position [2258, 0]
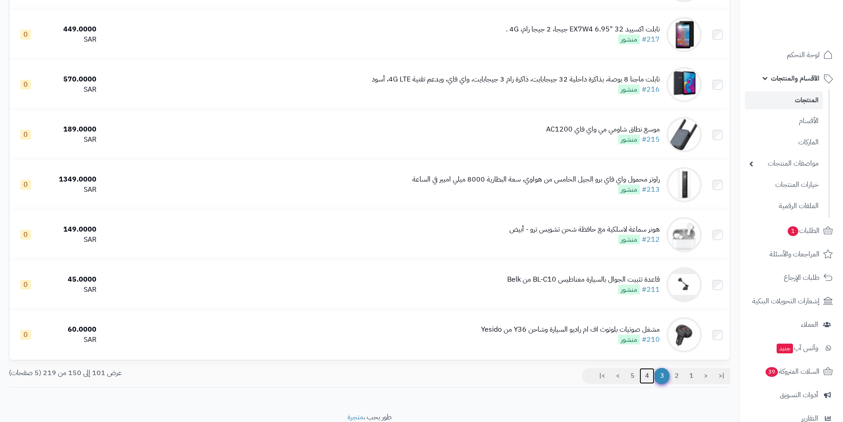
click at [649, 370] on link "4" at bounding box center [647, 376] width 15 height 16
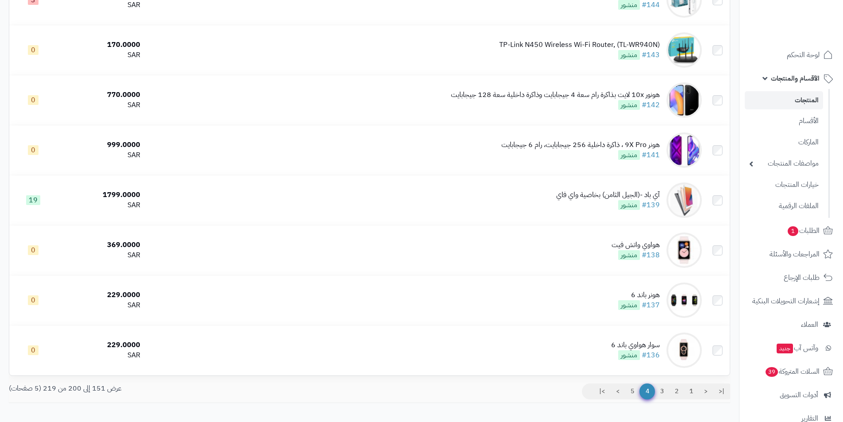
scroll to position [2258, 0]
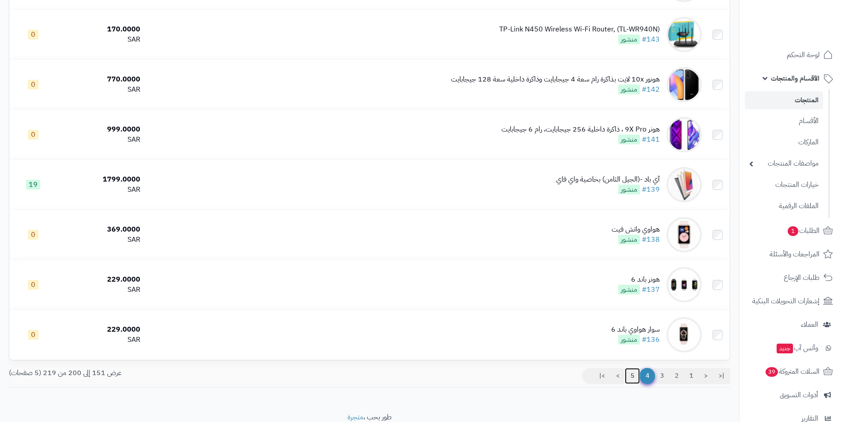
click at [631, 374] on link "5" at bounding box center [632, 376] width 15 height 16
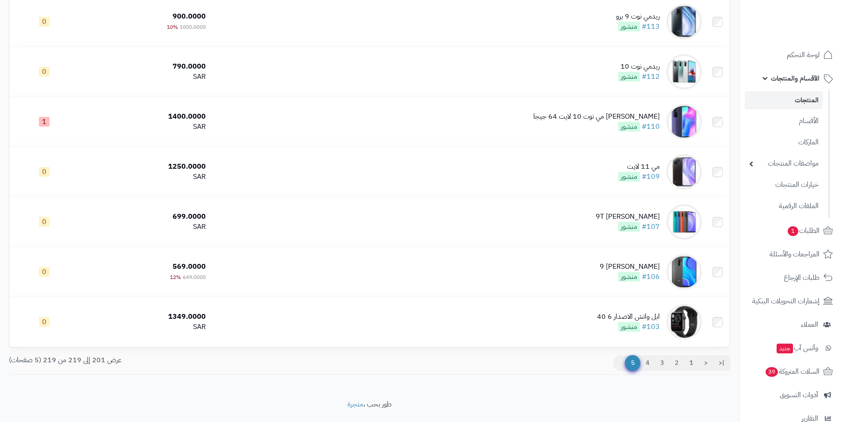
scroll to position [740, 0]
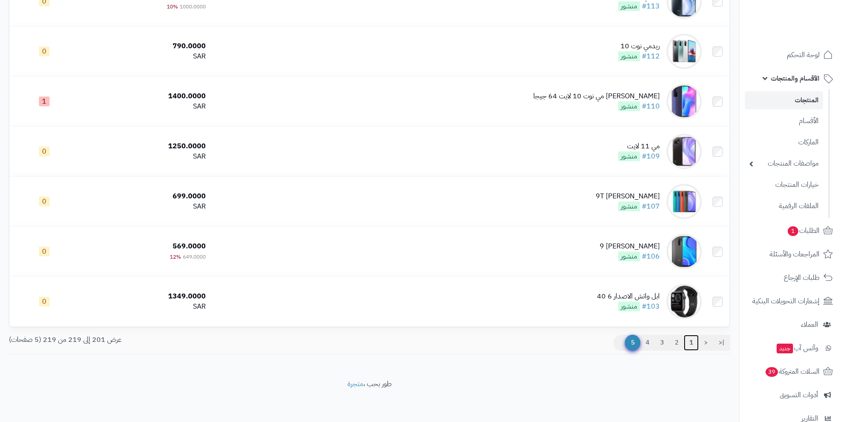
click at [698, 339] on link "1" at bounding box center [691, 343] width 15 height 16
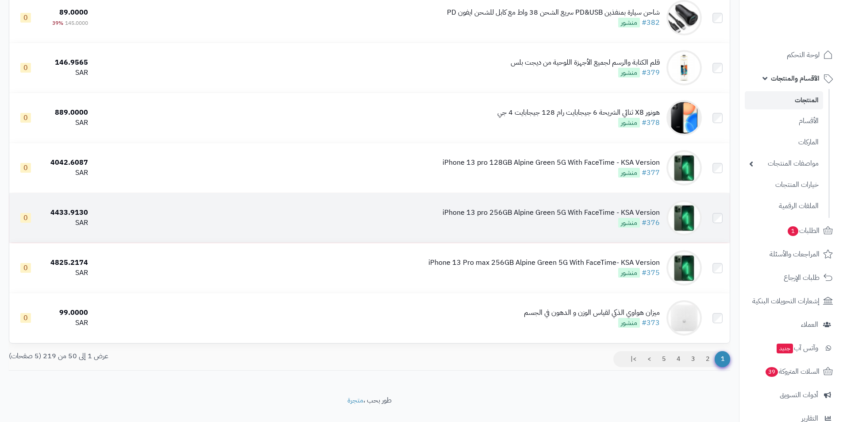
scroll to position [2291, 0]
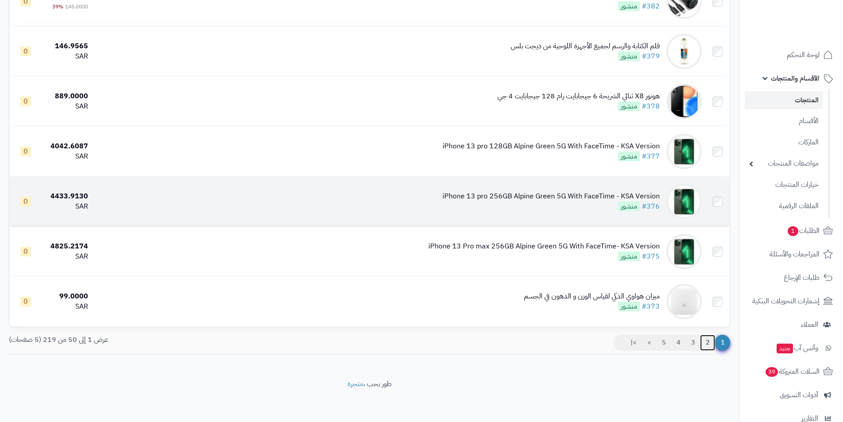
click at [706, 345] on link "2" at bounding box center [707, 343] width 15 height 16
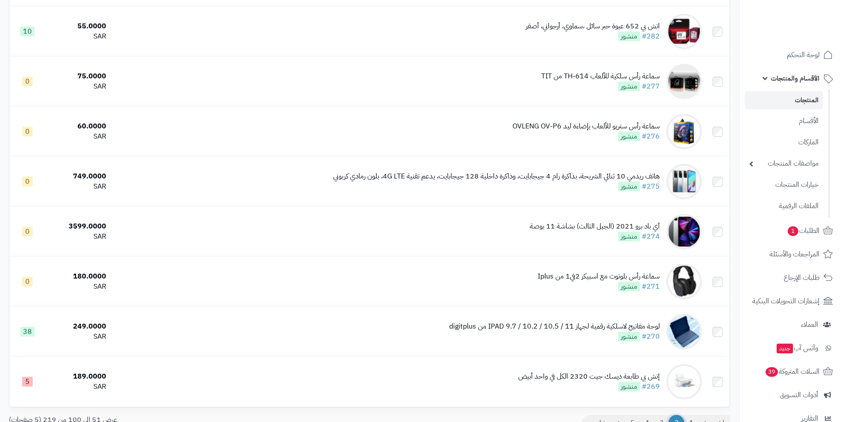
scroll to position [2258, 0]
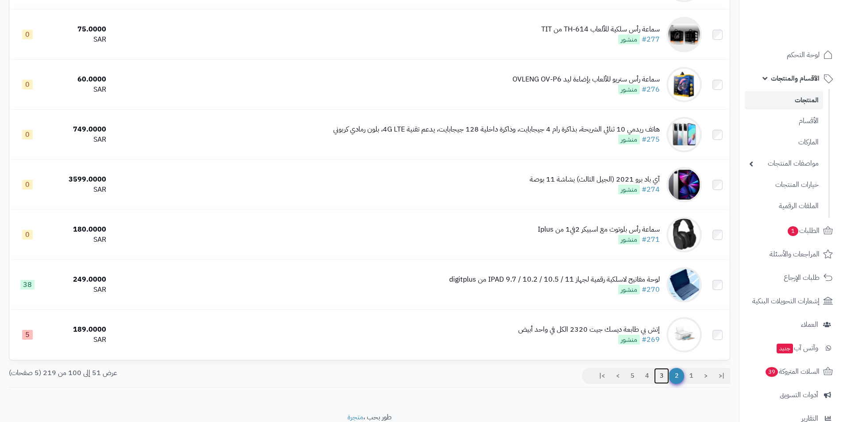
click at [665, 376] on link "3" at bounding box center [661, 376] width 15 height 16
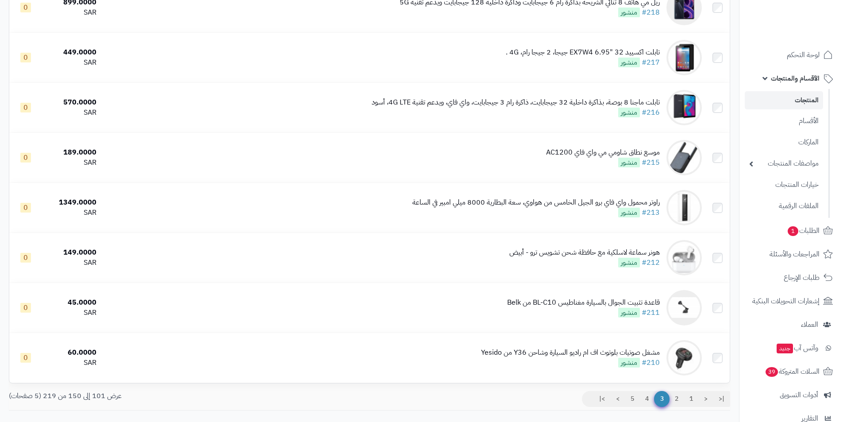
scroll to position [2258, 0]
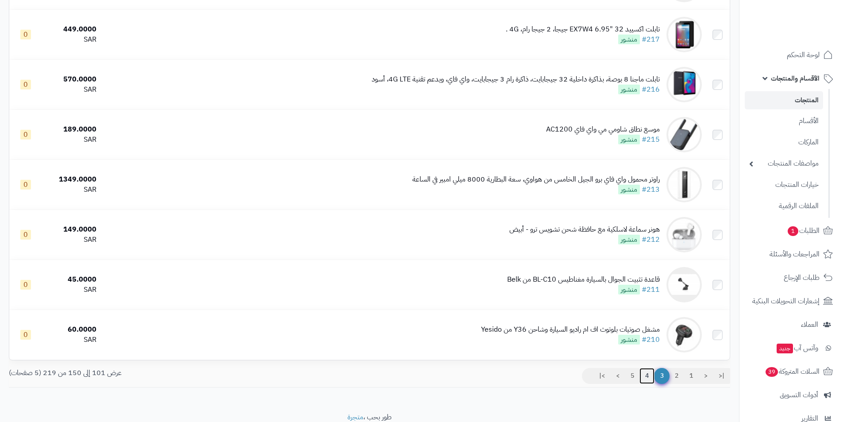
click at [646, 376] on link "4" at bounding box center [647, 376] width 15 height 16
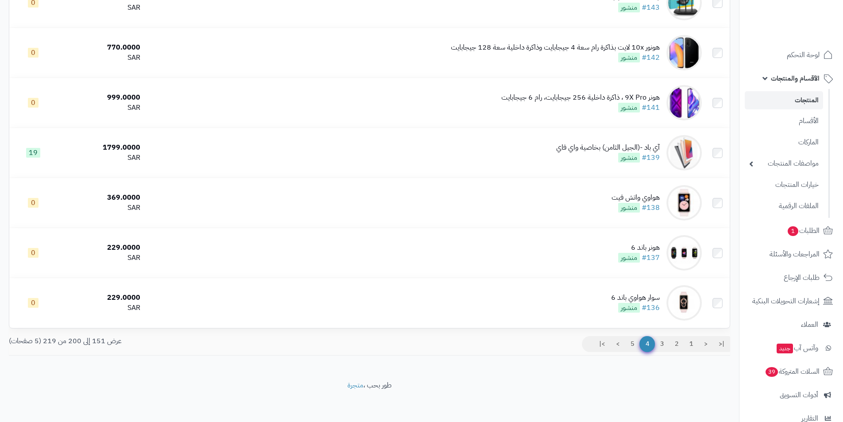
scroll to position [2291, 0]
click at [633, 337] on link "5" at bounding box center [632, 343] width 15 height 16
